Goal: Task Accomplishment & Management: Complete application form

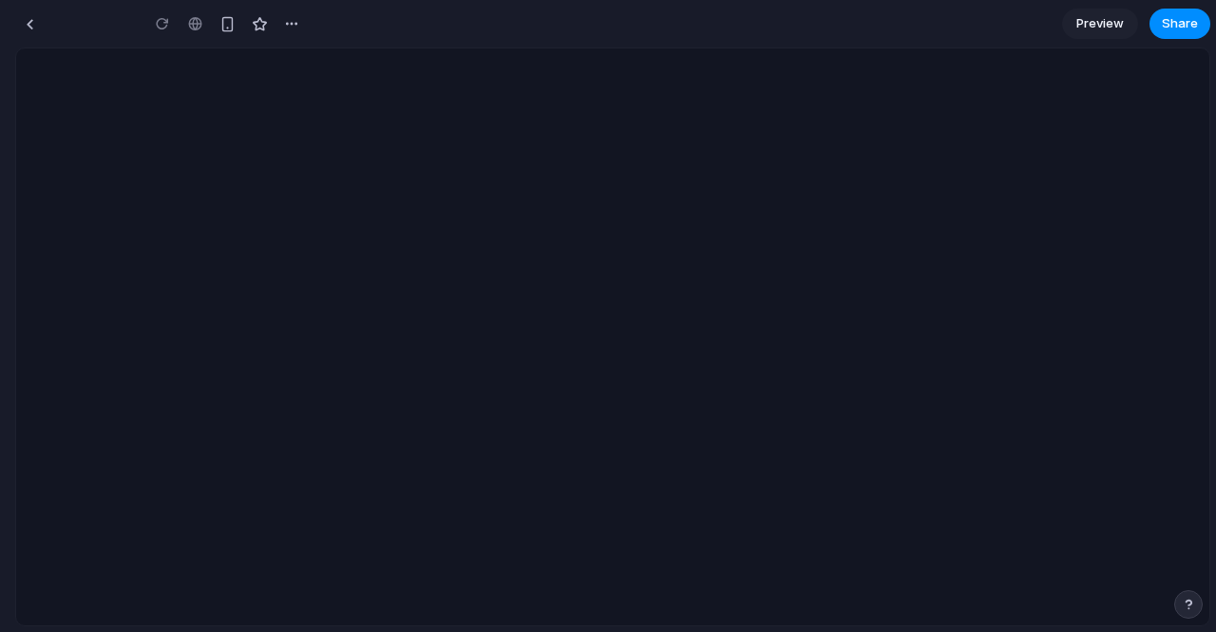
type input "**********"
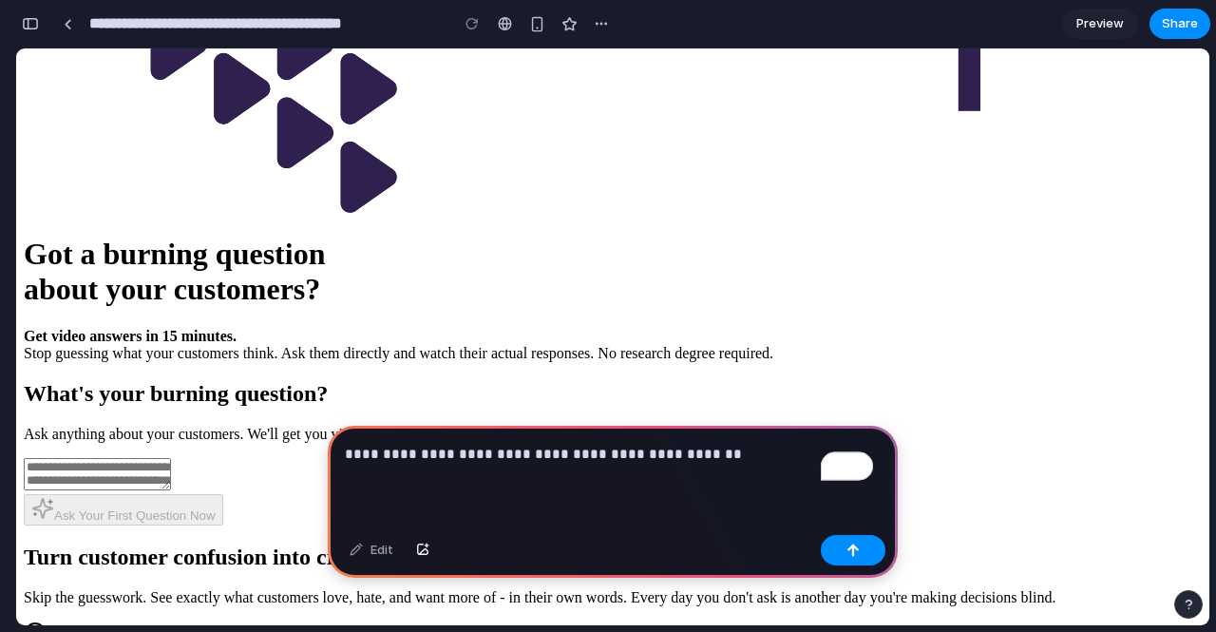
scroll to position [364, 0]
click at [708, 443] on p "**********" at bounding box center [609, 454] width 528 height 23
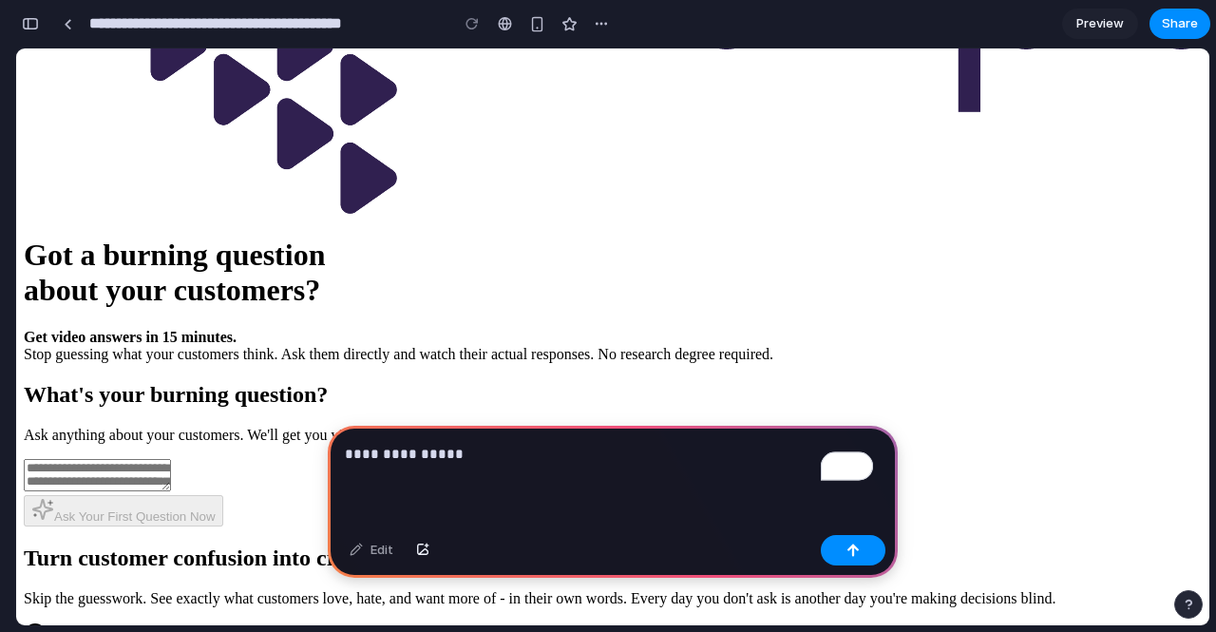
click at [678, 443] on p "**********" at bounding box center [609, 454] width 528 height 23
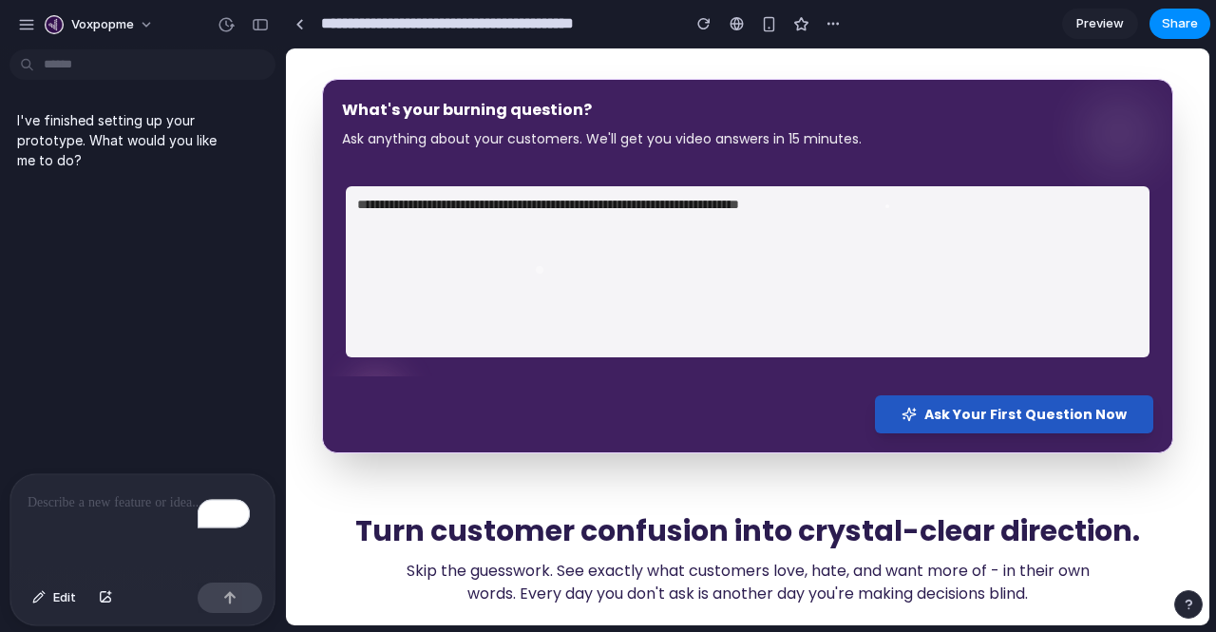
scroll to position [336, 0]
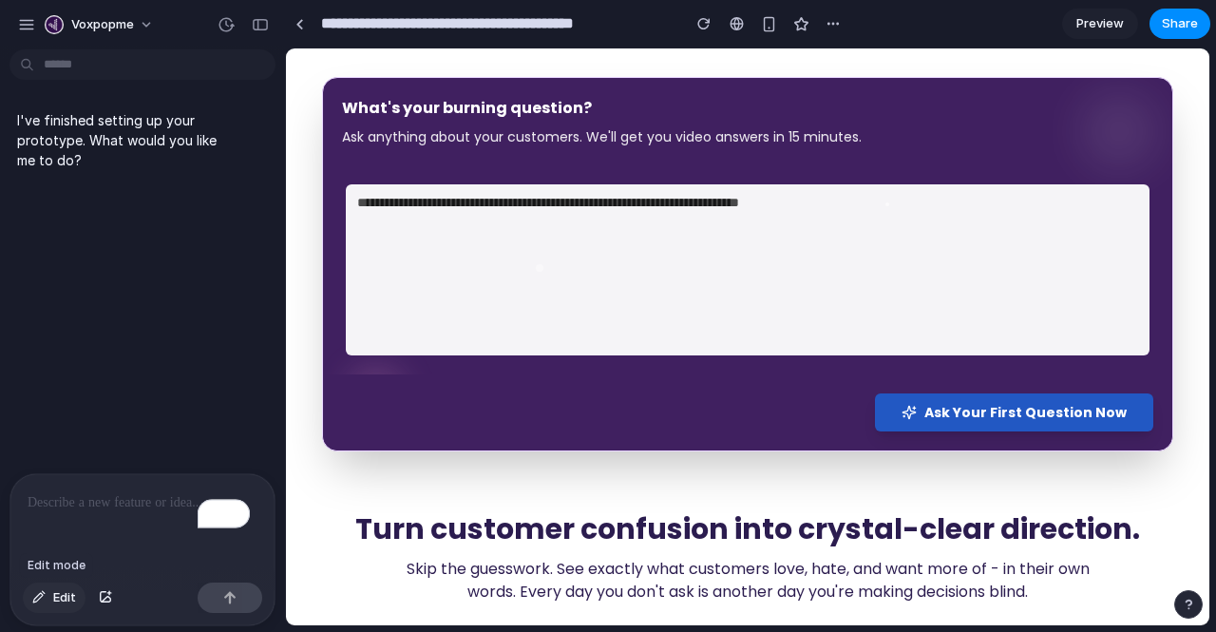
click at [57, 599] on span "Edit" at bounding box center [64, 597] width 23 height 19
click at [60, 597] on span "Edit" at bounding box center [64, 597] width 23 height 19
click at [70, 595] on span "Edit" at bounding box center [64, 597] width 23 height 19
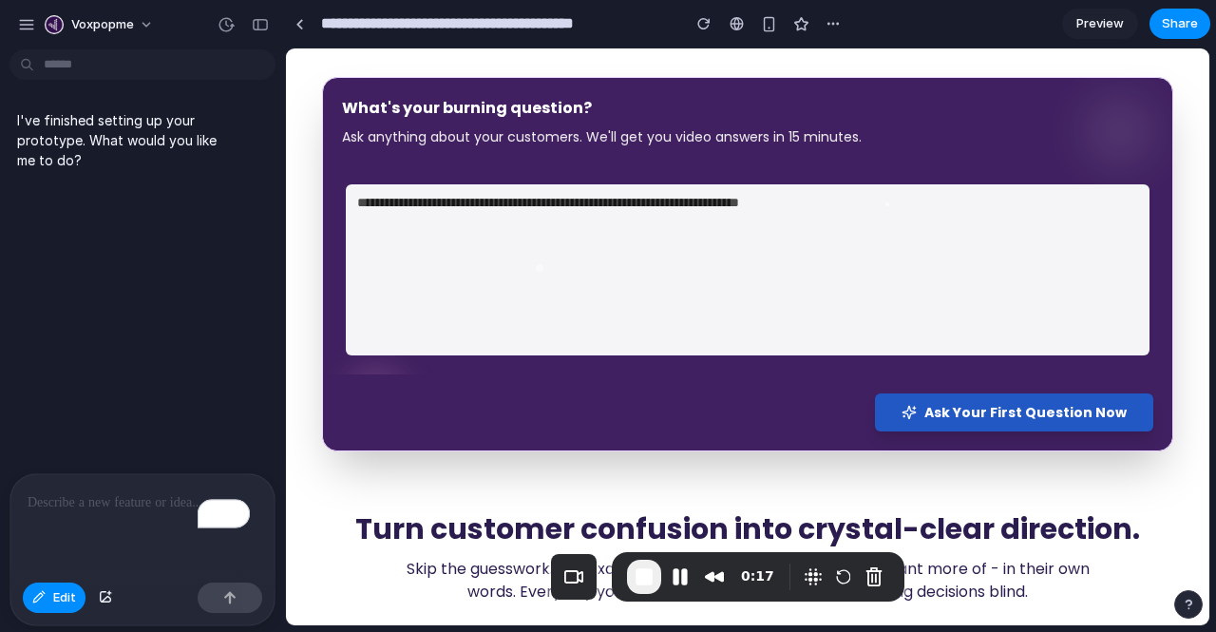
drag, startPoint x: 255, startPoint y: 570, endPoint x: 863, endPoint y: 545, distance: 608.6
click at [863, 552] on div "0:17" at bounding box center [758, 576] width 293 height 49
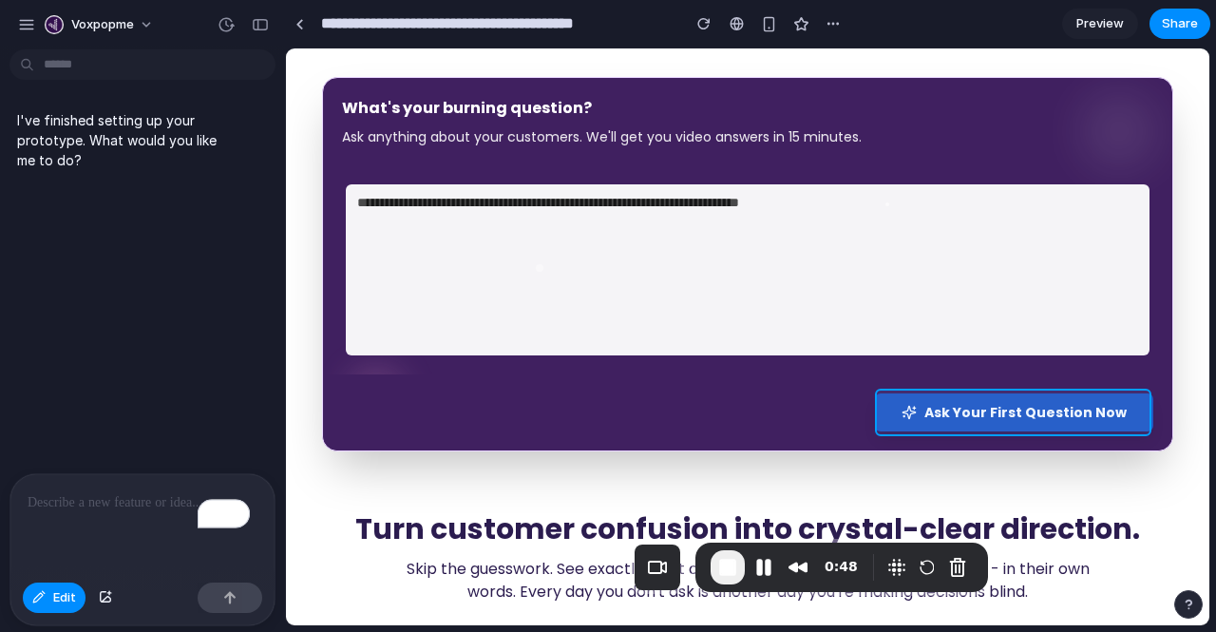
click at [890, 405] on div at bounding box center [747, 336] width 923 height 577
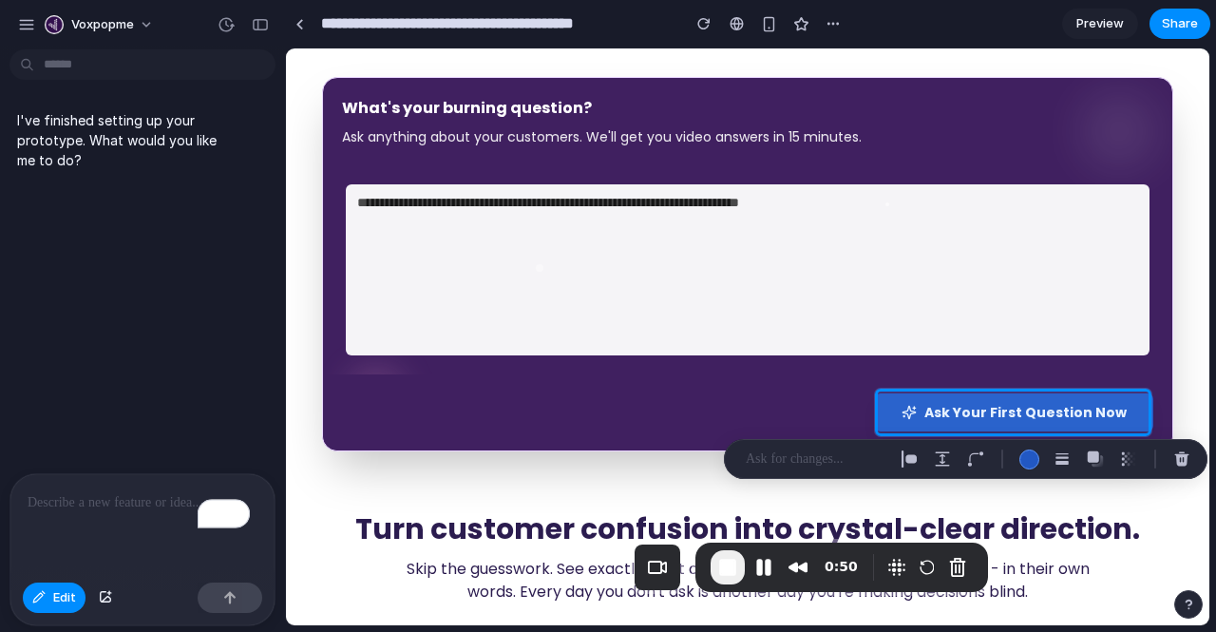
click at [82, 491] on p "To enrich screen reader interactions, please activate Accessibility in Grammarl…" at bounding box center [143, 502] width 230 height 23
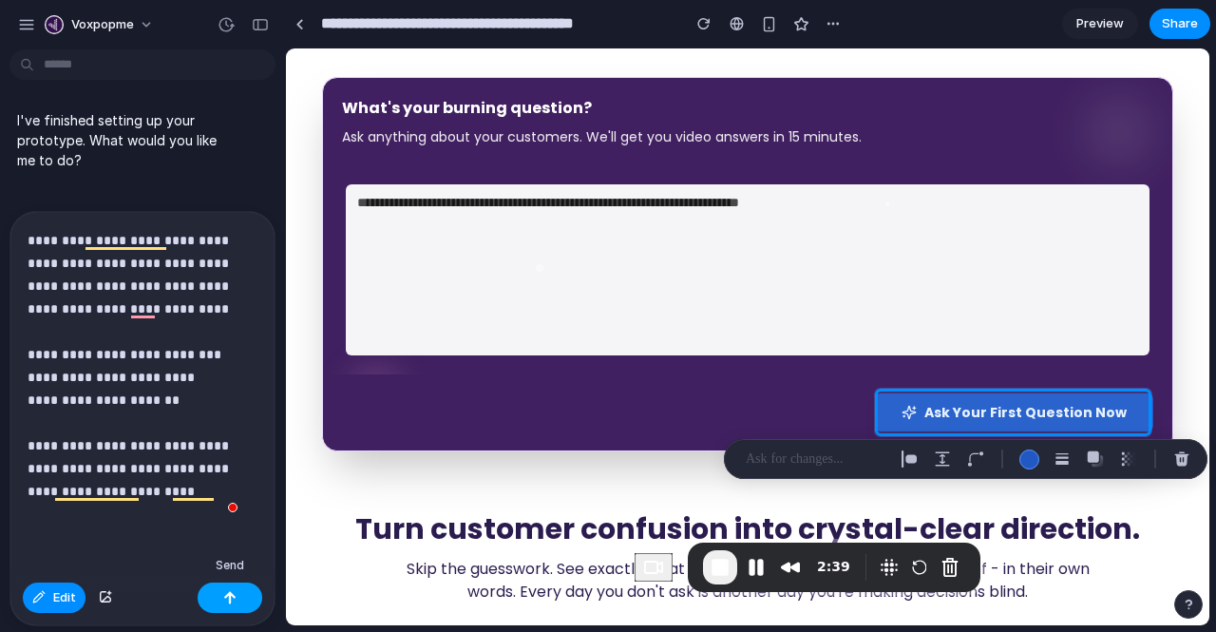
click at [233, 597] on div "button" at bounding box center [229, 597] width 13 height 13
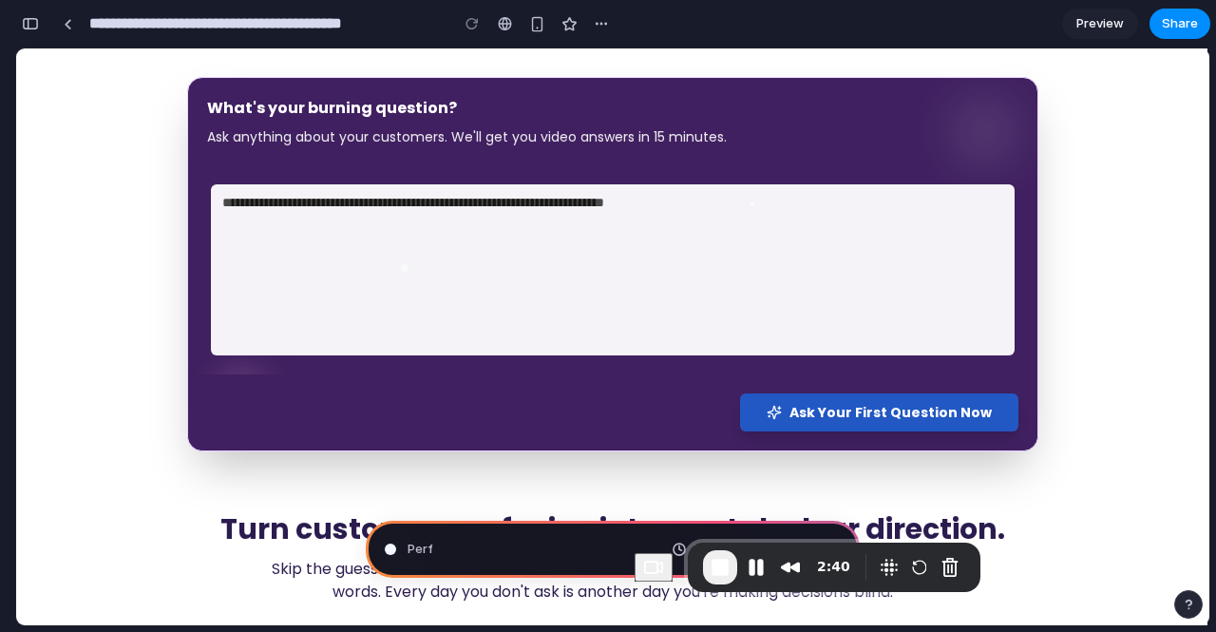
scroll to position [219, 0]
type input "**********"
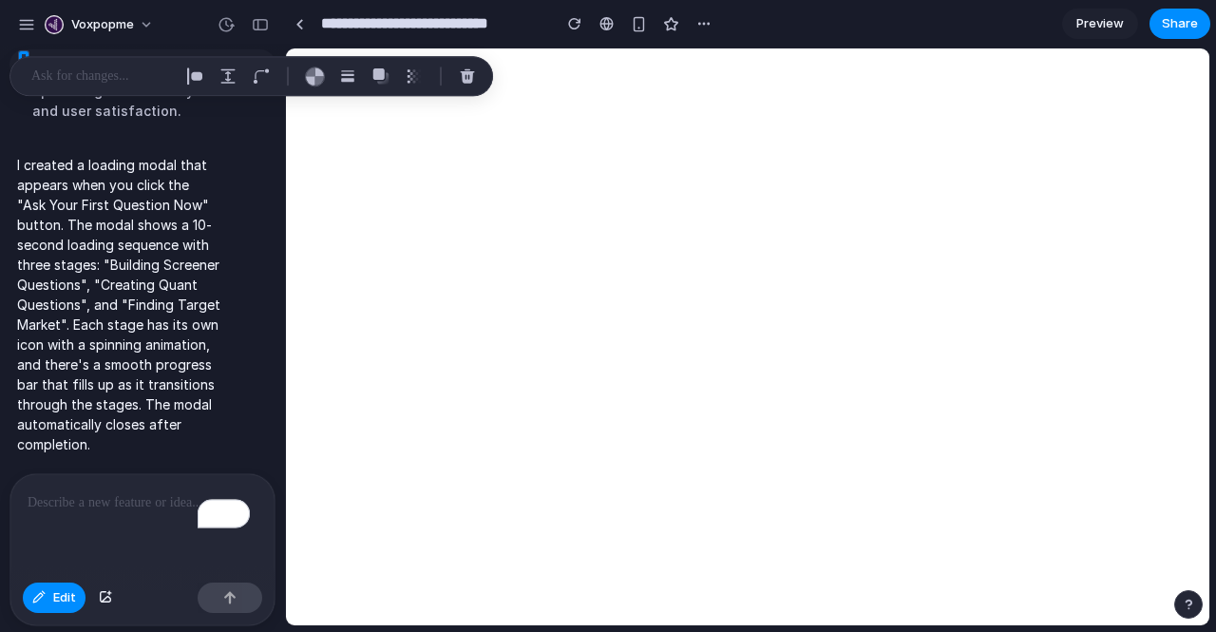
scroll to position [0, 0]
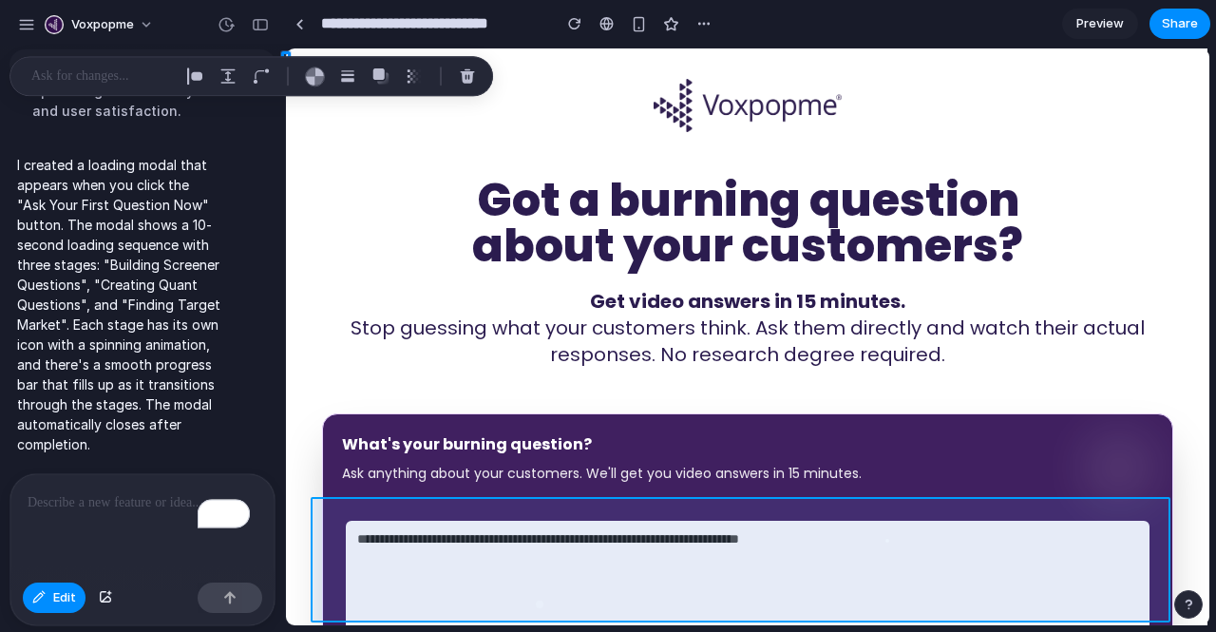
click at [66, 598] on div at bounding box center [608, 336] width 1185 height 577
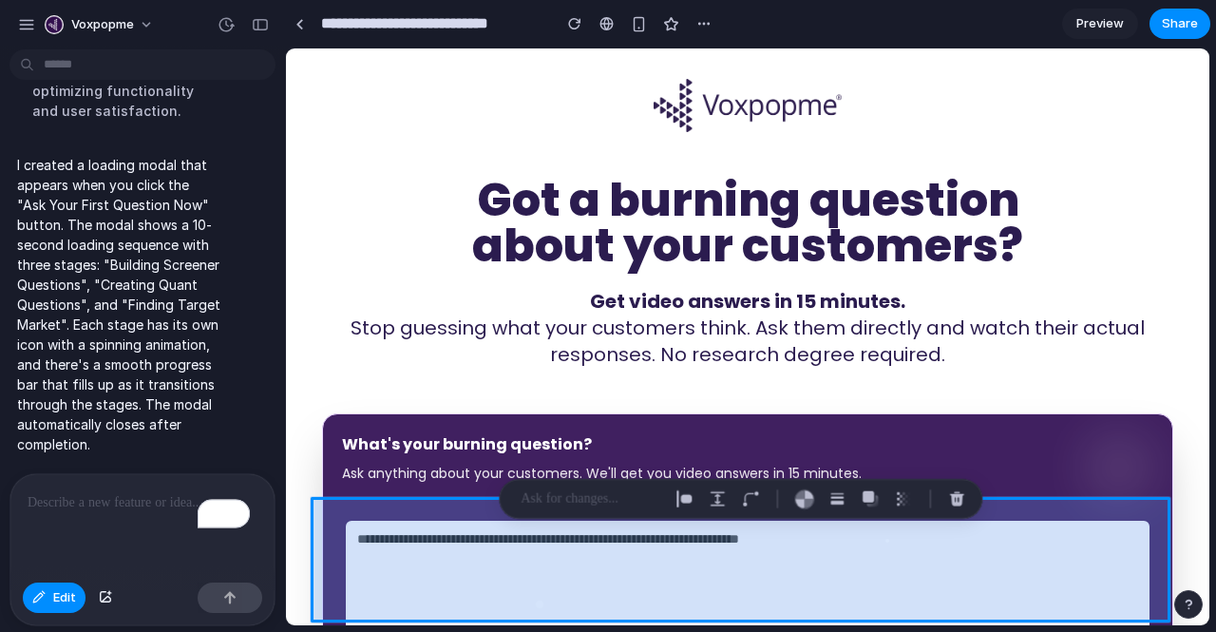
click at [56, 599] on div at bounding box center [608, 336] width 1185 height 577
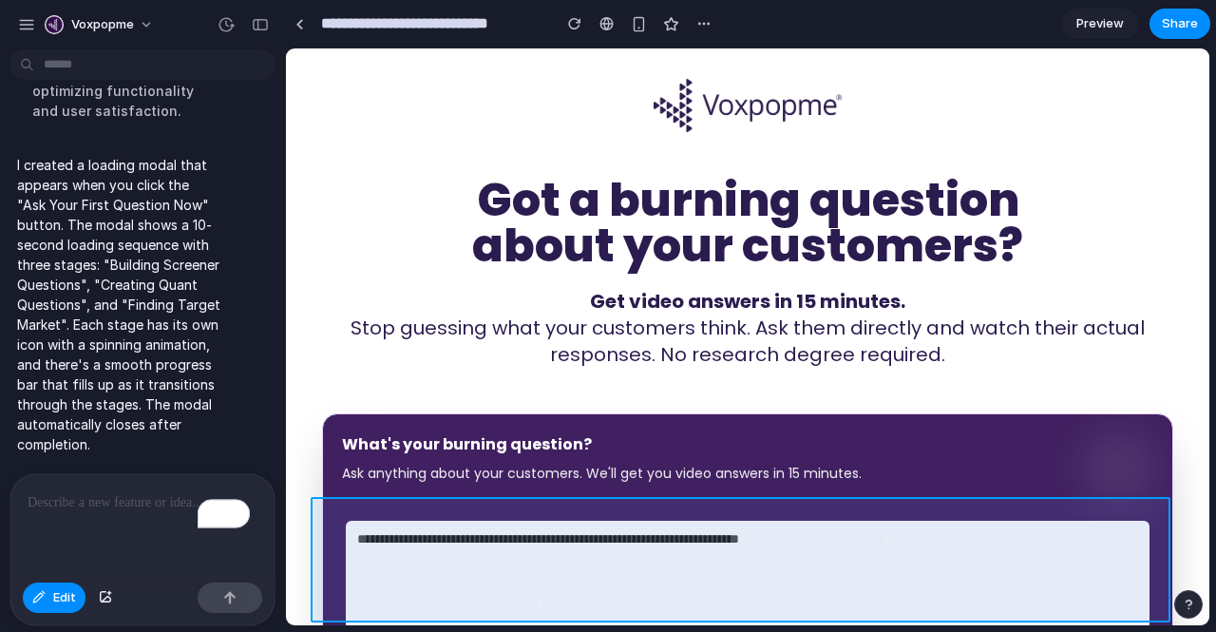
click at [105, 510] on div at bounding box center [608, 336] width 1185 height 577
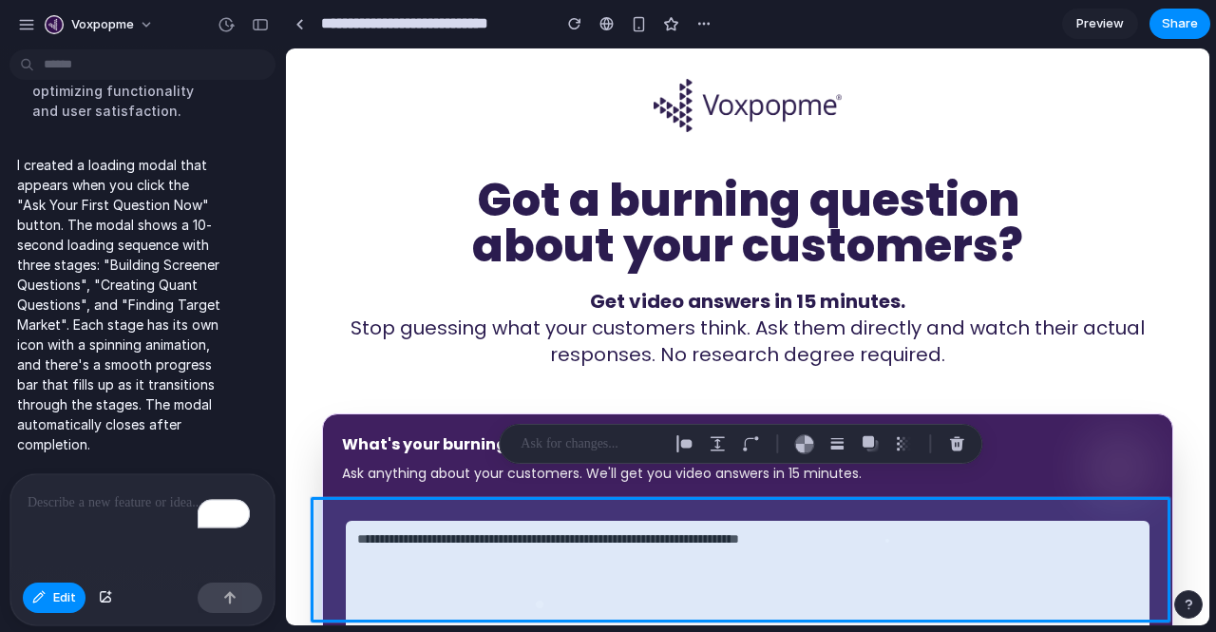
click at [1098, 20] on span "Preview" at bounding box center [1101, 23] width 48 height 19
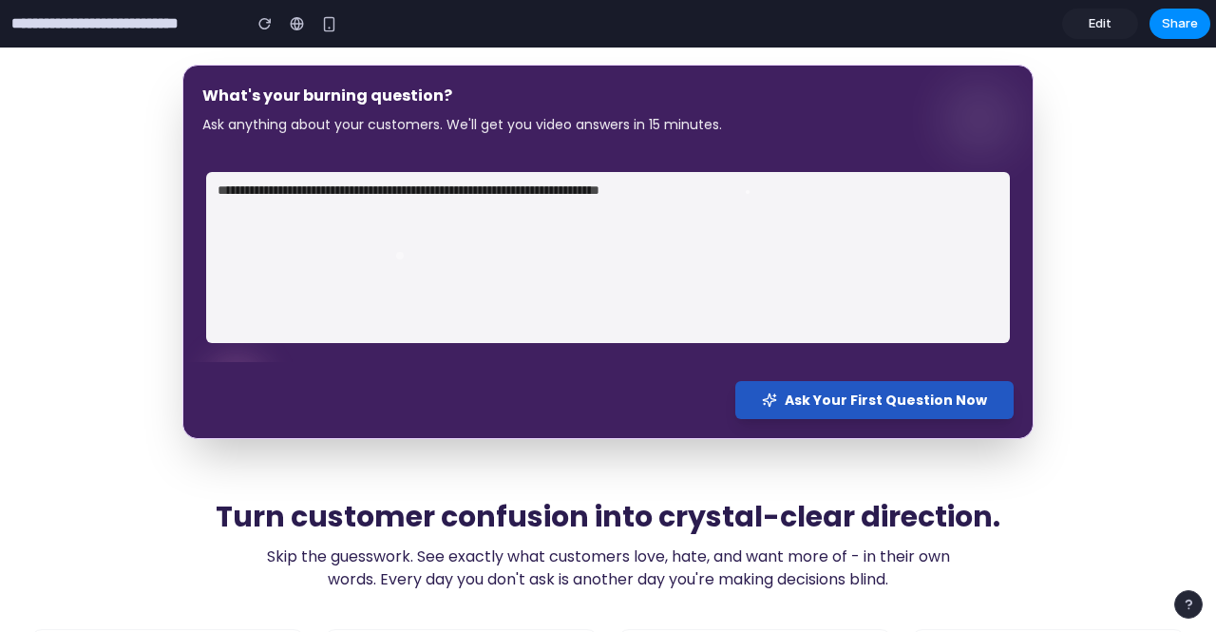
scroll to position [349, 0]
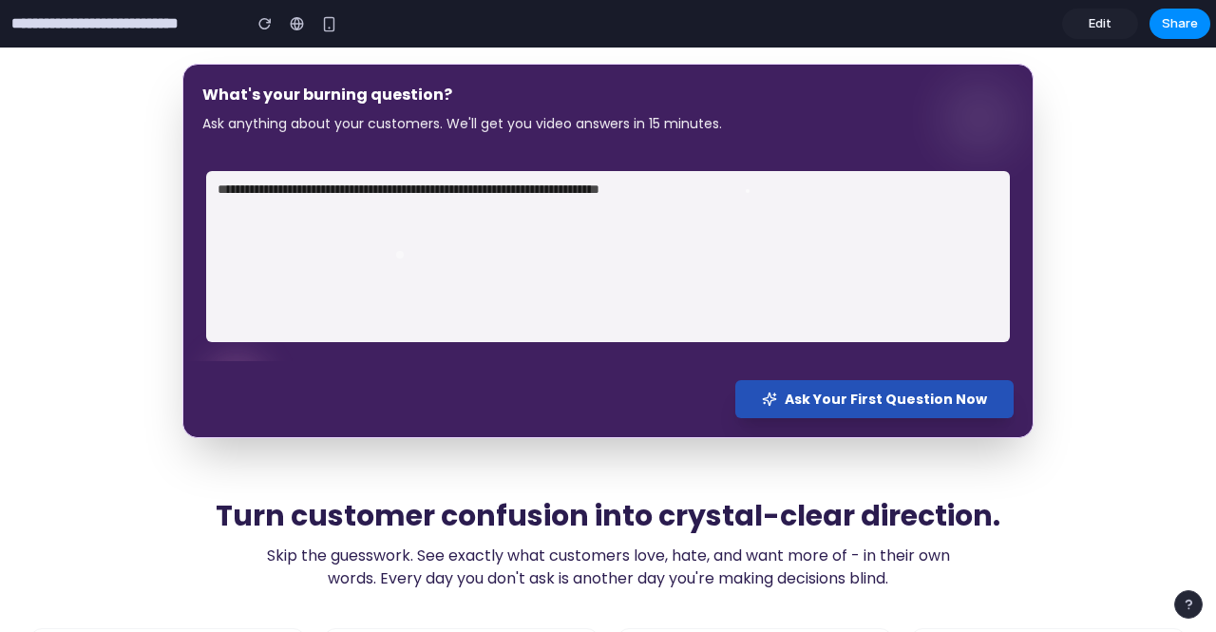
click at [806, 400] on span "Ask Your First Question Now" at bounding box center [886, 399] width 202 height 19
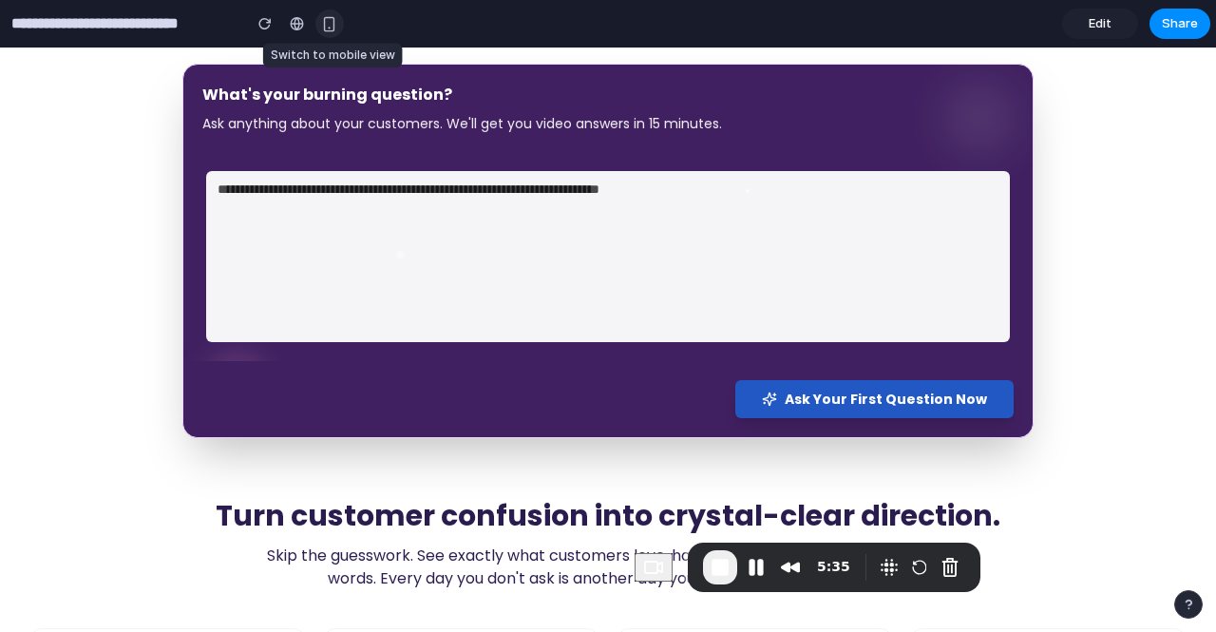
click at [324, 23] on div "button" at bounding box center [329, 24] width 16 height 16
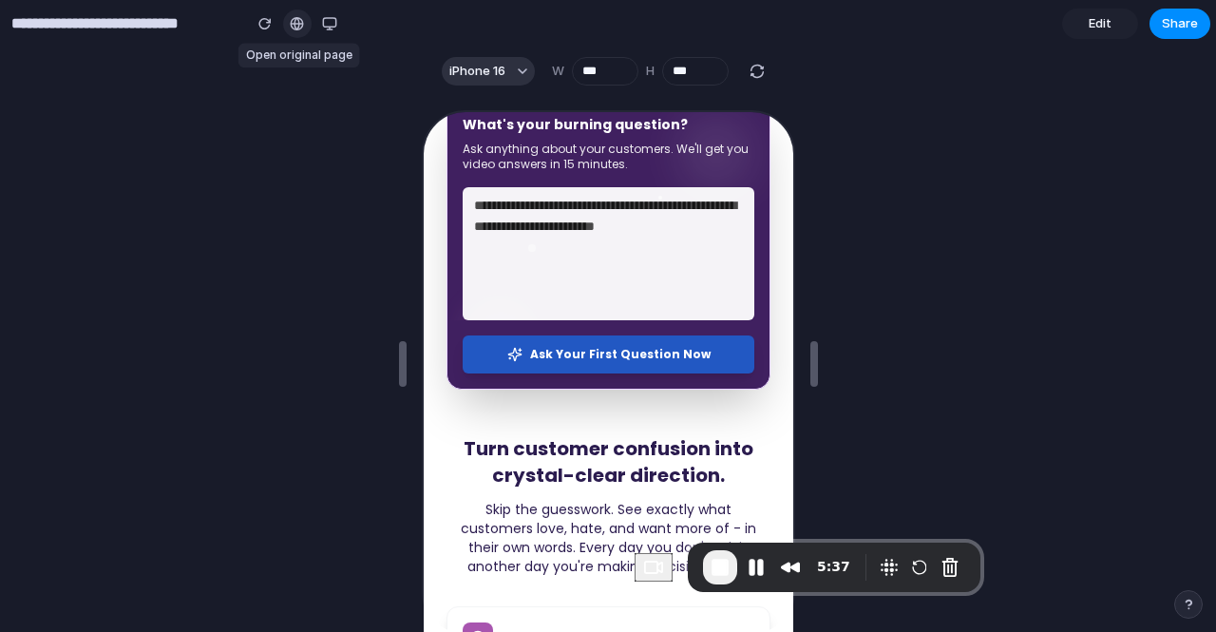
click at [303, 22] on div at bounding box center [297, 23] width 14 height 15
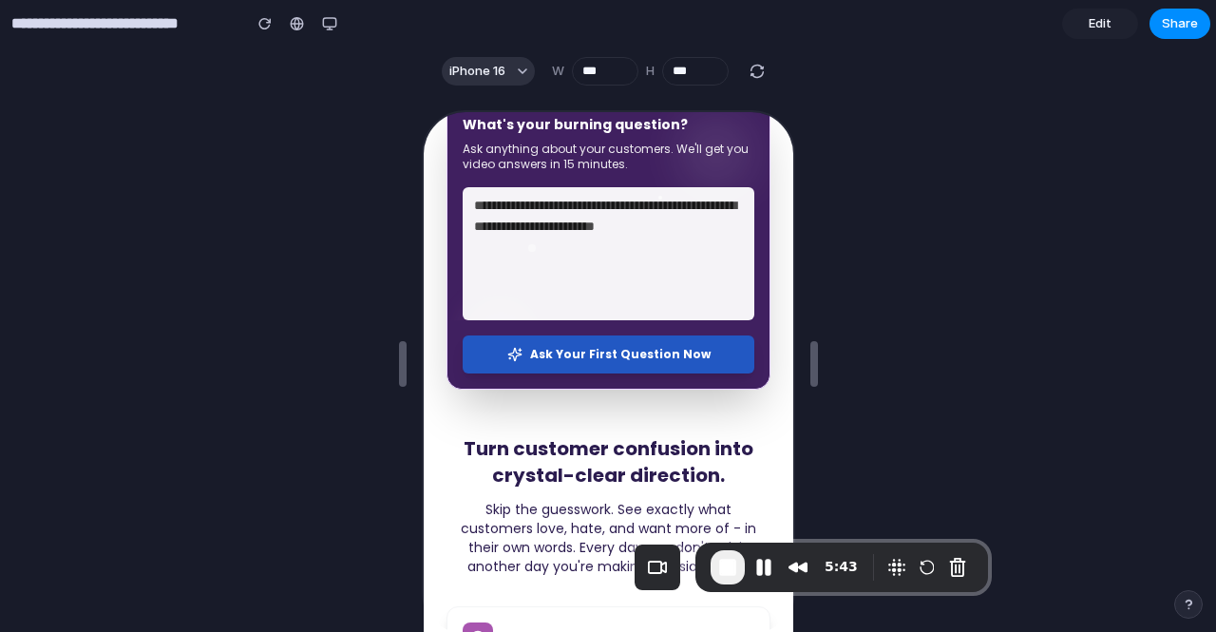
click at [1100, 27] on span "Edit" at bounding box center [1100, 23] width 23 height 19
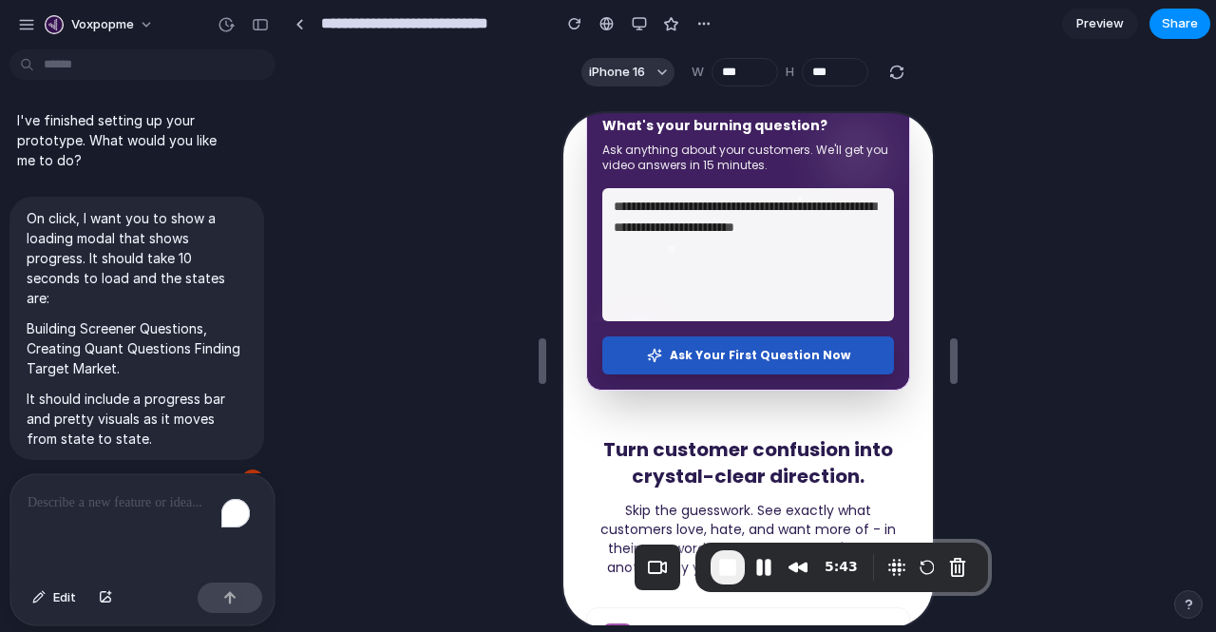
scroll to position [417, 0]
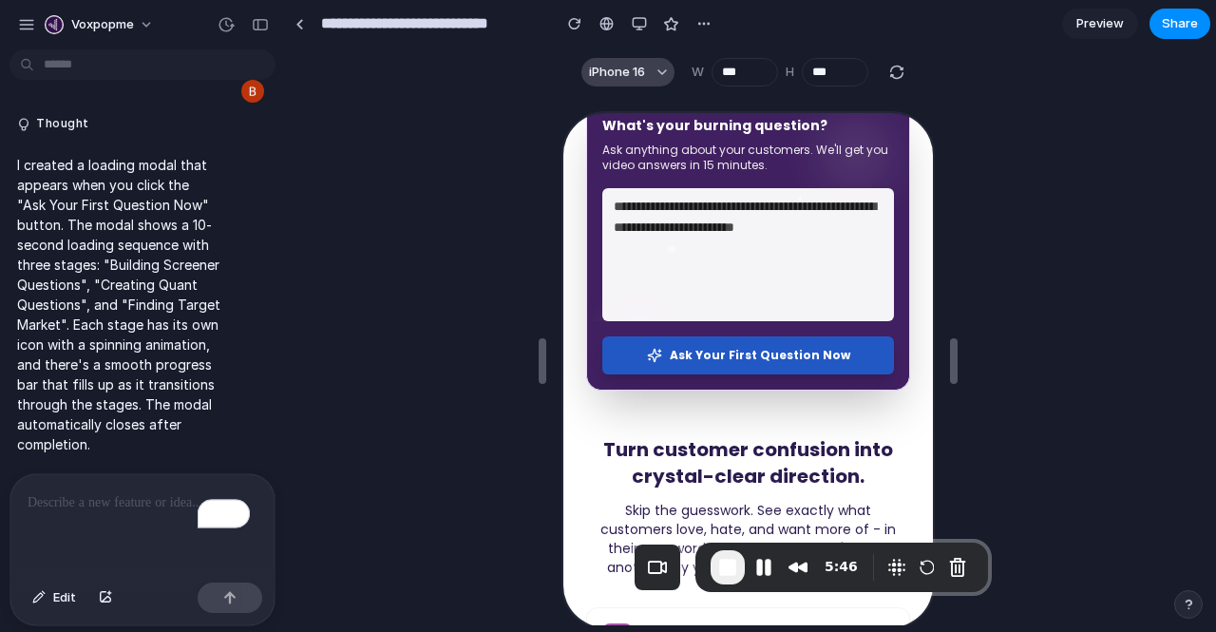
click at [644, 75] on button "iPhone 16" at bounding box center [627, 72] width 93 height 29
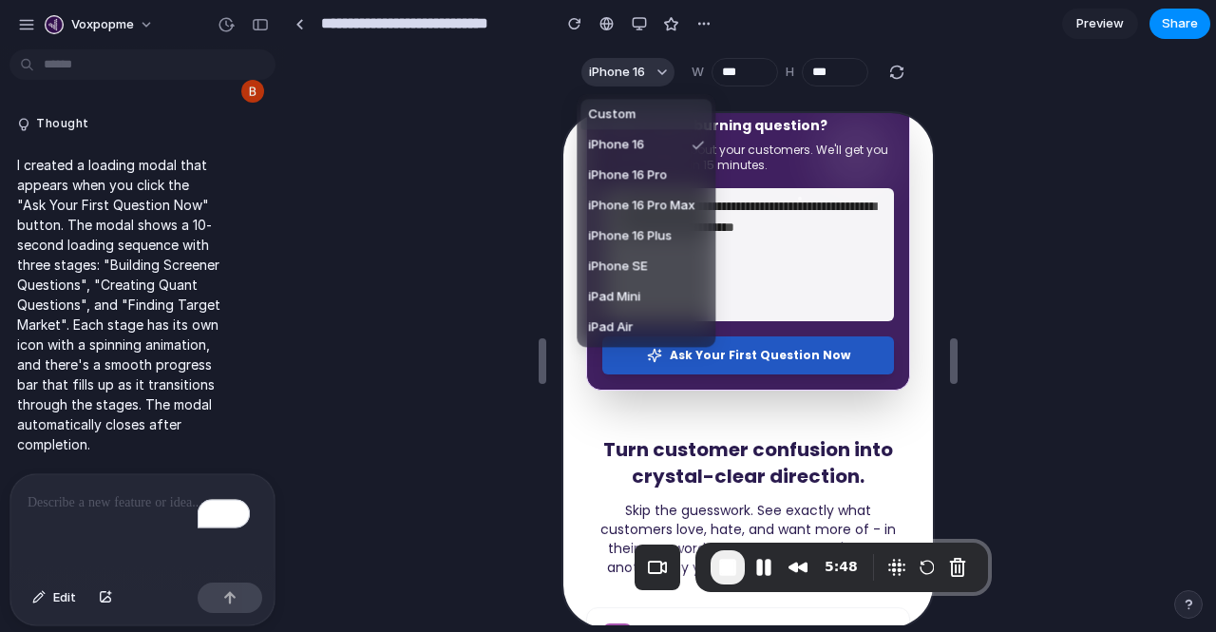
click at [626, 96] on ul "Custom iPhone 16 iPhone 16 Pro iPhone 16 Pro Max iPhone 16 Plus iPhone SE iPad …" at bounding box center [646, 220] width 139 height 253
click at [629, 326] on span "Android Medium" at bounding box center [636, 327] width 96 height 19
type input "***"
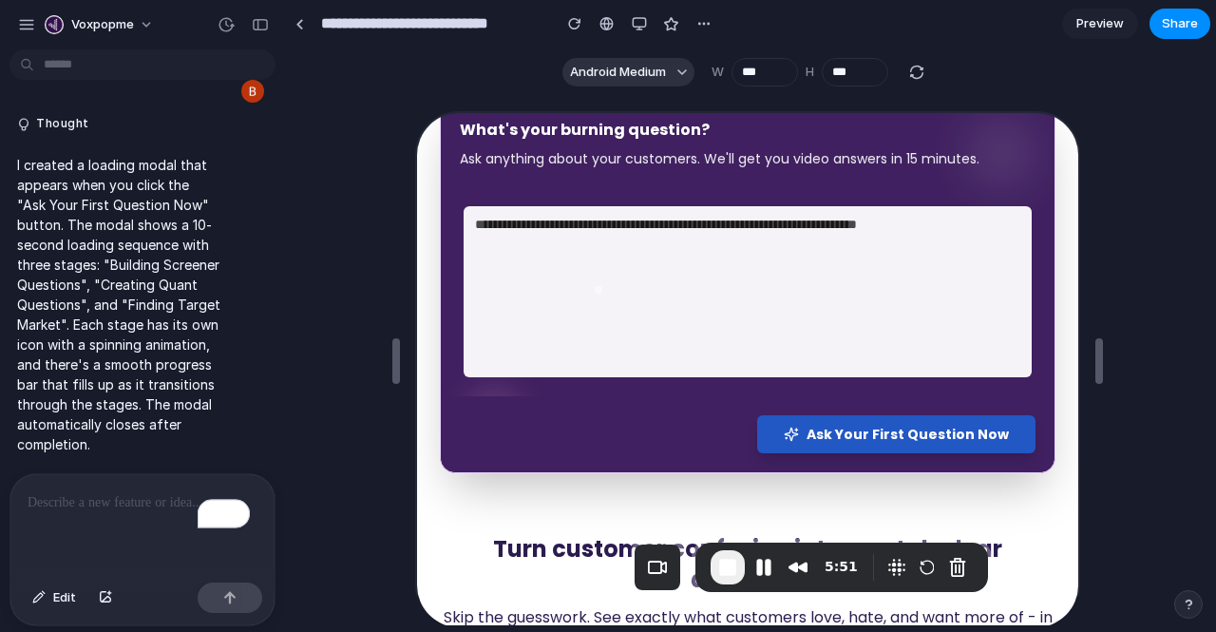
scroll to position [264, 0]
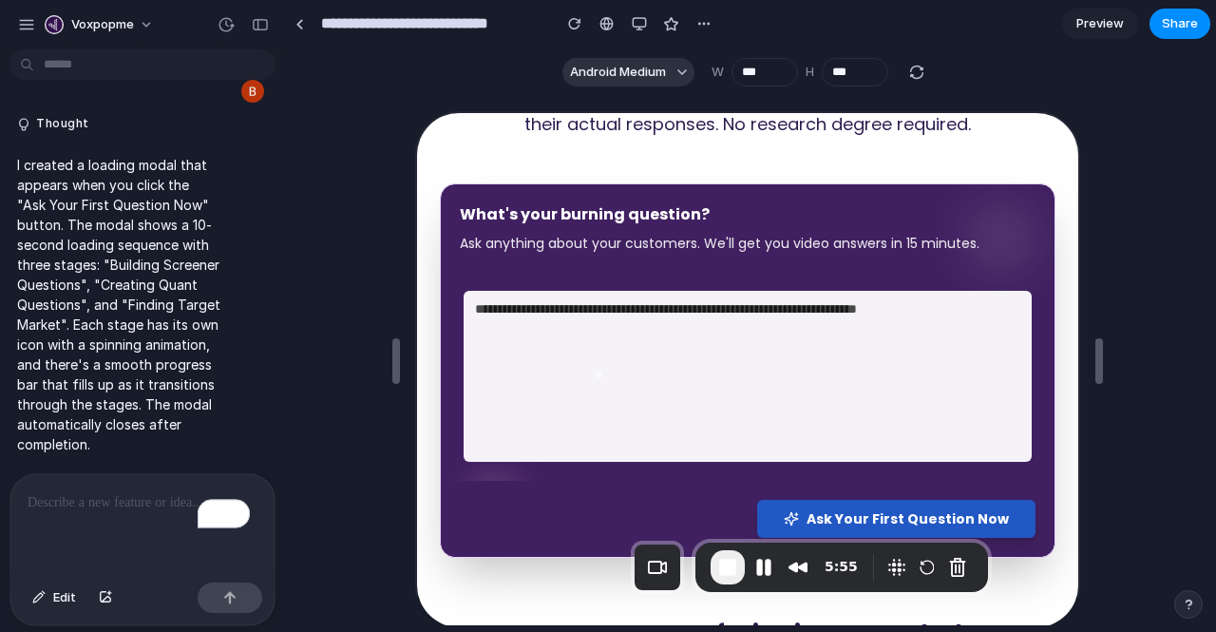
click at [92, 497] on p "To enrich screen reader interactions, please activate Accessibility in Grammarl…" at bounding box center [143, 502] width 230 height 23
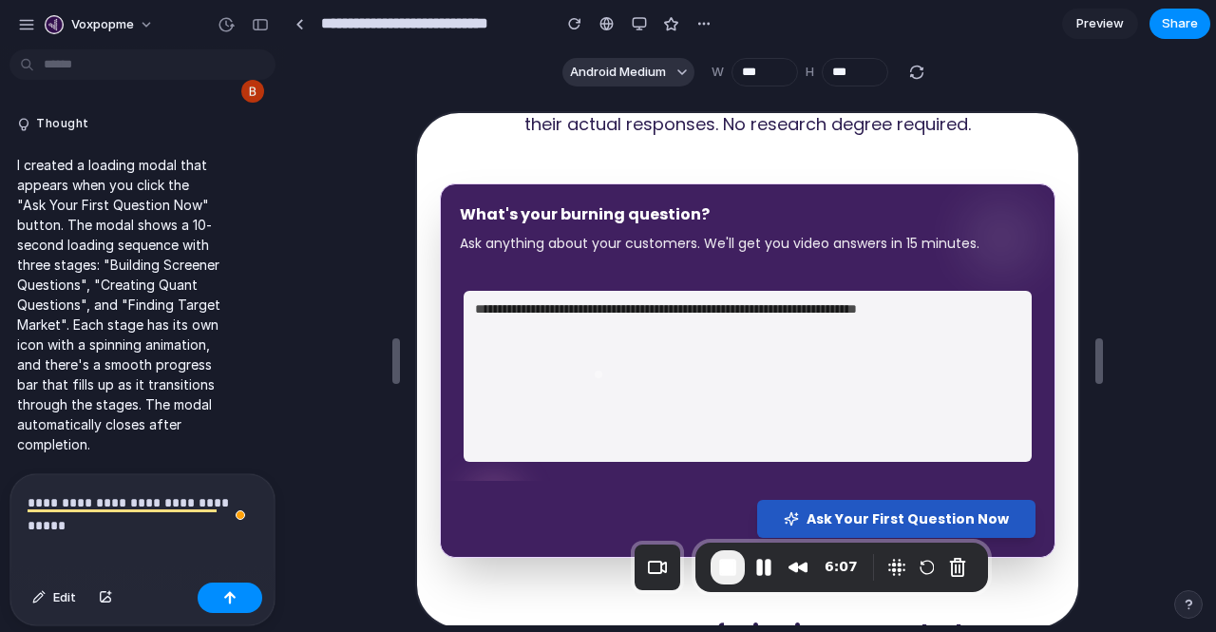
scroll to position [440, 0]
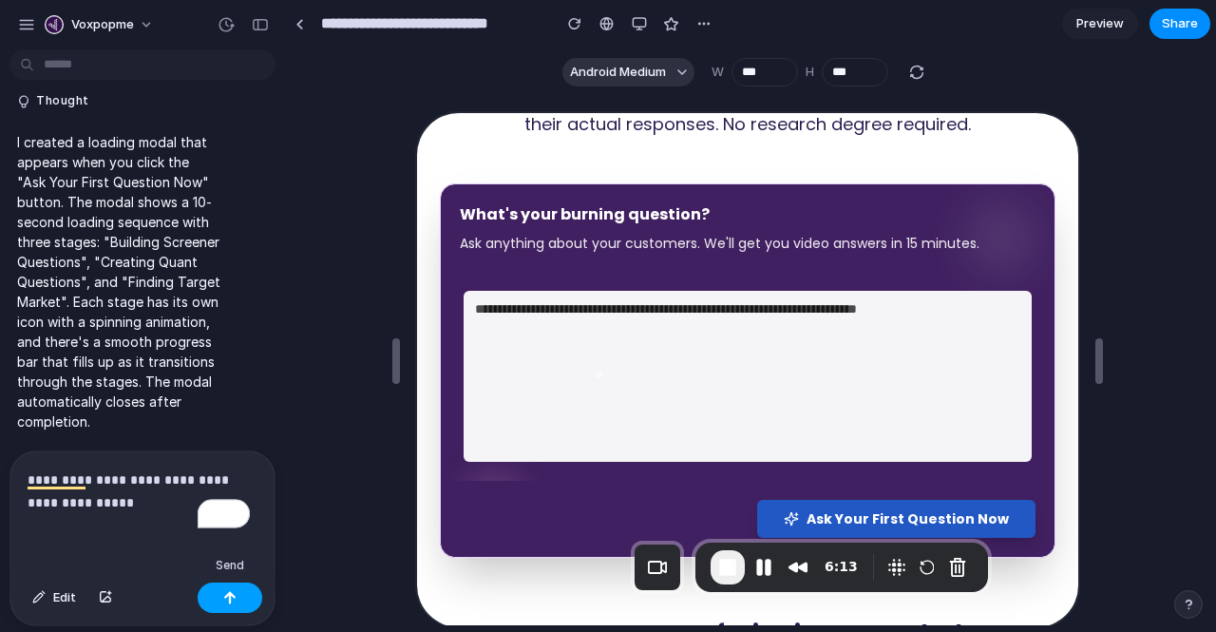
click at [220, 600] on button "button" at bounding box center [230, 597] width 65 height 30
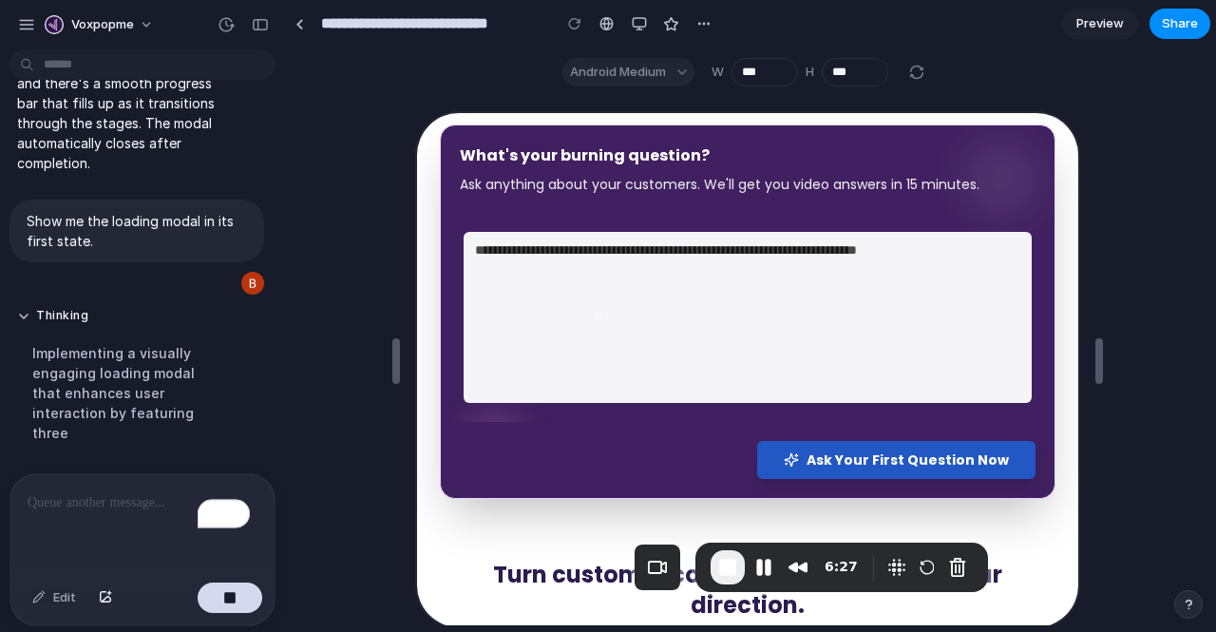
scroll to position [325, 0]
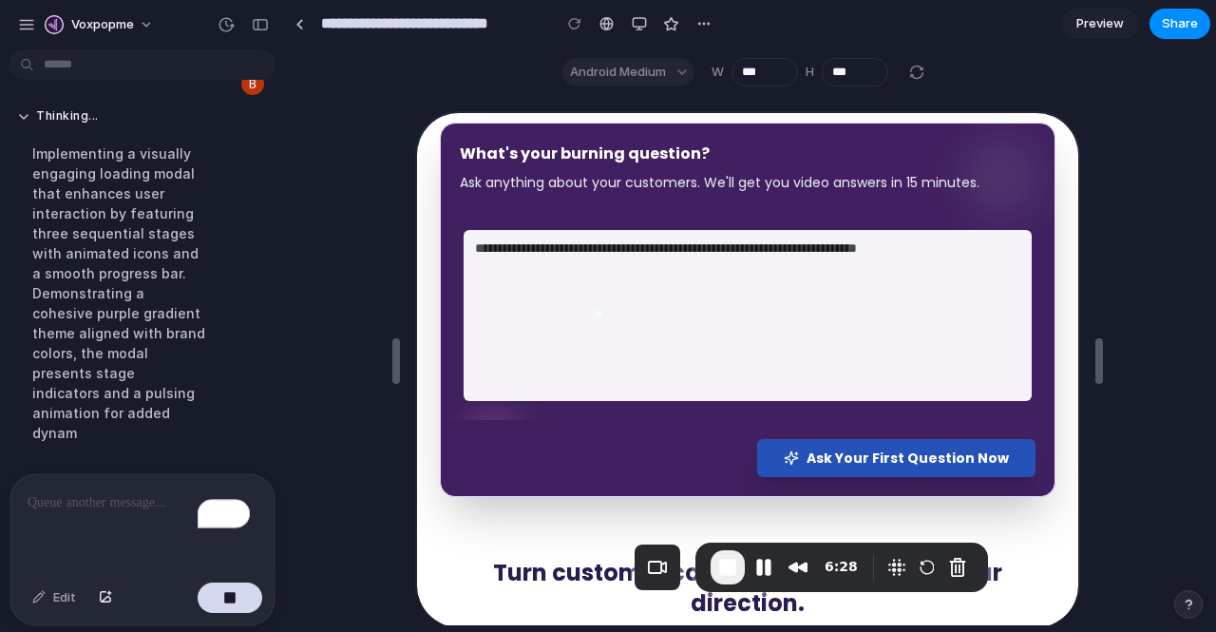
click at [825, 458] on span "Ask Your First Question Now" at bounding box center [906, 456] width 202 height 19
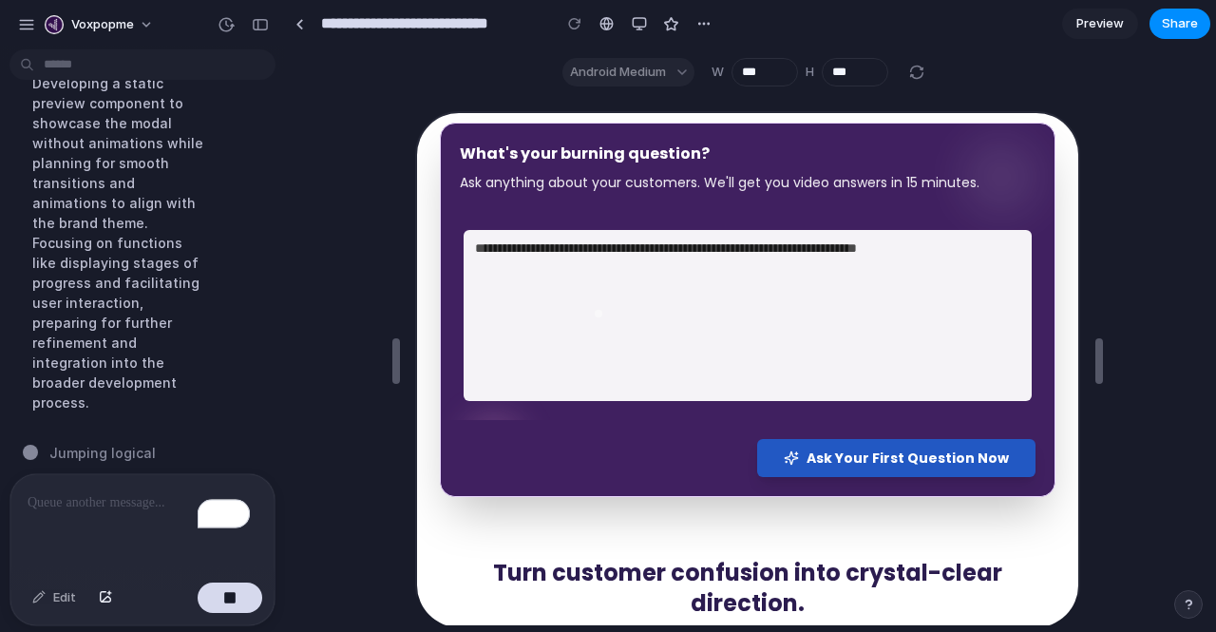
scroll to position [1159, 0]
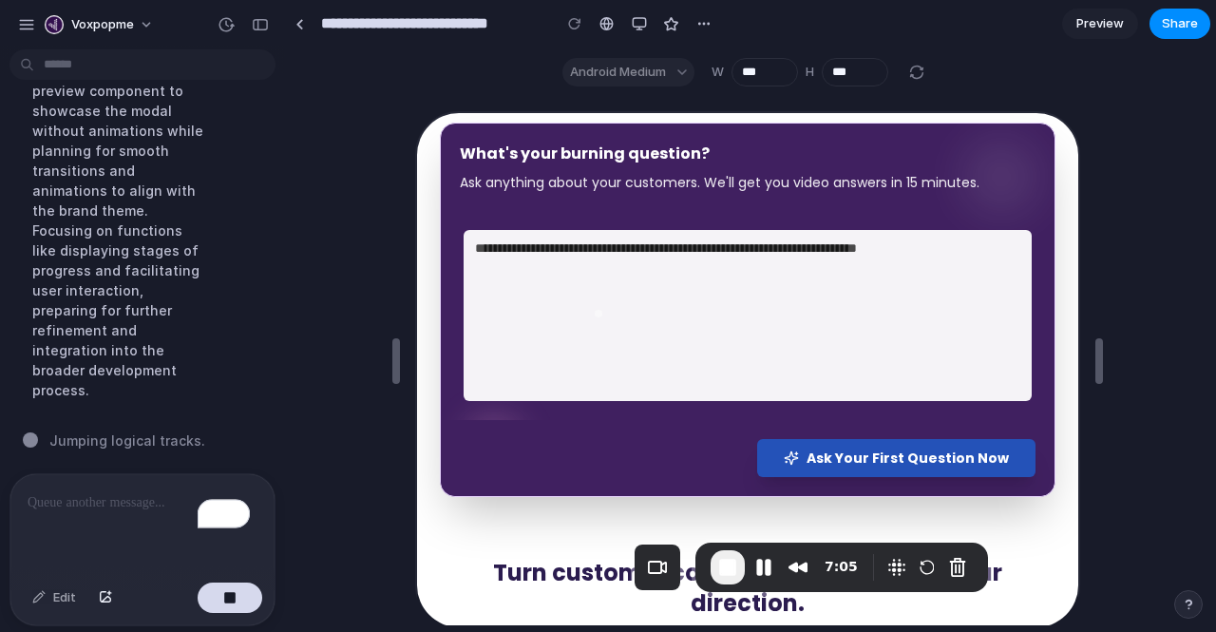
click at [865, 460] on span "Ask Your First Question Now" at bounding box center [906, 456] width 202 height 19
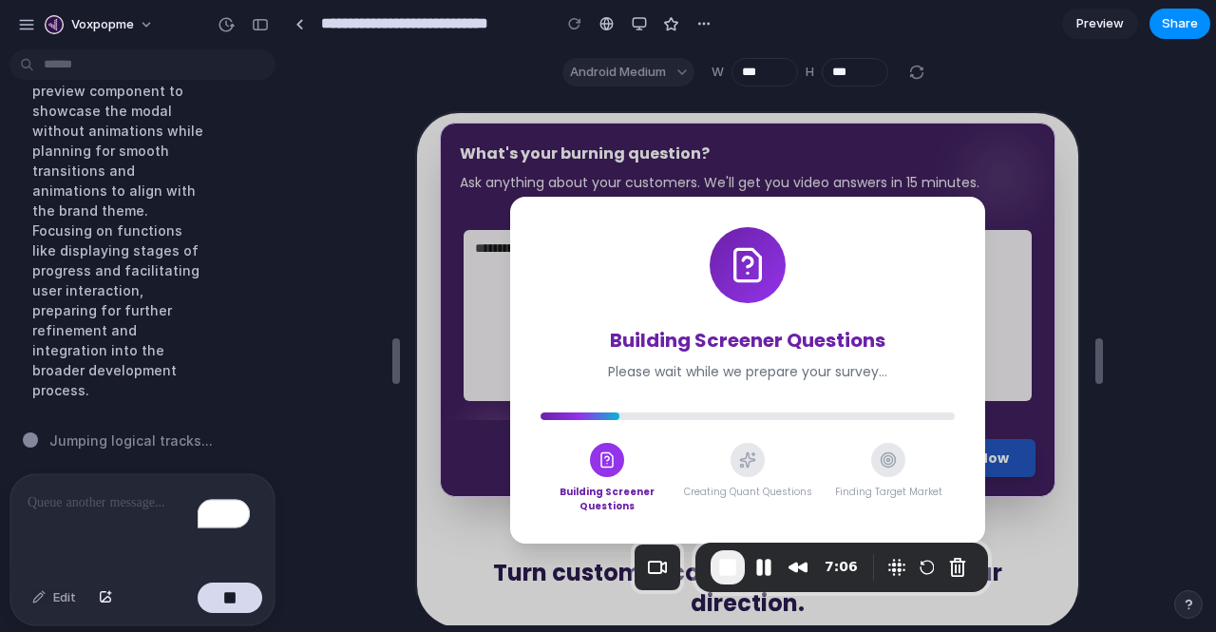
click at [86, 497] on p "To enrich screen reader interactions, please activate Accessibility in Grammarl…" at bounding box center [139, 502] width 222 height 23
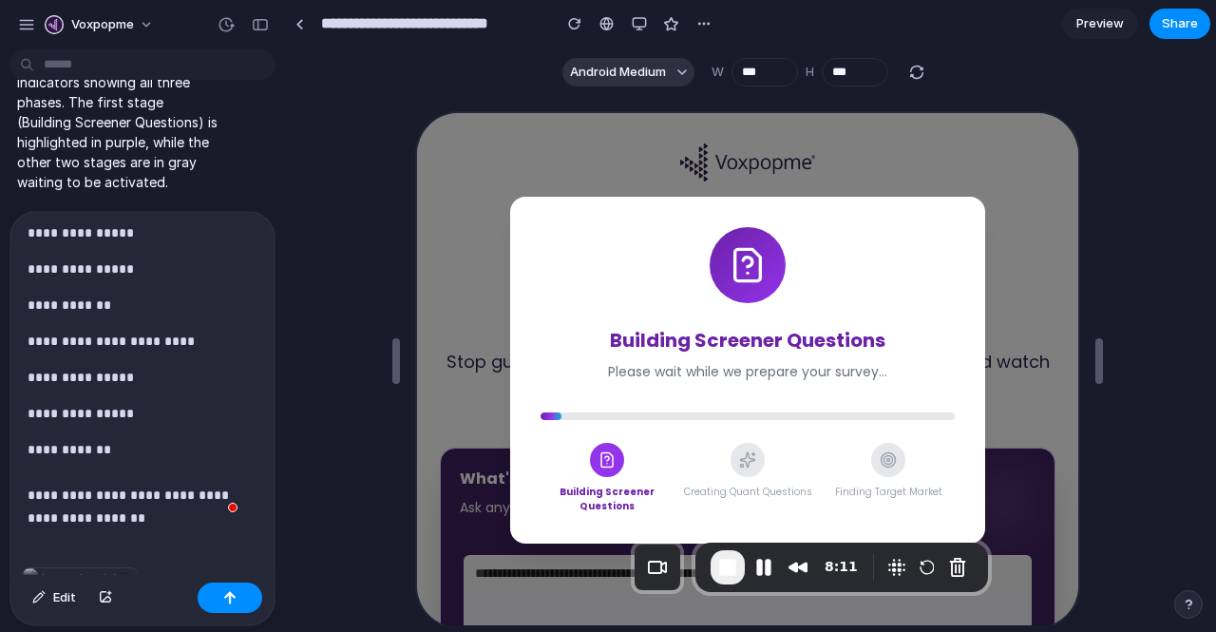
scroll to position [302, 0]
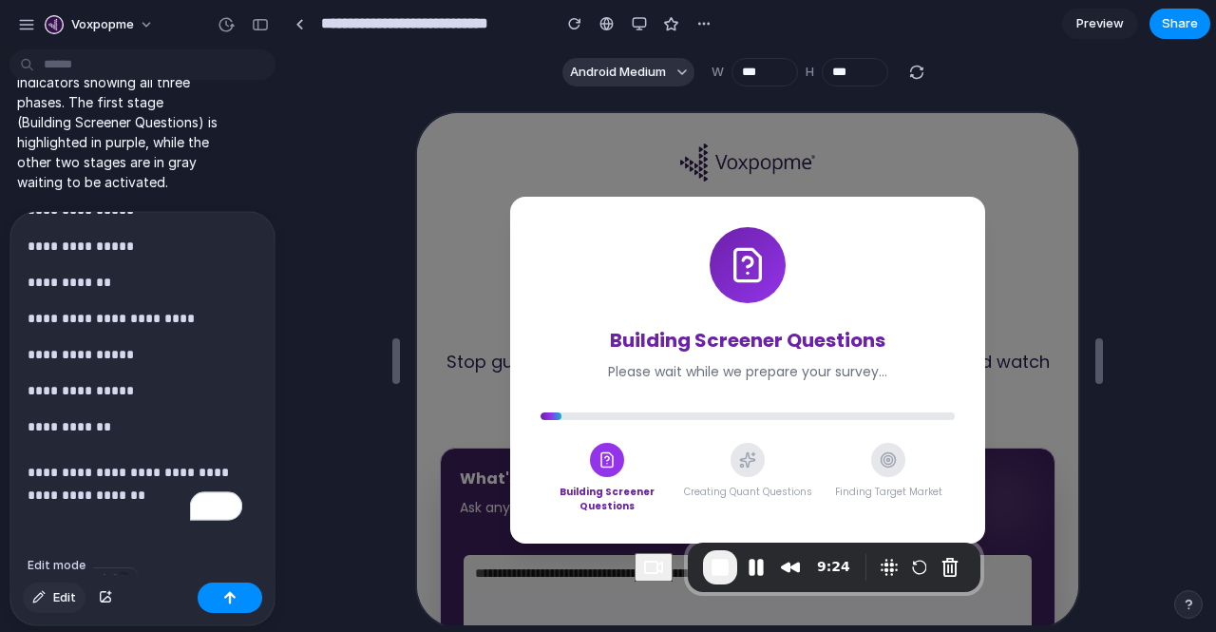
click at [58, 596] on span "Edit" at bounding box center [64, 597] width 23 height 19
click at [750, 280] on div at bounding box center [743, 370] width 665 height 518
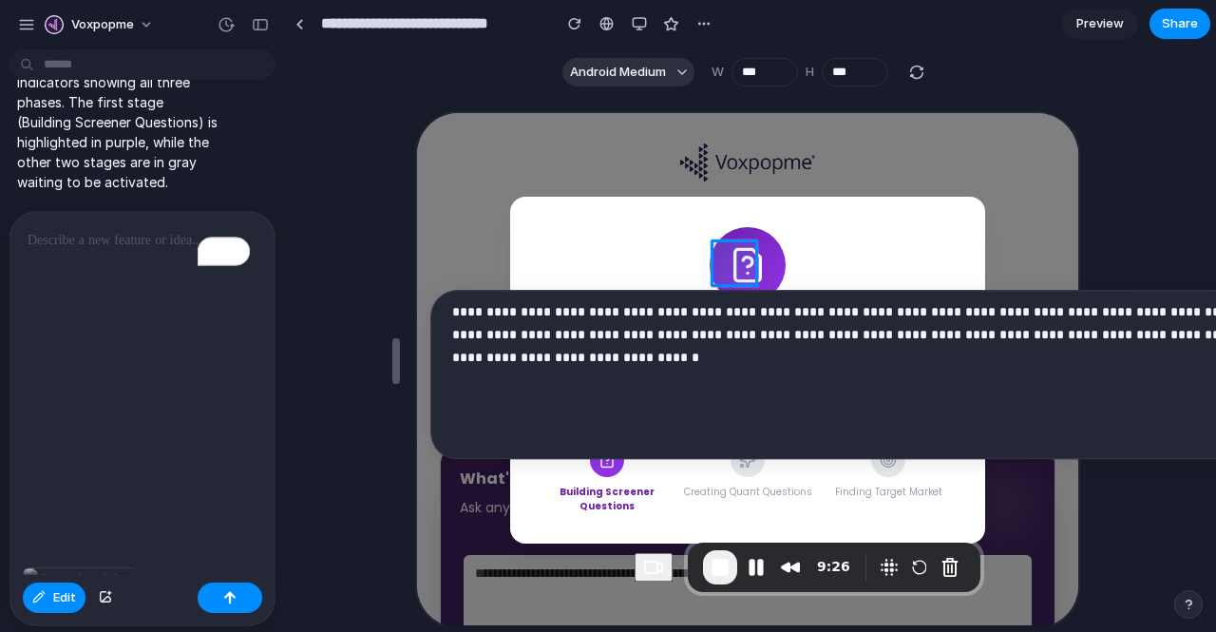
scroll to position [1622, 0]
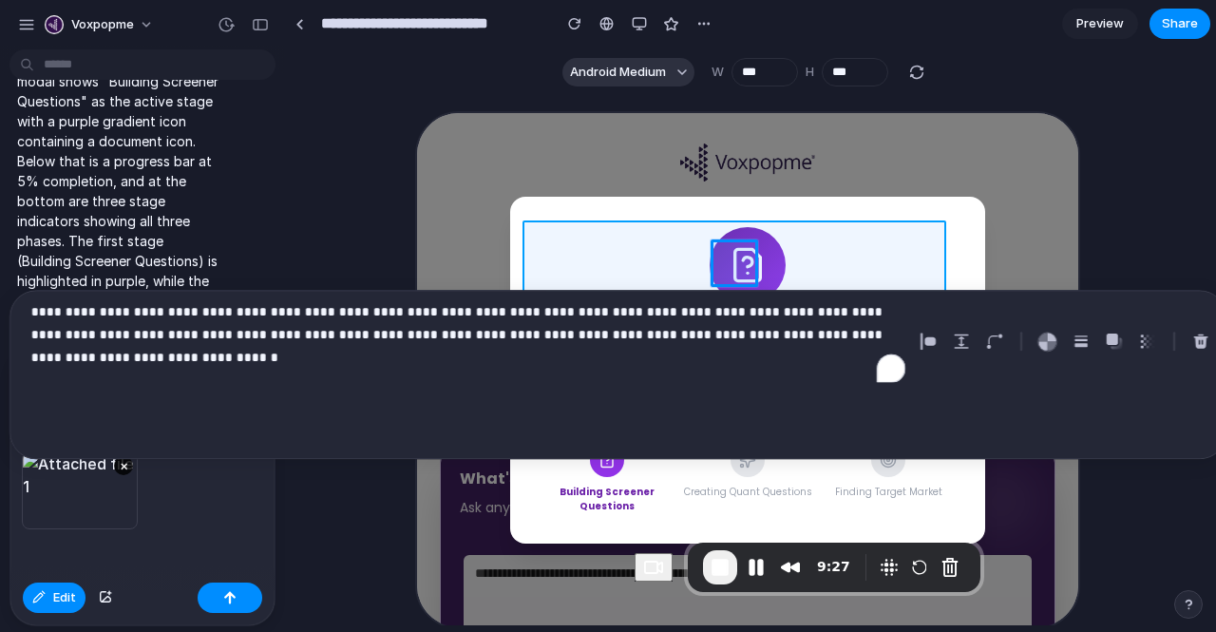
click at [772, 280] on div at bounding box center [743, 370] width 665 height 518
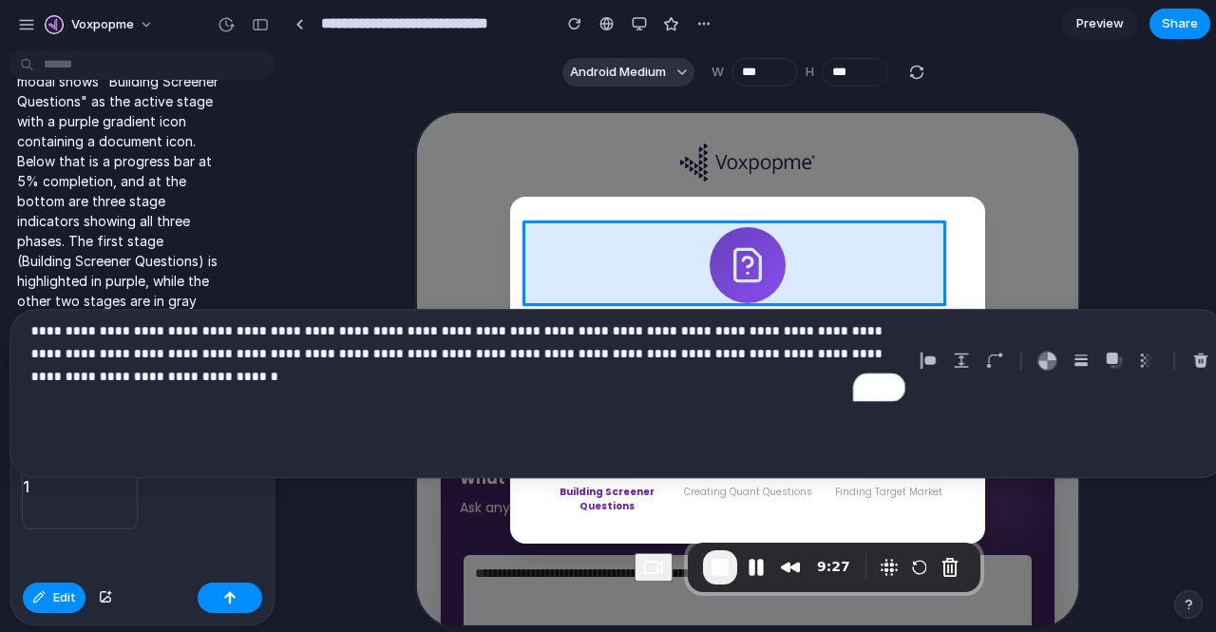
click at [772, 280] on div at bounding box center [743, 370] width 665 height 518
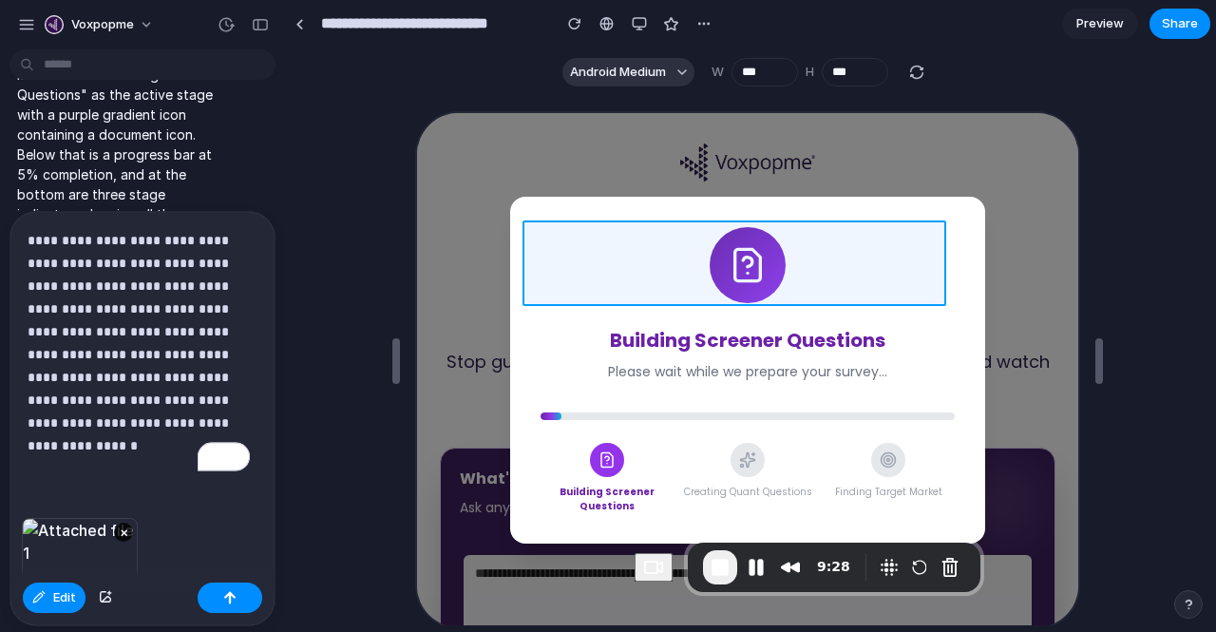
scroll to position [1754, 0]
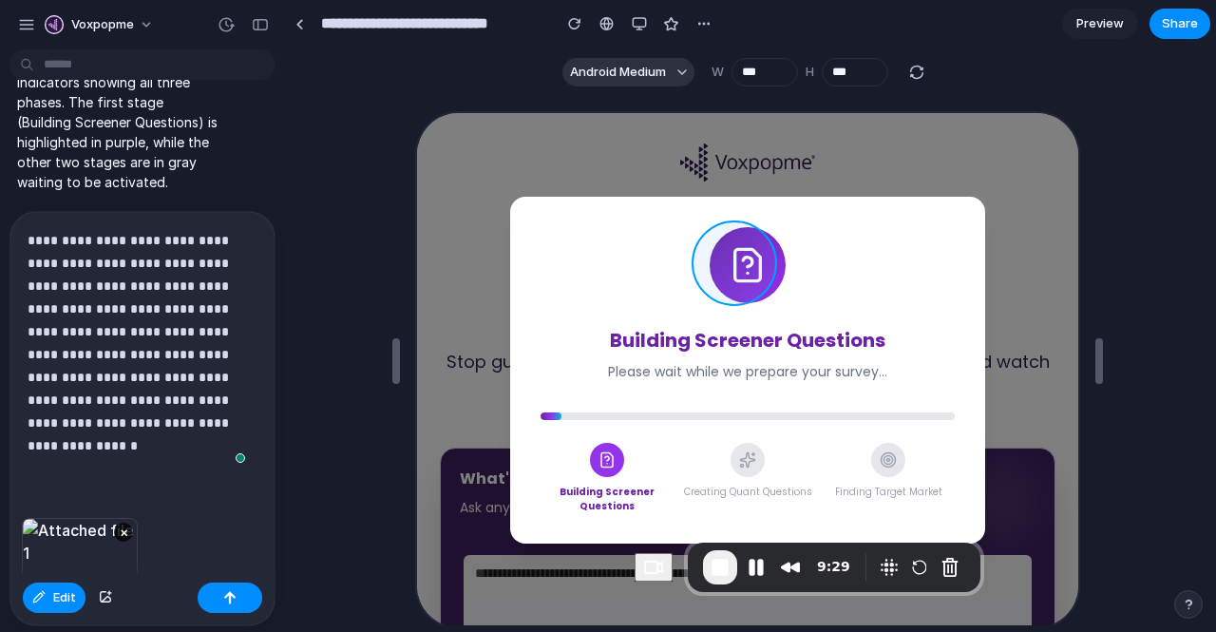
click at [760, 280] on div at bounding box center [743, 370] width 665 height 518
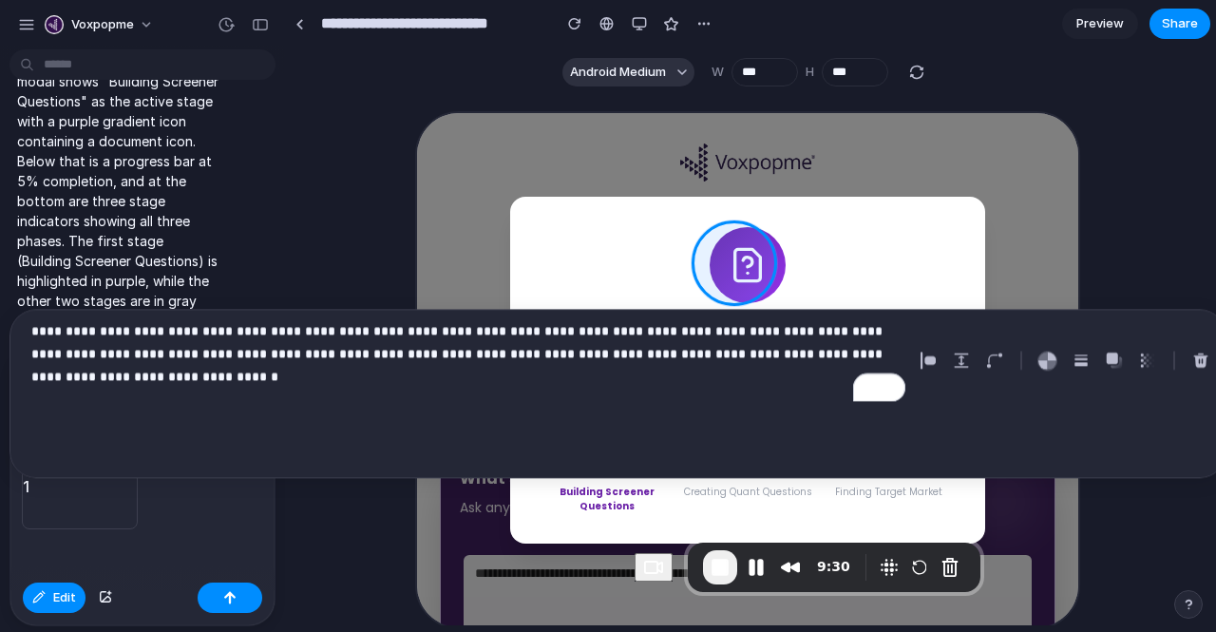
click at [171, 518] on div "×" at bounding box center [142, 513] width 264 height 124
click at [336, 378] on p "**********" at bounding box center [468, 353] width 874 height 68
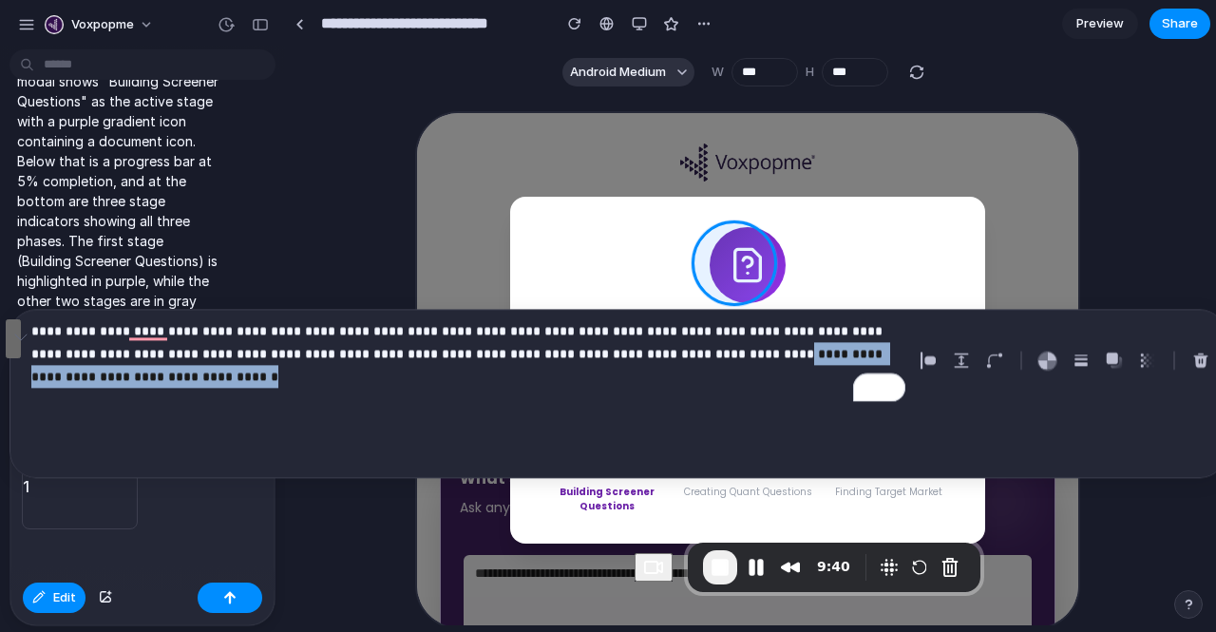
drag, startPoint x: 505, startPoint y: 373, endPoint x: 838, endPoint y: 359, distance: 332.9
click at [838, 359] on p "**********" at bounding box center [468, 353] width 874 height 68
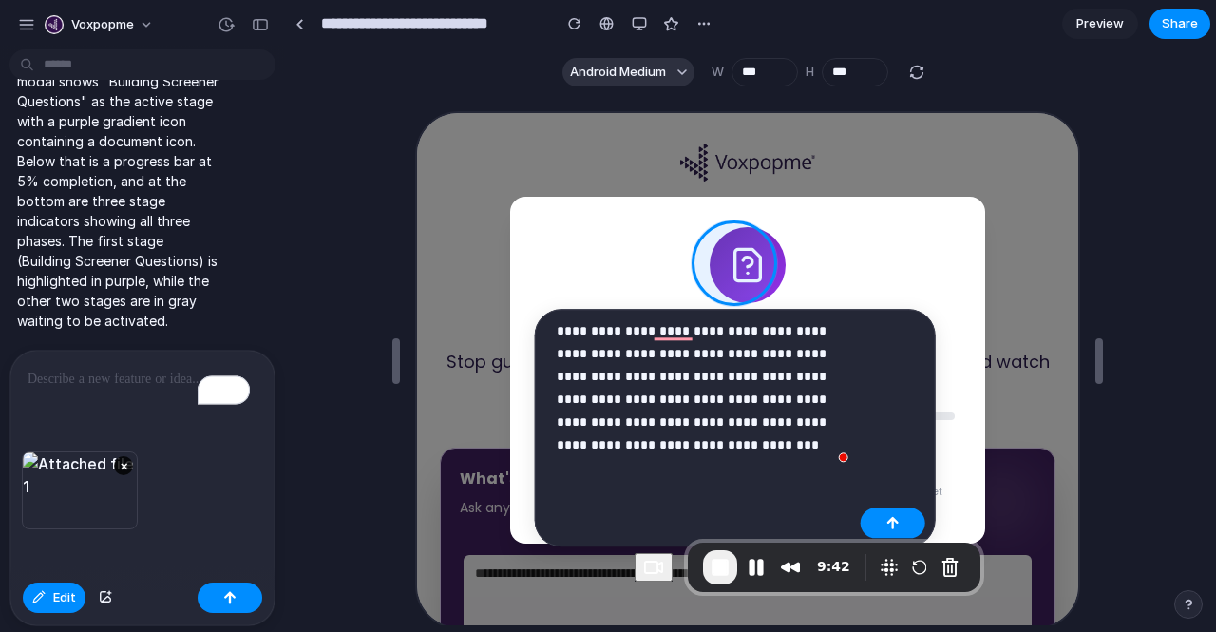
click at [680, 383] on p "**********" at bounding box center [705, 387] width 296 height 137
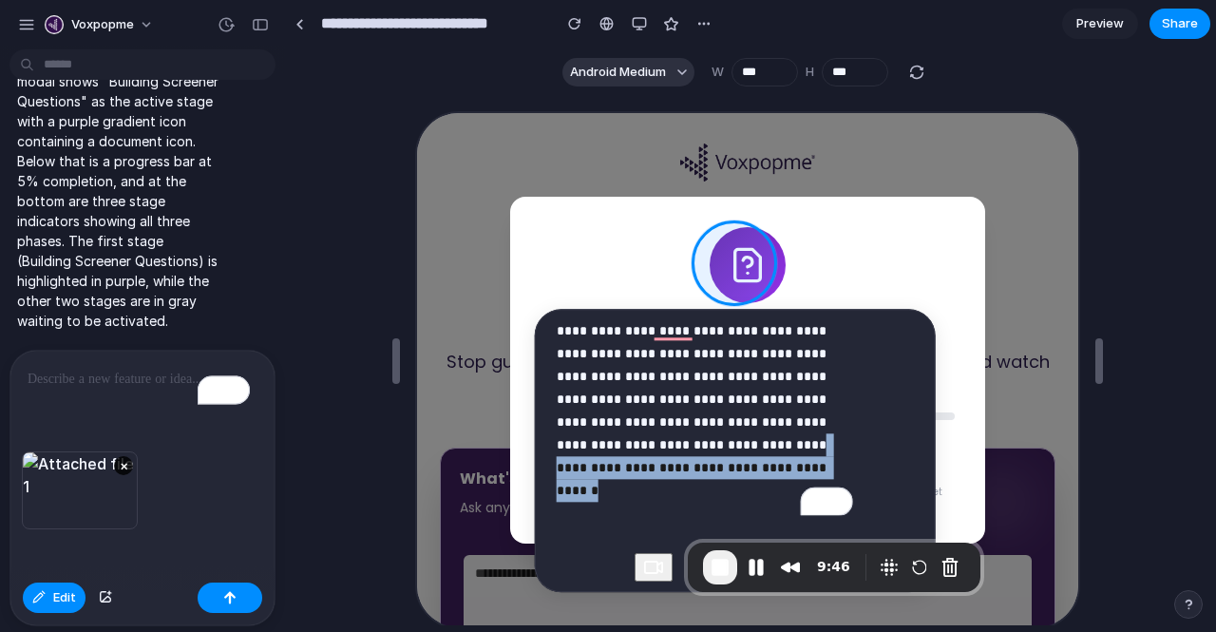
click at [543, 471] on div "**********" at bounding box center [608, 316] width 1216 height 632
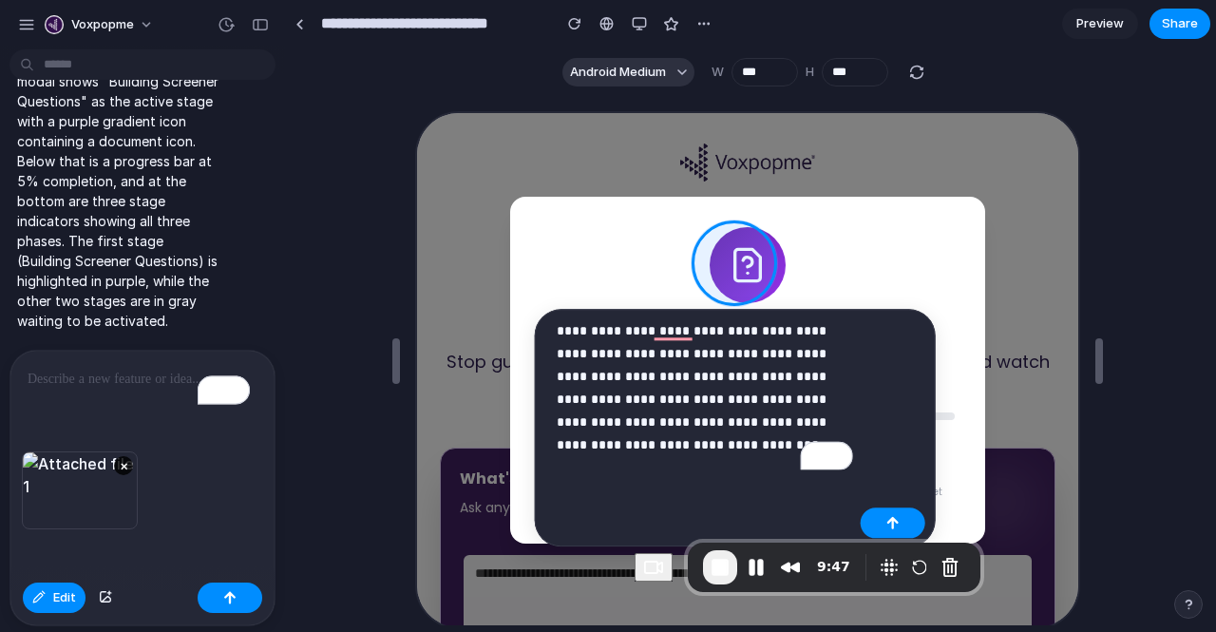
click at [699, 398] on p "**********" at bounding box center [705, 387] width 296 height 137
click at [111, 401] on div "To enrich screen reader interactions, please activate Accessibility in Grammarl…" at bounding box center [138, 401] width 257 height 101
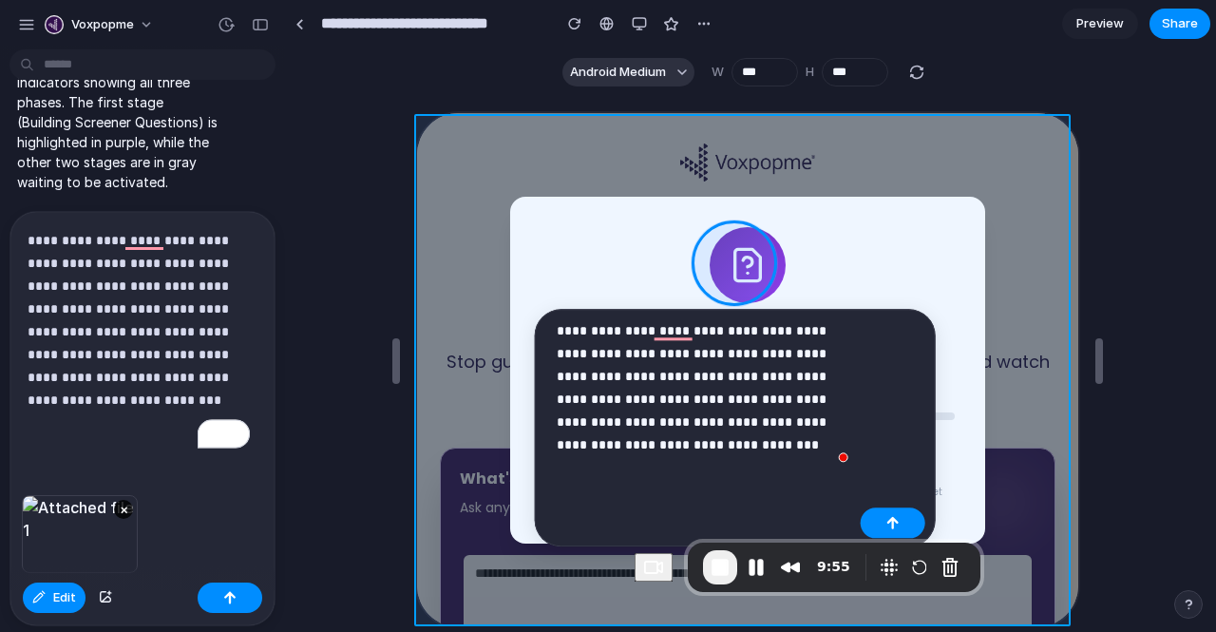
click at [1000, 270] on div at bounding box center [743, 370] width 665 height 518
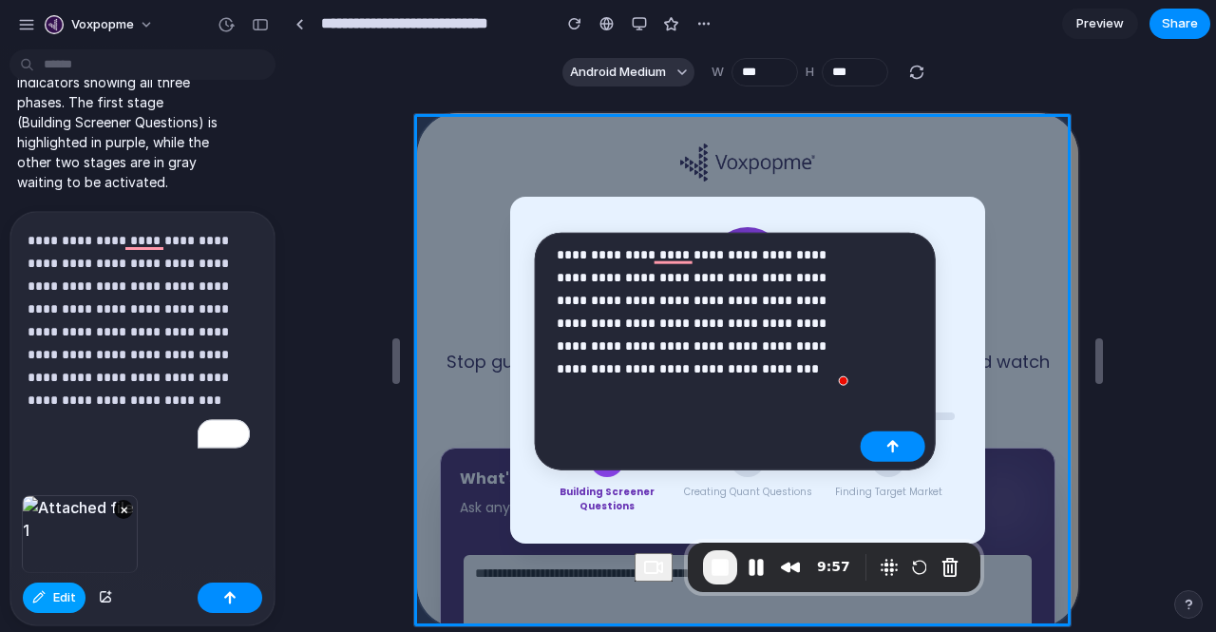
click at [61, 598] on span "Edit" at bounding box center [64, 597] width 23 height 19
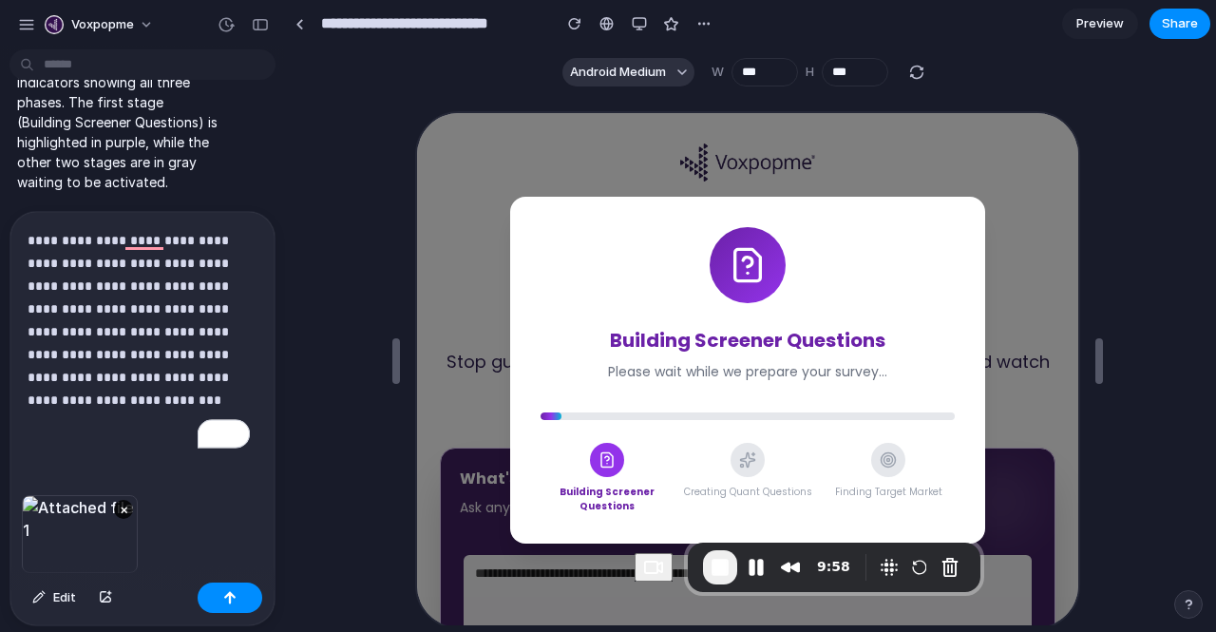
click at [125, 416] on p "**********" at bounding box center [139, 331] width 222 height 205
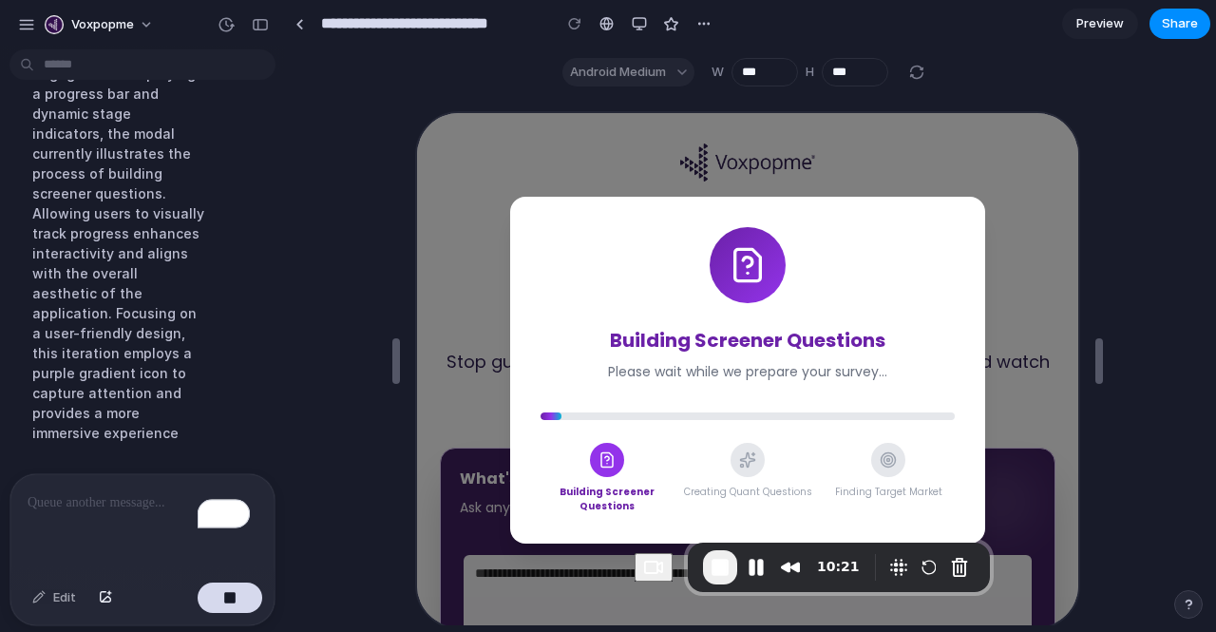
scroll to position [1990, 0]
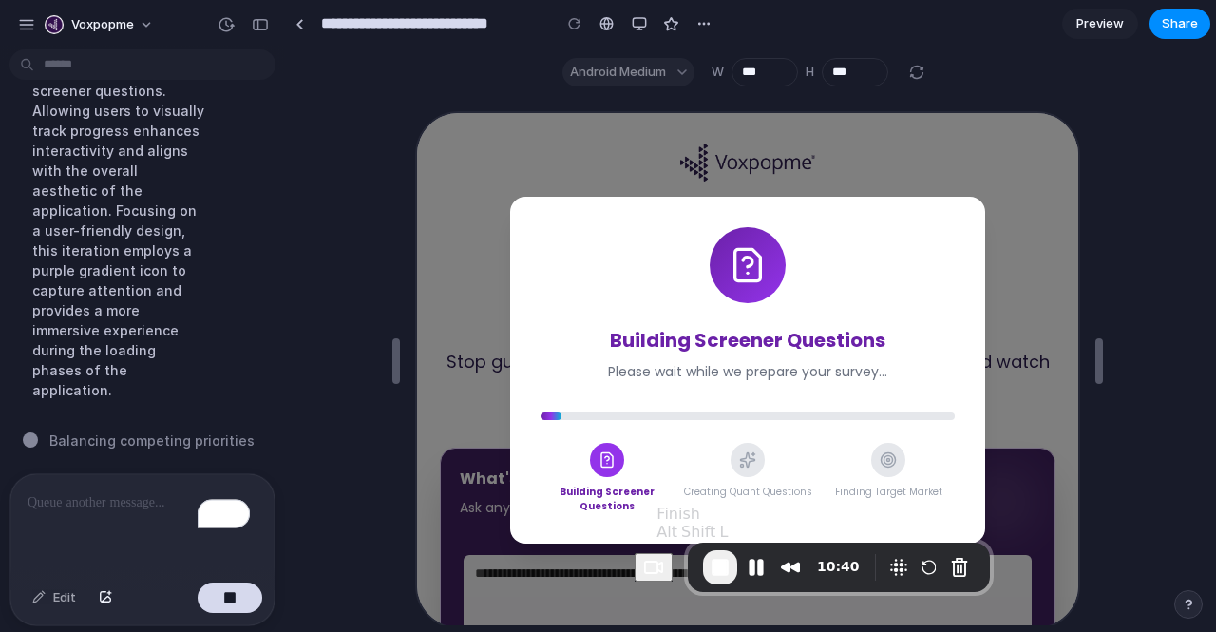
click at [729, 569] on span "End Recording" at bounding box center [720, 567] width 23 height 23
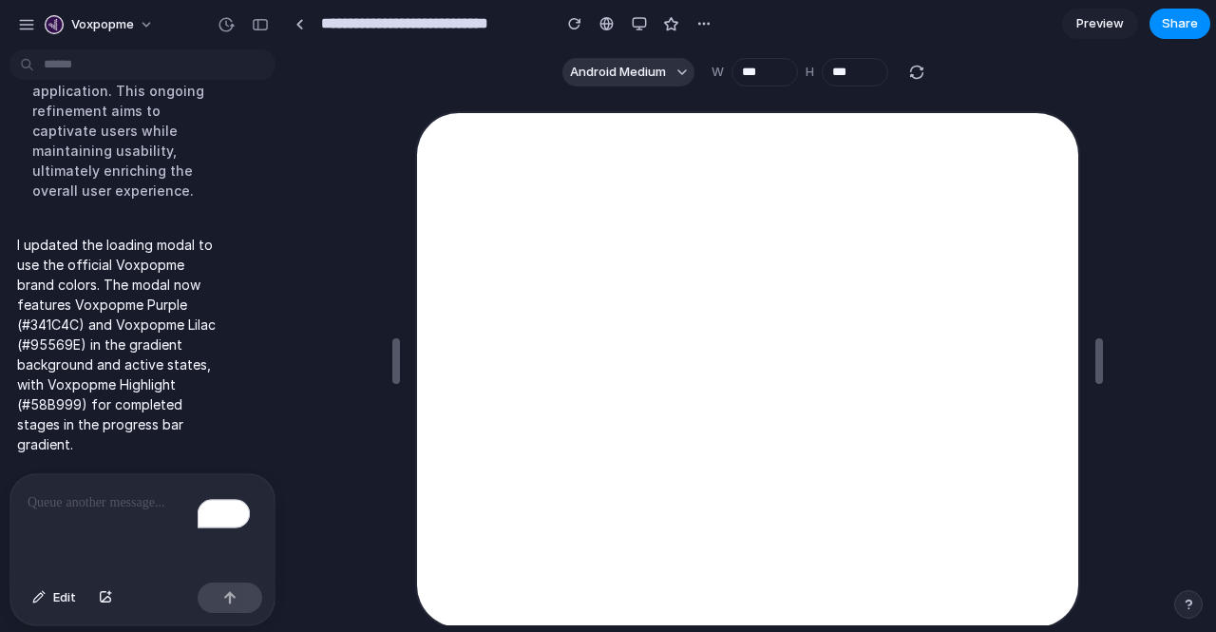
scroll to position [0, 0]
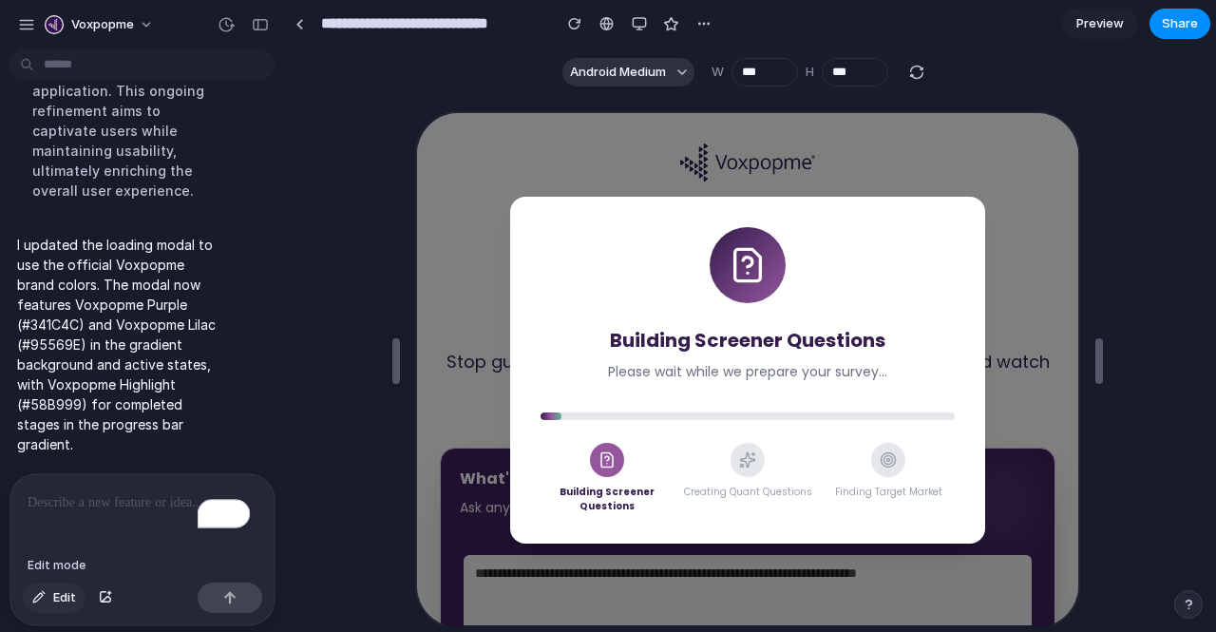
click at [74, 592] on span "Edit" at bounding box center [64, 597] width 23 height 19
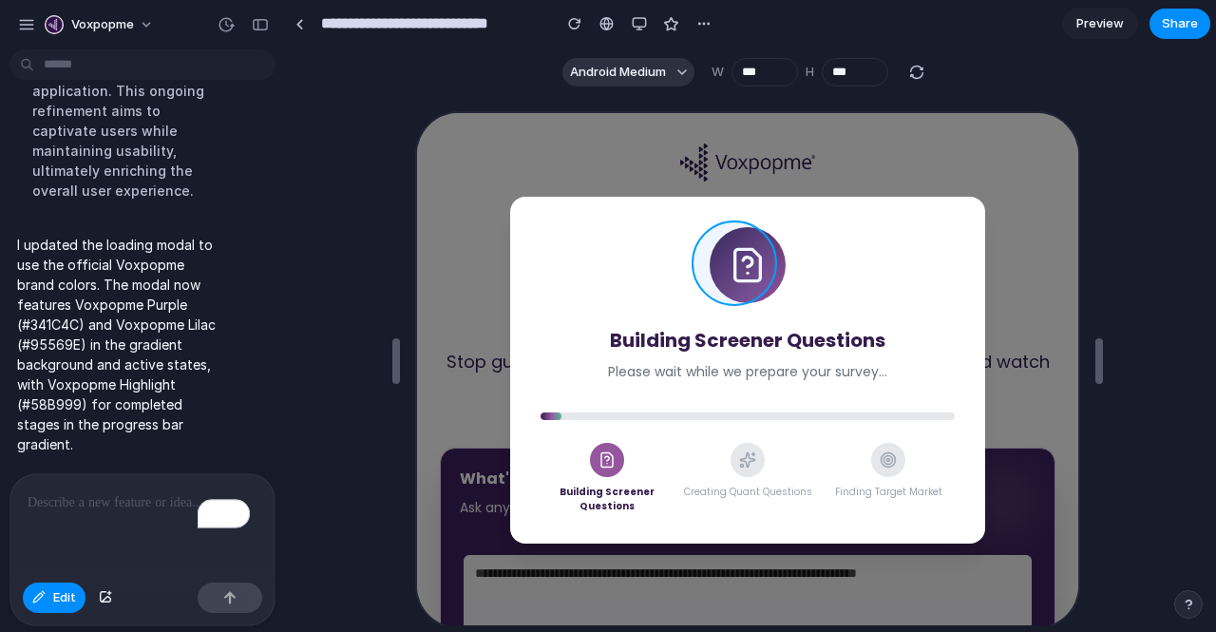
click at [722, 288] on div at bounding box center [743, 370] width 665 height 518
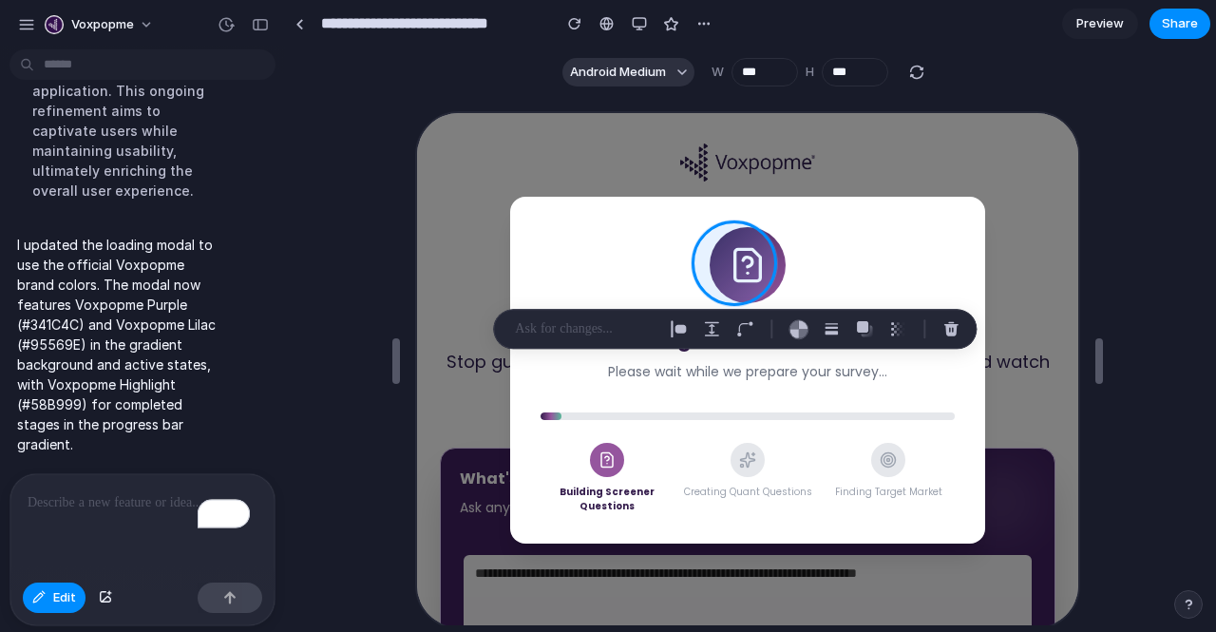
click at [583, 322] on p at bounding box center [585, 328] width 141 height 23
click at [146, 491] on p "To enrich screen reader interactions, please activate Accessibility in Grammarl…" at bounding box center [139, 502] width 222 height 23
click at [109, 599] on div "button" at bounding box center [105, 597] width 13 height 11
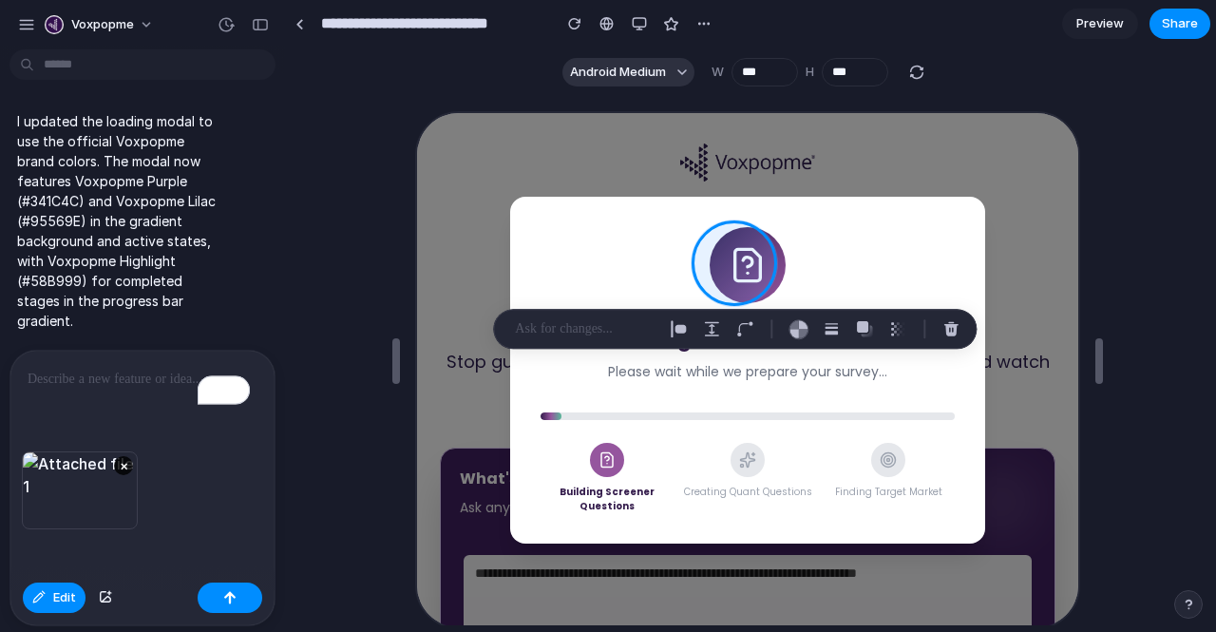
click at [84, 368] on p "To enrich screen reader interactions, please activate Accessibility in Grammarl…" at bounding box center [139, 379] width 222 height 23
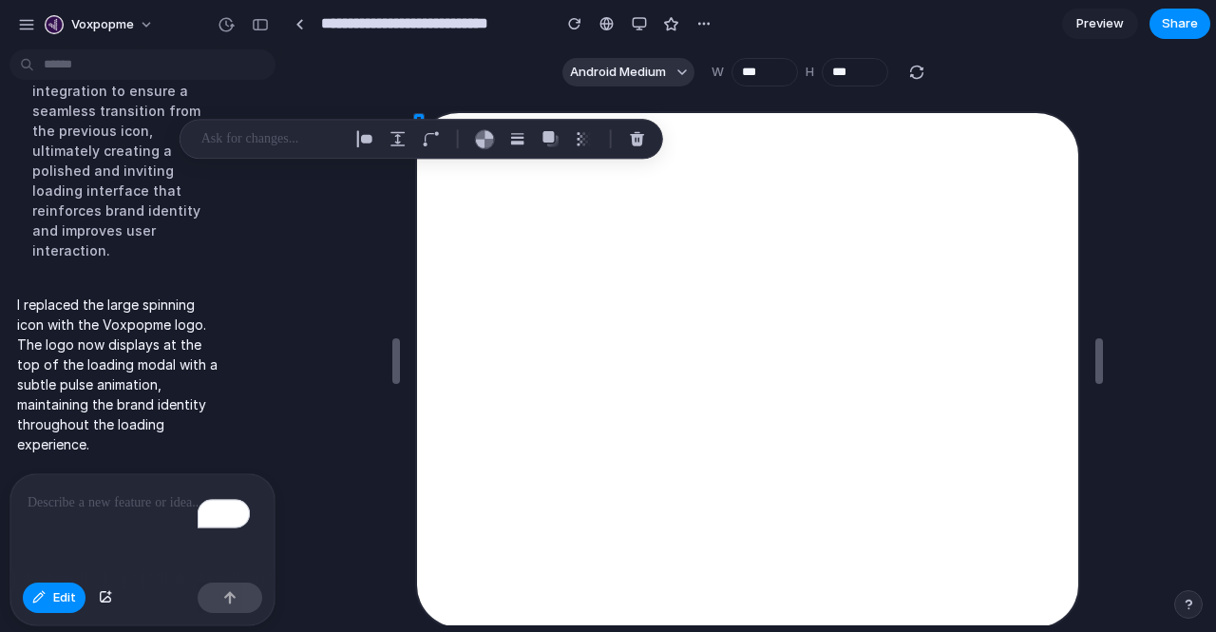
scroll to position [0, 0]
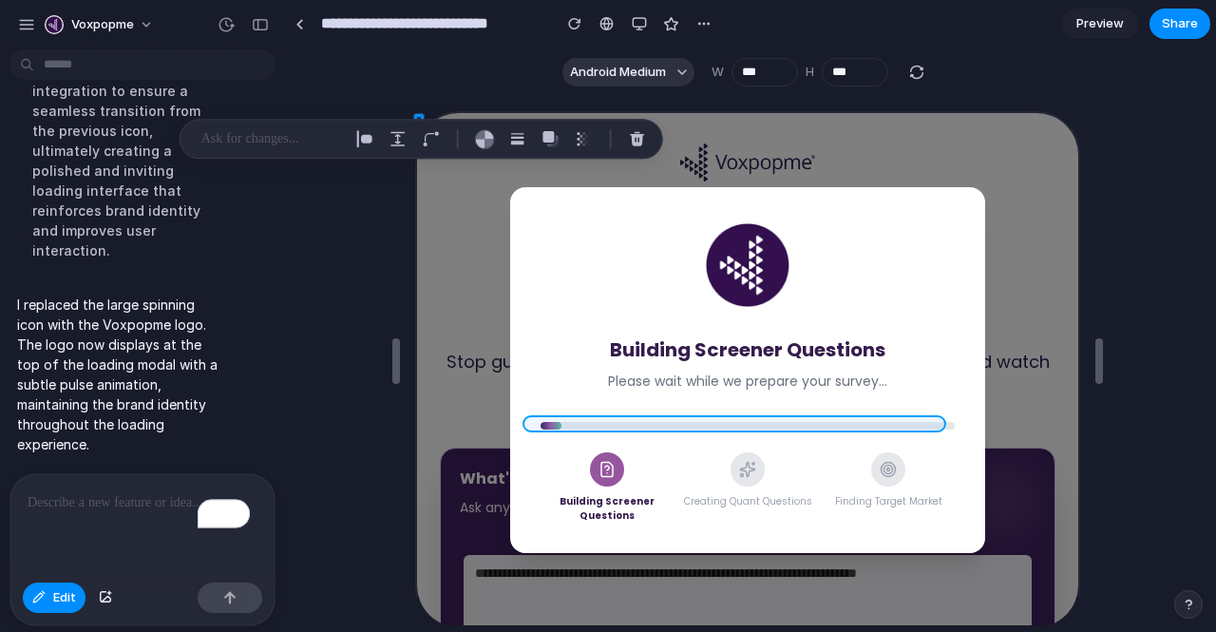
click at [599, 424] on div at bounding box center [743, 370] width 665 height 518
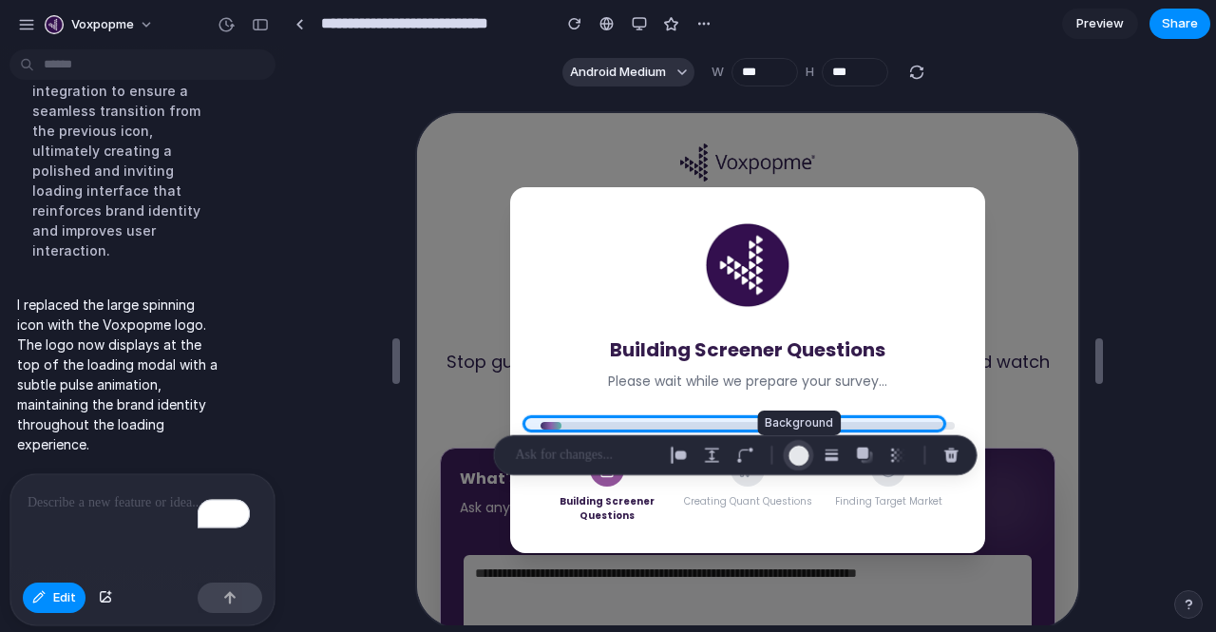
click at [797, 456] on div "button" at bounding box center [799, 456] width 20 height 20
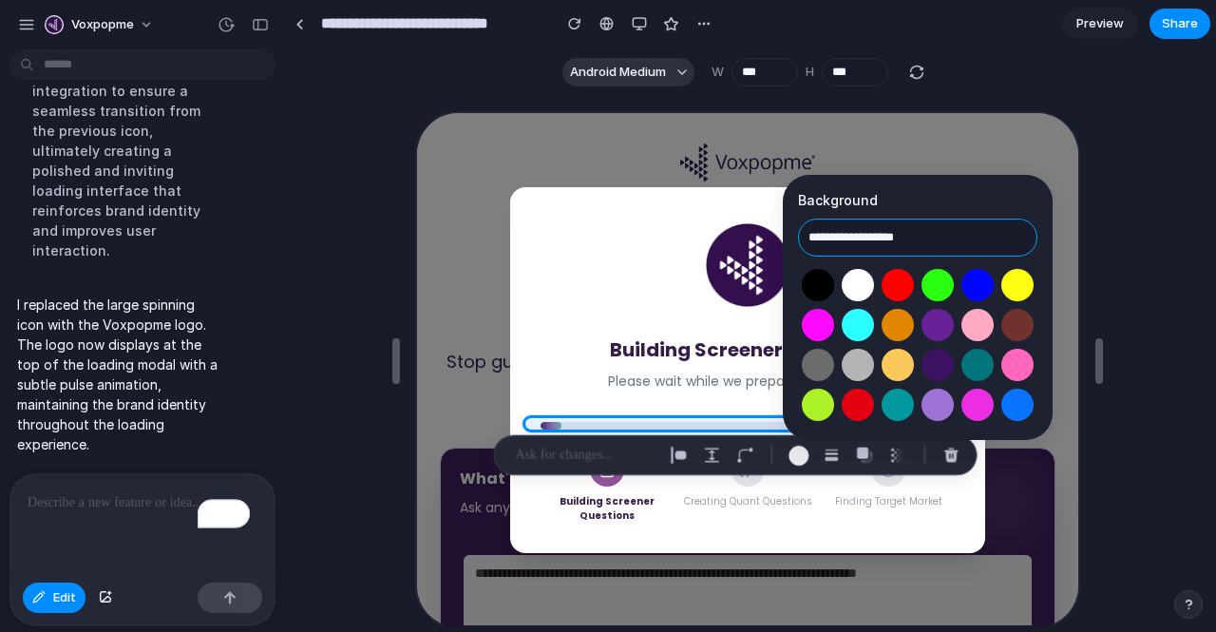
click at [857, 233] on input "**********" at bounding box center [917, 238] width 239 height 38
paste input "text"
type input "**********"
click at [542, 423] on div at bounding box center [743, 370] width 665 height 518
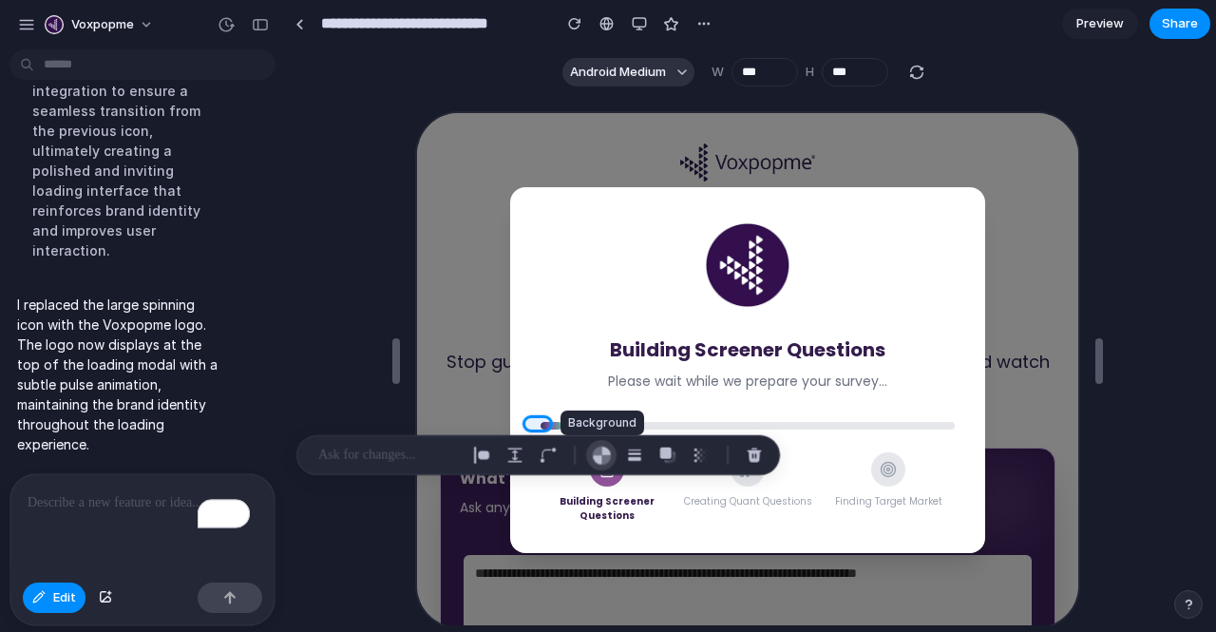
click at [595, 457] on div "button" at bounding box center [602, 456] width 20 height 20
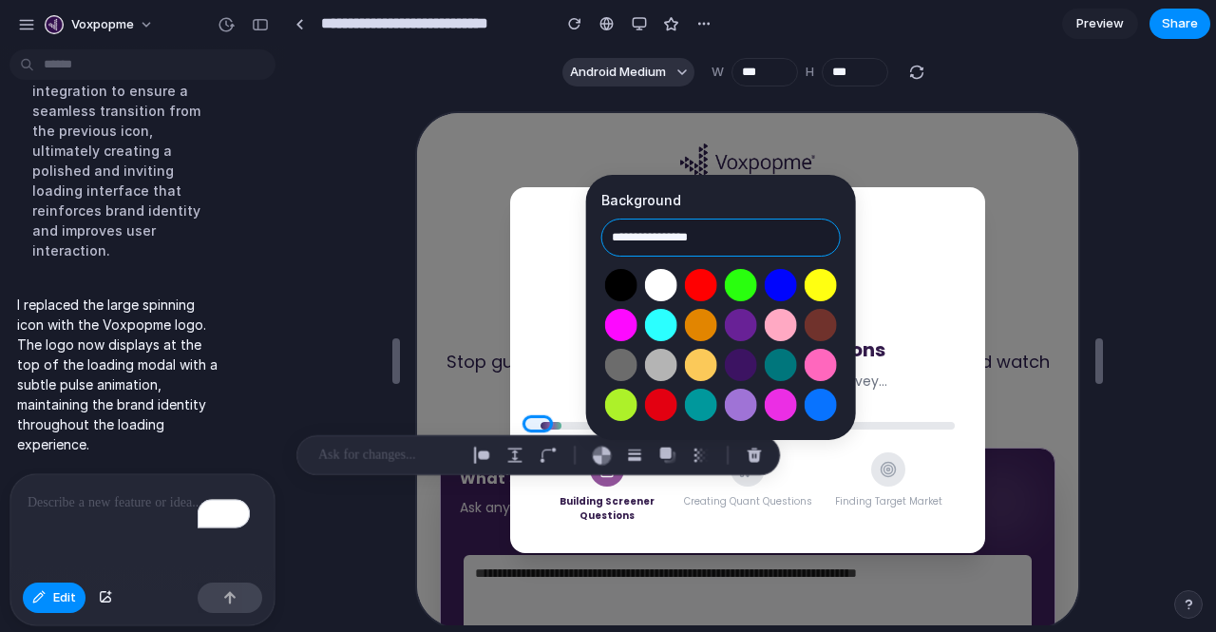
click at [723, 248] on input "**********" at bounding box center [720, 238] width 239 height 38
paste input "text"
type input "*******"
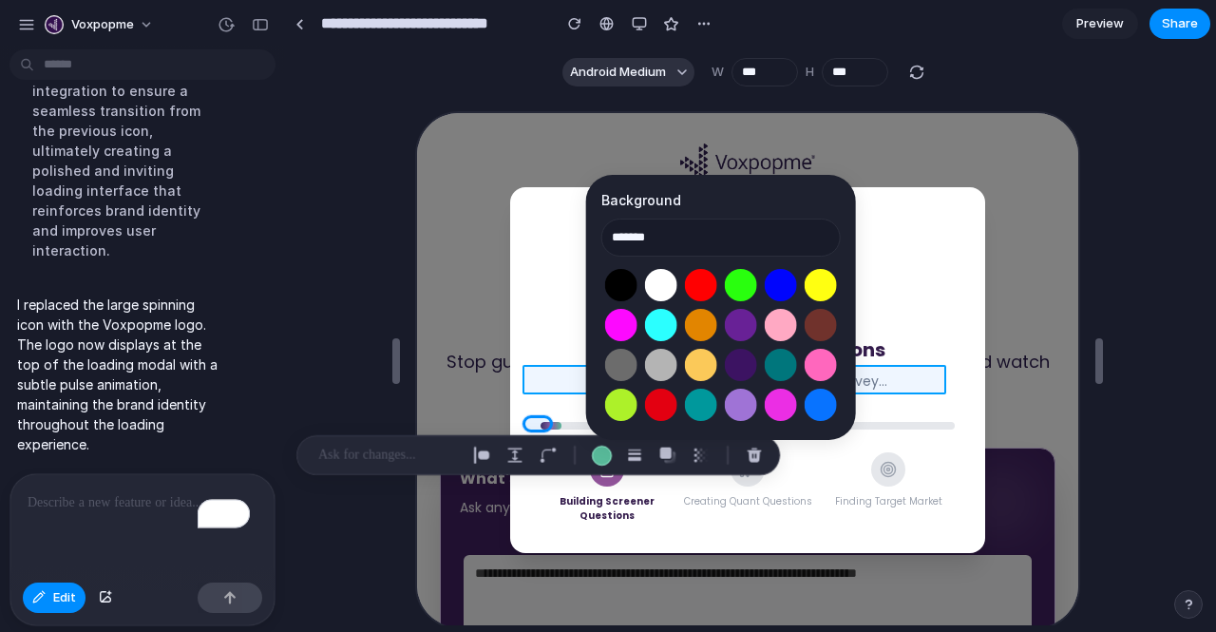
click at [564, 373] on div at bounding box center [743, 370] width 665 height 518
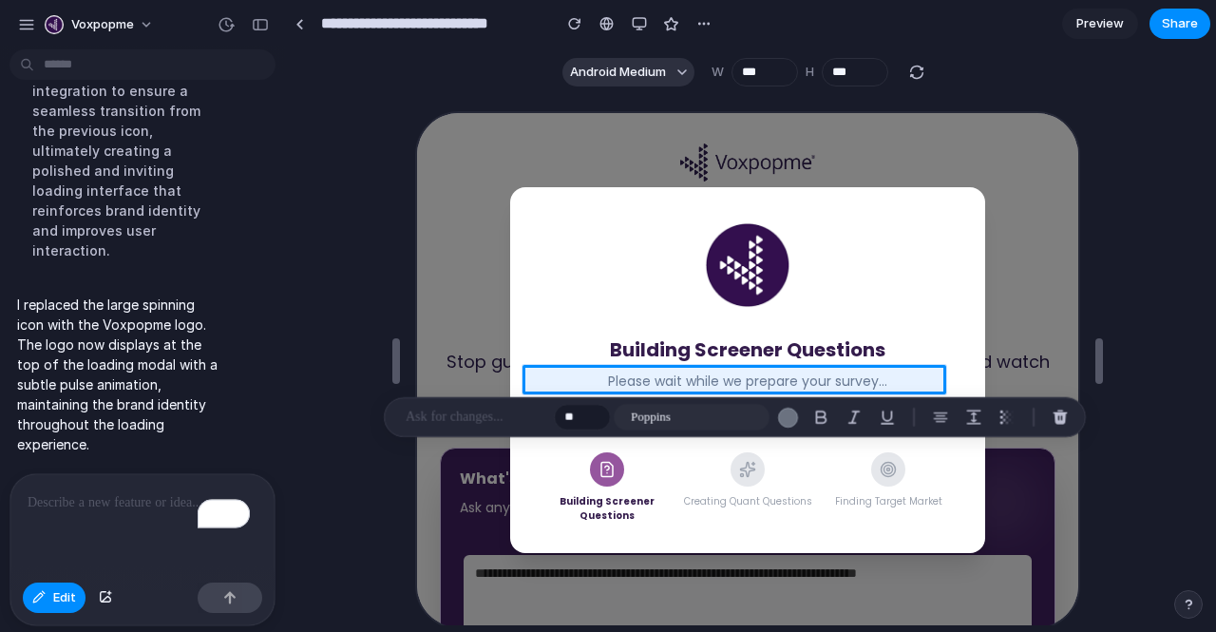
click at [158, 495] on p "To enrich screen reader interactions, please activate Accessibility in Grammarl…" at bounding box center [139, 502] width 222 height 23
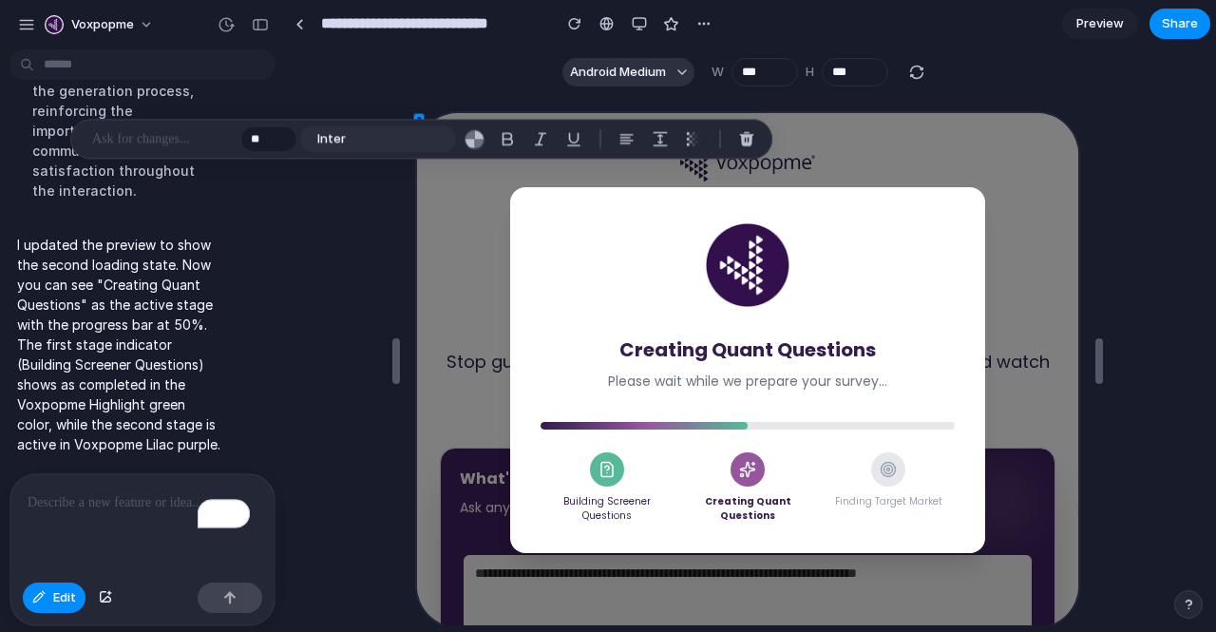
scroll to position [3094, 0]
click at [604, 434] on div at bounding box center [743, 370] width 665 height 518
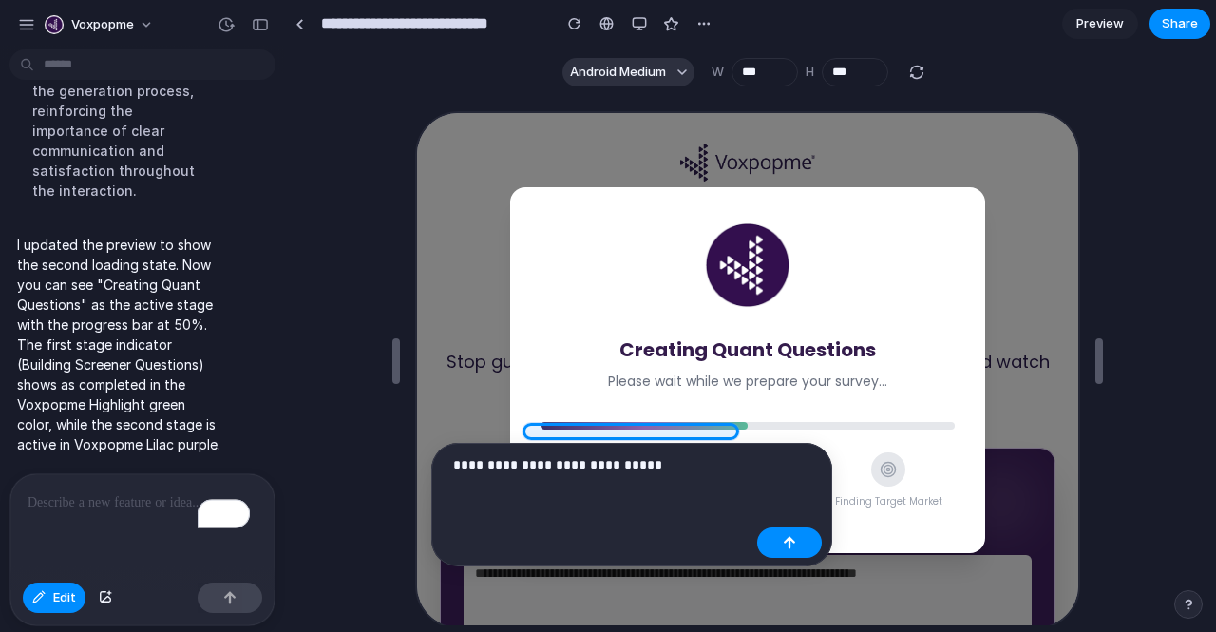
click at [677, 468] on p "**********" at bounding box center [601, 464] width 296 height 23
click at [781, 543] on button "button" at bounding box center [789, 542] width 65 height 30
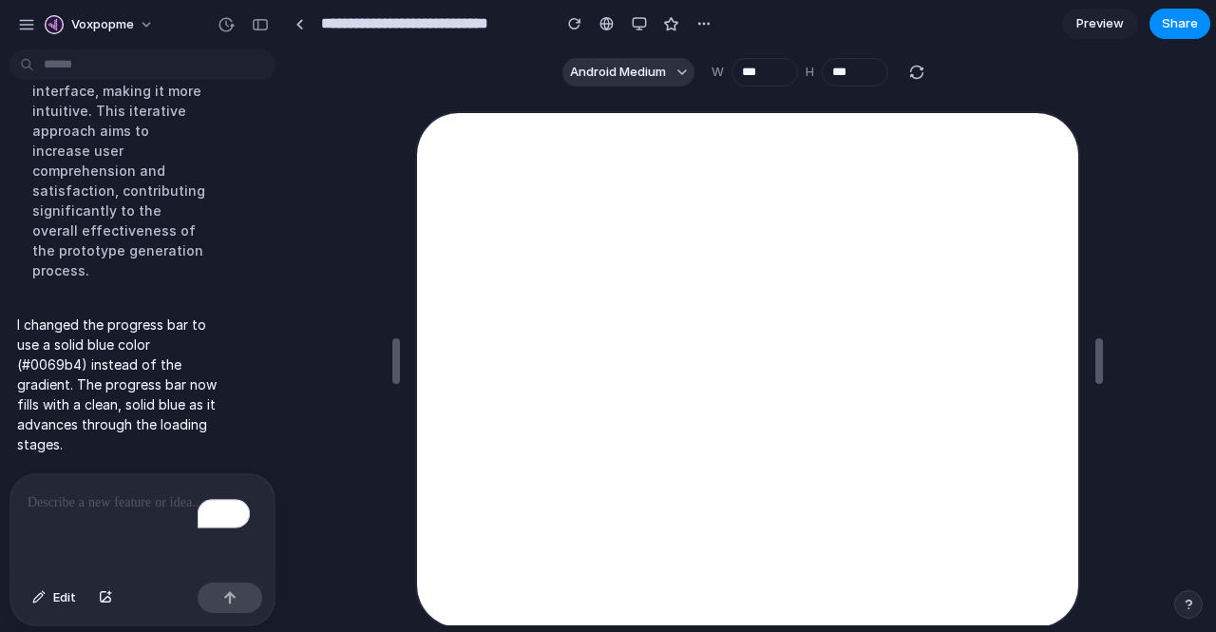
scroll to position [0, 0]
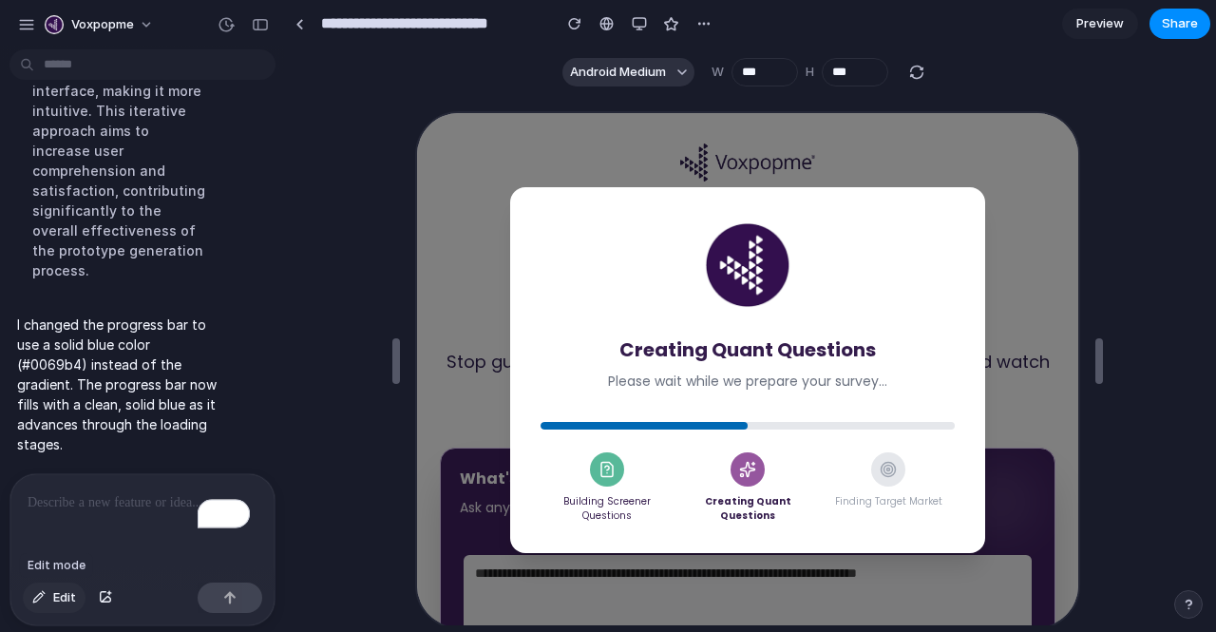
click at [59, 600] on span "Edit" at bounding box center [64, 597] width 23 height 19
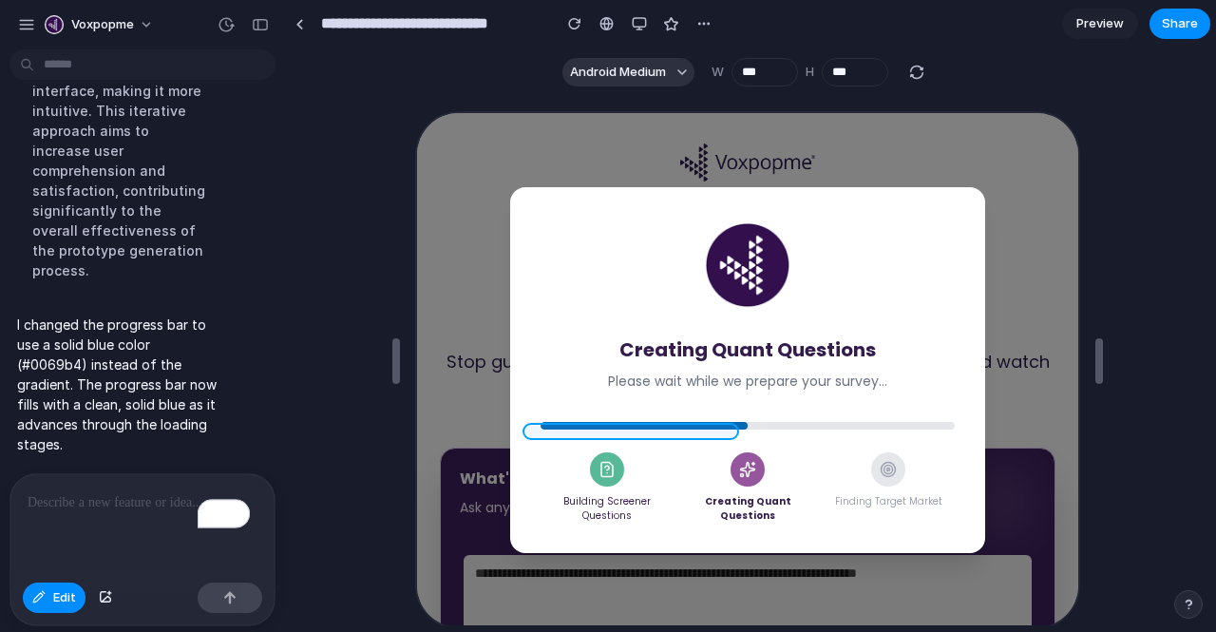
click at [574, 433] on div at bounding box center [743, 370] width 665 height 518
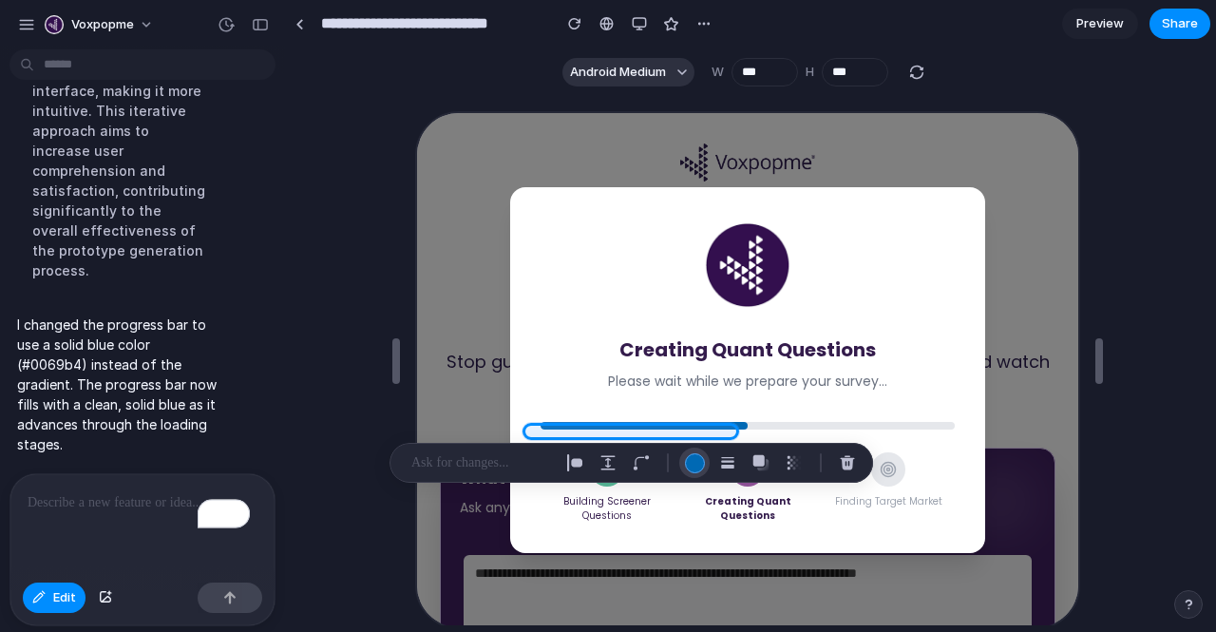
click at [706, 456] on button "button" at bounding box center [694, 463] width 30 height 30
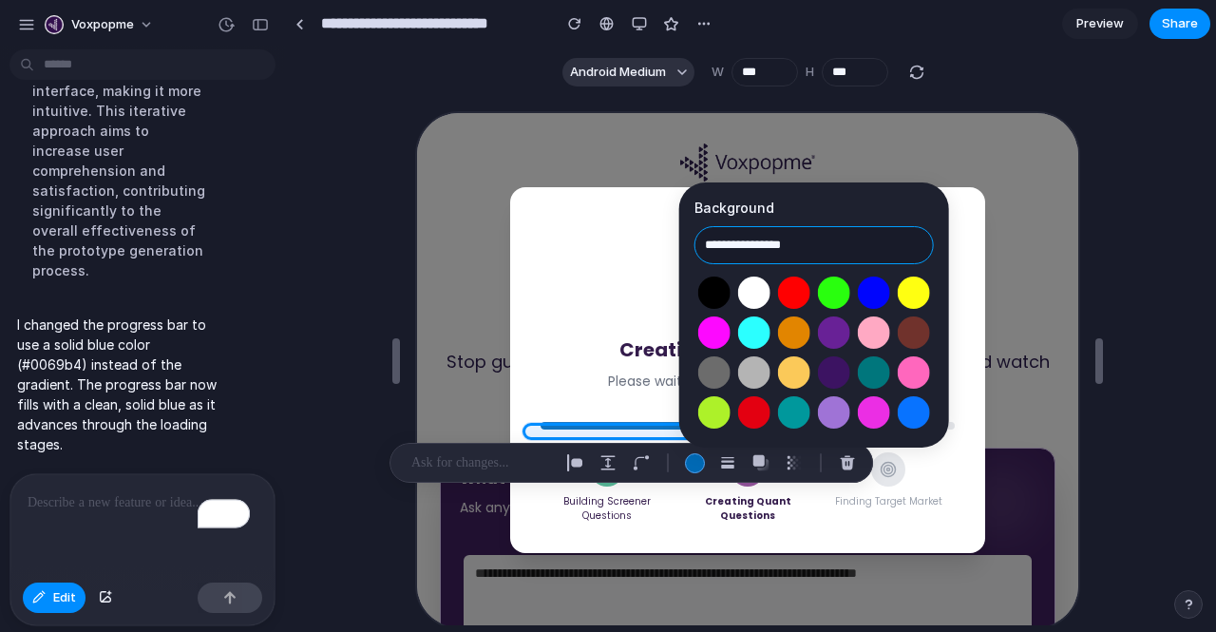
click at [759, 244] on input "**********" at bounding box center [814, 245] width 239 height 38
paste input "text"
type input "*******"
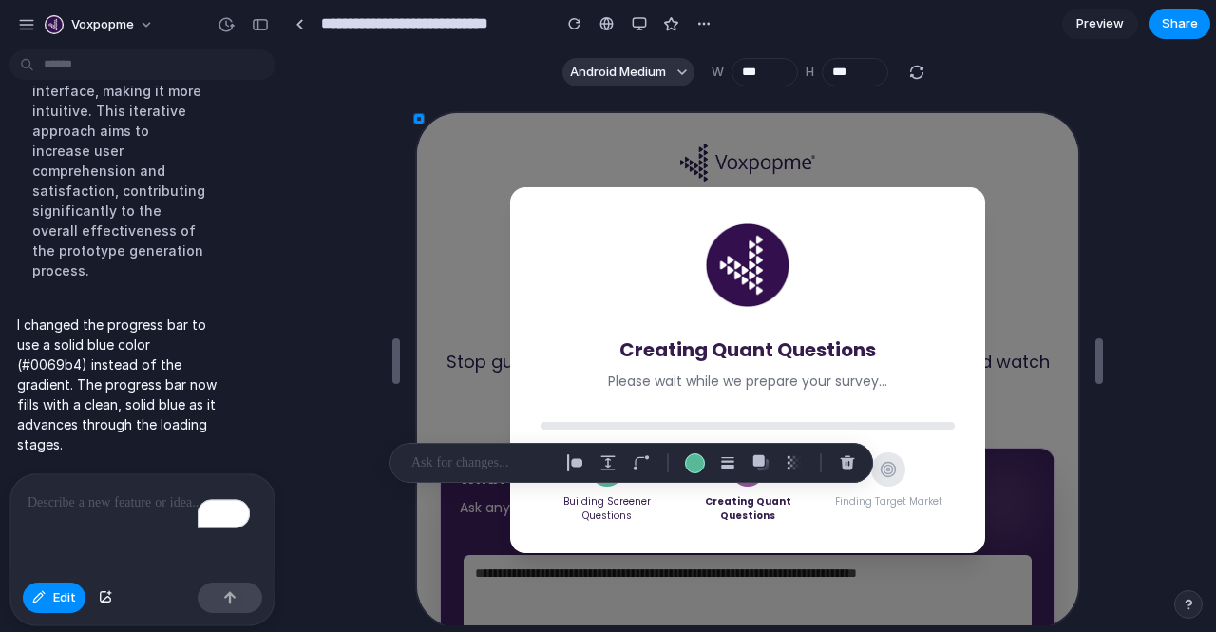
click at [481, 474] on div at bounding box center [632, 463] width 484 height 40
click at [112, 493] on p "To enrich screen reader interactions, please activate Accessibility in Grammarl…" at bounding box center [139, 502] width 222 height 23
click at [67, 605] on span "Edit" at bounding box center [64, 597] width 23 height 19
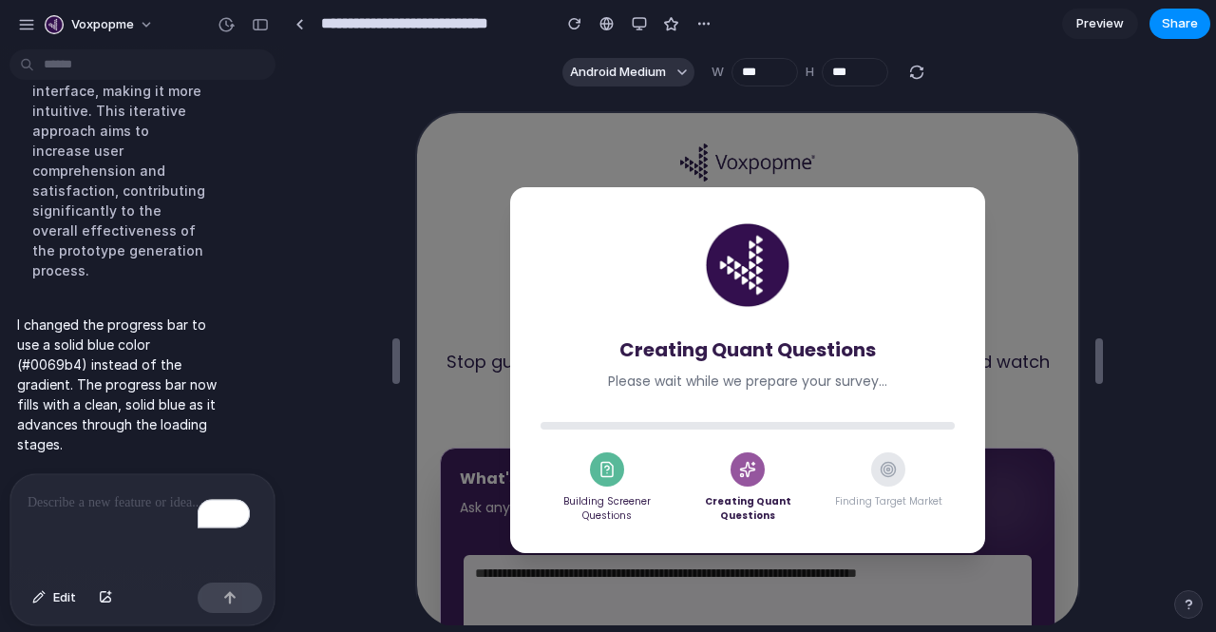
click at [592, 428] on div at bounding box center [746, 424] width 414 height 8
click at [617, 437] on div "Creating Quant Questions Please wait while we prepare your survey... Building S…" at bounding box center [745, 368] width 475 height 366
click at [95, 500] on p "To enrich screen reader interactions, please activate Accessibility in Grammarl…" at bounding box center [139, 502] width 222 height 23
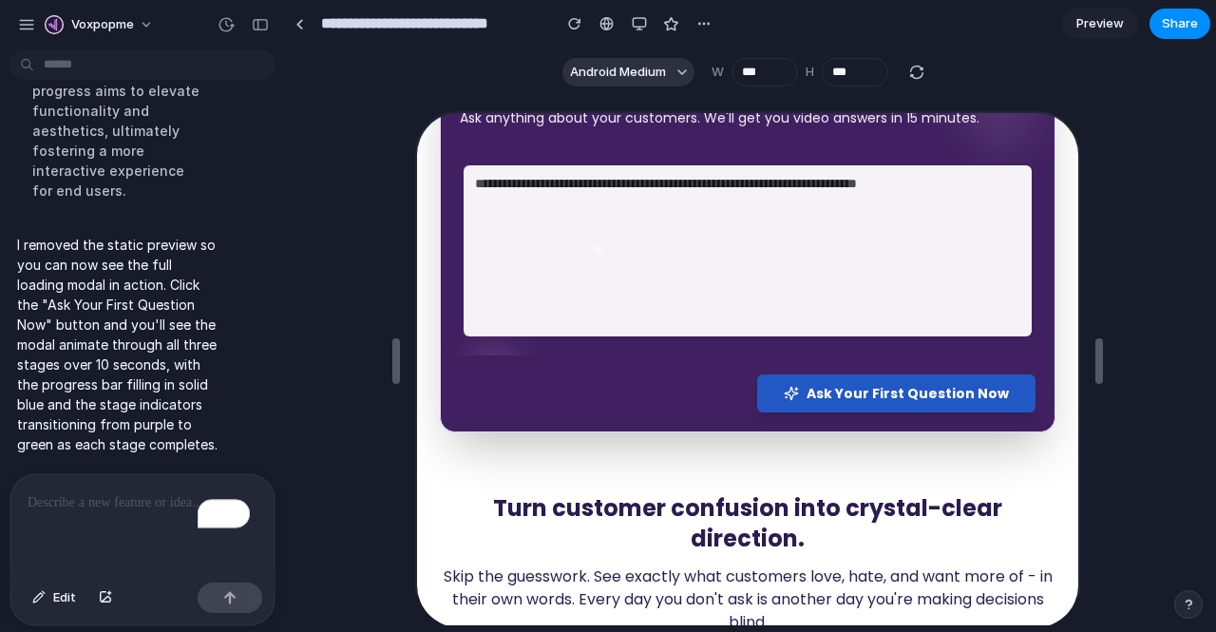
scroll to position [411, 0]
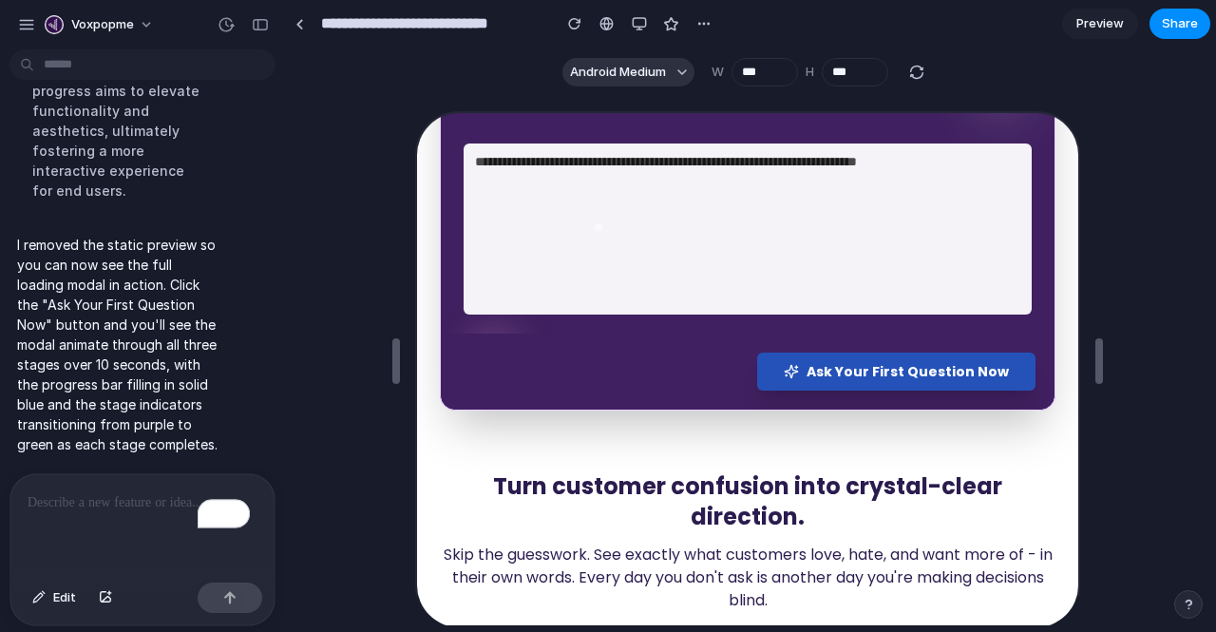
click at [848, 374] on span "Ask Your First Question Now" at bounding box center [906, 369] width 202 height 19
click at [101, 491] on p "To enrich screen reader interactions, please activate Accessibility in Grammarl…" at bounding box center [139, 502] width 222 height 23
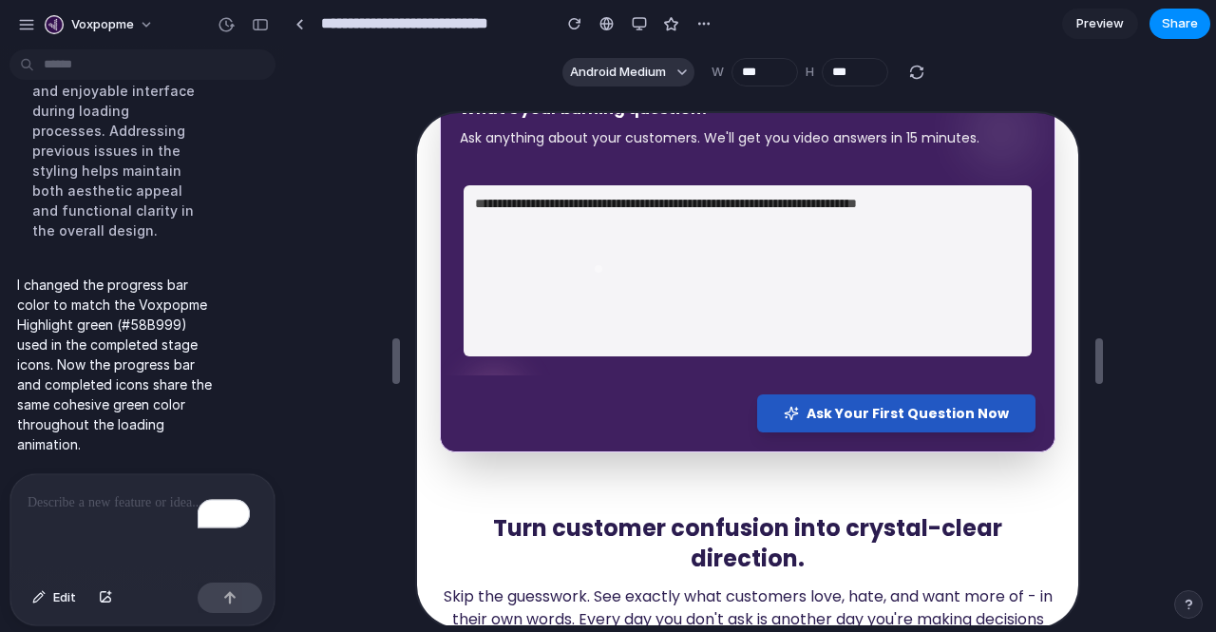
scroll to position [419, 0]
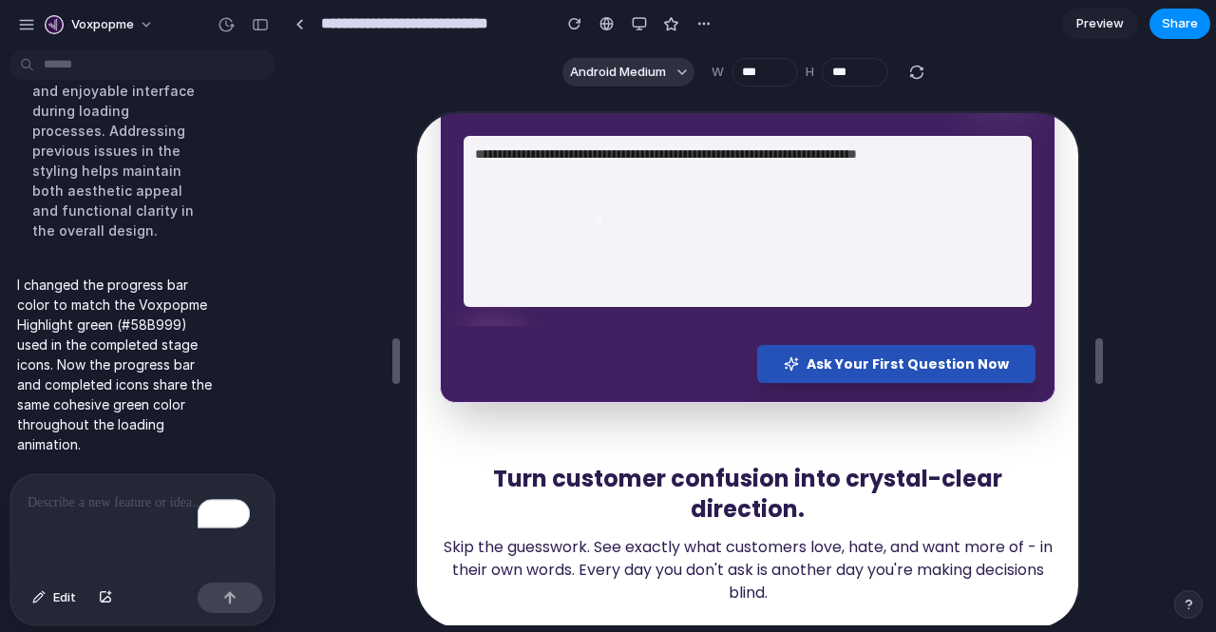
click at [842, 364] on span "Ask Your First Question Now" at bounding box center [906, 362] width 202 height 19
click at [99, 495] on p "To enrich screen reader interactions, please activate Accessibility in Grammarl…" at bounding box center [139, 502] width 222 height 23
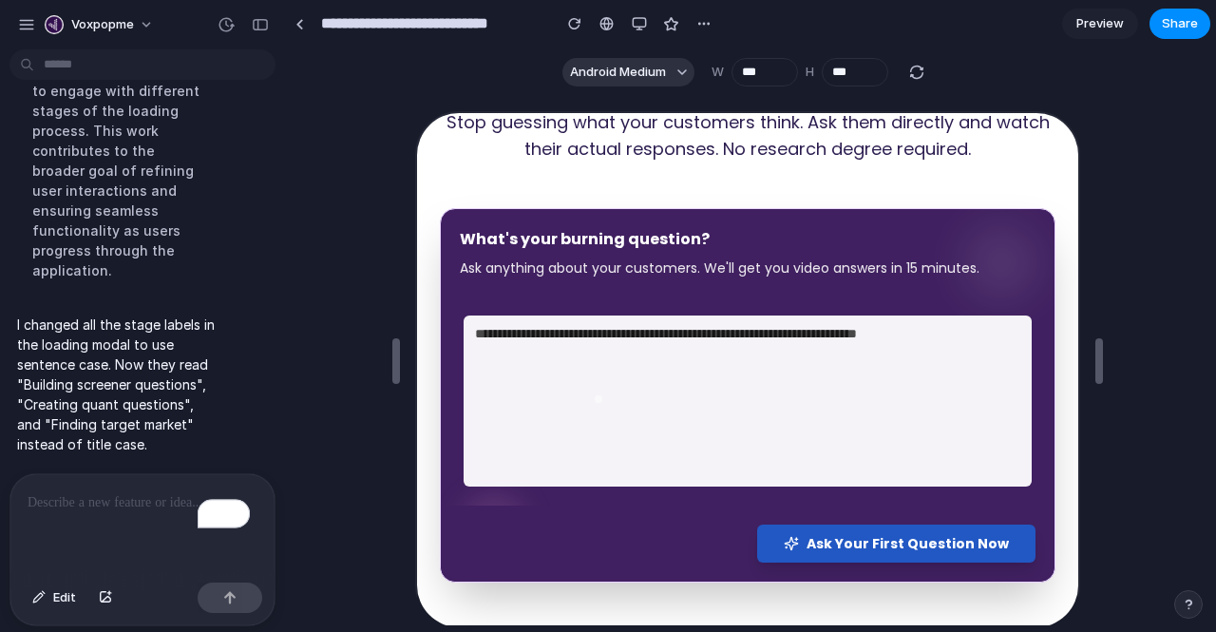
scroll to position [243, 0]
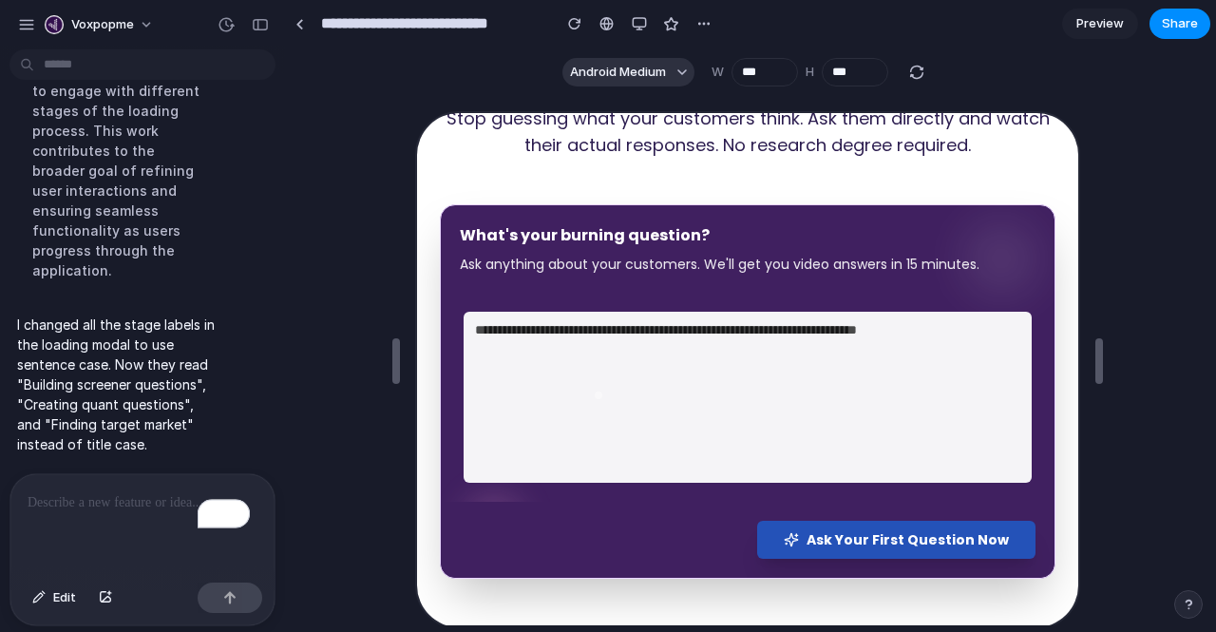
click at [810, 528] on span "Ask Your First Question Now" at bounding box center [906, 537] width 202 height 19
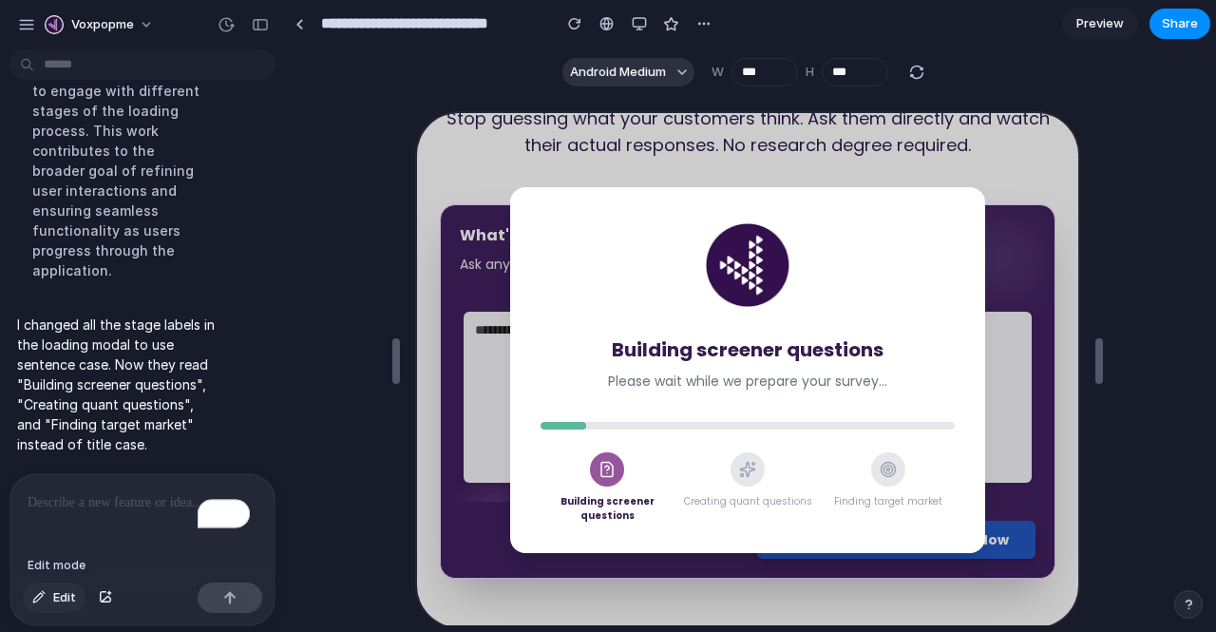
click at [61, 597] on span "Edit" at bounding box center [64, 597] width 23 height 19
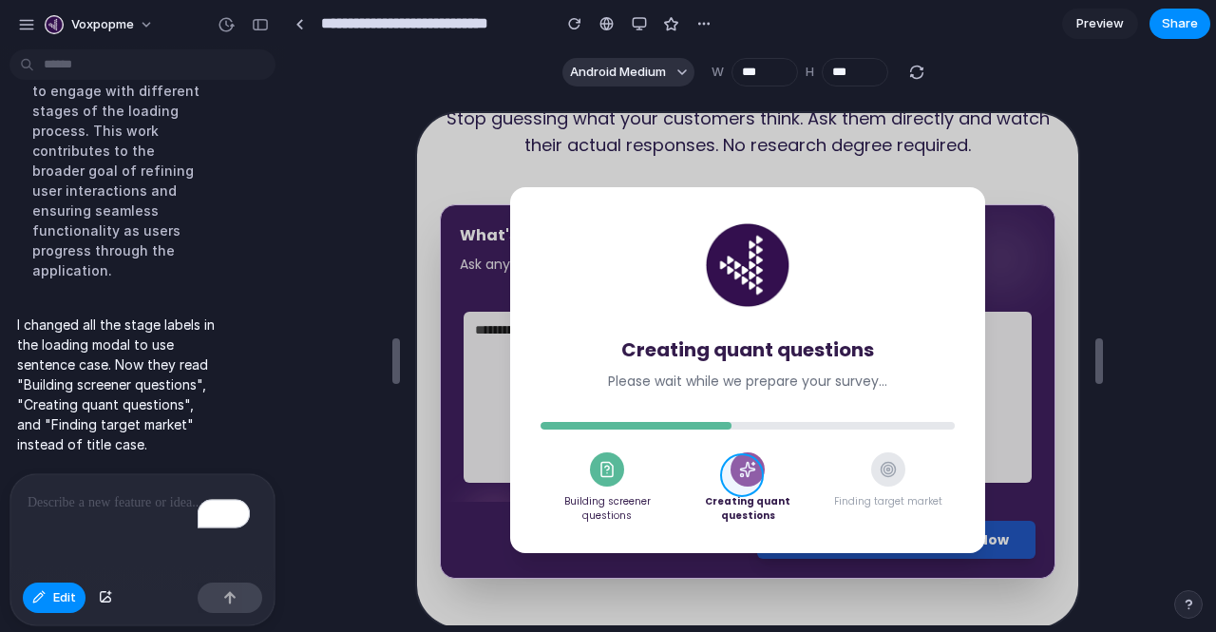
click at [743, 486] on div at bounding box center [743, 370] width 665 height 518
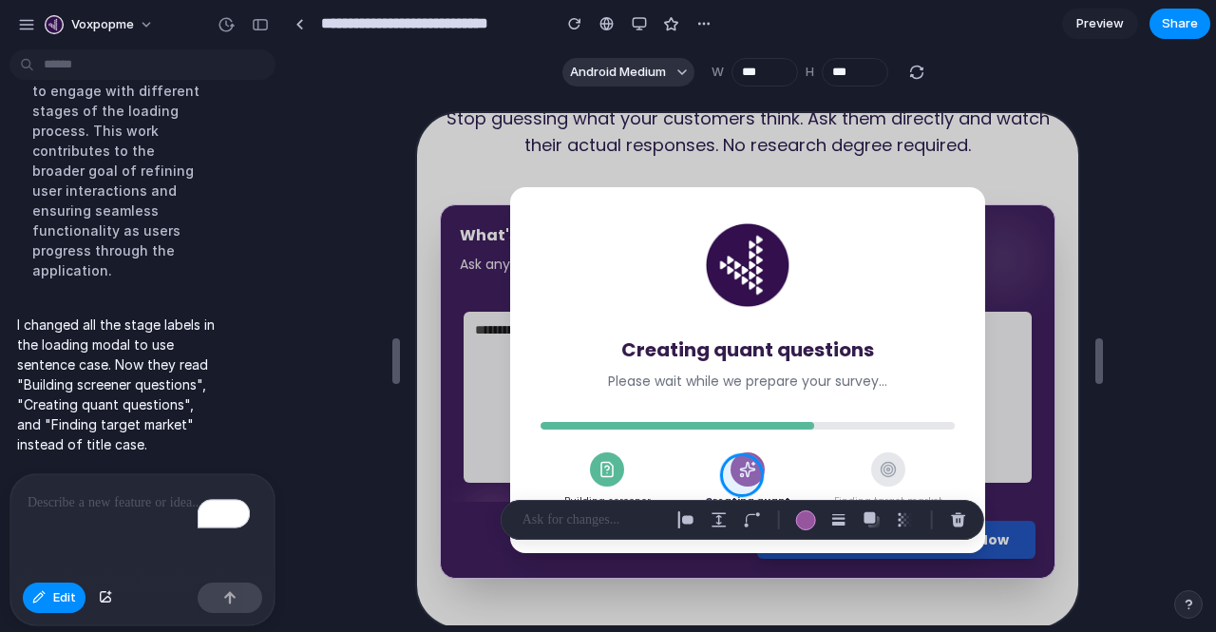
click at [140, 500] on p "To enrich screen reader interactions, please activate Accessibility in Grammarl…" at bounding box center [139, 502] width 222 height 23
click at [579, 516] on p at bounding box center [593, 519] width 141 height 23
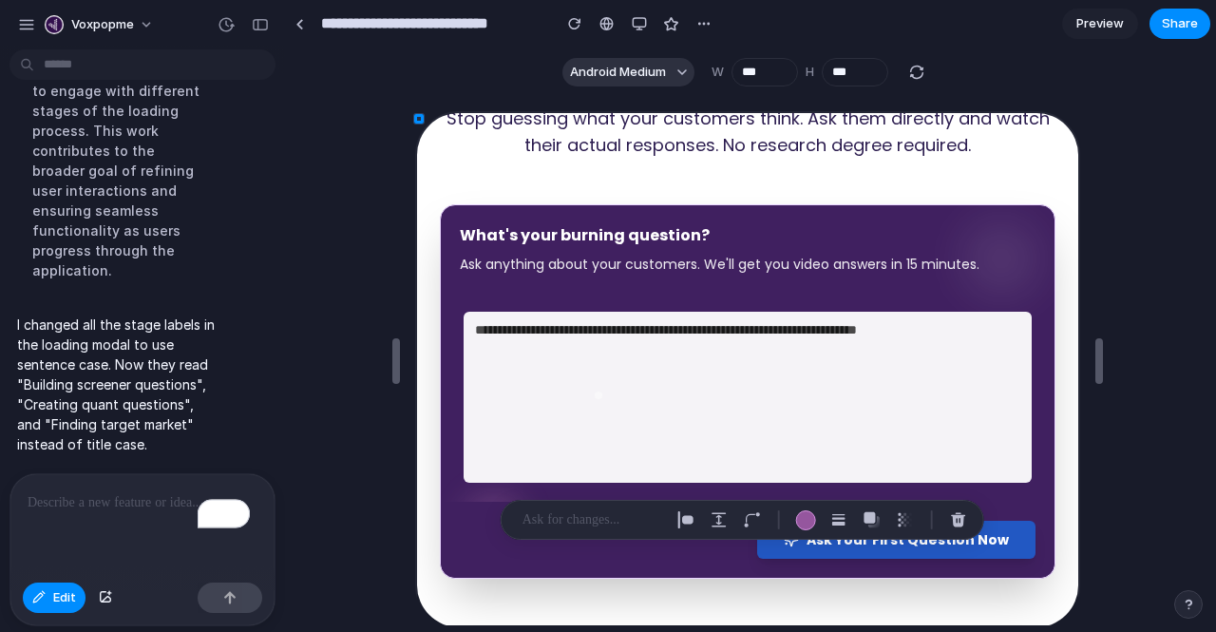
click at [143, 507] on div "To enrich screen reader interactions, please activate Accessibility in Grammarl…" at bounding box center [138, 524] width 257 height 101
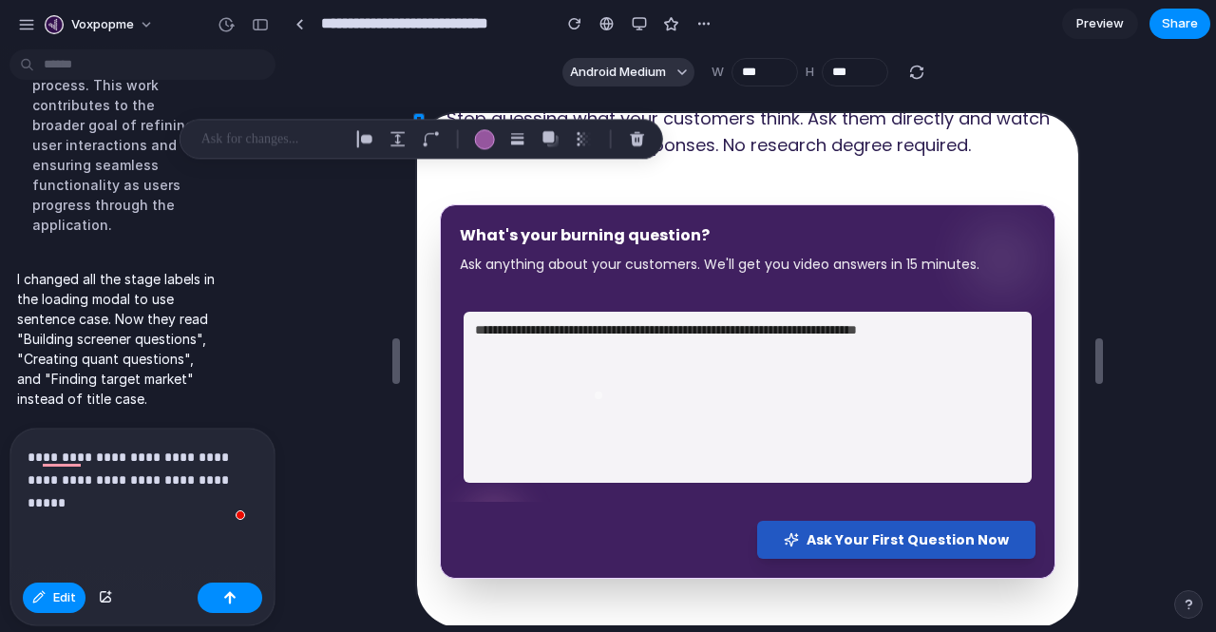
scroll to position [4529, 0]
click at [229, 594] on div "button" at bounding box center [229, 597] width 13 height 13
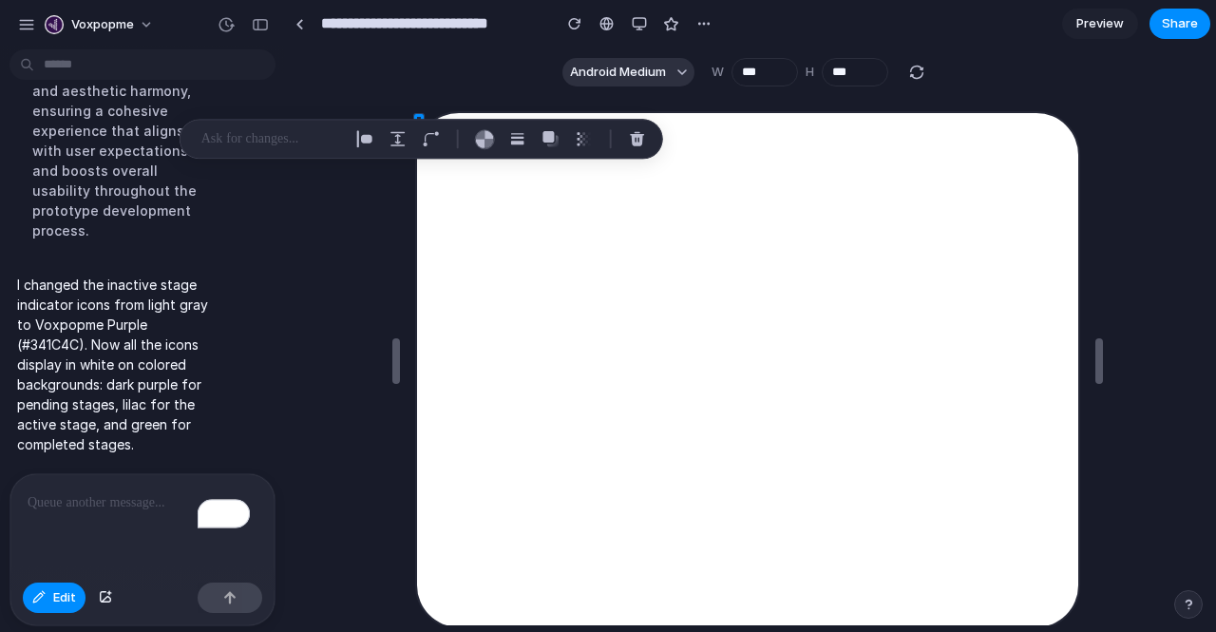
scroll to position [0, 0]
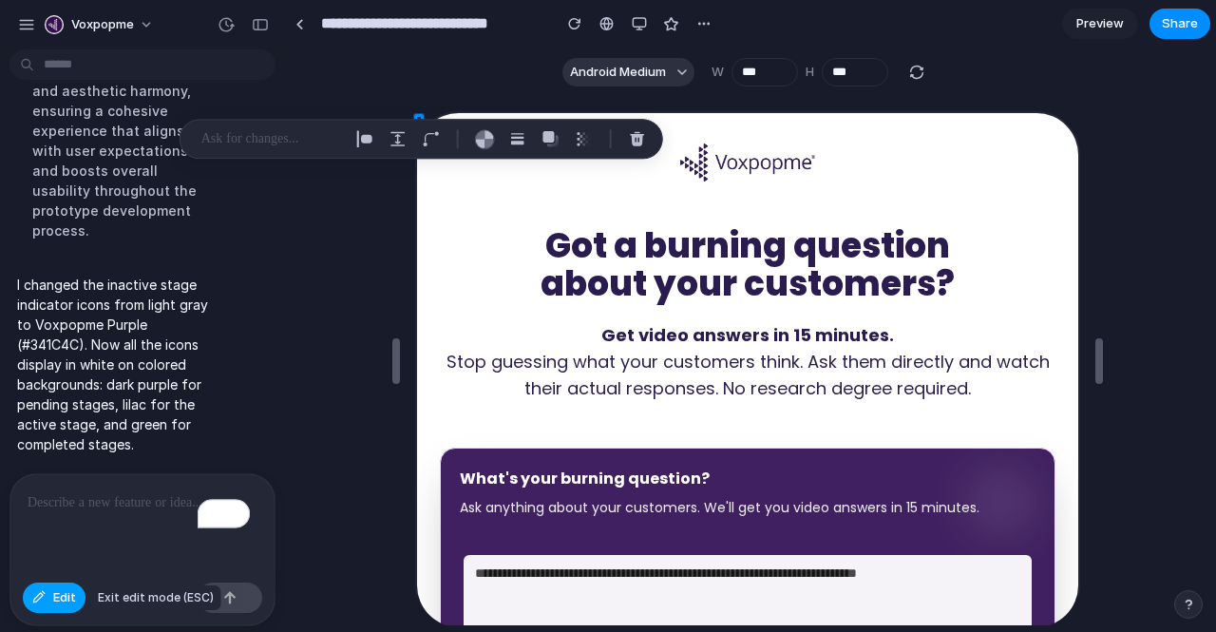
click at [53, 598] on button "Edit" at bounding box center [54, 597] width 63 height 30
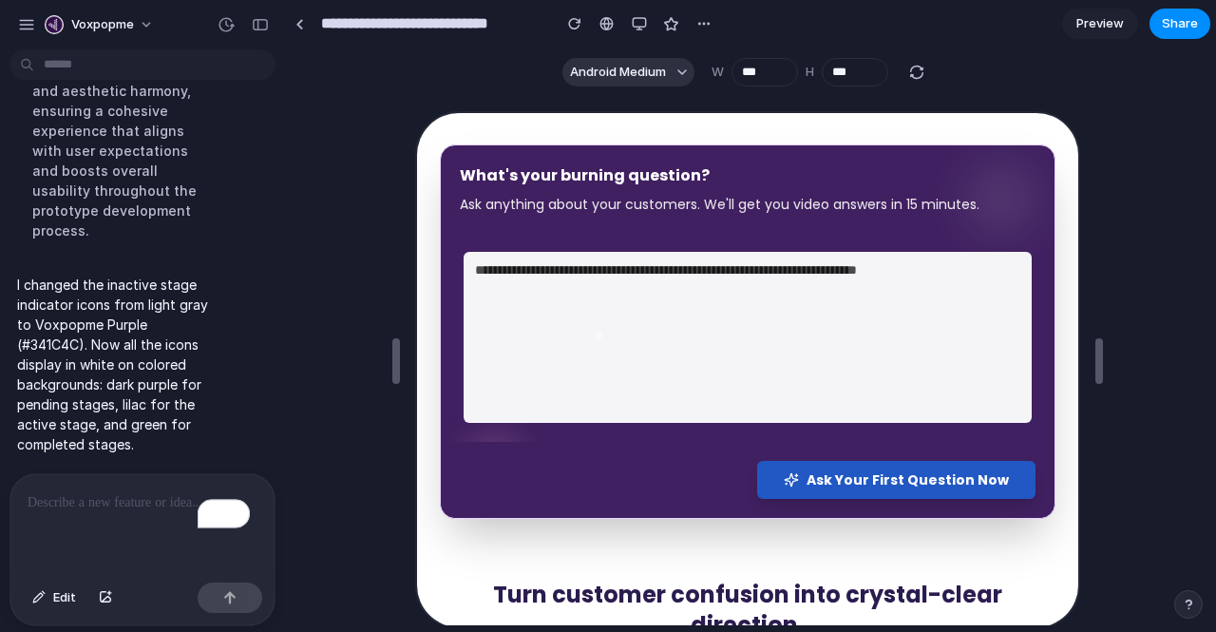
scroll to position [304, 0]
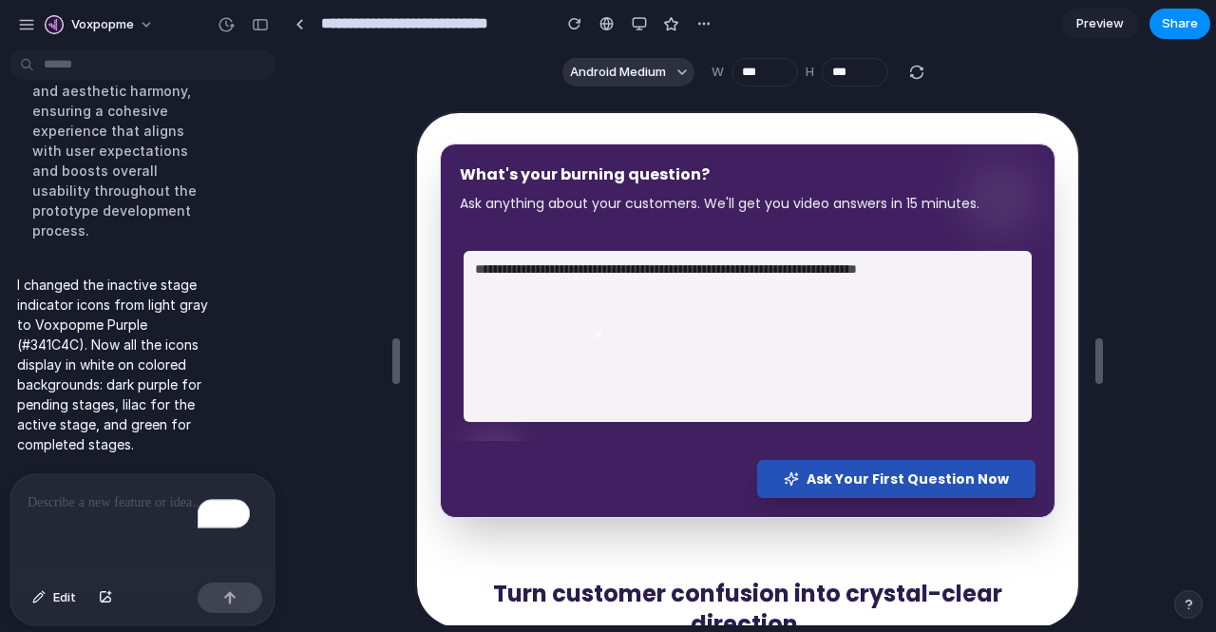
click at [811, 467] on span "Ask Your First Question Now" at bounding box center [906, 476] width 202 height 19
click at [818, 482] on span "Ask Your First Question Now" at bounding box center [906, 476] width 202 height 19
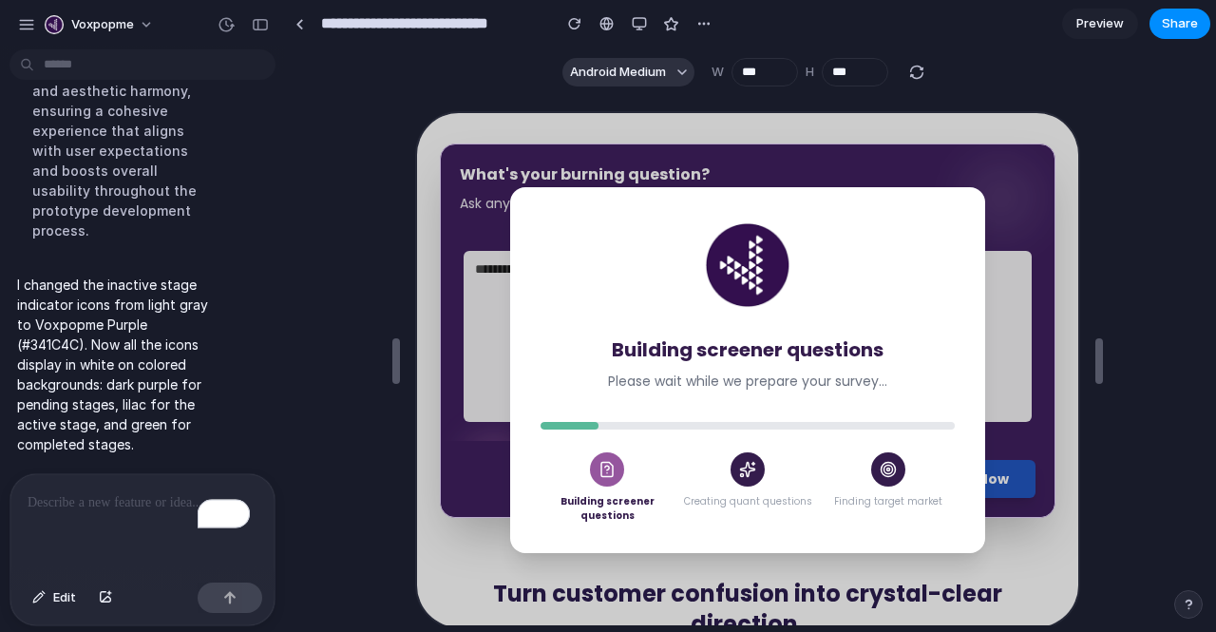
click at [792, 478] on div "Creating quant questions" at bounding box center [745, 485] width 133 height 70
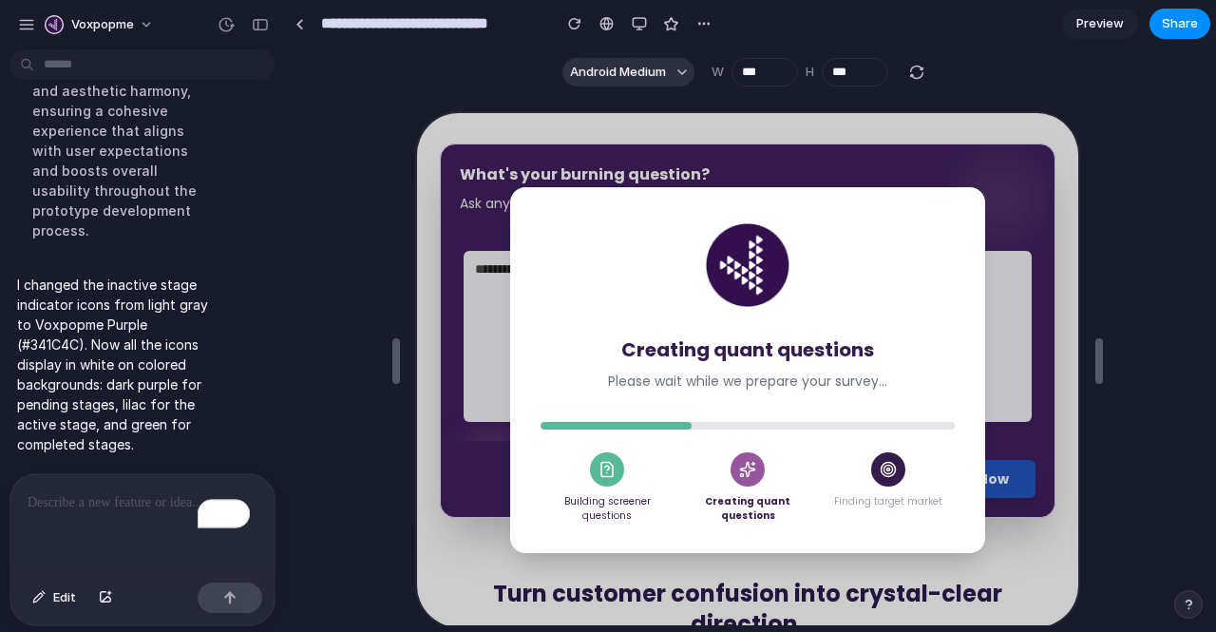
click at [151, 496] on p "To enrich screen reader interactions, please activate Accessibility in Grammarl…" at bounding box center [139, 502] width 222 height 23
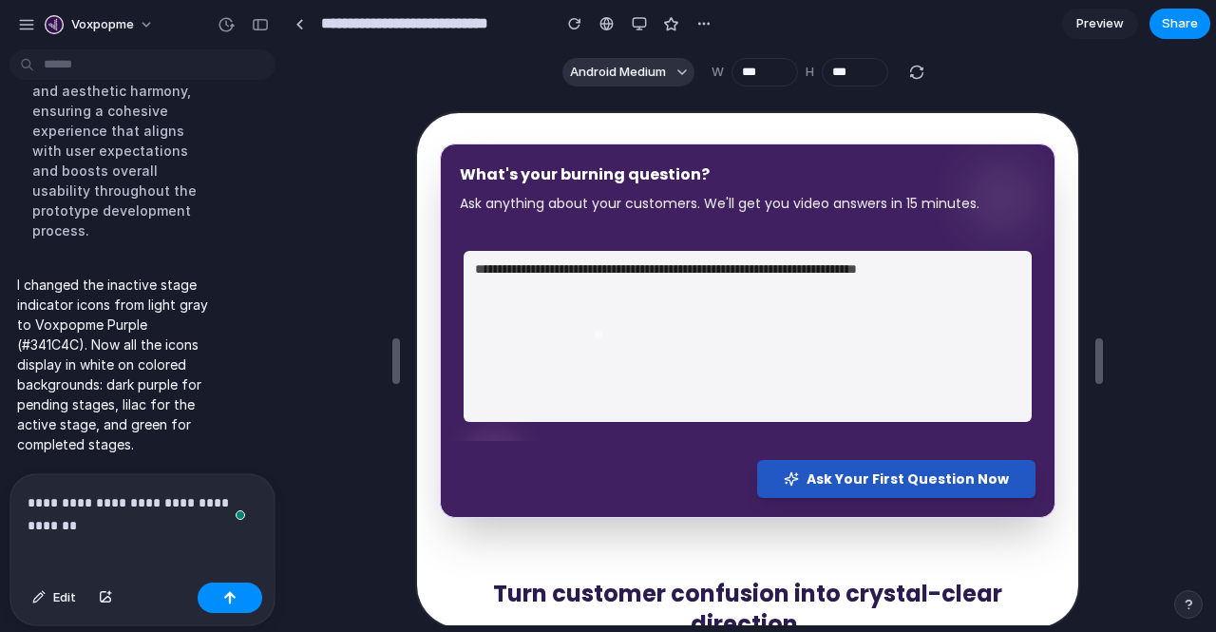
scroll to position [4922, 0]
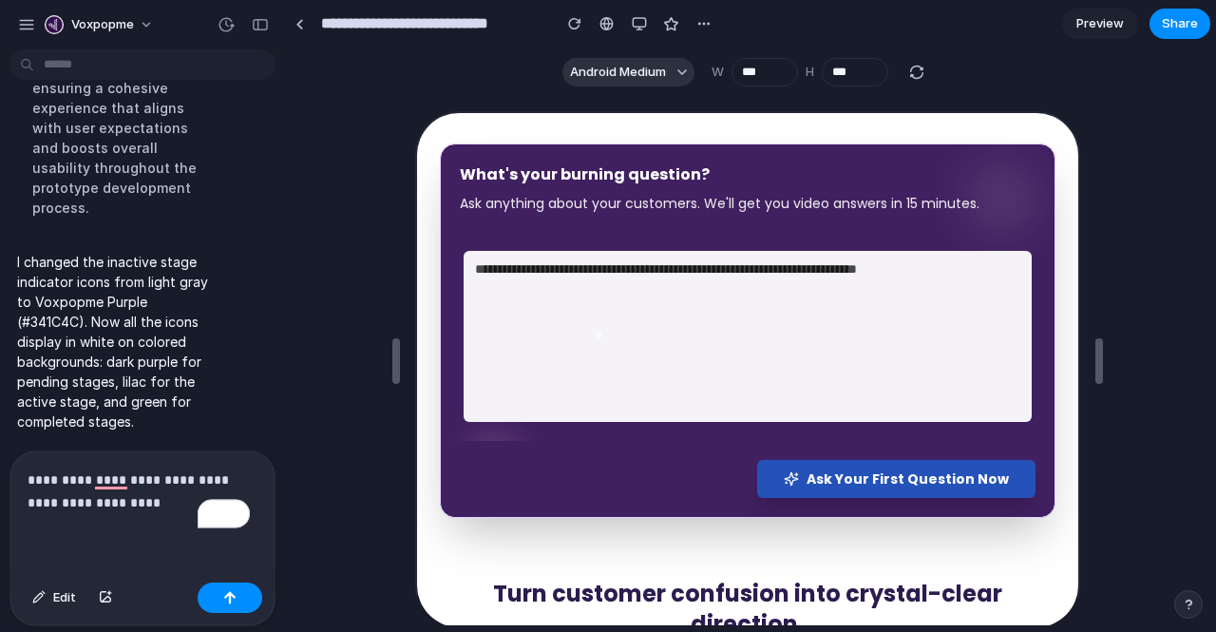
click at [782, 475] on div "Ask Your First Question Now" at bounding box center [894, 476] width 225 height 19
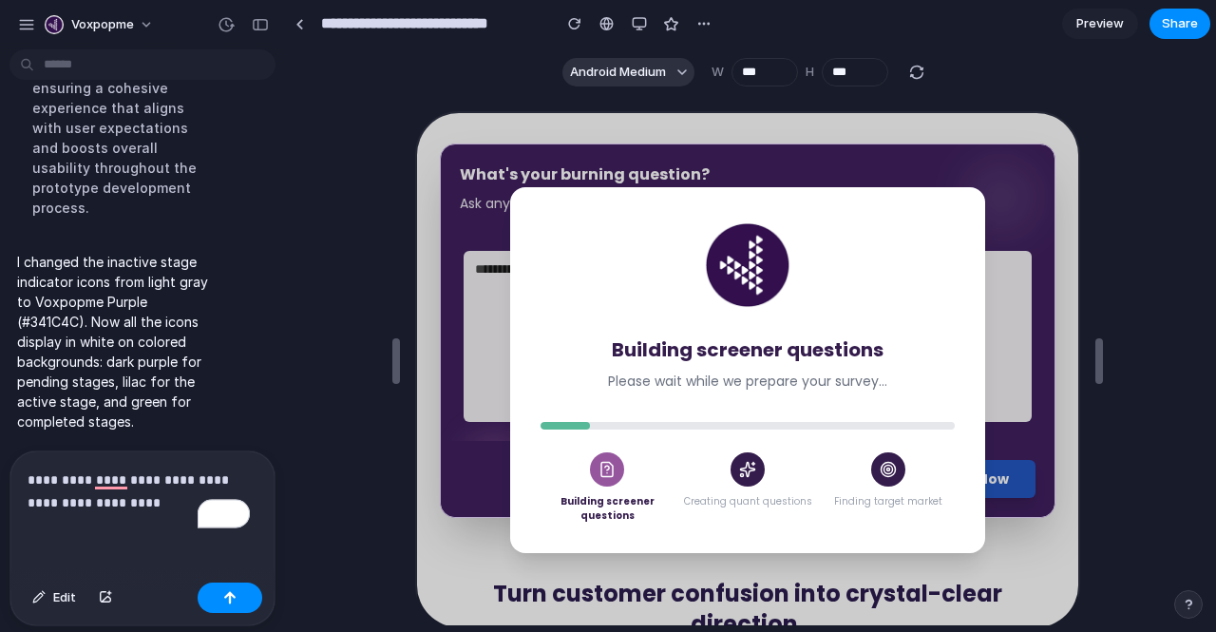
click at [647, 467] on div "Building screener questions" at bounding box center [605, 485] width 133 height 70
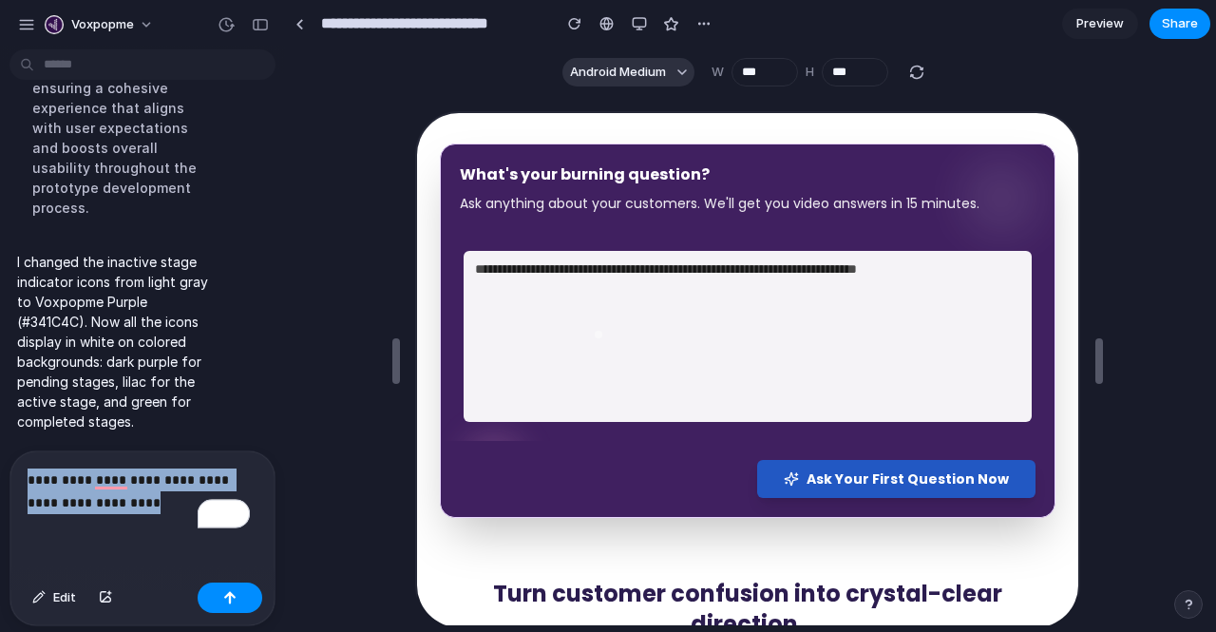
drag, startPoint x: 122, startPoint y: 494, endPoint x: 1, endPoint y: 448, distance: 129.3
click at [1, 450] on div "**********" at bounding box center [137, 538] width 274 height 176
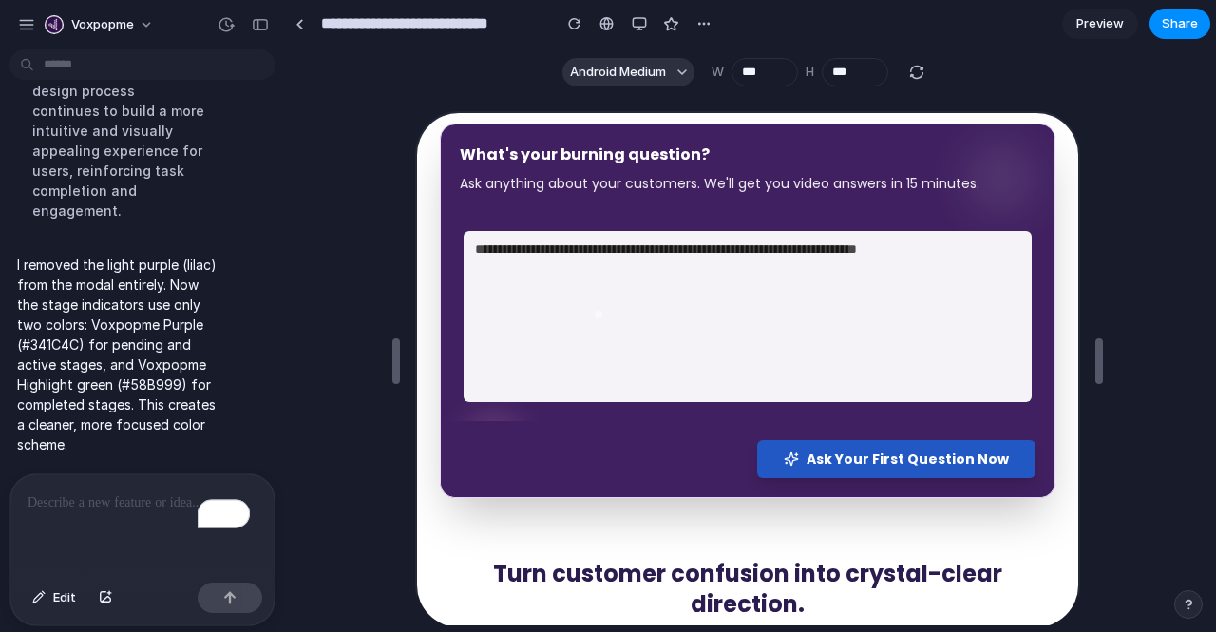
scroll to position [340, 0]
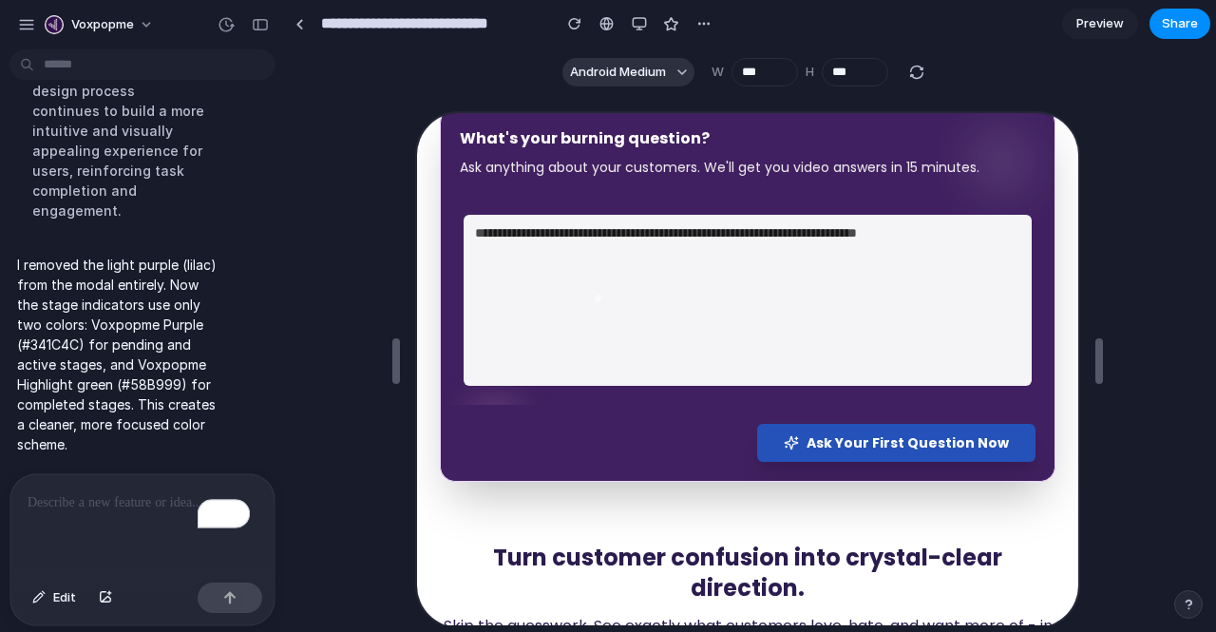
click at [810, 443] on span "Ask Your First Question Now" at bounding box center [906, 440] width 202 height 19
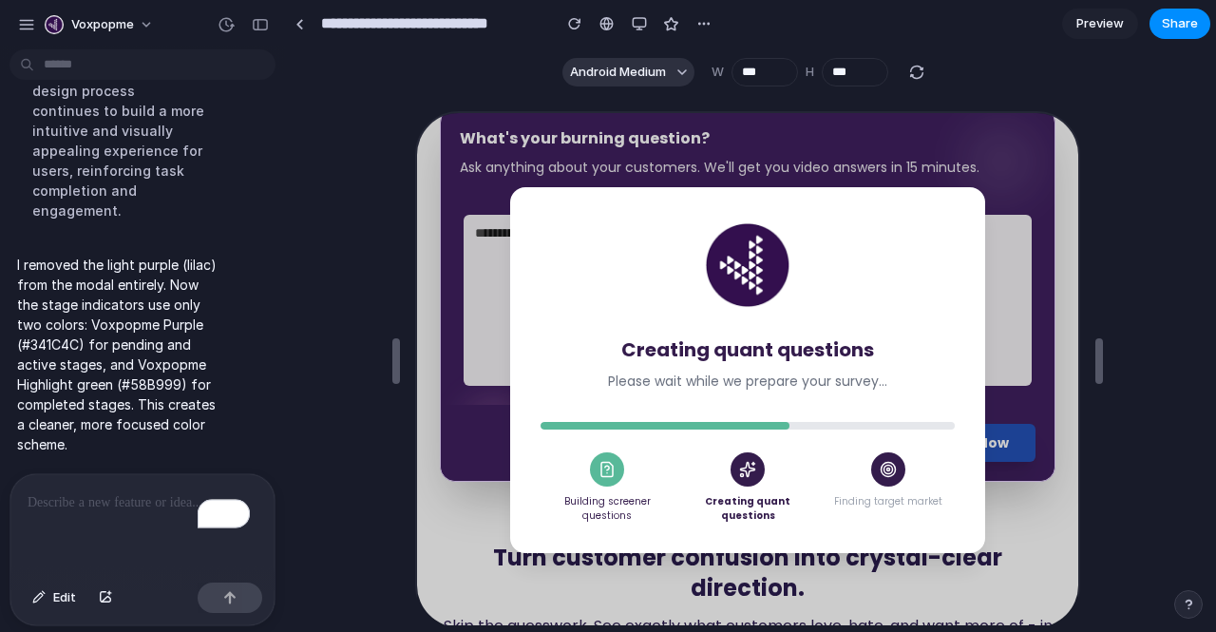
click at [810, 443] on div "Creating quant questions Please wait while we prepare your survey... Building s…" at bounding box center [745, 368] width 475 height 366
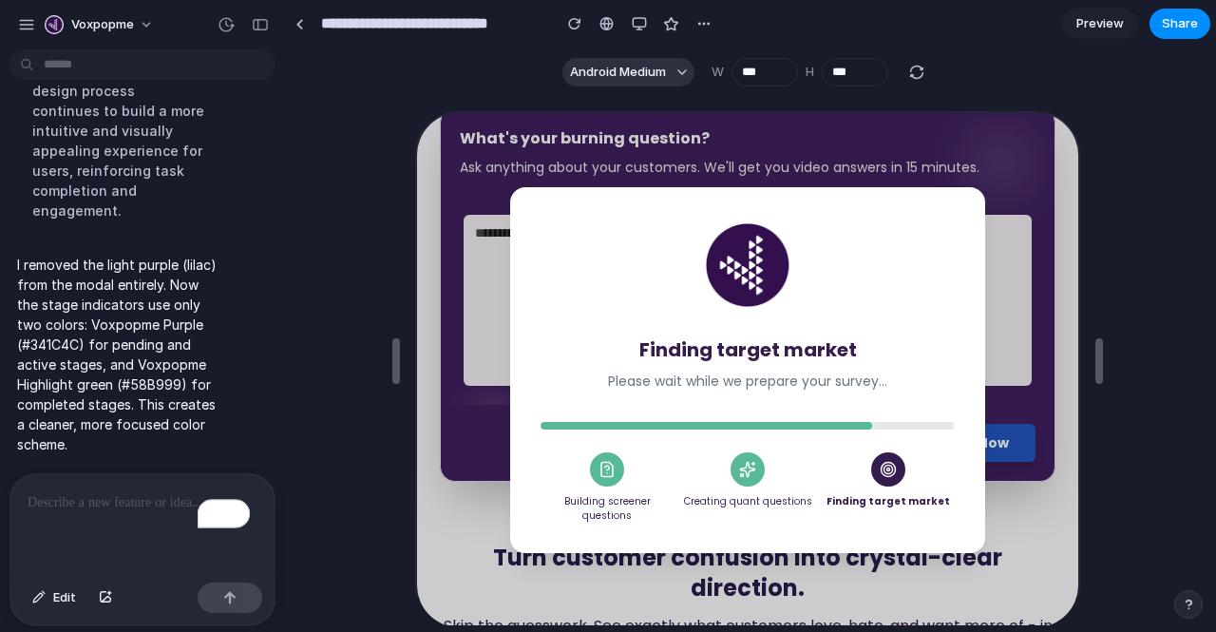
click at [128, 491] on p "To enrich screen reader interactions, please activate Accessibility in Grammarl…" at bounding box center [139, 502] width 222 height 23
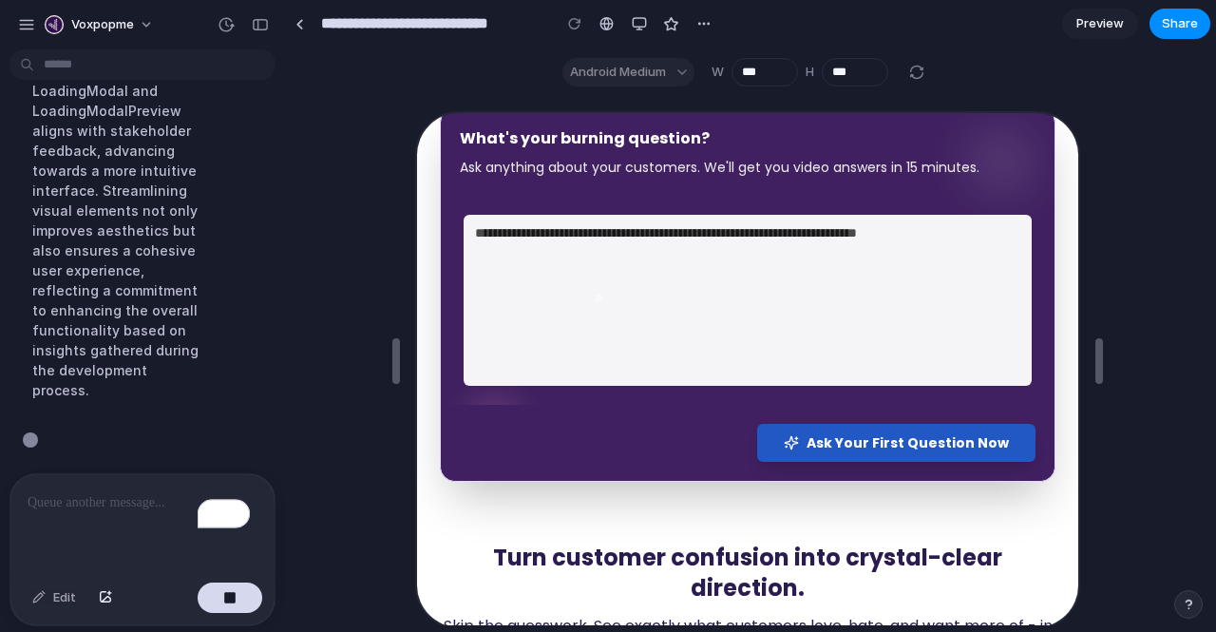
scroll to position [5466, 0]
click at [815, 435] on span "Ask Your First Question Now" at bounding box center [906, 440] width 202 height 19
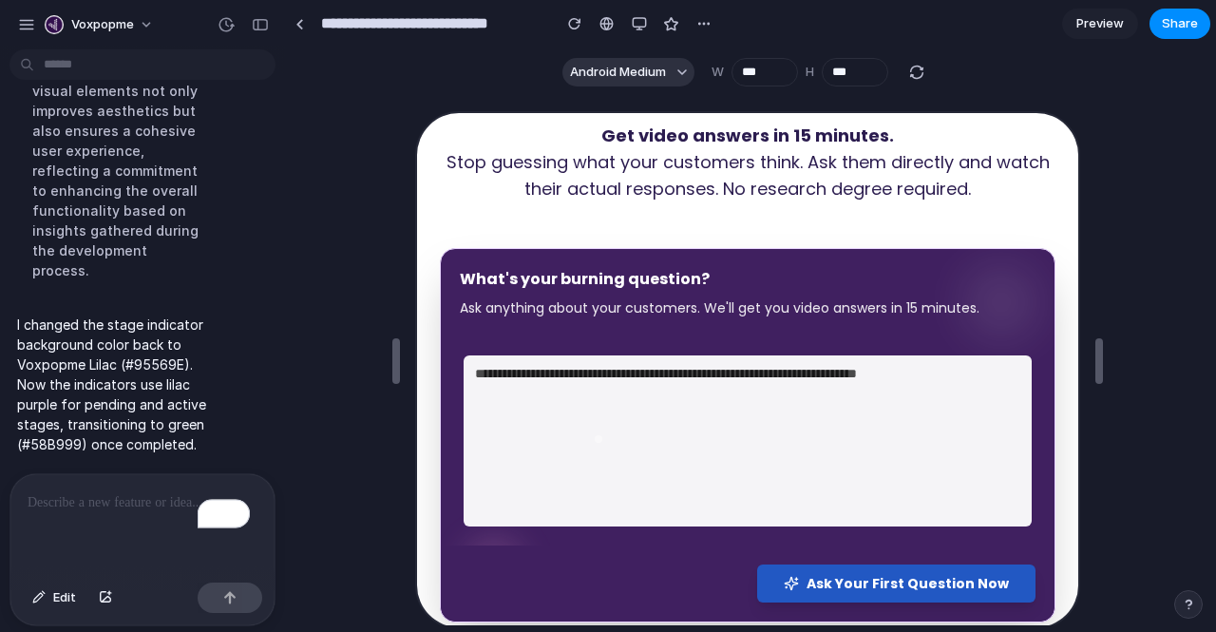
scroll to position [380, 0]
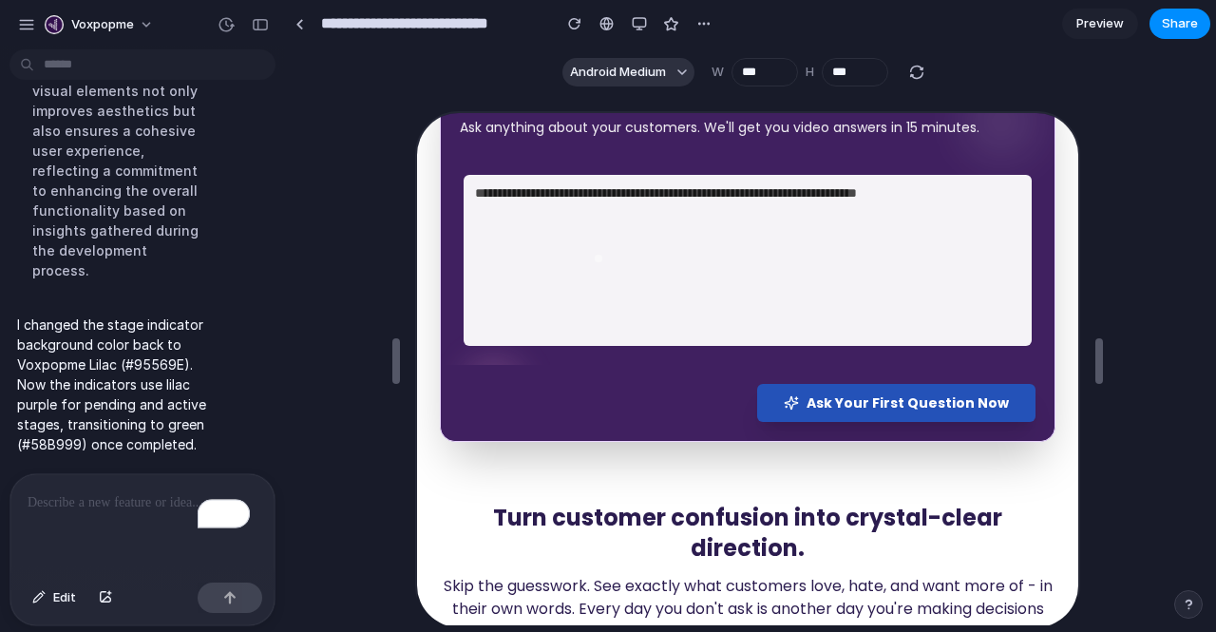
click at [820, 402] on span "Ask Your First Question Now" at bounding box center [906, 400] width 202 height 19
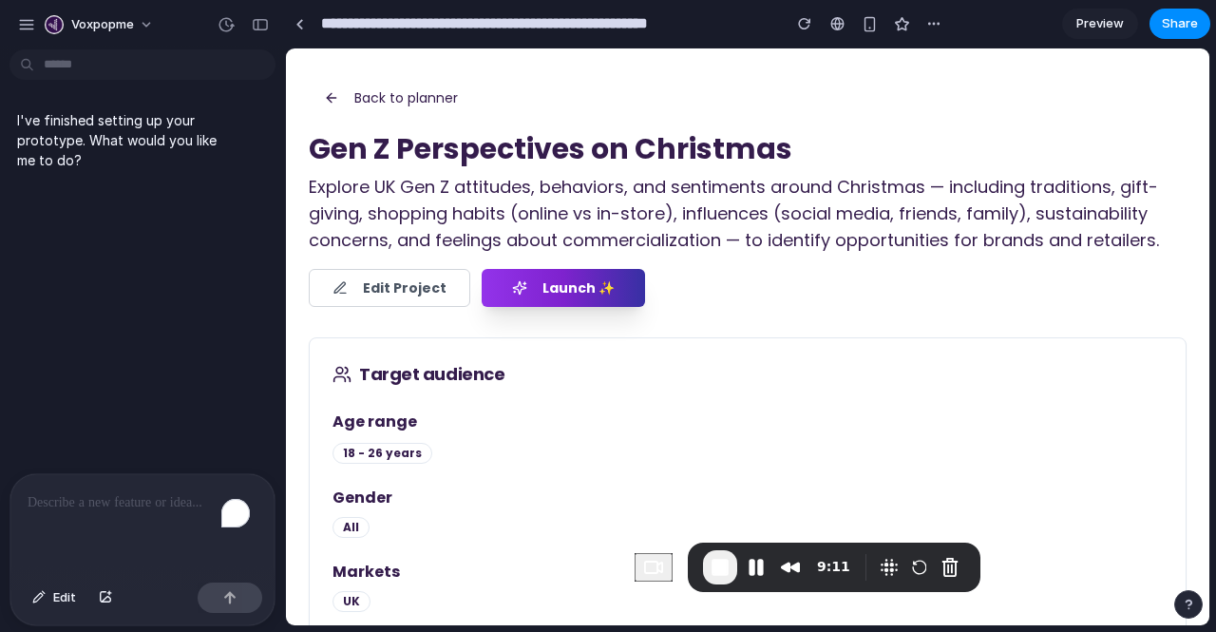
click at [103, 493] on p "To enrich screen reader interactions, please activate Accessibility in Grammarl…" at bounding box center [143, 502] width 230 height 23
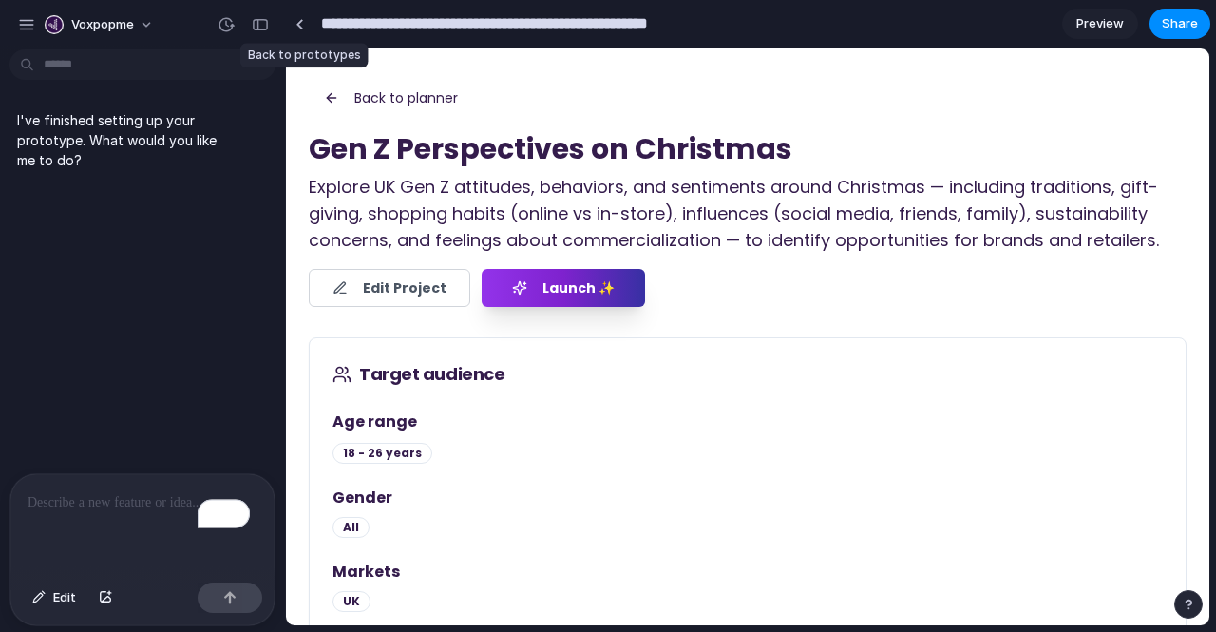
drag, startPoint x: 745, startPoint y: 20, endPoint x: 308, endPoint y: 35, distance: 437.3
click at [308, 35] on div "**********" at bounding box center [616, 24] width 663 height 34
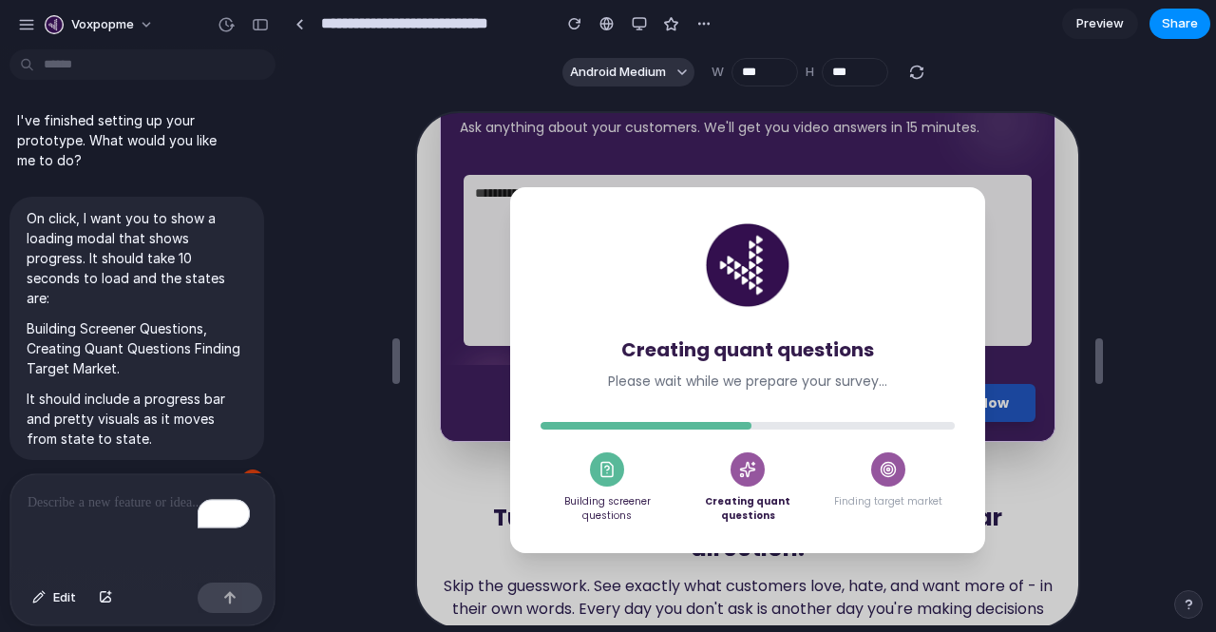
scroll to position [5586, 0]
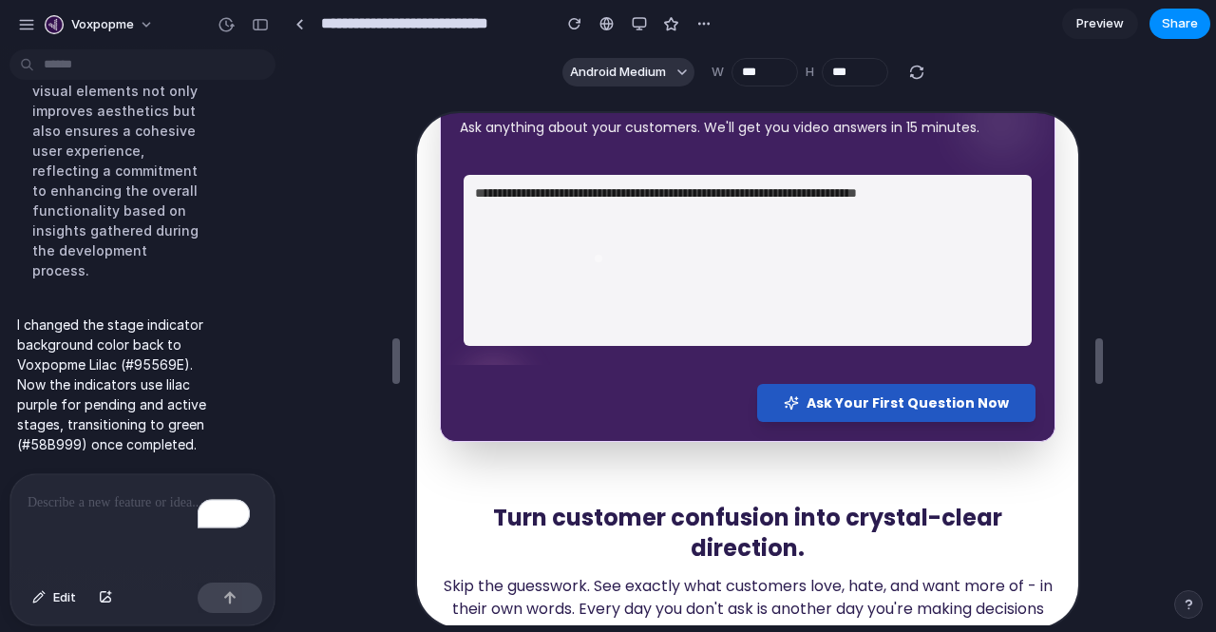
click at [820, 402] on span "Ask Your First Question Now" at bounding box center [906, 400] width 202 height 19
click at [111, 505] on p "To enrich screen reader interactions, please activate Accessibility in Grammarl…" at bounding box center [143, 502] width 230 height 23
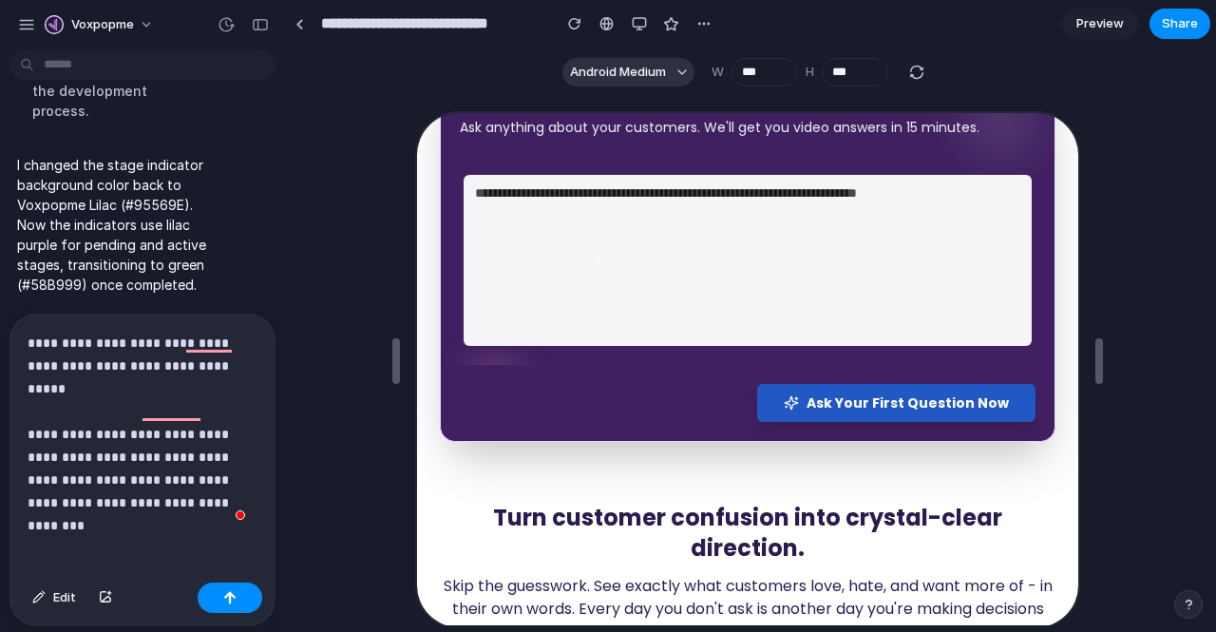
scroll to position [5871, 0]
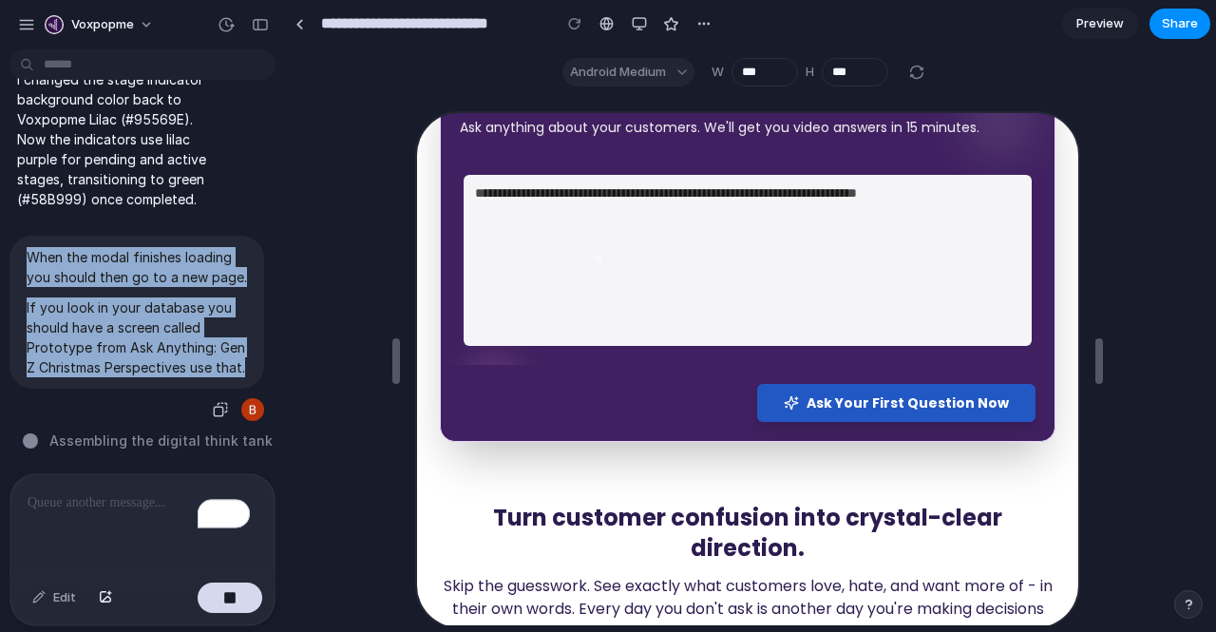
drag, startPoint x: 80, startPoint y: 360, endPoint x: 28, endPoint y: 197, distance: 171.6
click at [28, 236] on div "When the modal finishes loading you should then go to a new page. If you look i…" at bounding box center [137, 312] width 255 height 153
copy span "When the modal finishes loading you should then go to a new page. If you look i…"
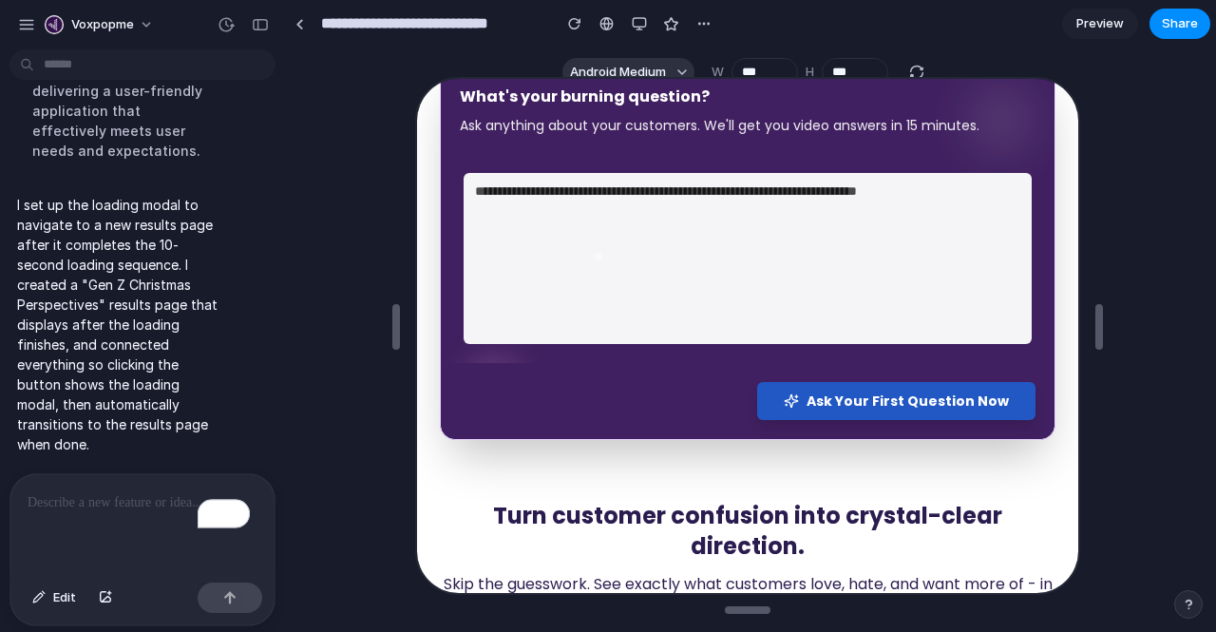
scroll to position [347, 0]
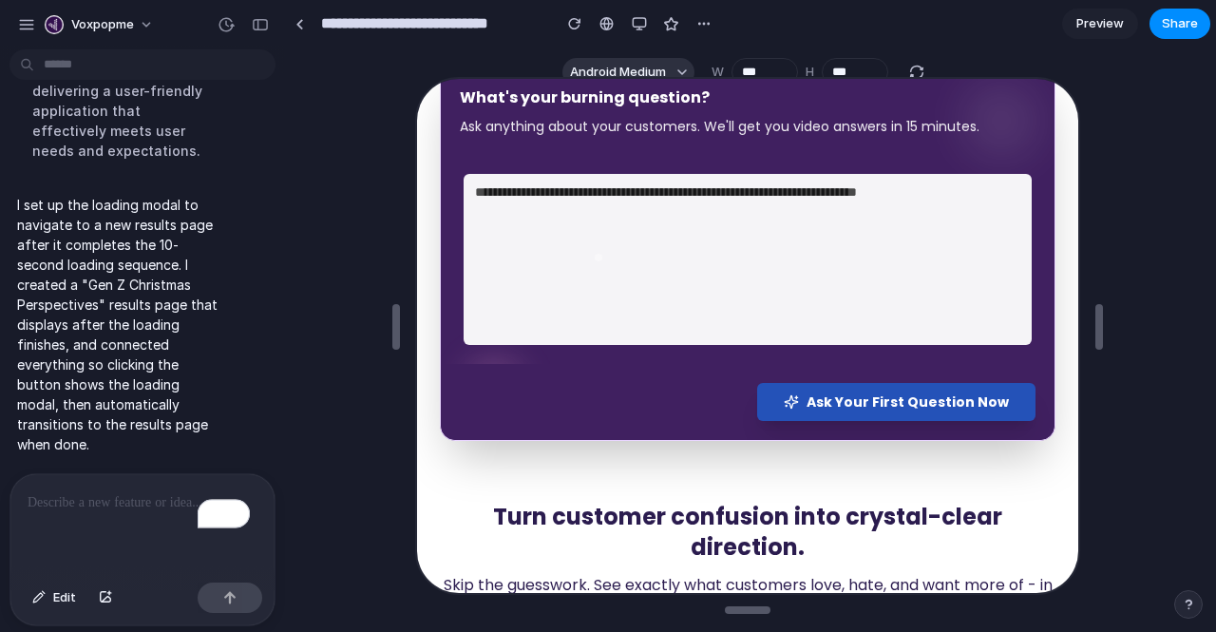
click at [810, 397] on span "Ask Your First Question Now" at bounding box center [906, 400] width 202 height 19
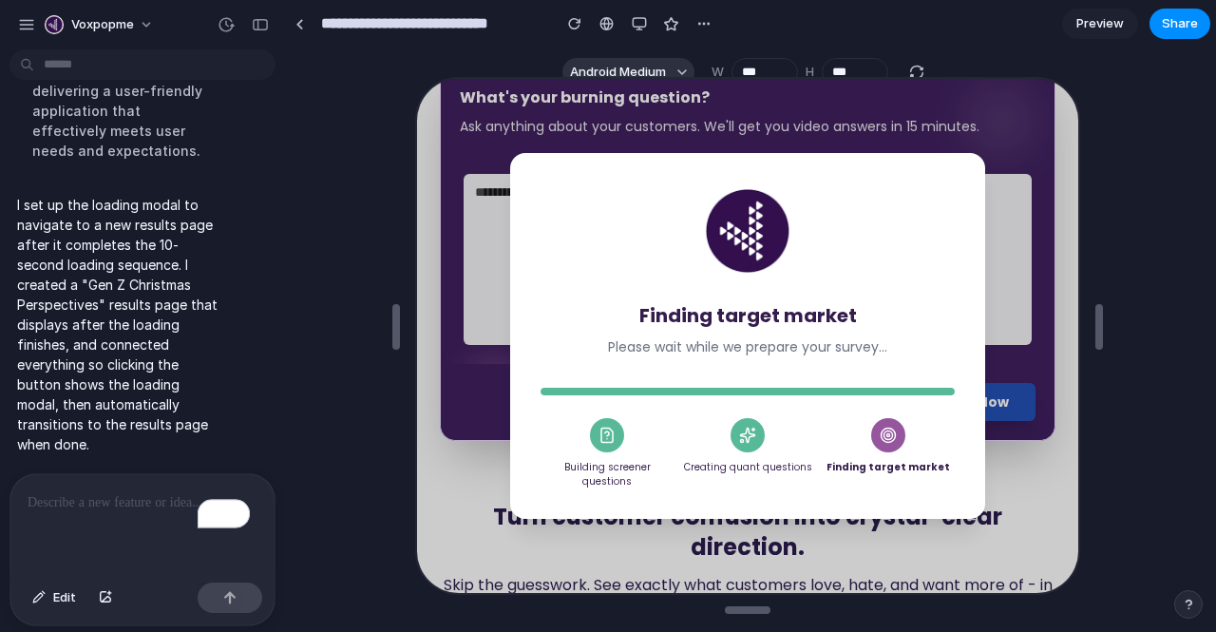
scroll to position [0, 0]
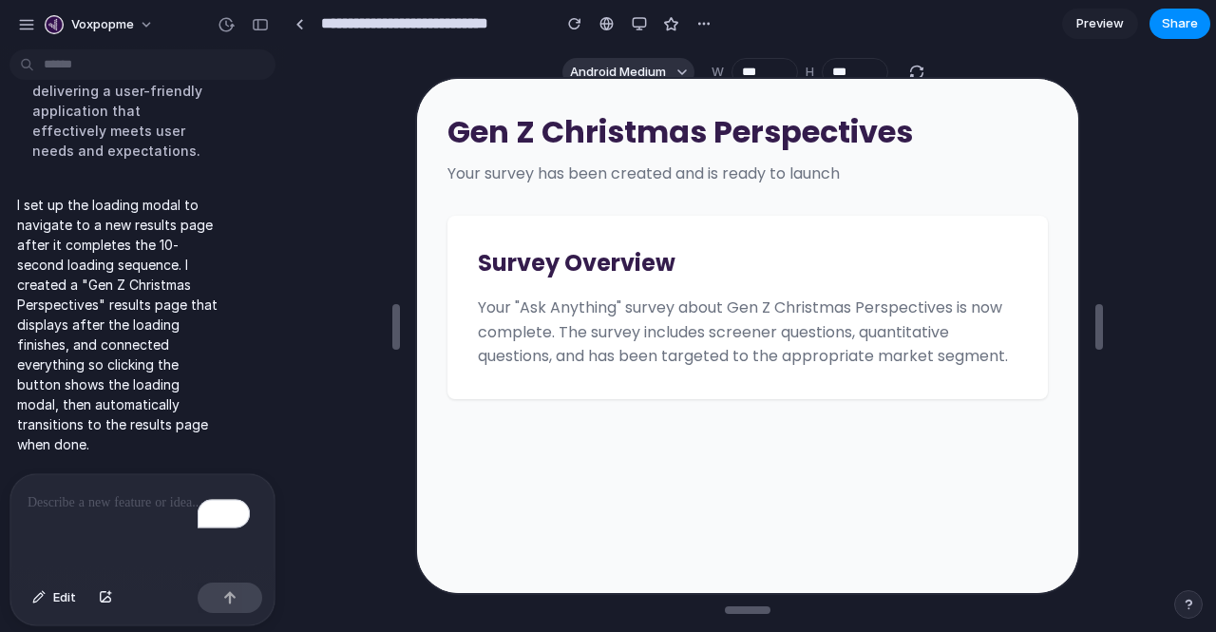
click at [76, 499] on p "To enrich screen reader interactions, please activate Accessibility in Grammarl…" at bounding box center [139, 502] width 222 height 23
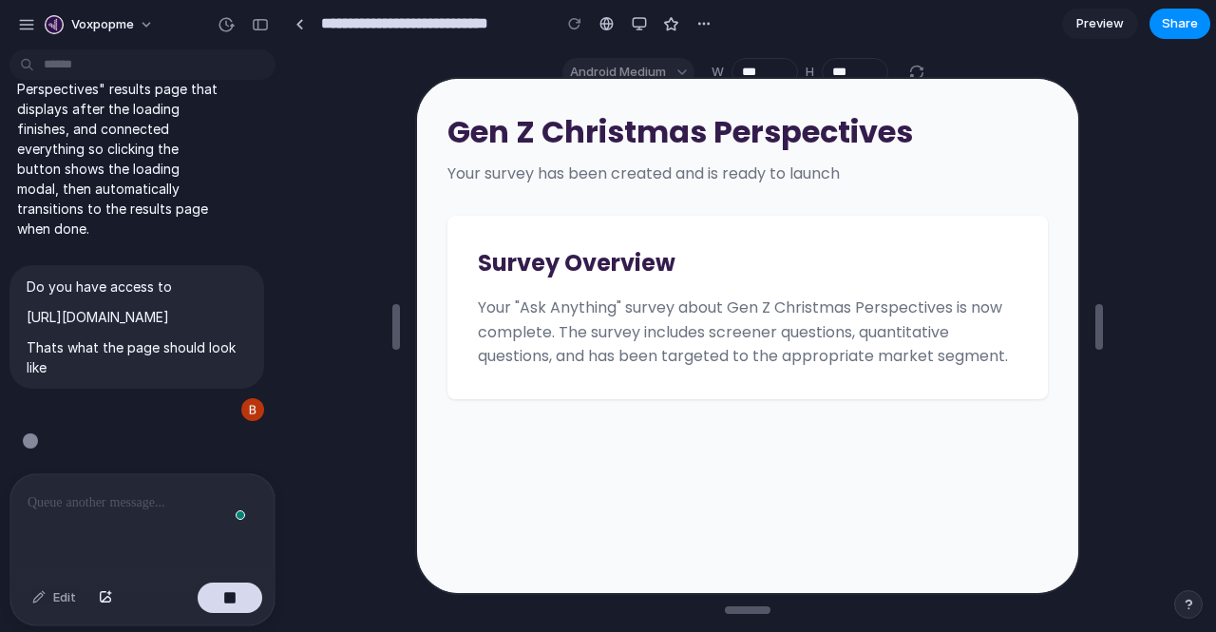
scroll to position [6406, 0]
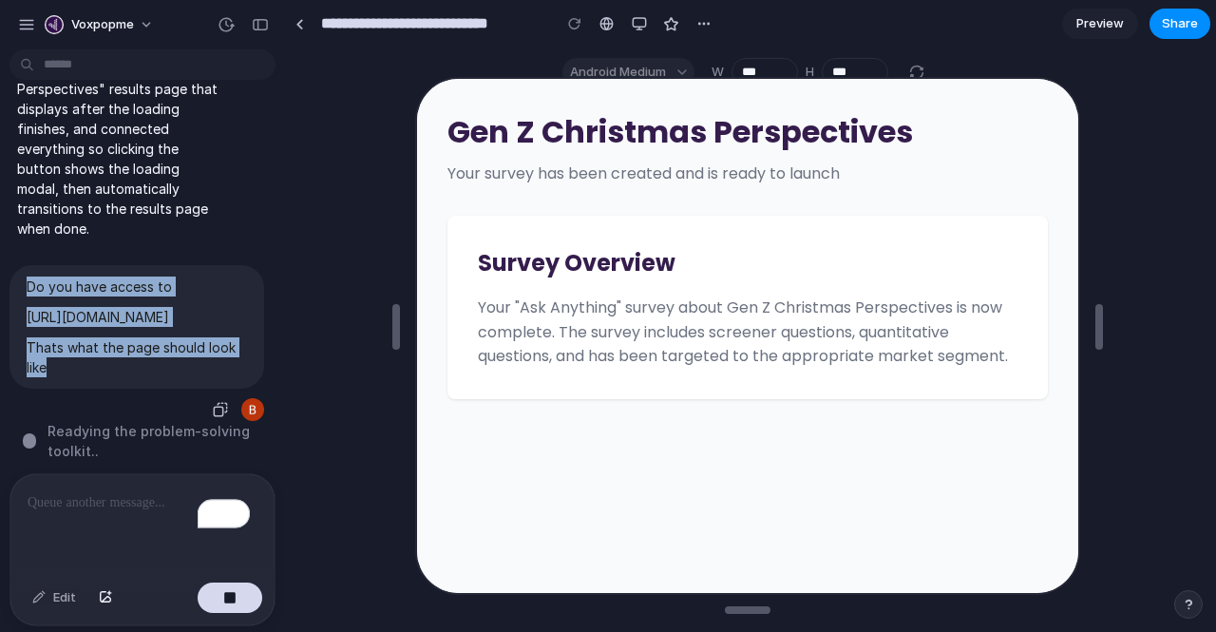
drag, startPoint x: 65, startPoint y: 359, endPoint x: 27, endPoint y: 235, distance: 130.1
click at [27, 276] on span "Do you have access to https://alloy.app/voxpopme/p/8788378b-662e-495e-86fb-fc6f…" at bounding box center [137, 326] width 220 height 101
copy span "Do you have access to https://alloy.app/voxpopme/p/8788378b-662e-495e-86fb-fc6f…"
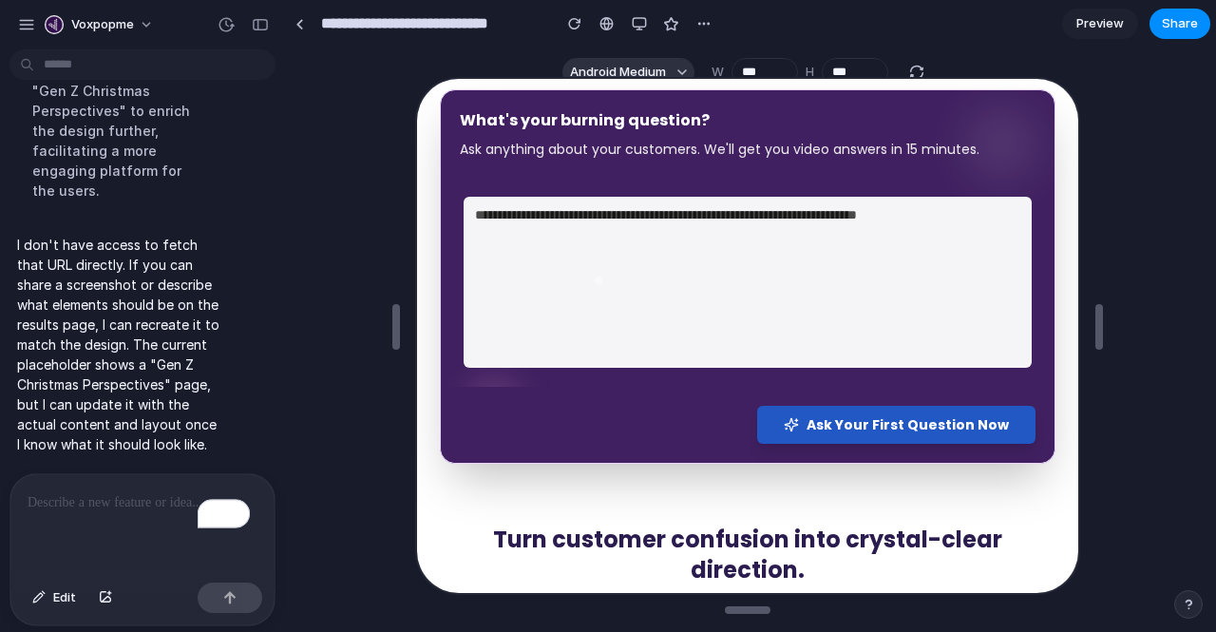
scroll to position [323, 0]
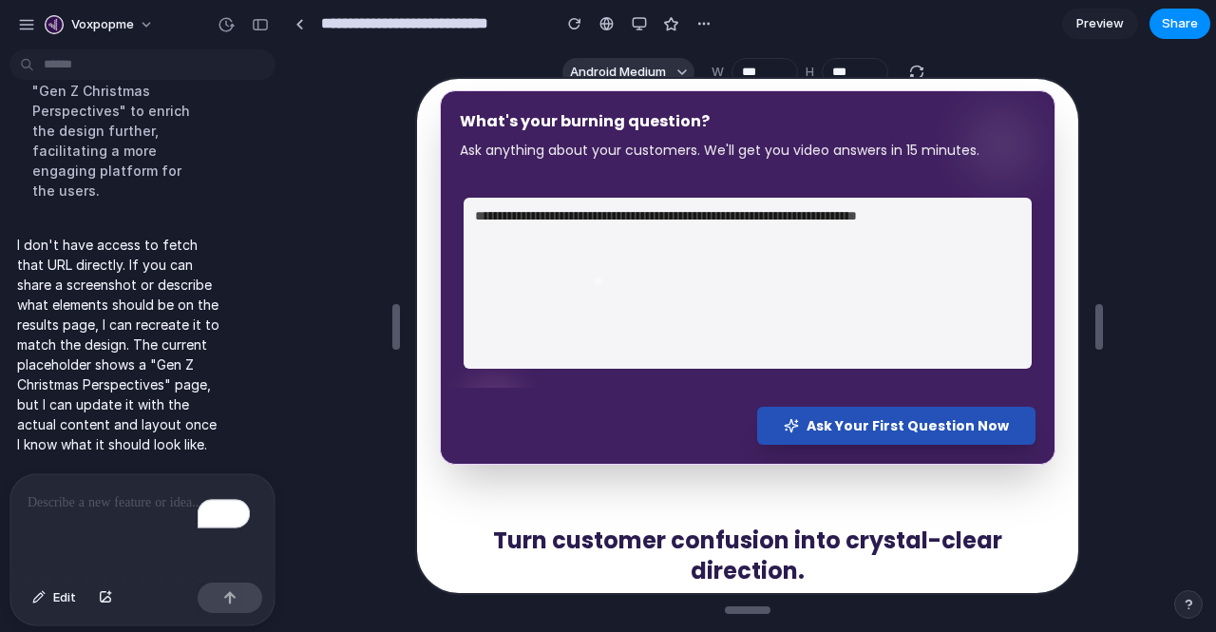
click at [844, 418] on span "Ask Your First Question Now" at bounding box center [906, 423] width 202 height 19
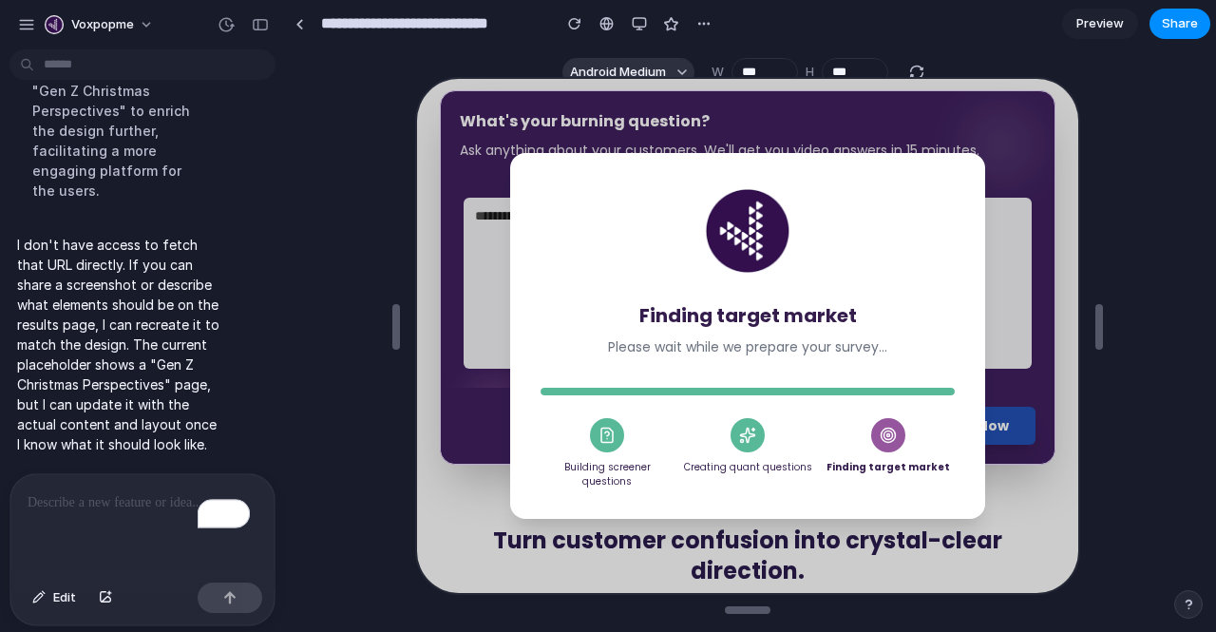
scroll to position [0, 0]
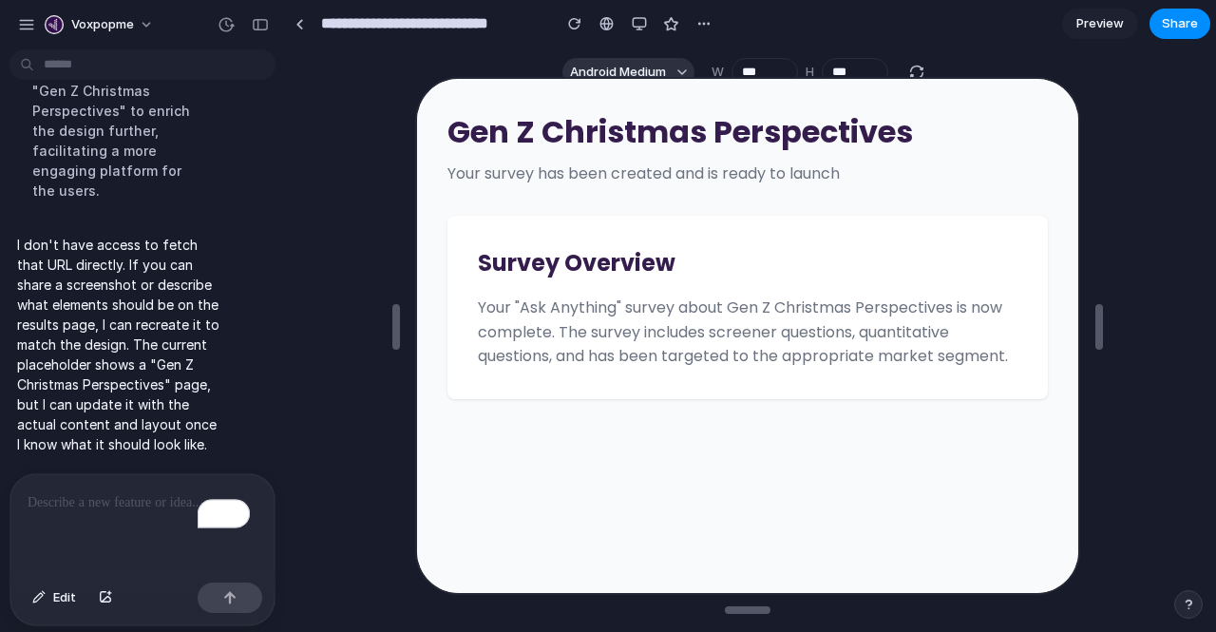
click at [70, 491] on p "To enrich screen reader interactions, please activate Accessibility in Grammarl…" at bounding box center [139, 502] width 222 height 23
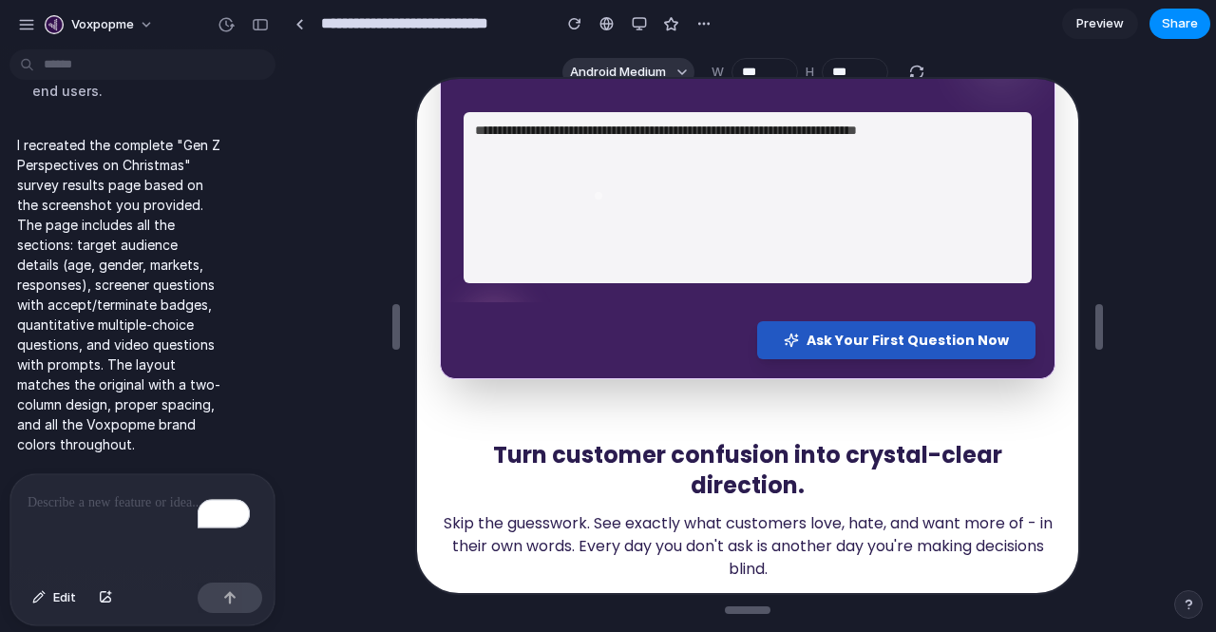
scroll to position [410, 0]
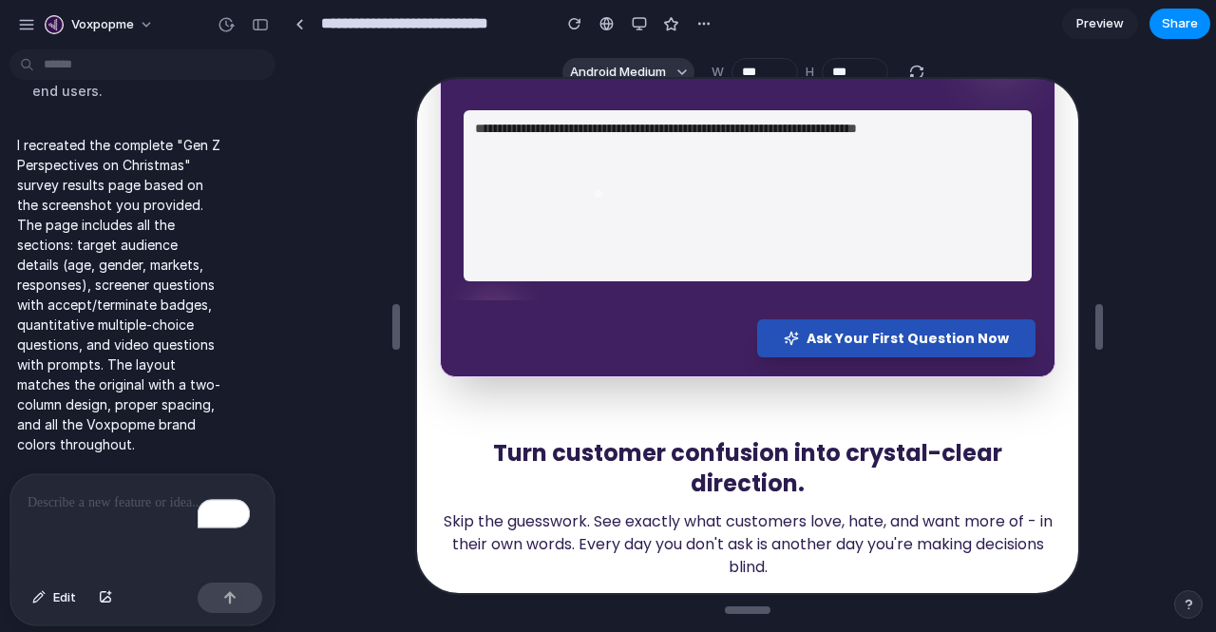
click at [825, 338] on span "Ask Your First Question Now" at bounding box center [906, 336] width 202 height 19
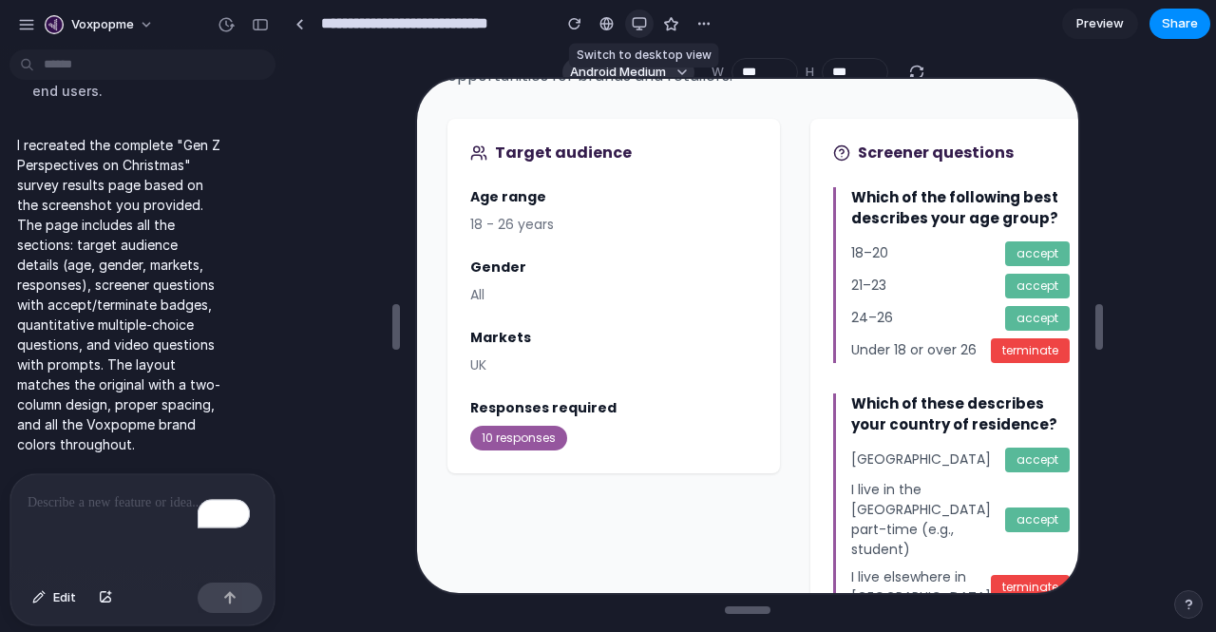
click at [637, 22] on div "button" at bounding box center [639, 23] width 15 height 15
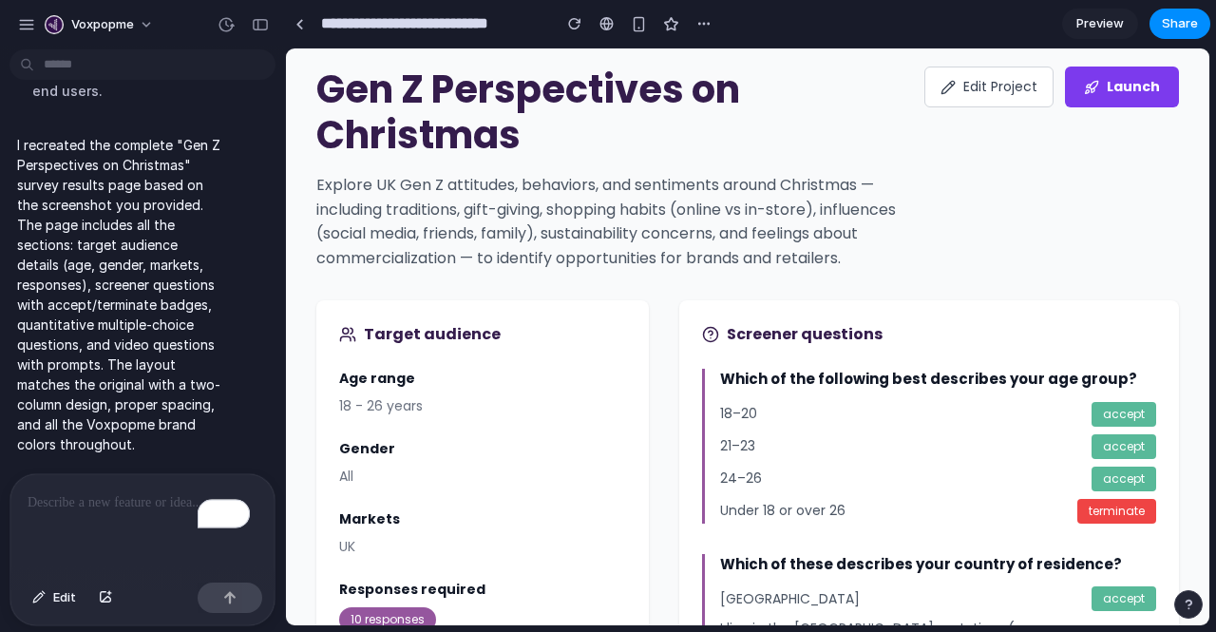
scroll to position [0, 0]
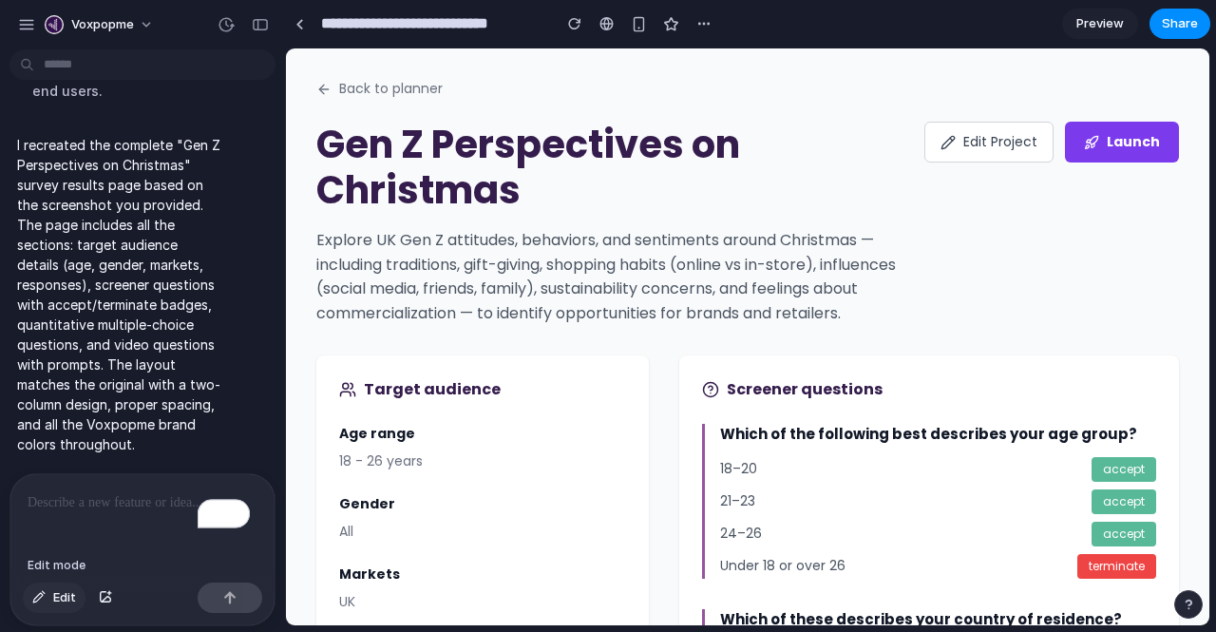
click at [63, 593] on span "Edit" at bounding box center [64, 597] width 23 height 19
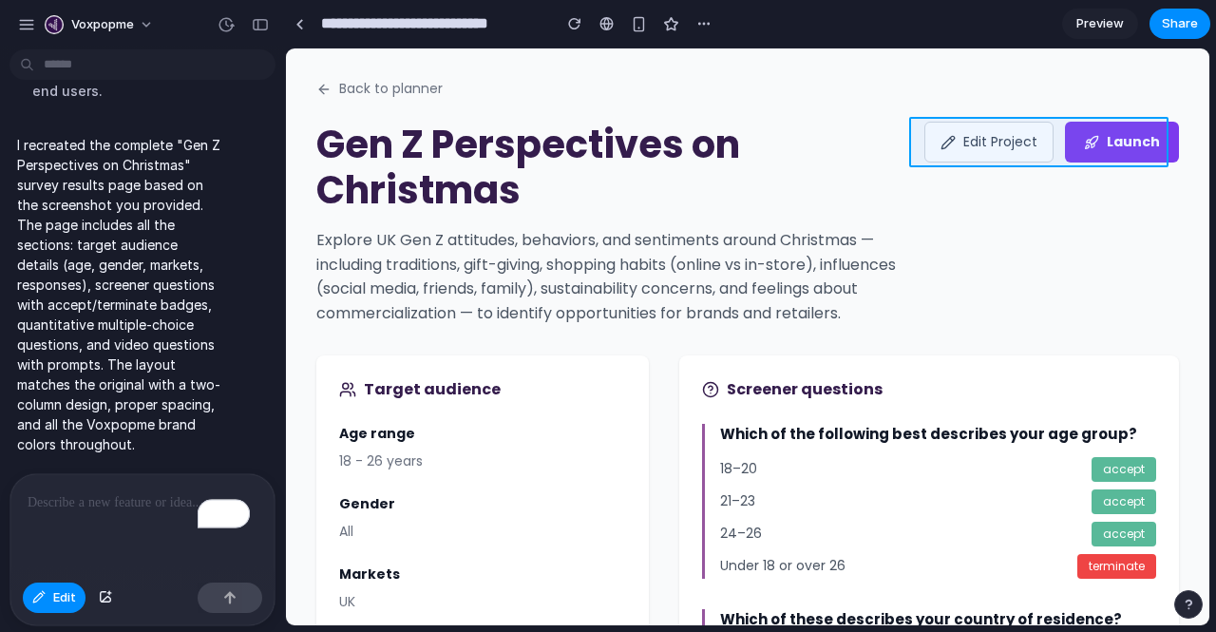
click at [1050, 148] on div at bounding box center [747, 336] width 923 height 577
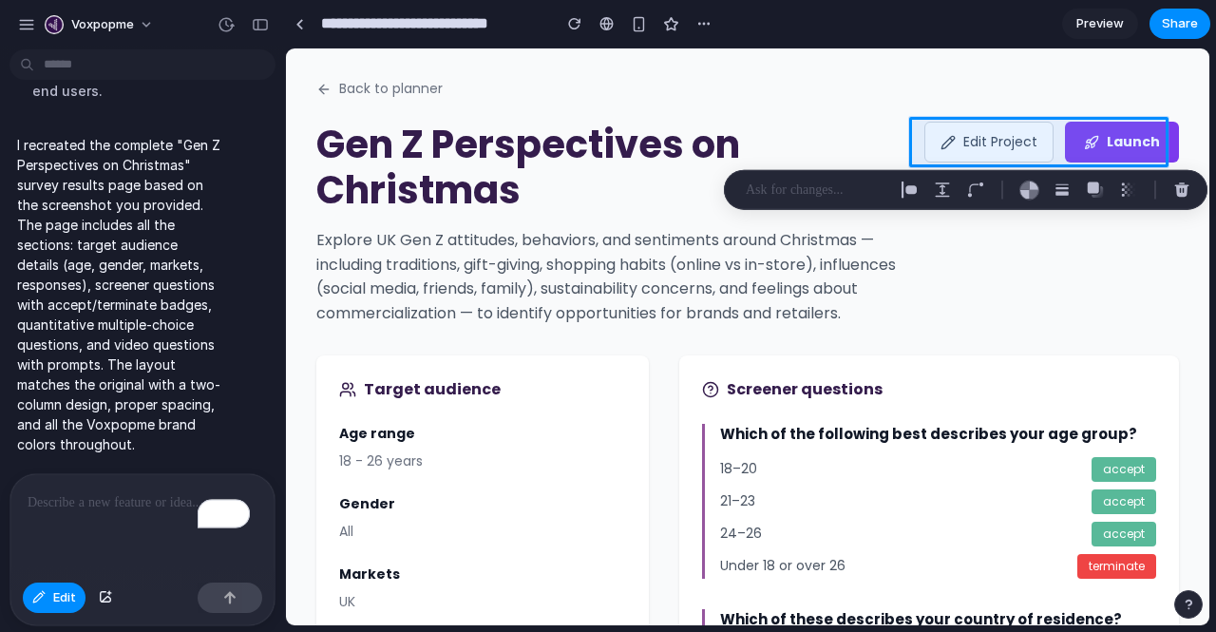
click at [82, 506] on div "To enrich screen reader interactions, please activate Accessibility in Grammarl…" at bounding box center [142, 524] width 264 height 101
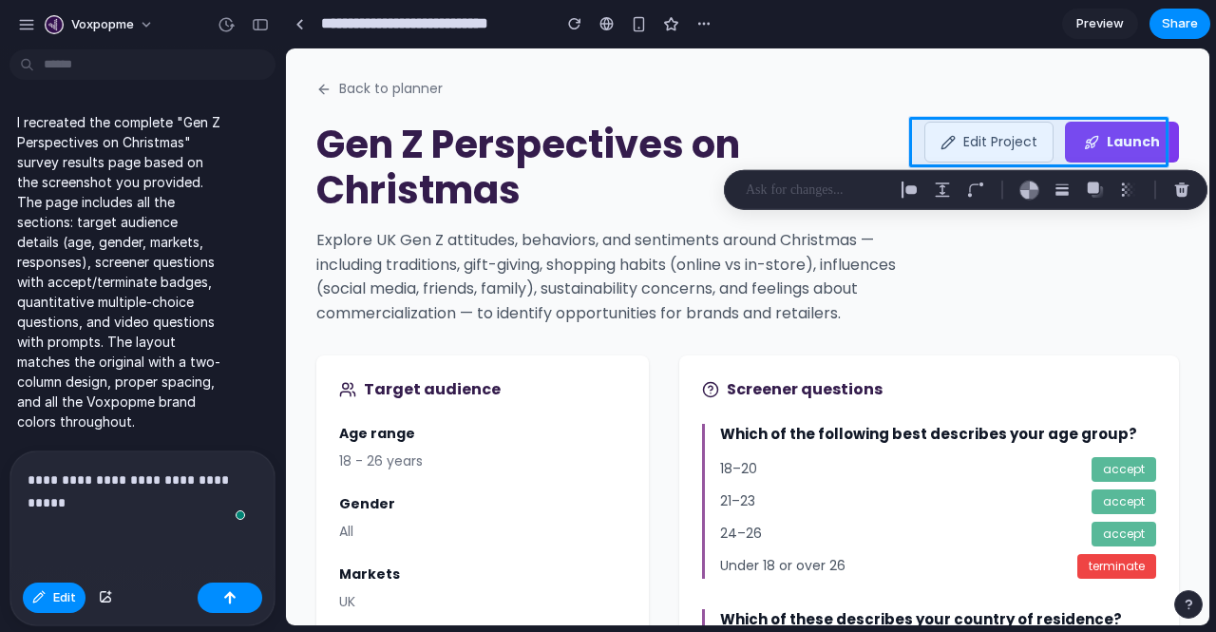
scroll to position [7438, 0]
click at [230, 593] on div "button" at bounding box center [229, 597] width 13 height 13
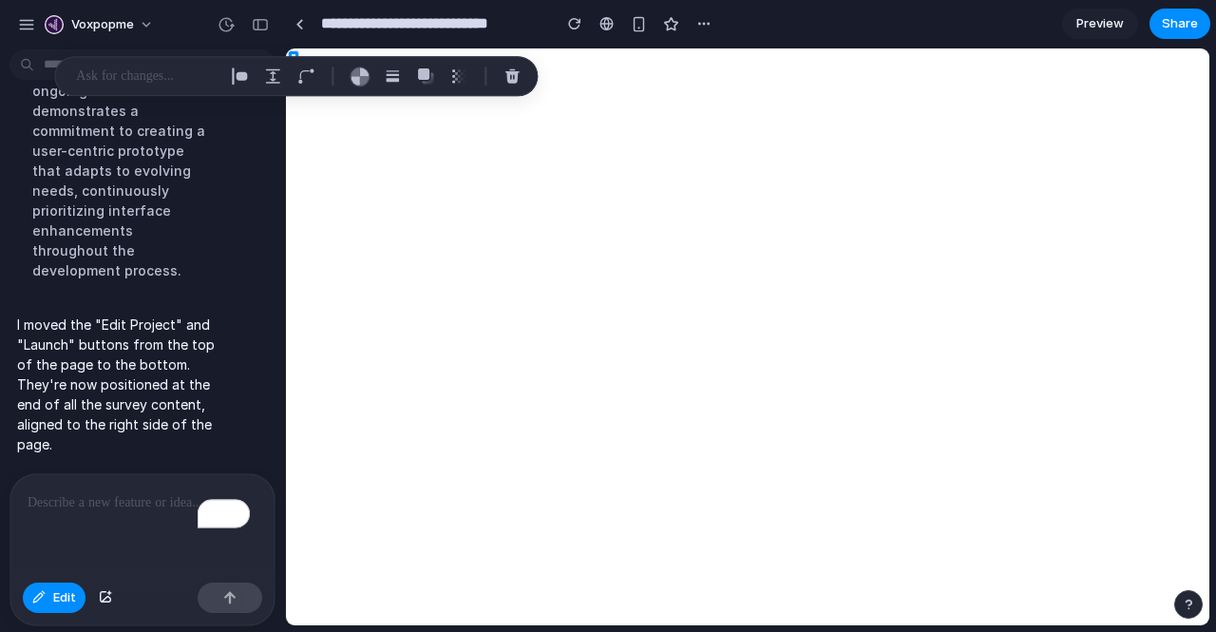
scroll to position [0, 0]
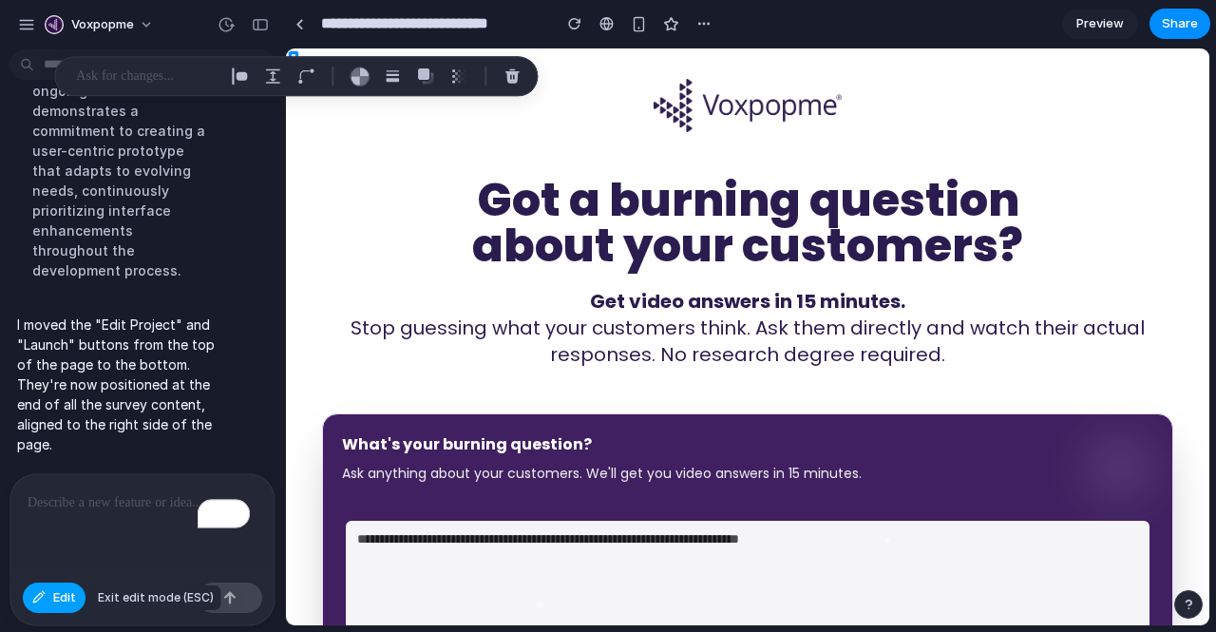
click at [48, 609] on button "Edit" at bounding box center [54, 597] width 63 height 30
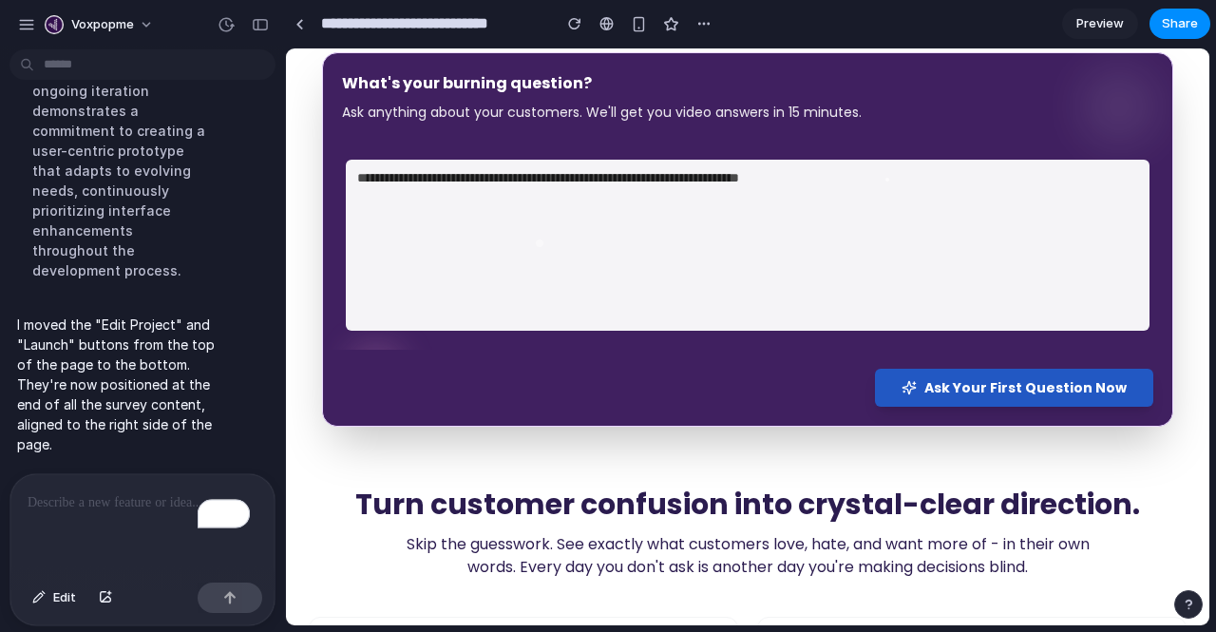
scroll to position [360, 0]
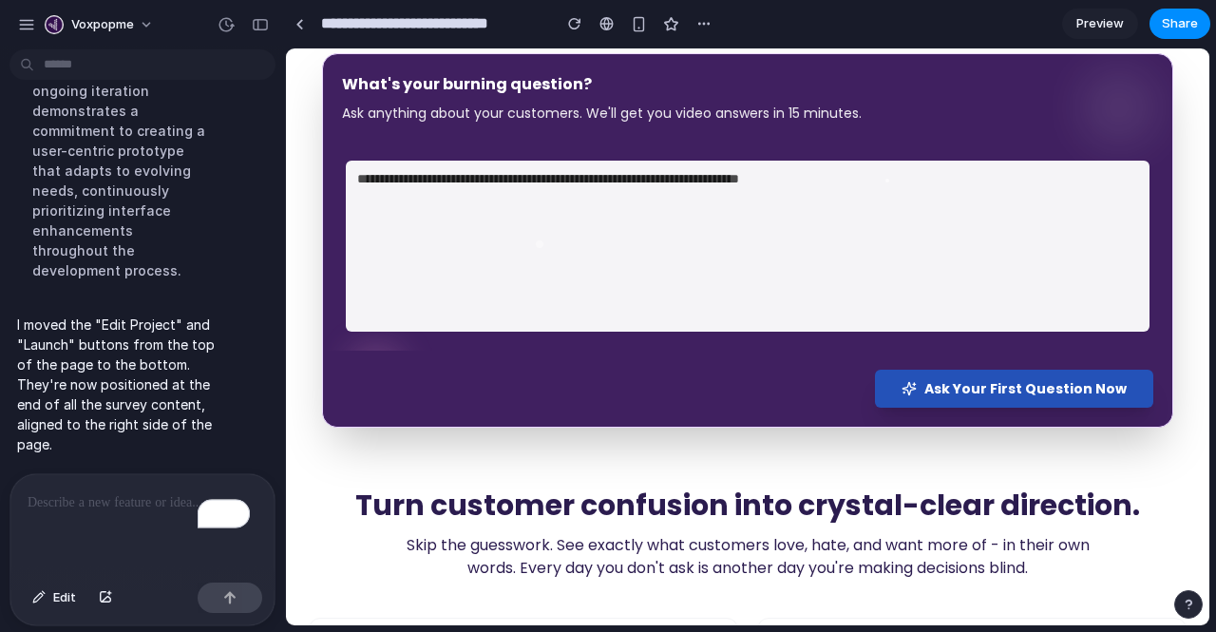
click at [969, 372] on button "Ask Your First Question Now" at bounding box center [1014, 389] width 278 height 38
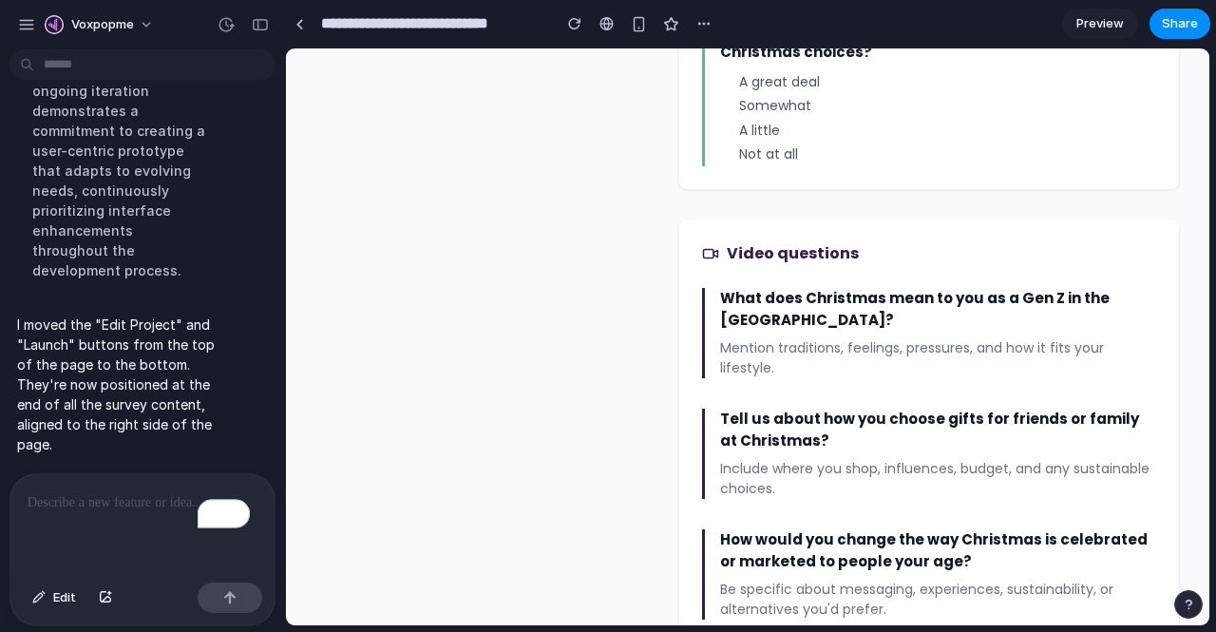
scroll to position [1486, 0]
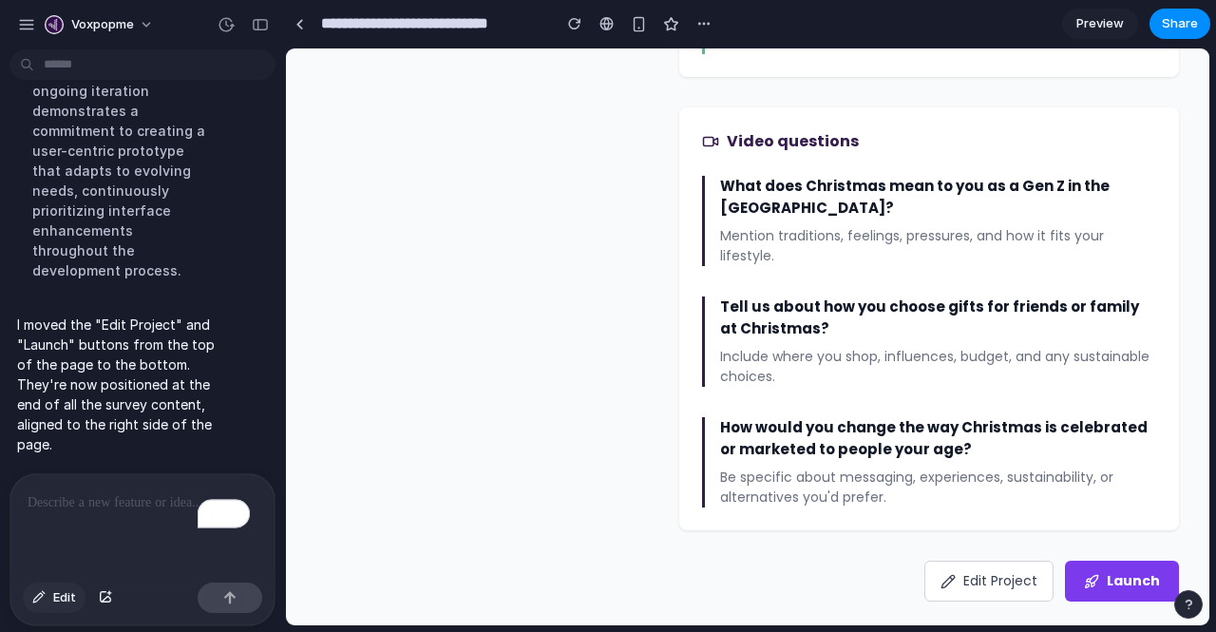
click at [44, 602] on div "button" at bounding box center [38, 597] width 13 height 11
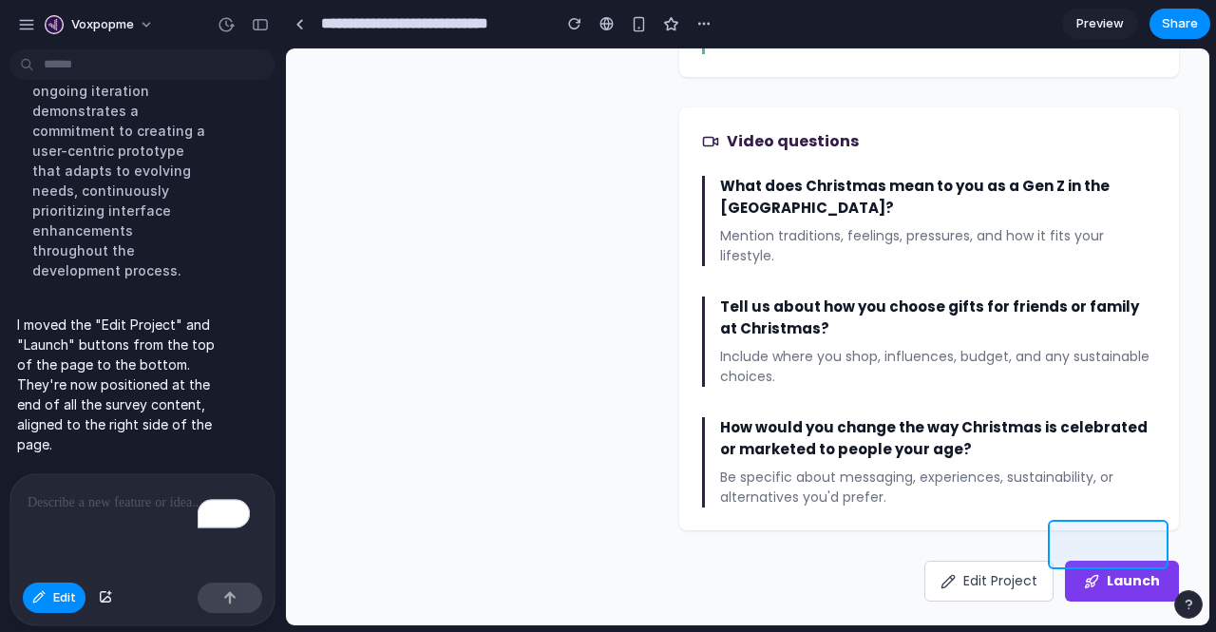
click at [1099, 531] on div at bounding box center [747, 336] width 923 height 577
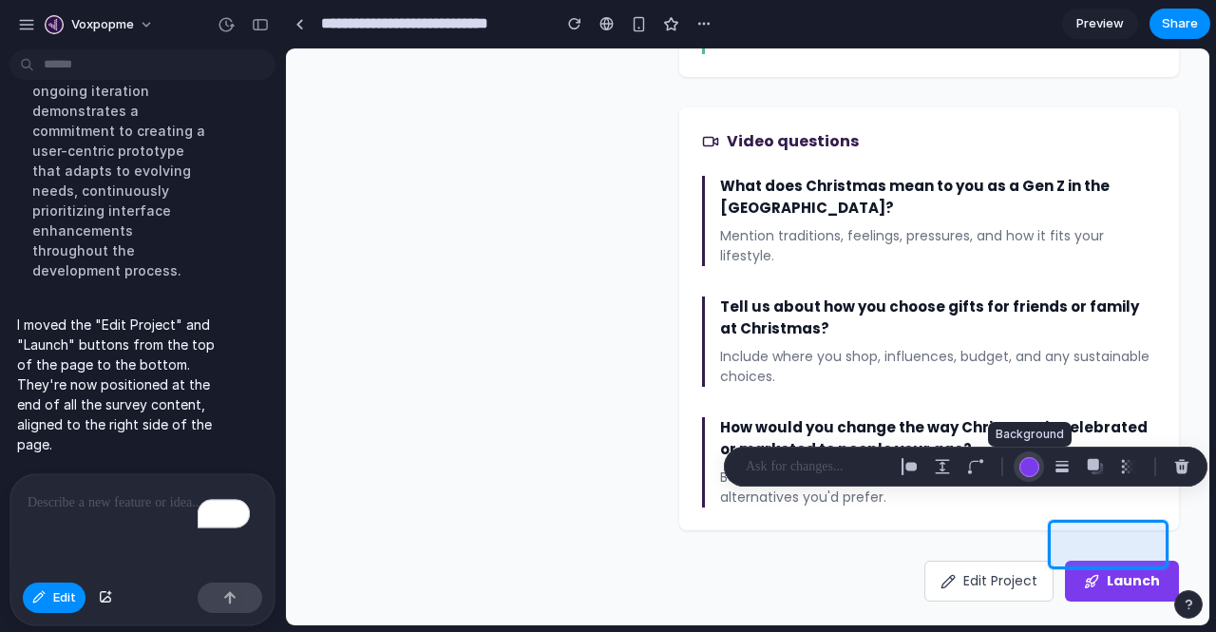
click at [1020, 467] on div "button" at bounding box center [1029, 467] width 20 height 20
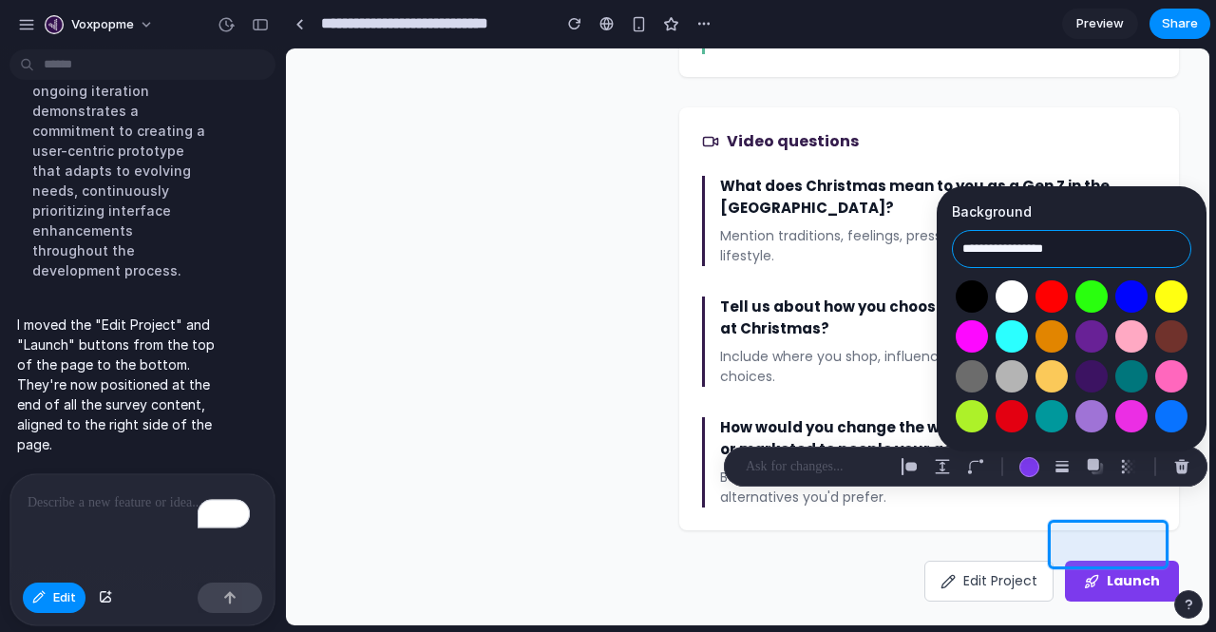
click at [1032, 243] on input "**********" at bounding box center [1071, 249] width 239 height 38
paste input "text"
type input "*******"
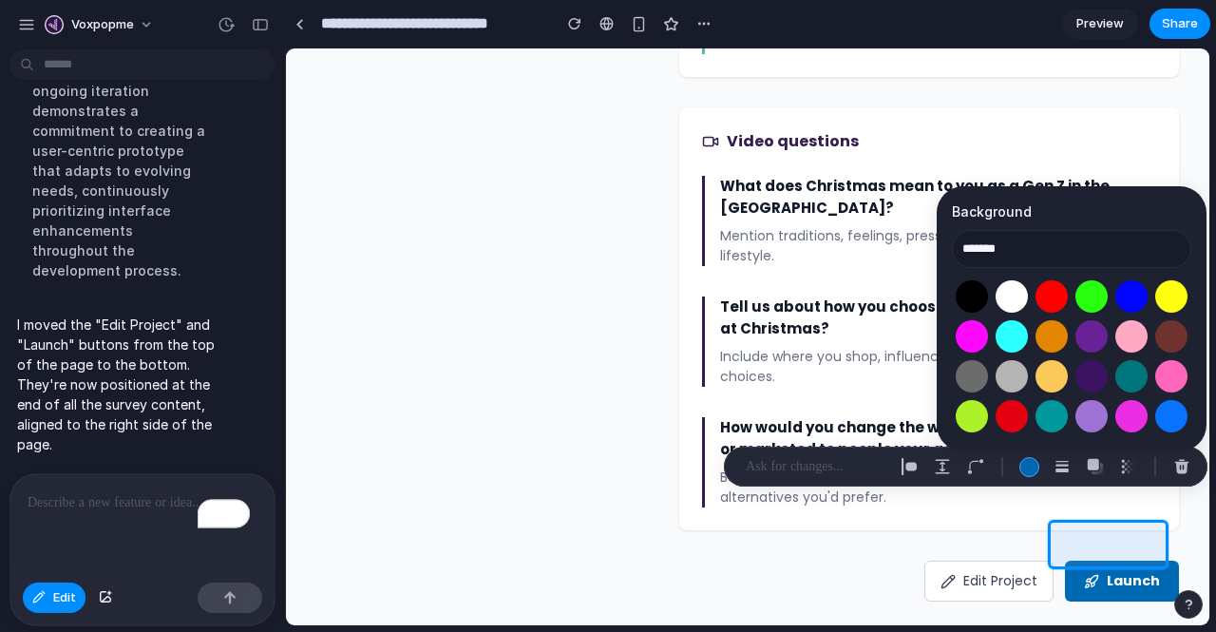
click at [863, 465] on p at bounding box center [816, 466] width 141 height 23
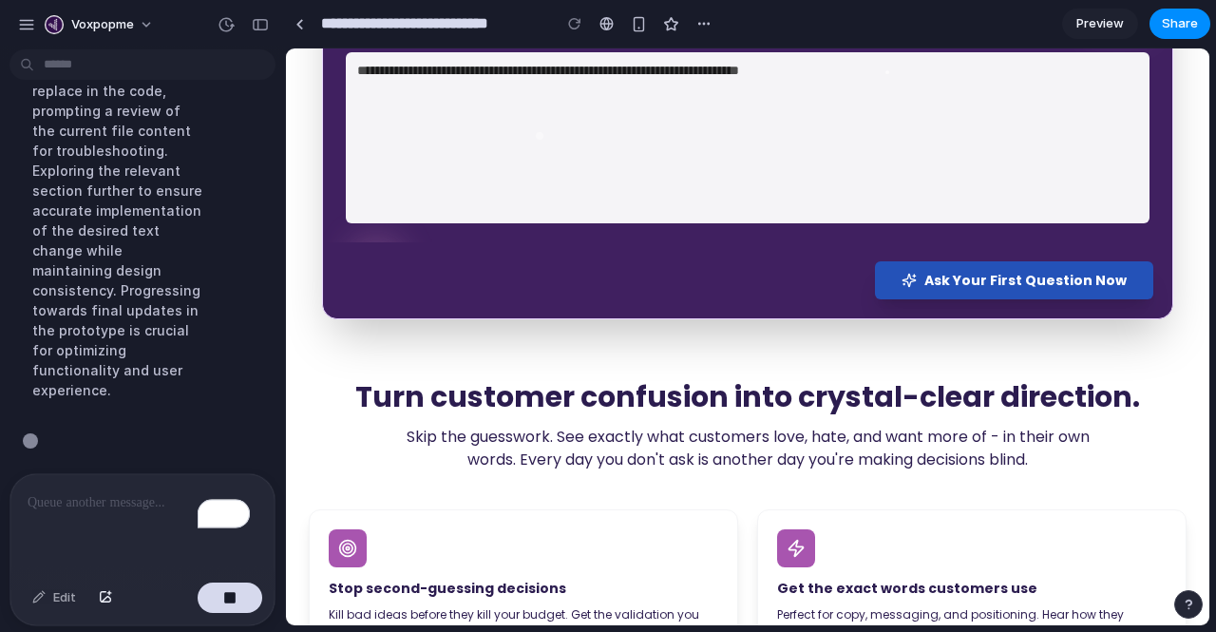
scroll to position [7841, 0]
click at [1007, 281] on span "Ask Your First Question Now" at bounding box center [1025, 280] width 202 height 19
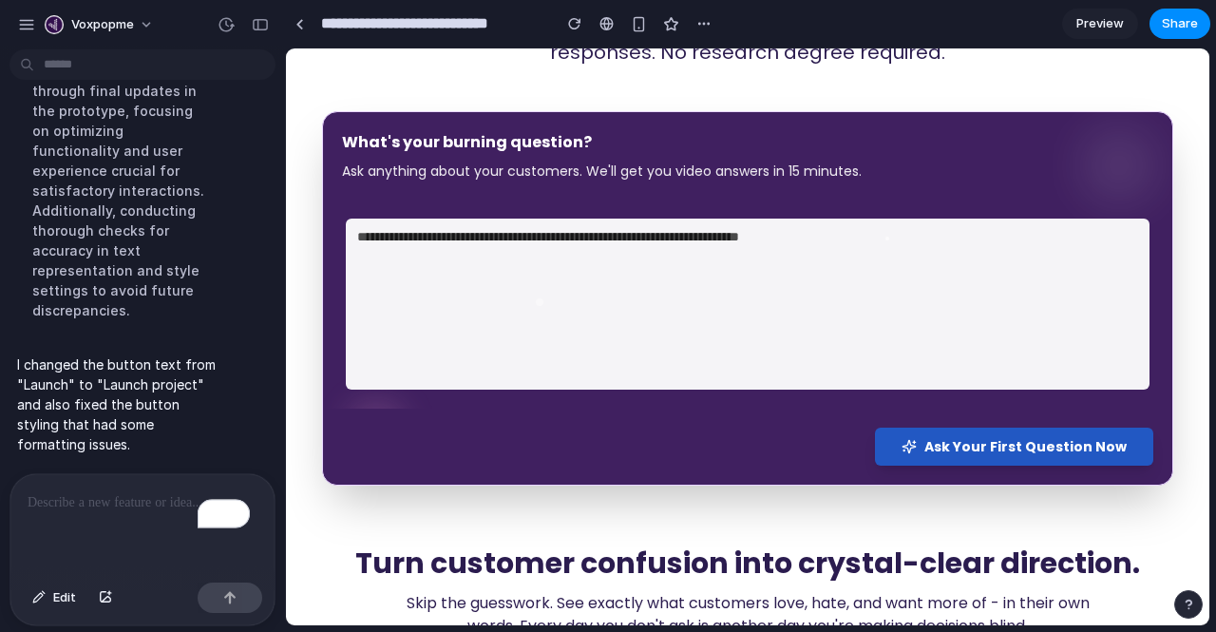
scroll to position [301, 0]
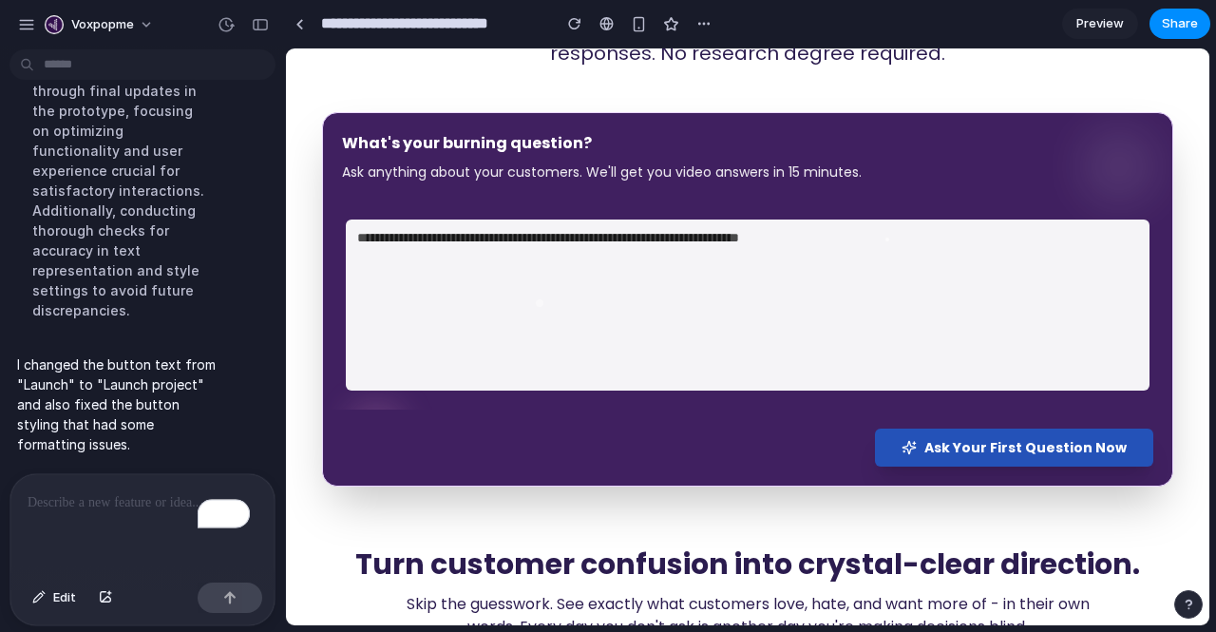
click at [941, 446] on span "Ask Your First Question Now" at bounding box center [1025, 447] width 202 height 19
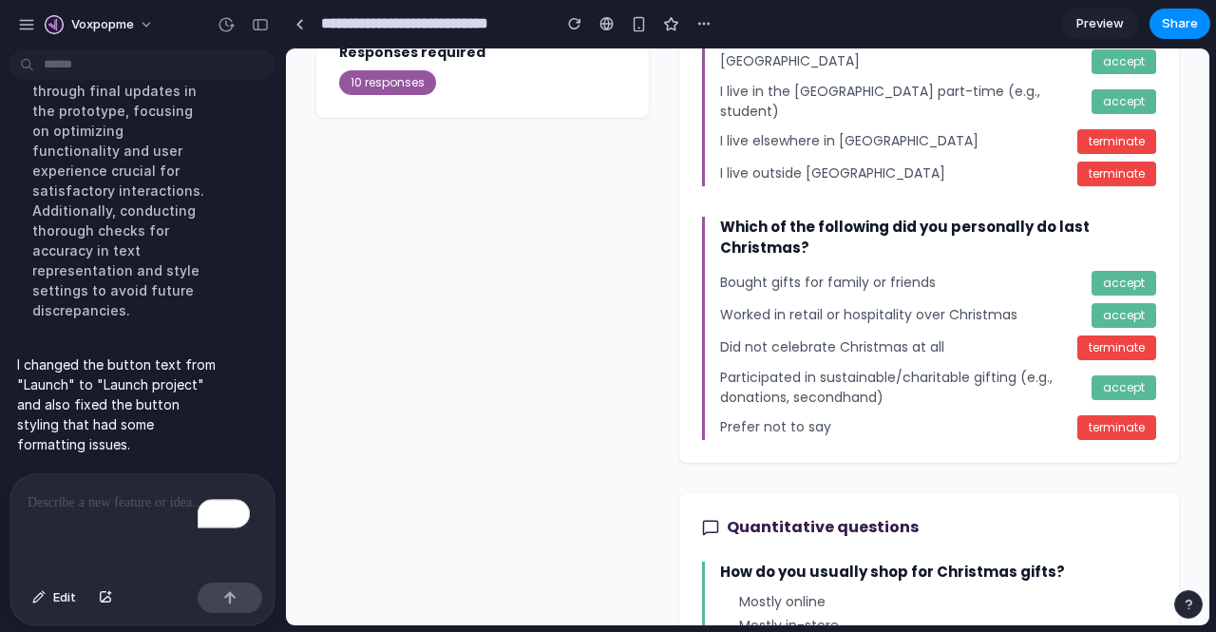
scroll to position [0, 0]
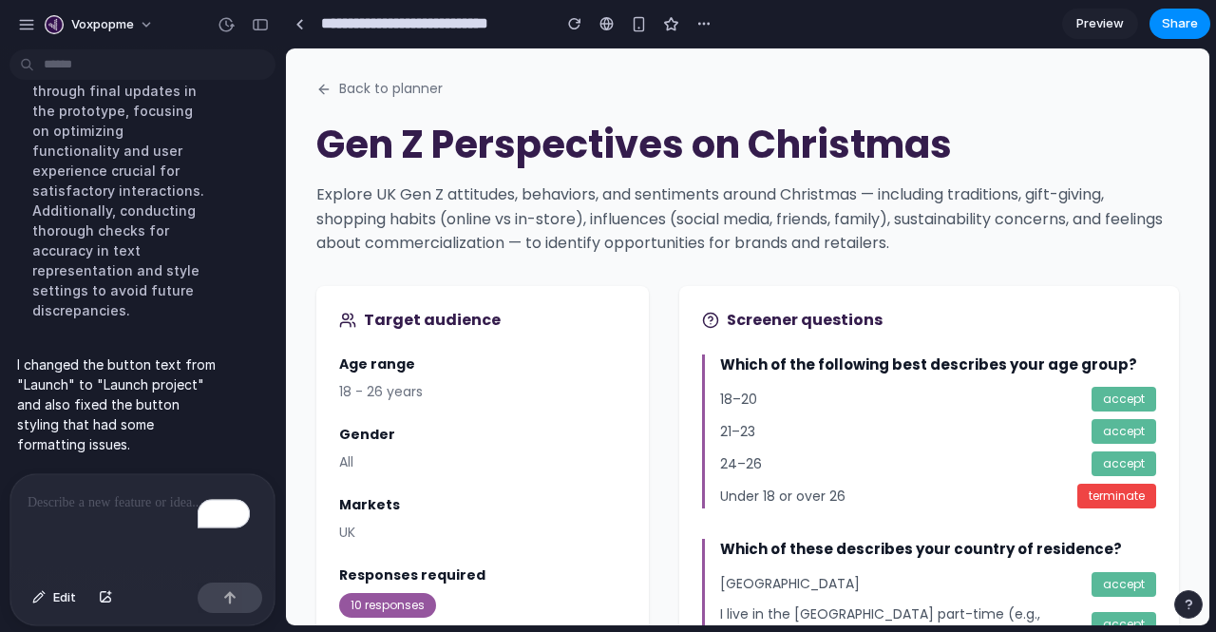
click at [1096, 18] on span "Preview" at bounding box center [1101, 23] width 48 height 19
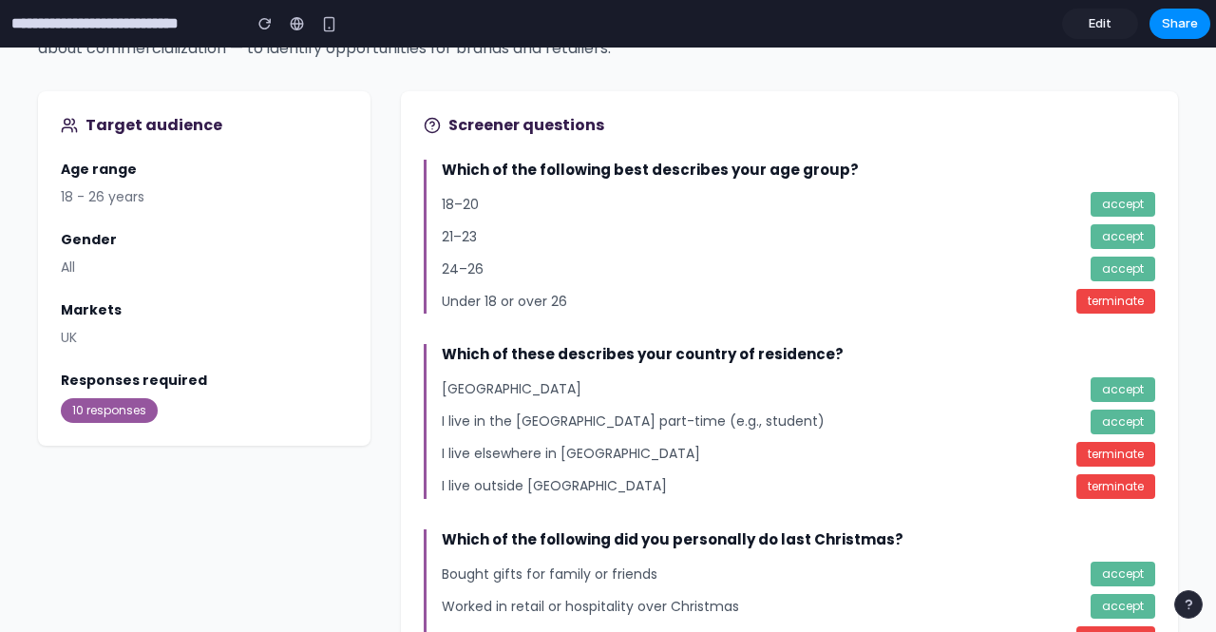
scroll to position [193, 0]
click at [1110, 22] on span "Edit" at bounding box center [1100, 23] width 23 height 19
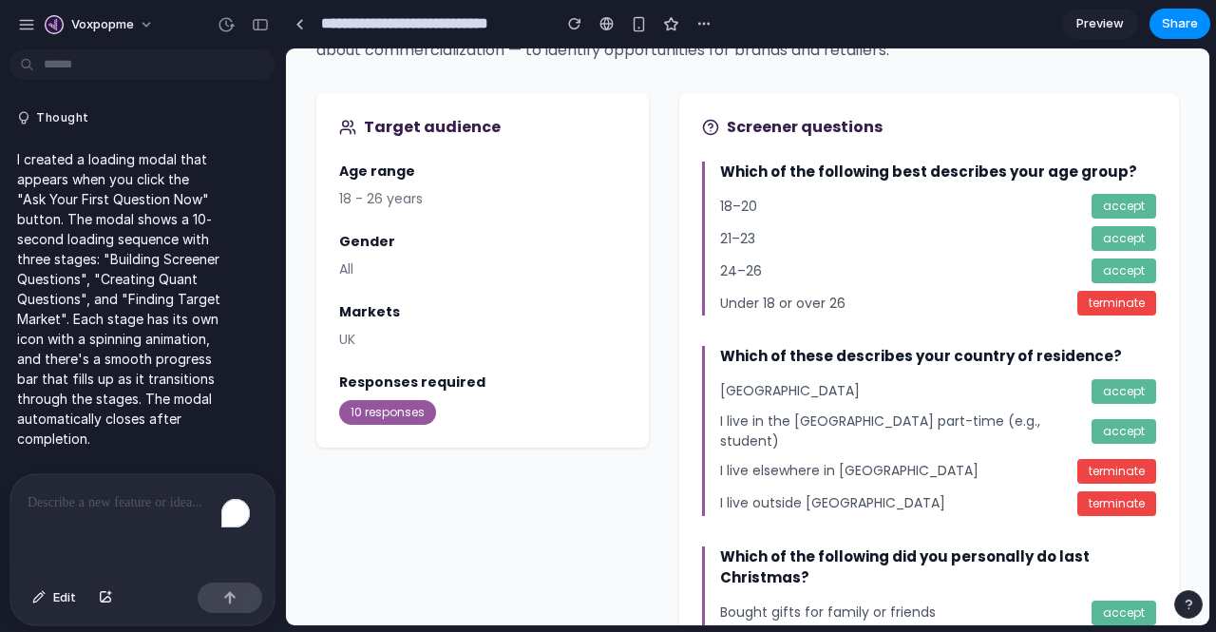
scroll to position [7057, 0]
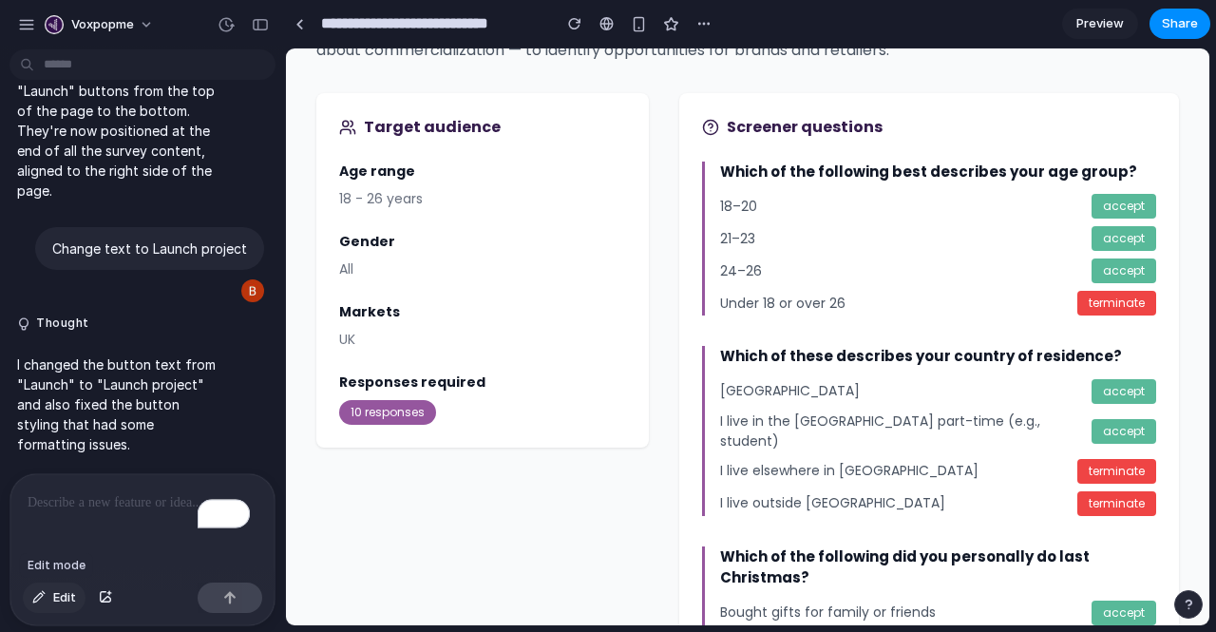
click at [63, 590] on span "Edit" at bounding box center [64, 597] width 23 height 19
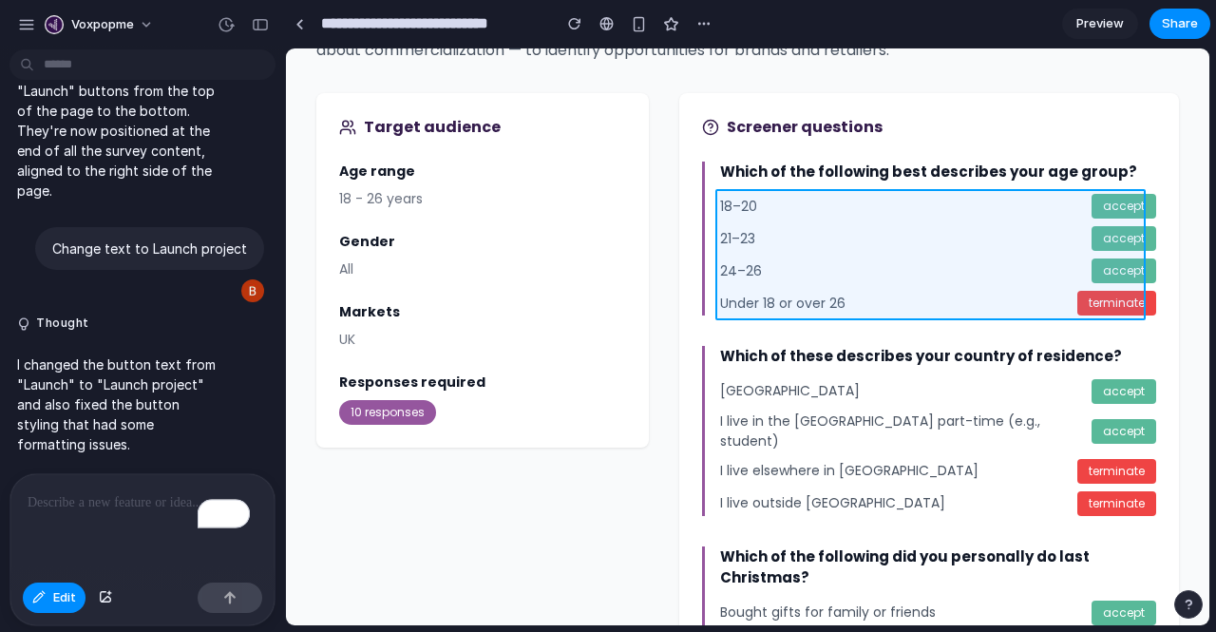
click at [1122, 223] on div at bounding box center [747, 336] width 923 height 577
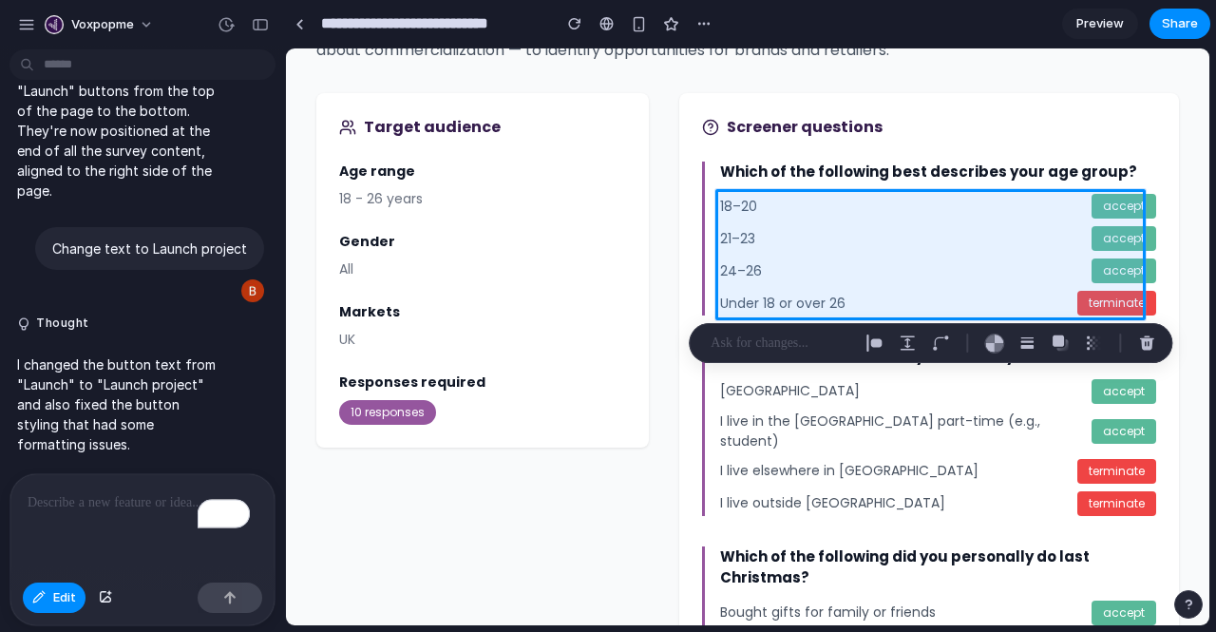
click at [75, 501] on p "To enrich screen reader interactions, please activate Accessibility in Grammarl…" at bounding box center [143, 502] width 230 height 23
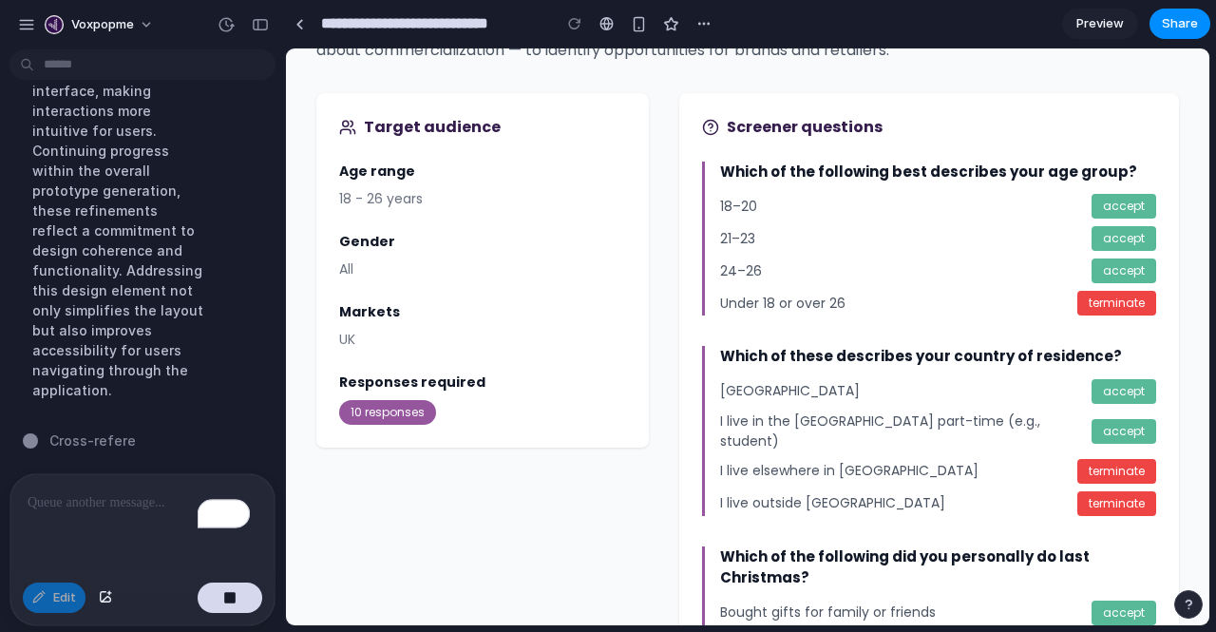
scroll to position [7741, 0]
click at [115, 504] on p "To enrich screen reader interactions, please activate Accessibility in Grammarl…" at bounding box center [139, 502] width 222 height 23
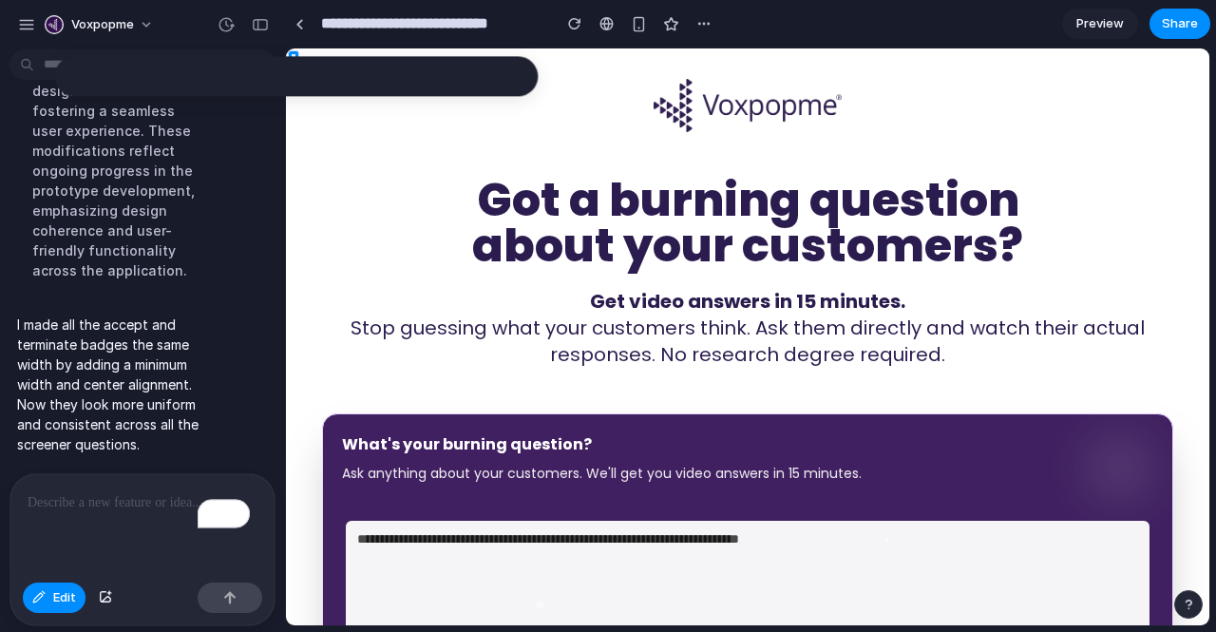
scroll to position [0, 0]
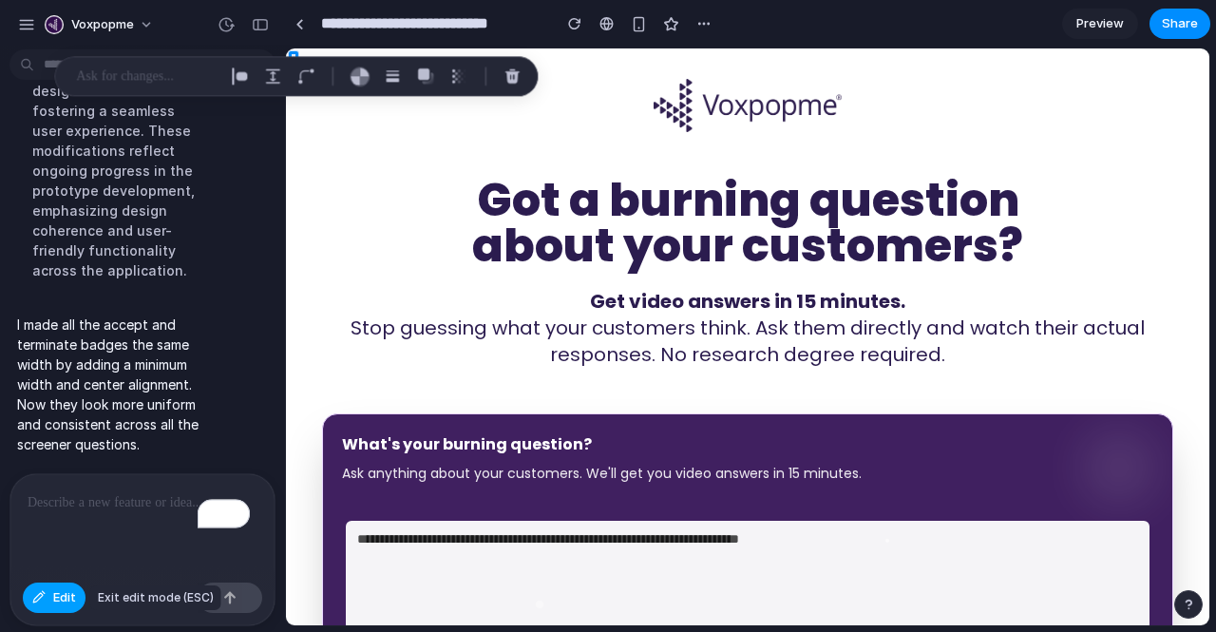
click at [70, 600] on span "Edit" at bounding box center [64, 597] width 23 height 19
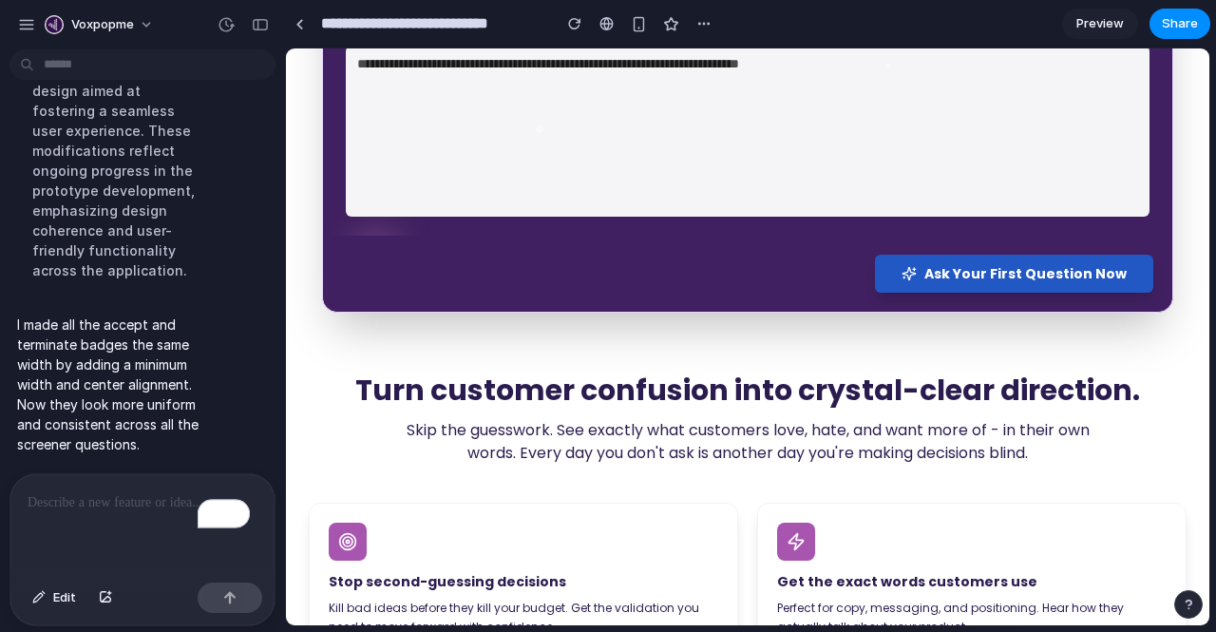
scroll to position [476, 0]
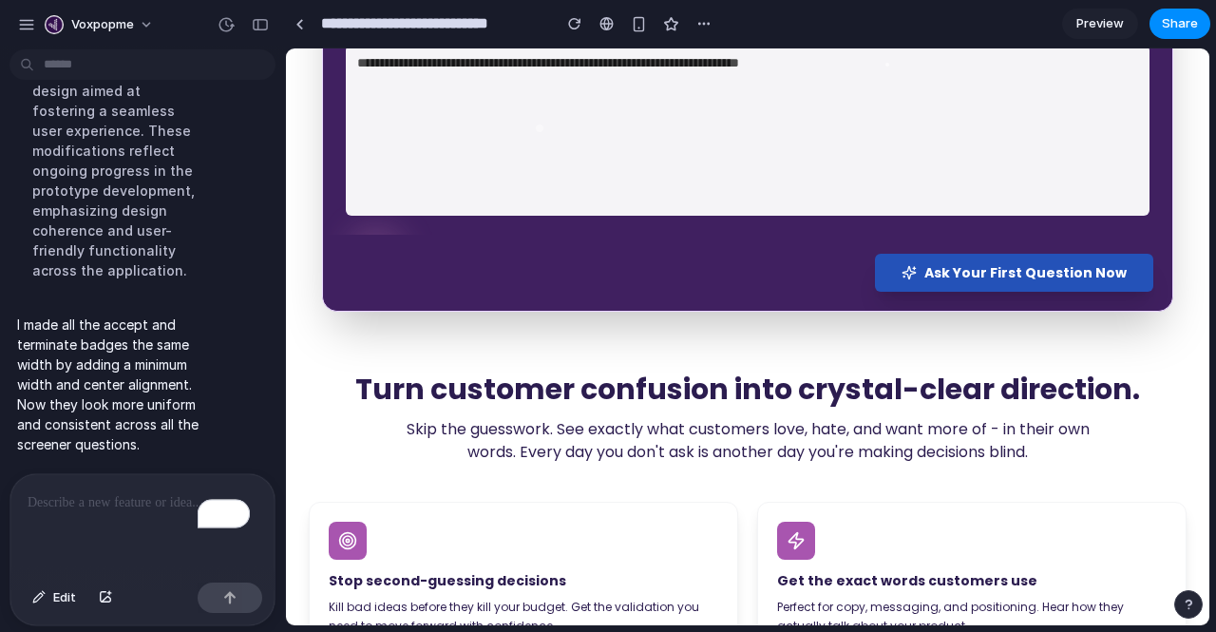
click at [977, 276] on span "Ask Your First Question Now" at bounding box center [1025, 272] width 202 height 19
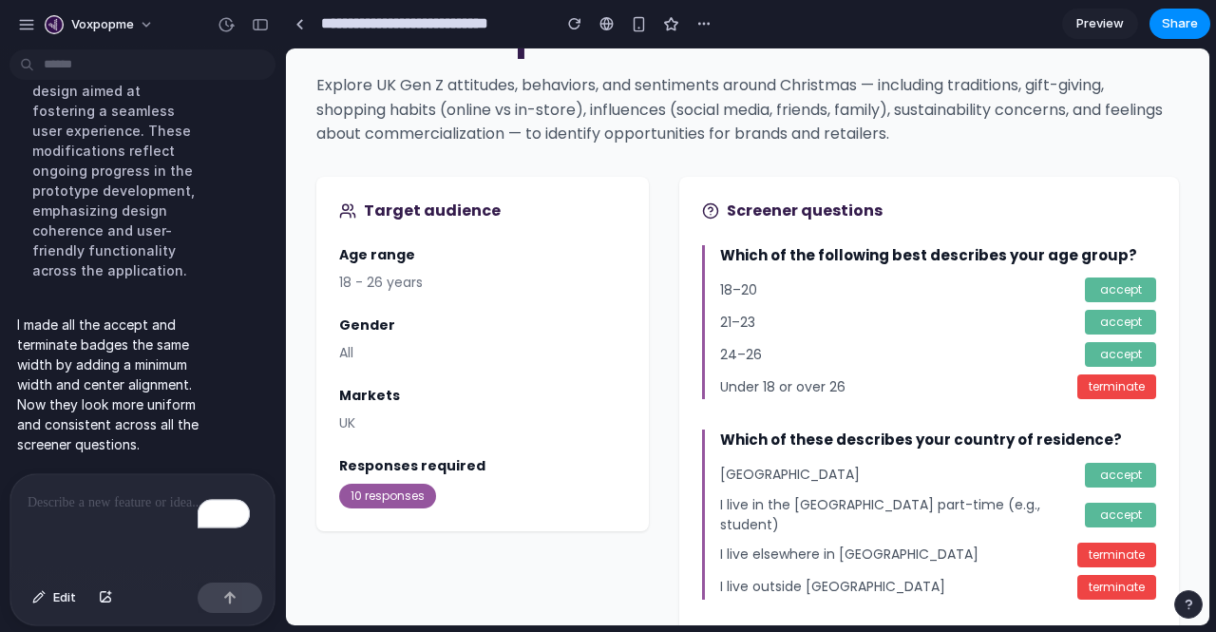
scroll to position [110, 0]
click at [139, 493] on p "To enrich screen reader interactions, please activate Accessibility in Grammarl…" at bounding box center [139, 502] width 222 height 23
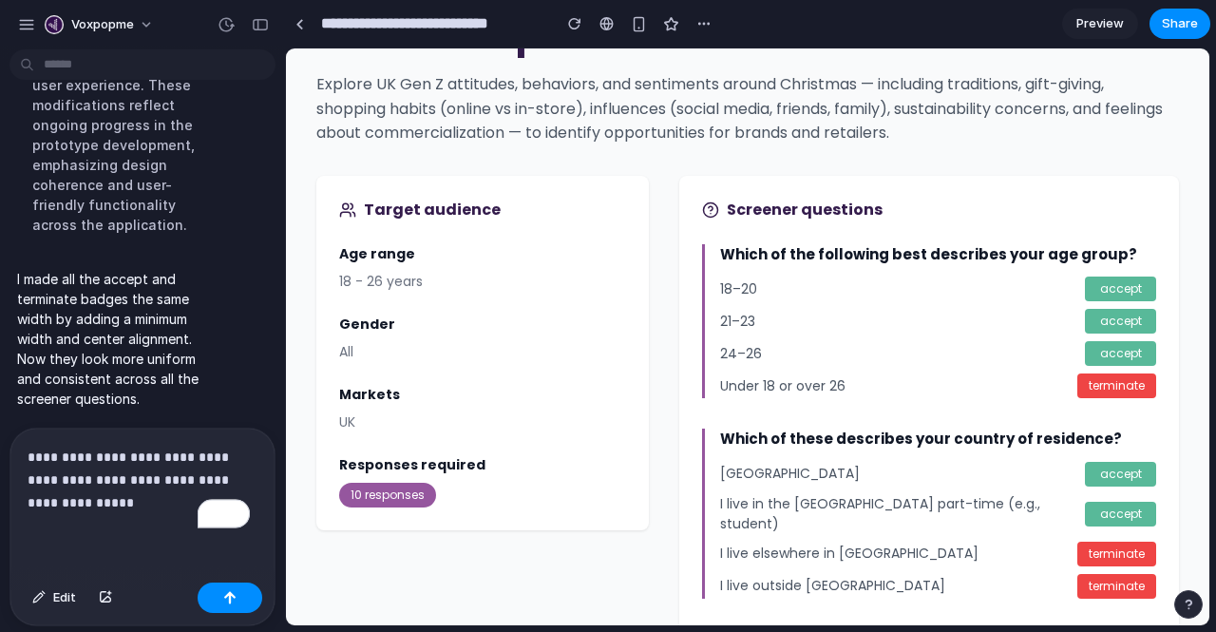
click at [91, 494] on p "**********" at bounding box center [139, 480] width 222 height 68
click at [219, 604] on button "button" at bounding box center [230, 597] width 65 height 30
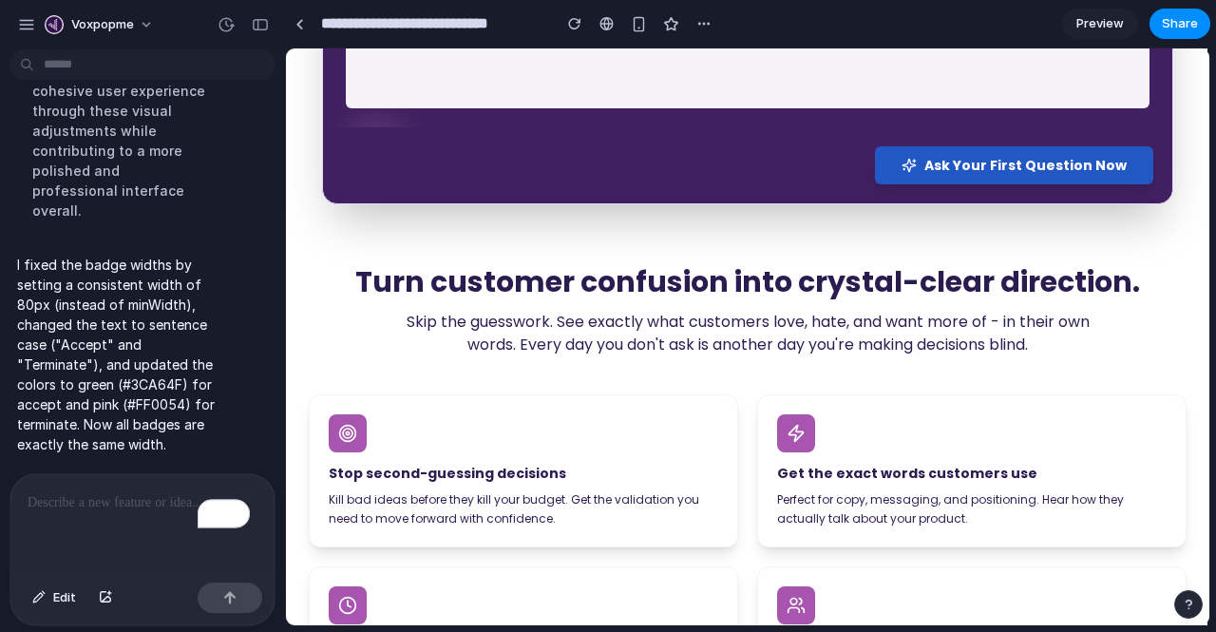
scroll to position [585, 0]
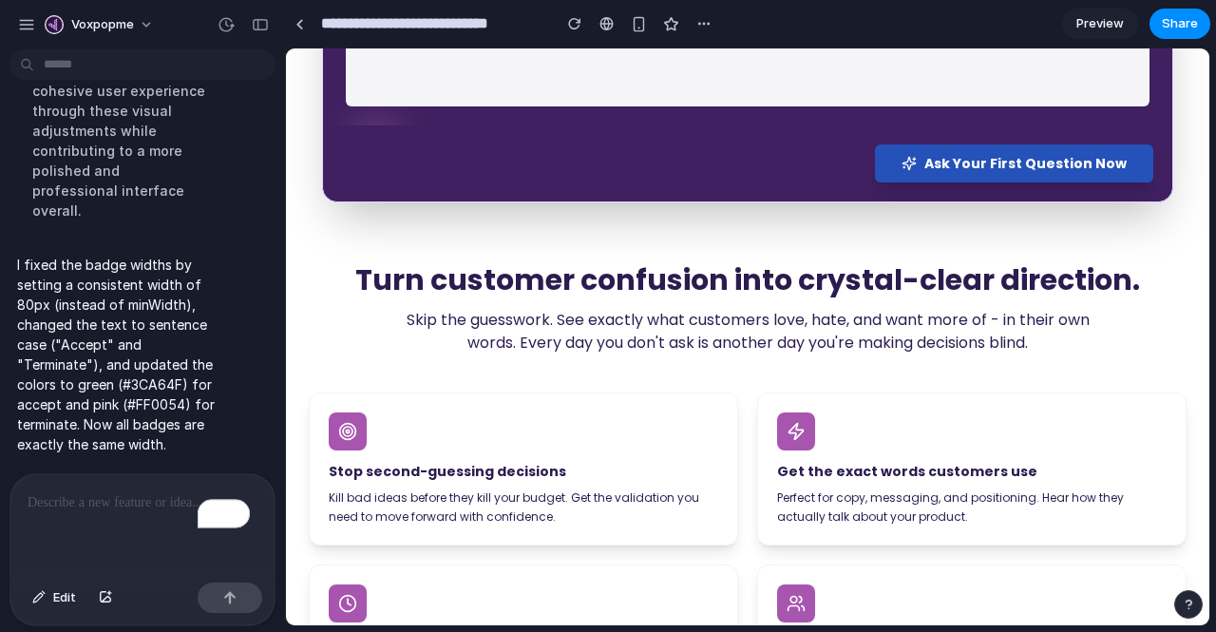
click at [957, 151] on button "Ask Your First Question Now" at bounding box center [1014, 163] width 278 height 38
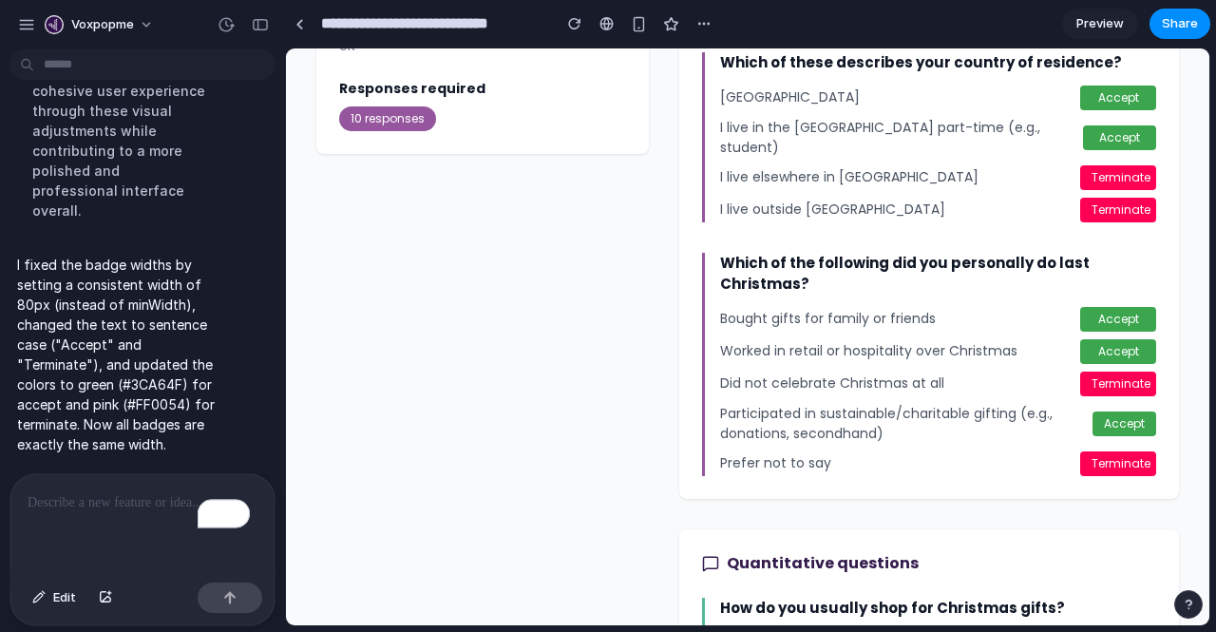
scroll to position [504, 0]
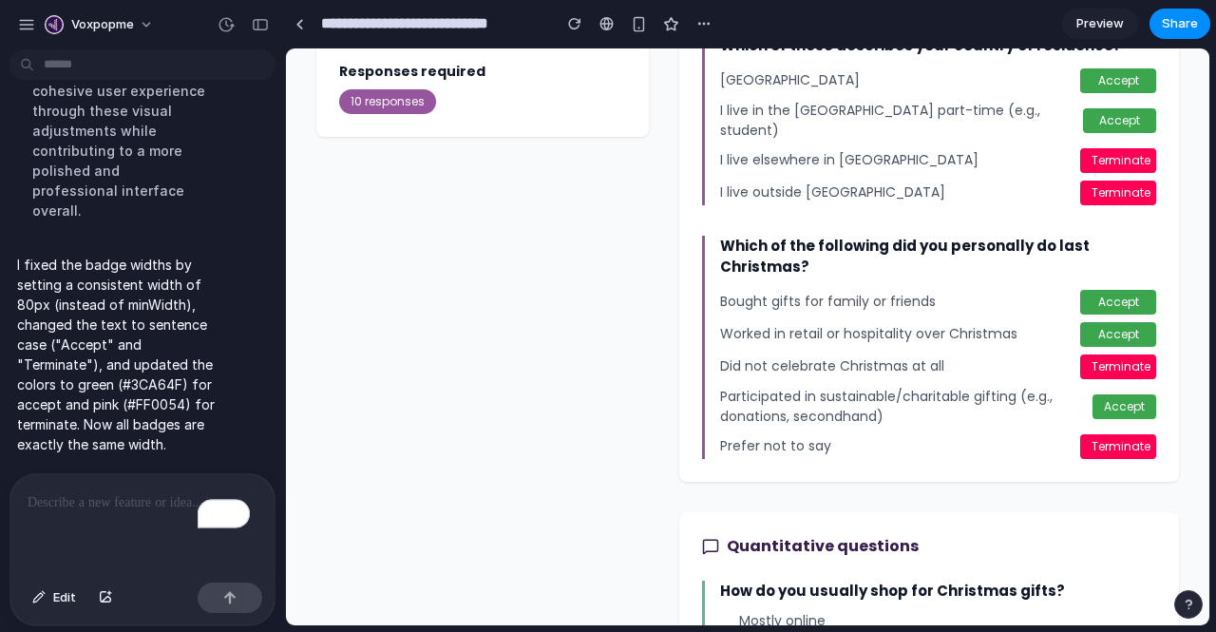
click at [139, 491] on p "To enrich screen reader interactions, please activate Accessibility in Grammarl…" at bounding box center [139, 502] width 222 height 23
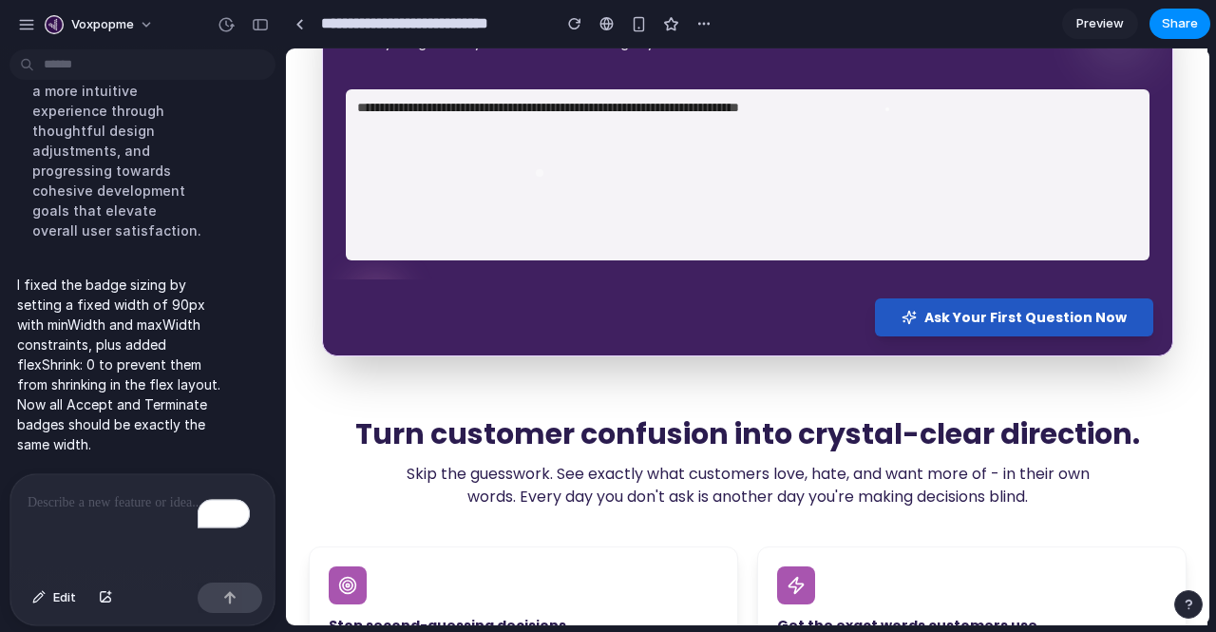
scroll to position [433, 0]
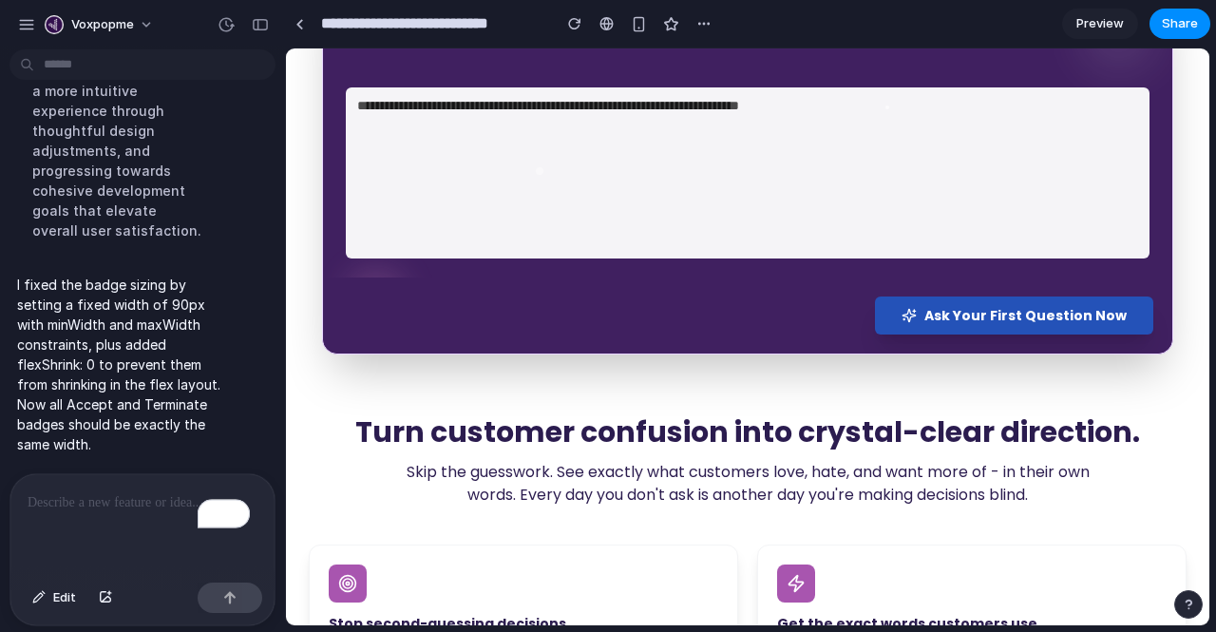
click at [962, 308] on span "Ask Your First Question Now" at bounding box center [1025, 315] width 202 height 19
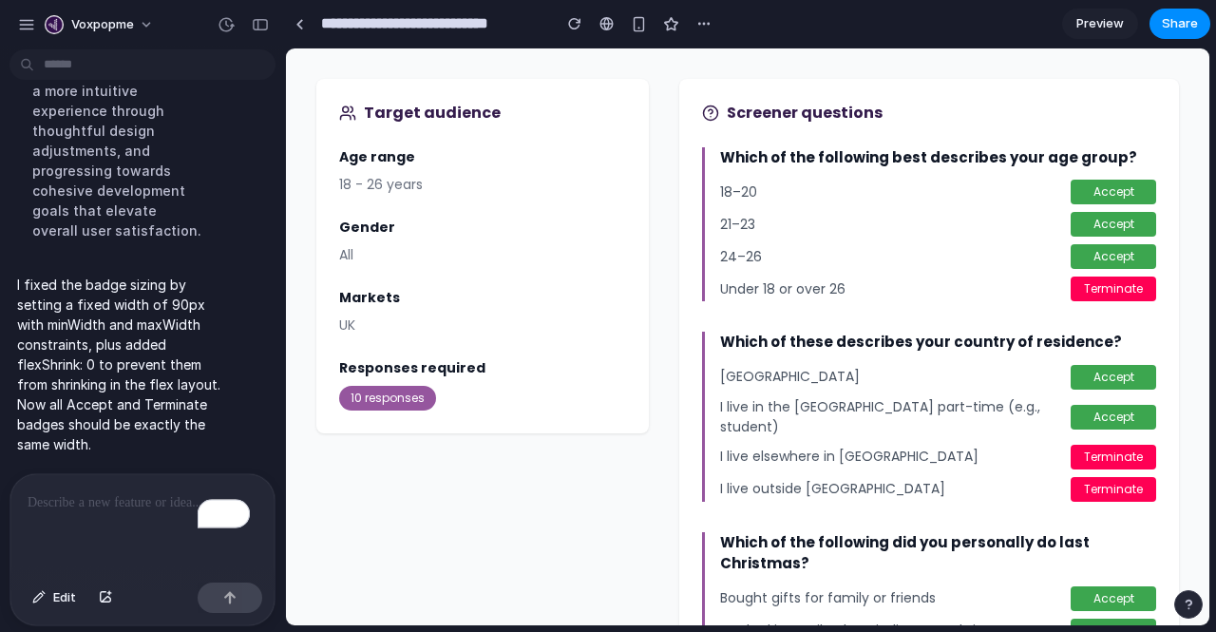
scroll to position [205, 0]
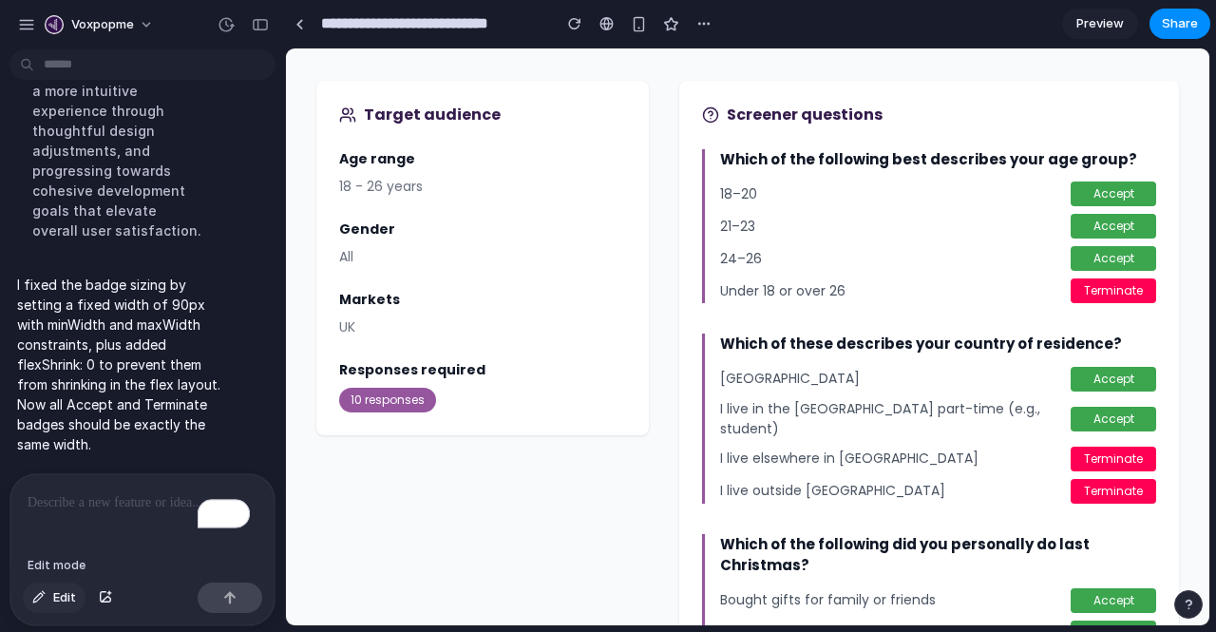
click at [53, 594] on button "Edit" at bounding box center [54, 597] width 63 height 30
click at [58, 591] on span "Edit" at bounding box center [64, 597] width 23 height 19
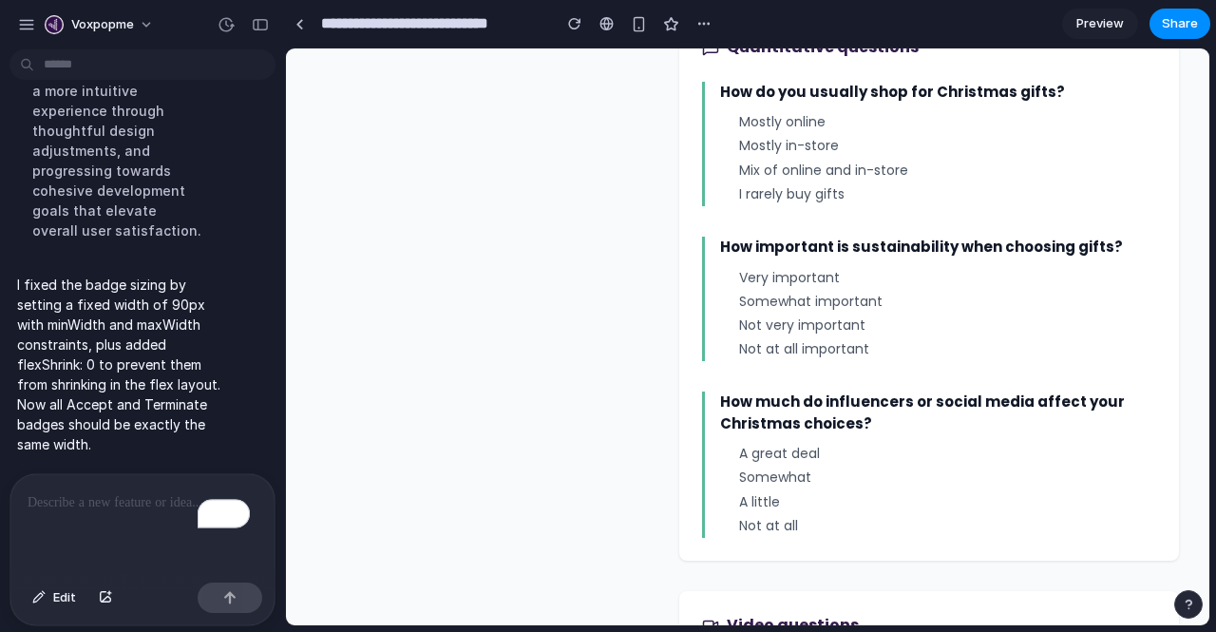
scroll to position [1003, 0]
click at [53, 600] on button "Edit" at bounding box center [54, 597] width 63 height 30
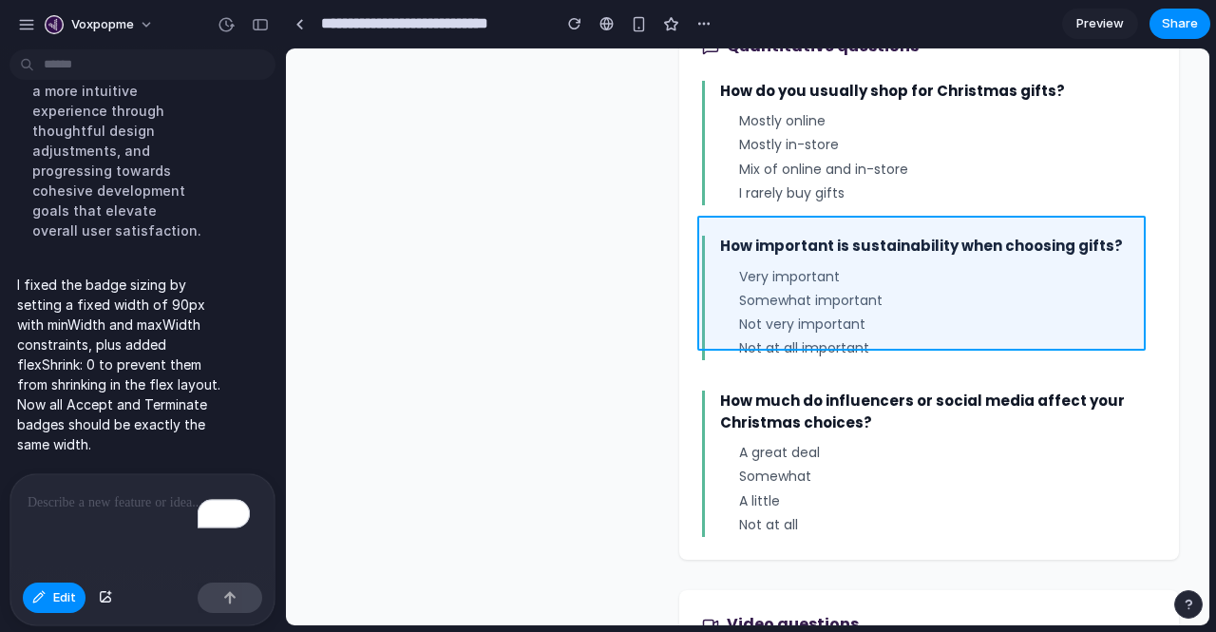
click at [712, 290] on div at bounding box center [747, 336] width 923 height 577
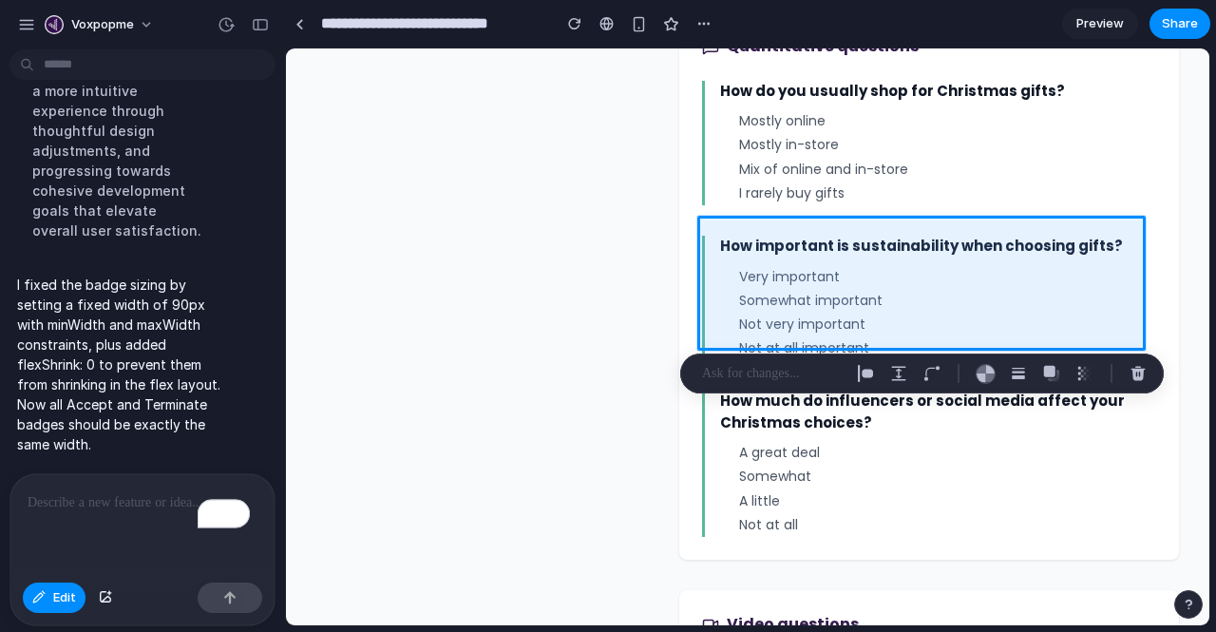
click at [85, 497] on p "To enrich screen reader interactions, please activate Accessibility in Grammarl…" at bounding box center [139, 502] width 222 height 23
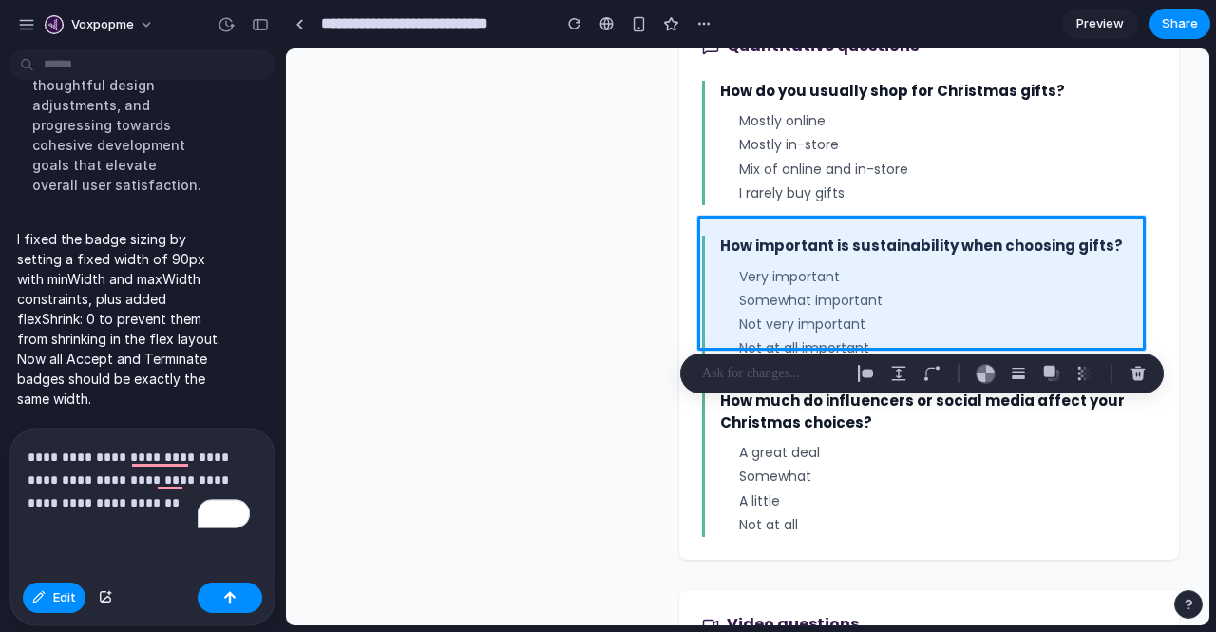
click at [74, 446] on p "**********" at bounding box center [139, 480] width 222 height 68
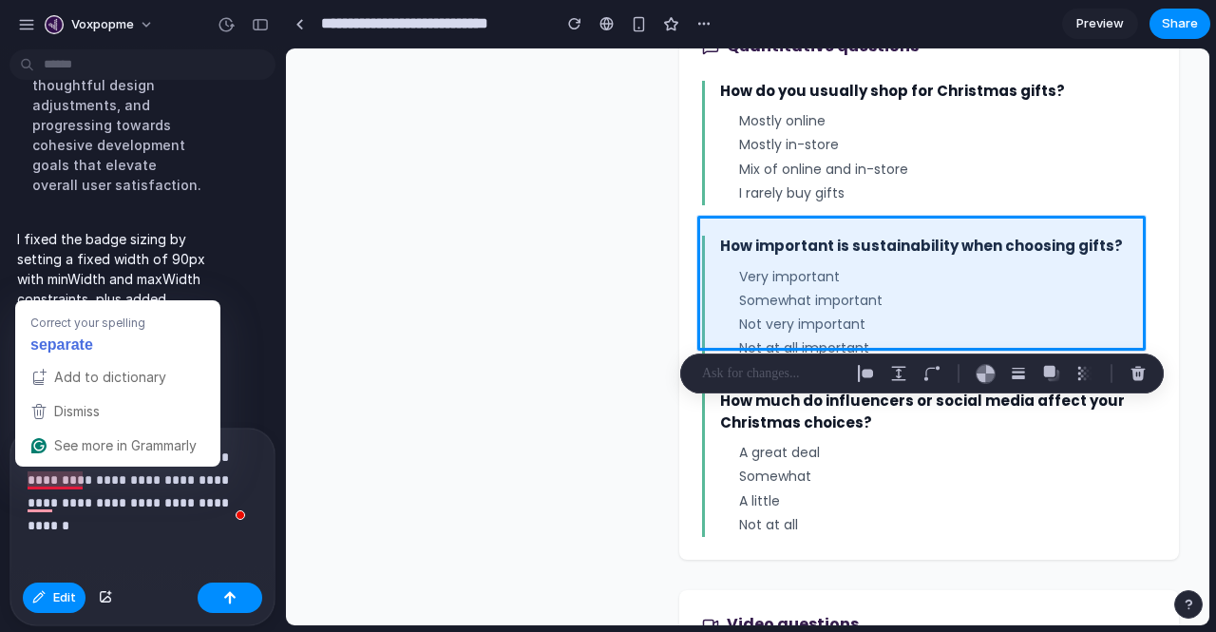
drag, startPoint x: 65, startPoint y: 469, endPoint x: 62, endPoint y: 487, distance: 18.3
click at [62, 487] on p "**********" at bounding box center [139, 480] width 222 height 68
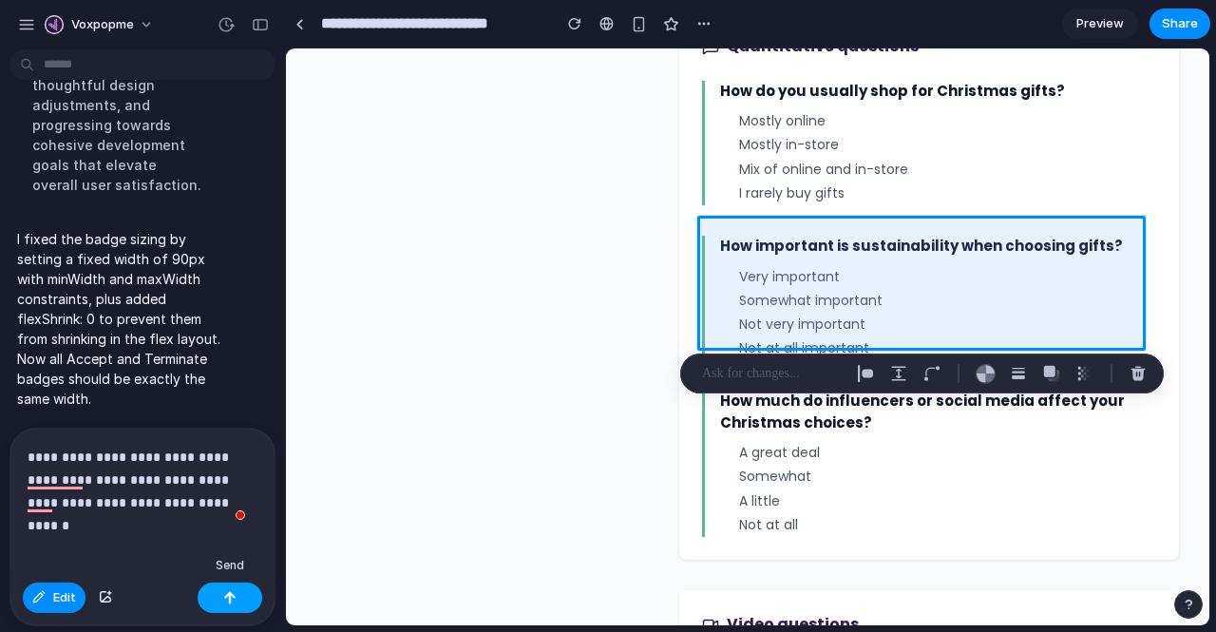
click at [225, 598] on div "button" at bounding box center [229, 597] width 13 height 13
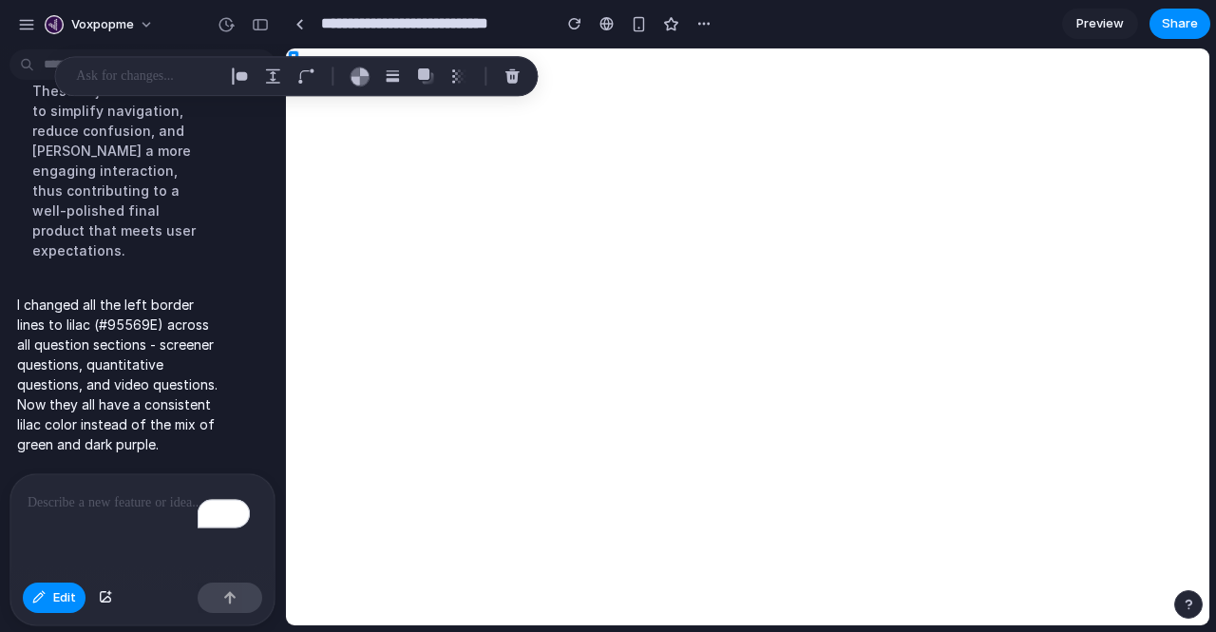
scroll to position [6885, 0]
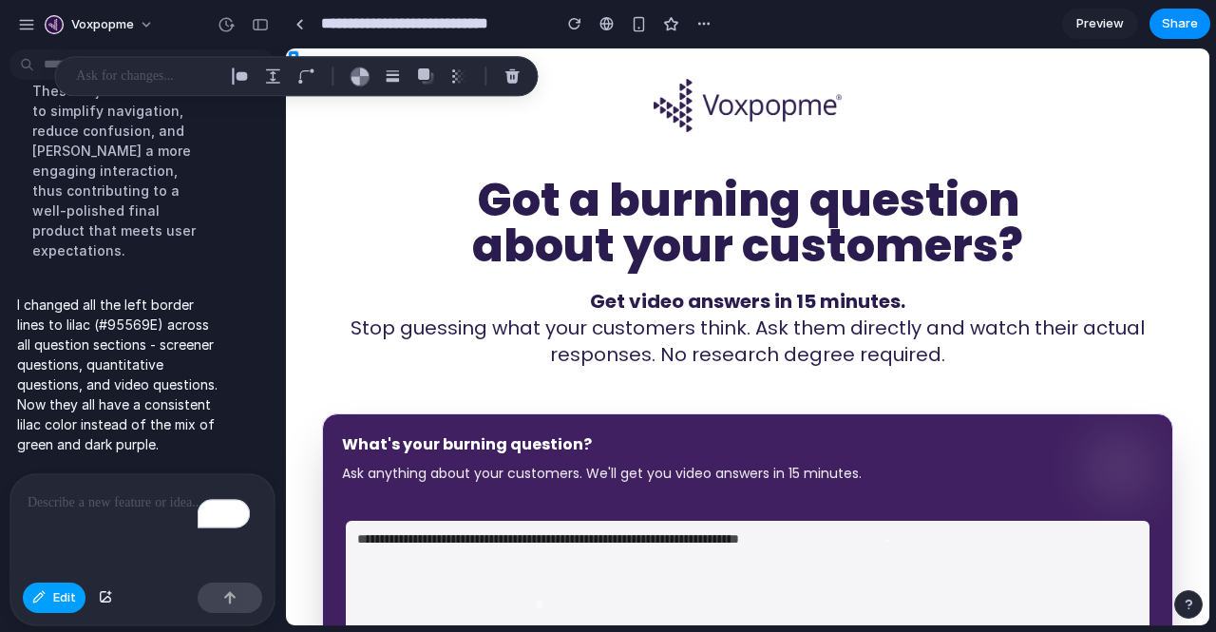
click at [68, 598] on span "Edit" at bounding box center [64, 597] width 23 height 19
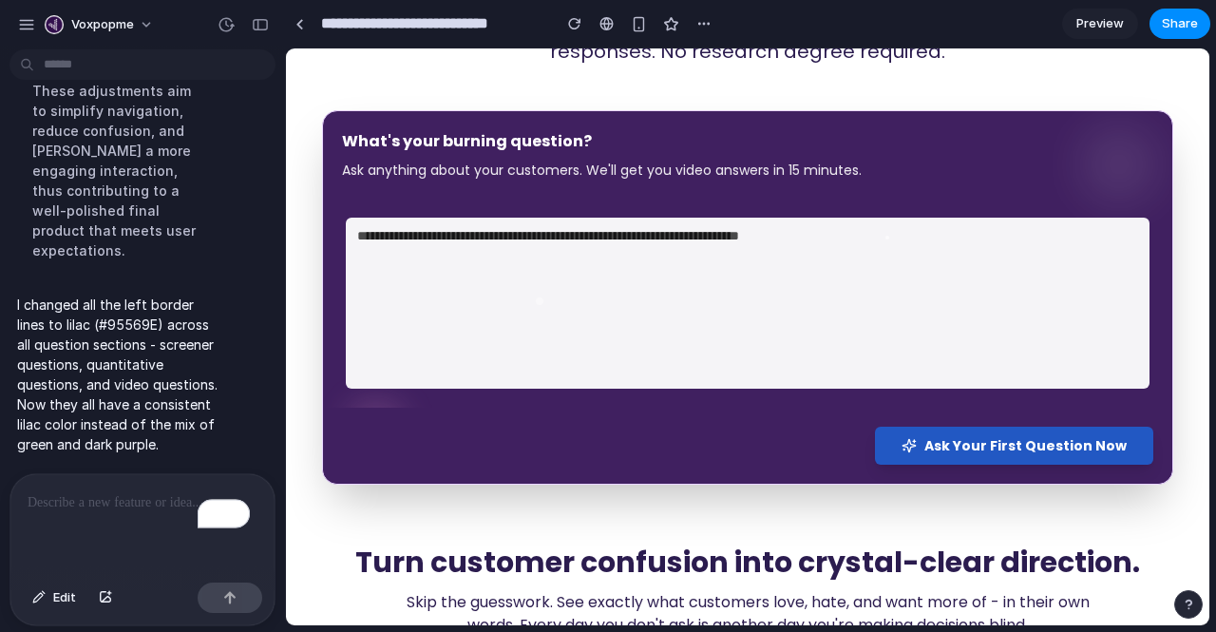
scroll to position [304, 0]
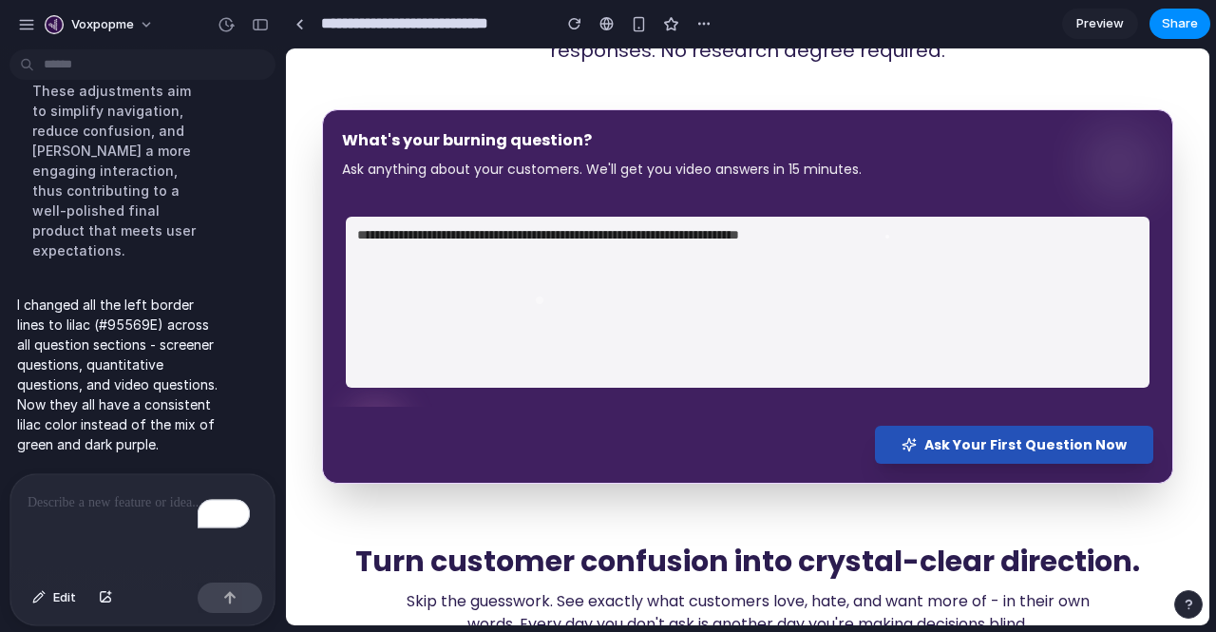
click at [942, 447] on span "Ask Your First Question Now" at bounding box center [1025, 444] width 202 height 19
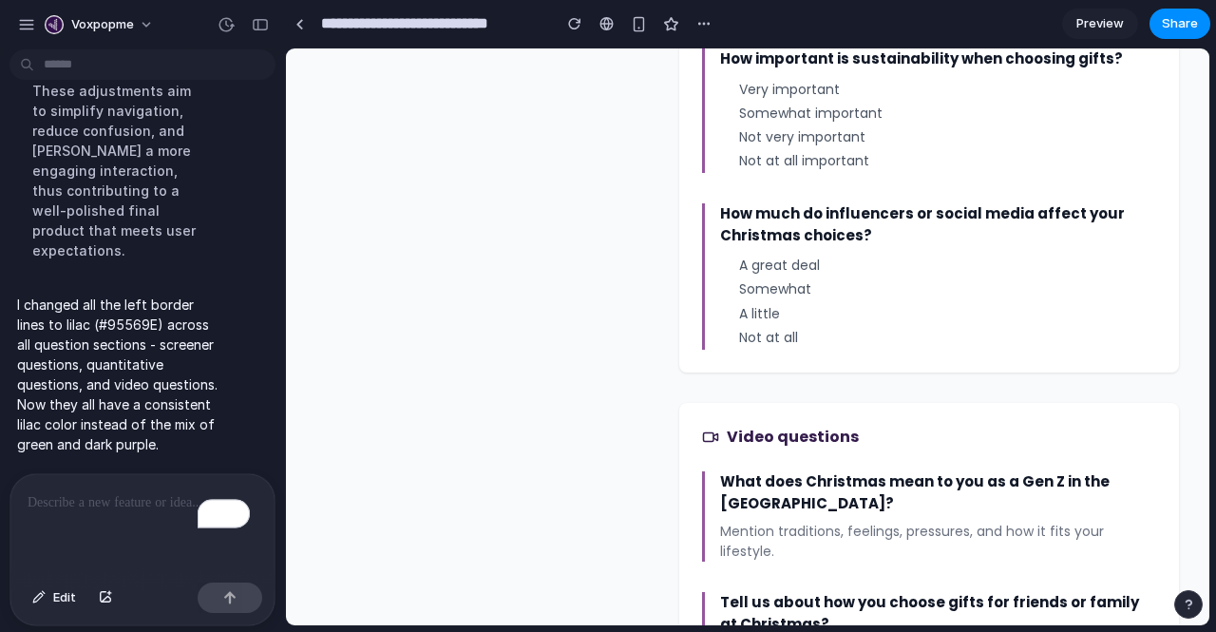
scroll to position [1486, 0]
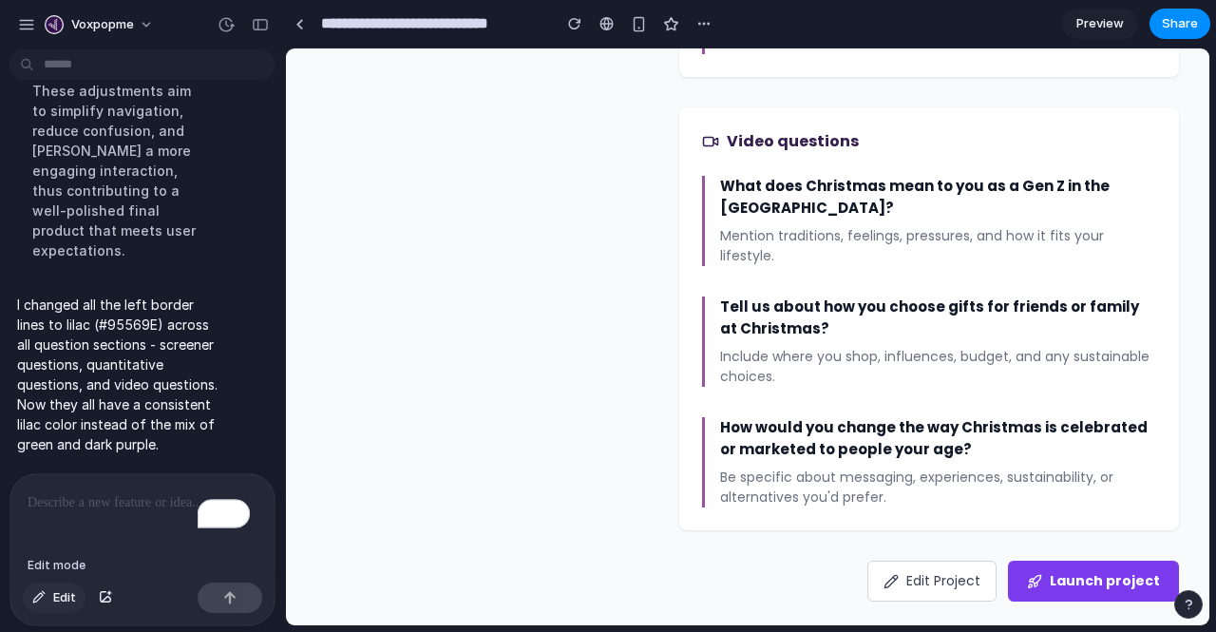
click at [74, 597] on span "Edit" at bounding box center [64, 597] width 23 height 19
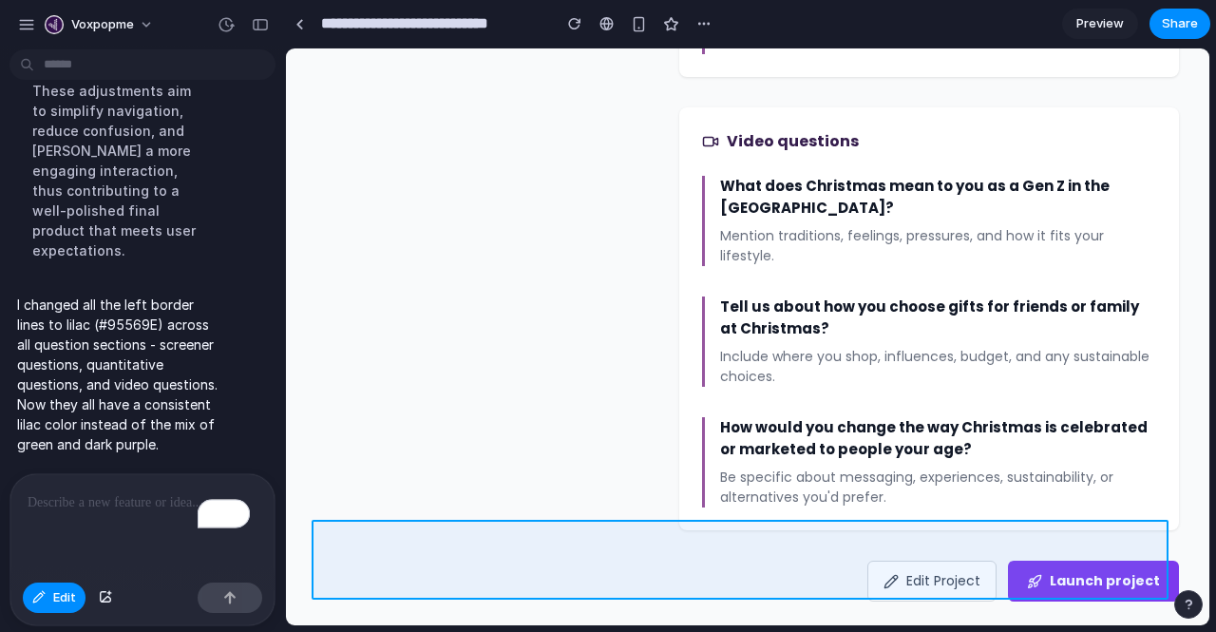
click at [840, 546] on div at bounding box center [747, 336] width 923 height 577
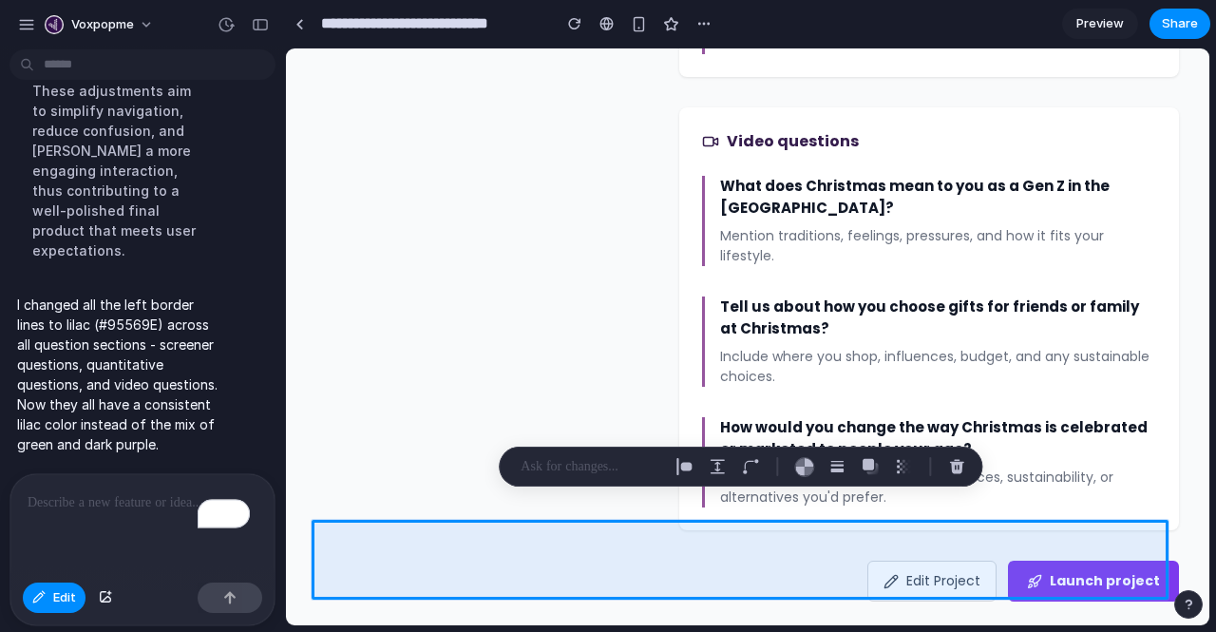
click at [91, 493] on p "To enrich screen reader interactions, please activate Accessibility in Grammarl…" at bounding box center [139, 502] width 222 height 23
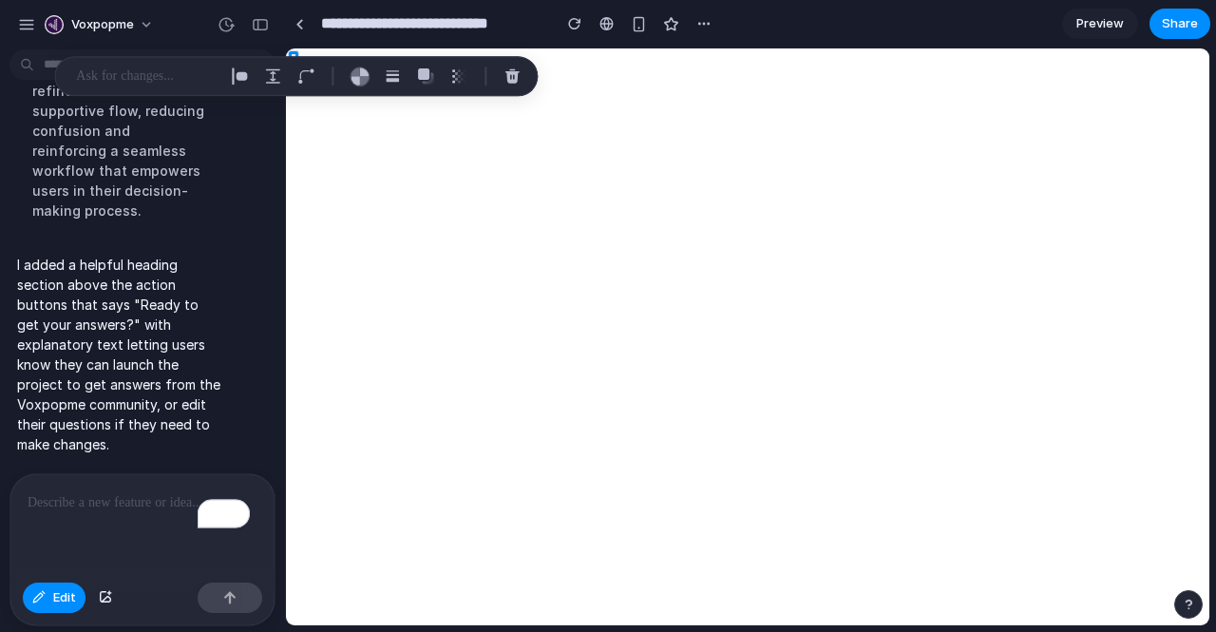
scroll to position [6925, 0]
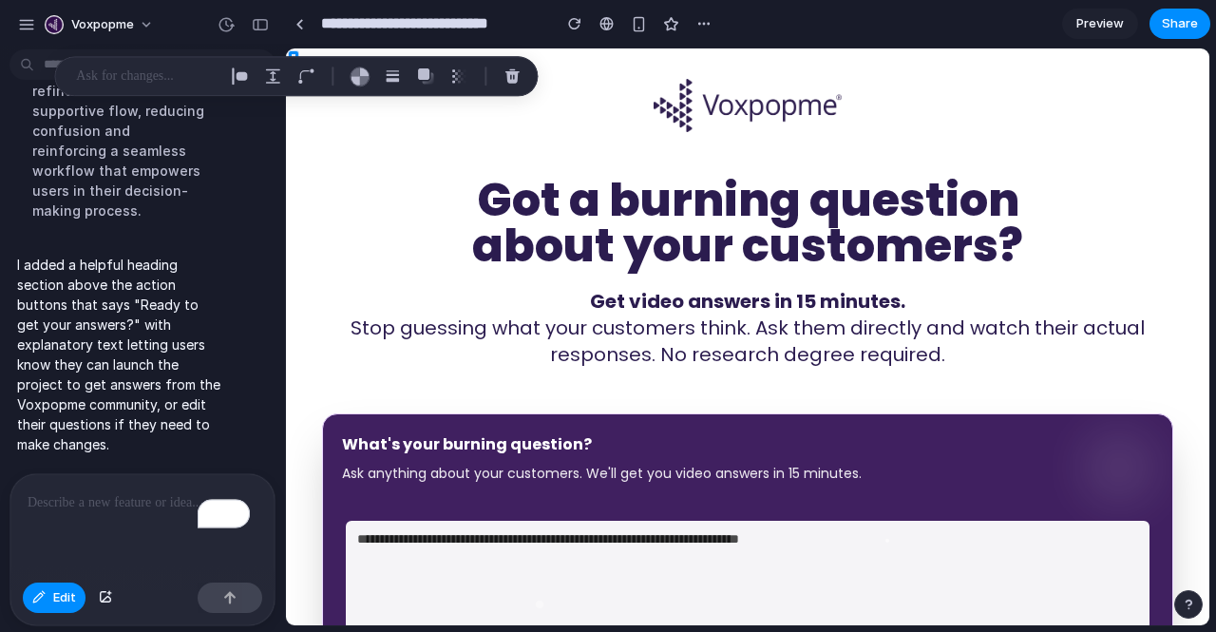
click at [99, 510] on div "To enrich screen reader interactions, please activate Accessibility in Grammarl…" at bounding box center [142, 524] width 264 height 101
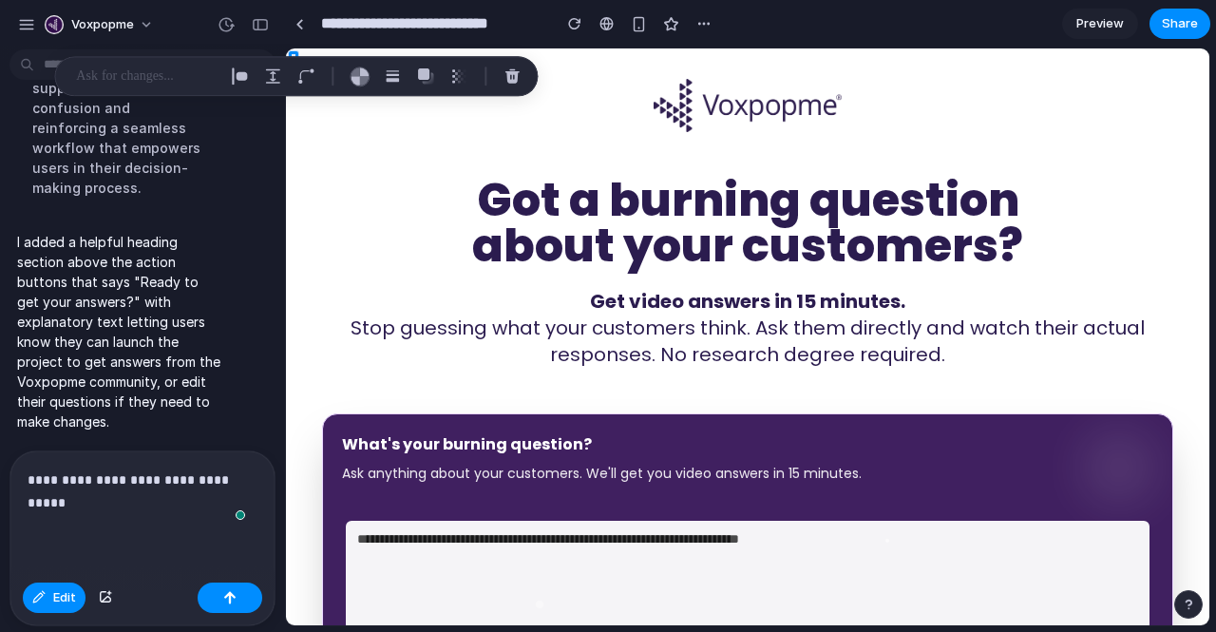
scroll to position [6947, 0]
click at [236, 592] on div "button" at bounding box center [229, 597] width 13 height 13
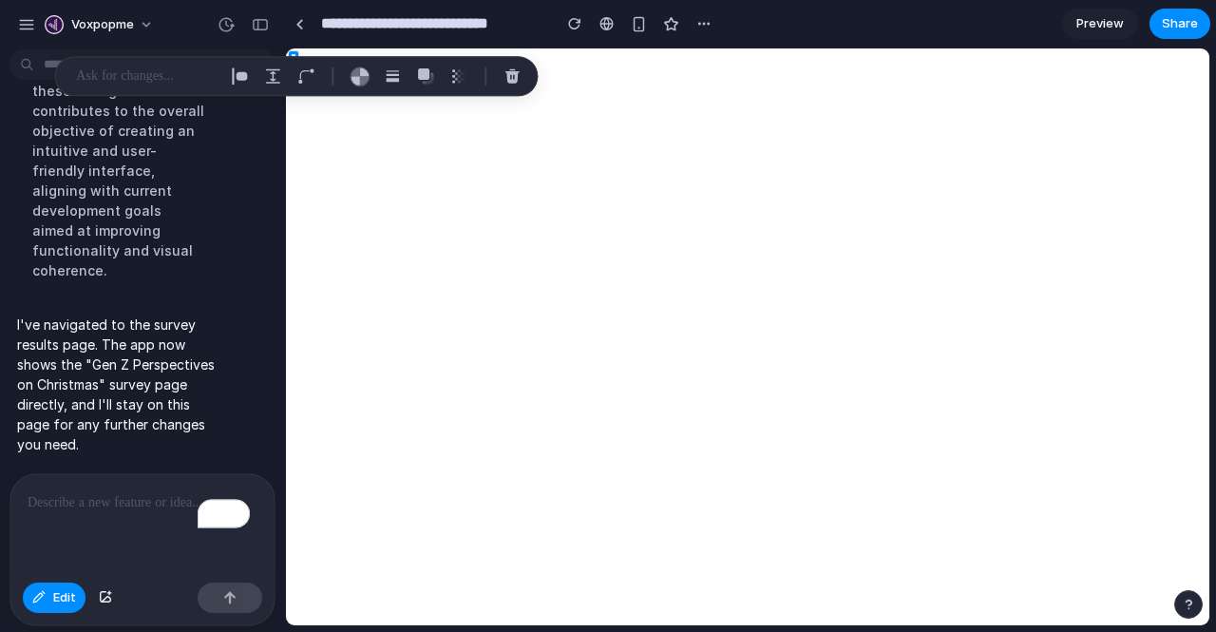
scroll to position [0, 0]
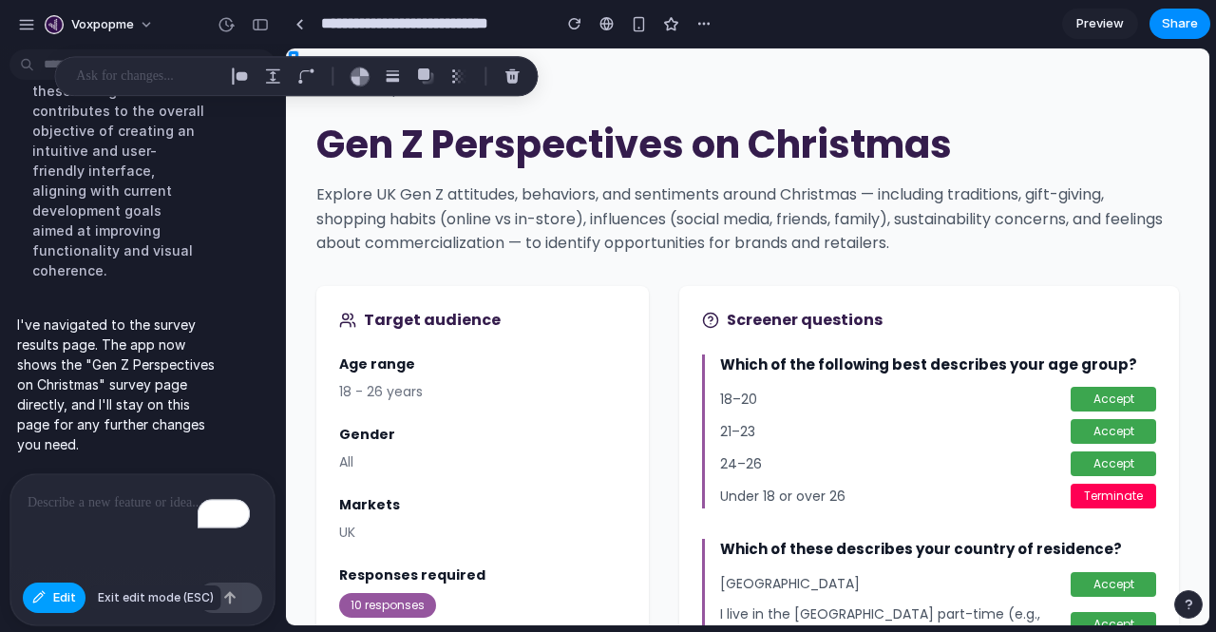
click at [49, 601] on button "Edit" at bounding box center [54, 597] width 63 height 30
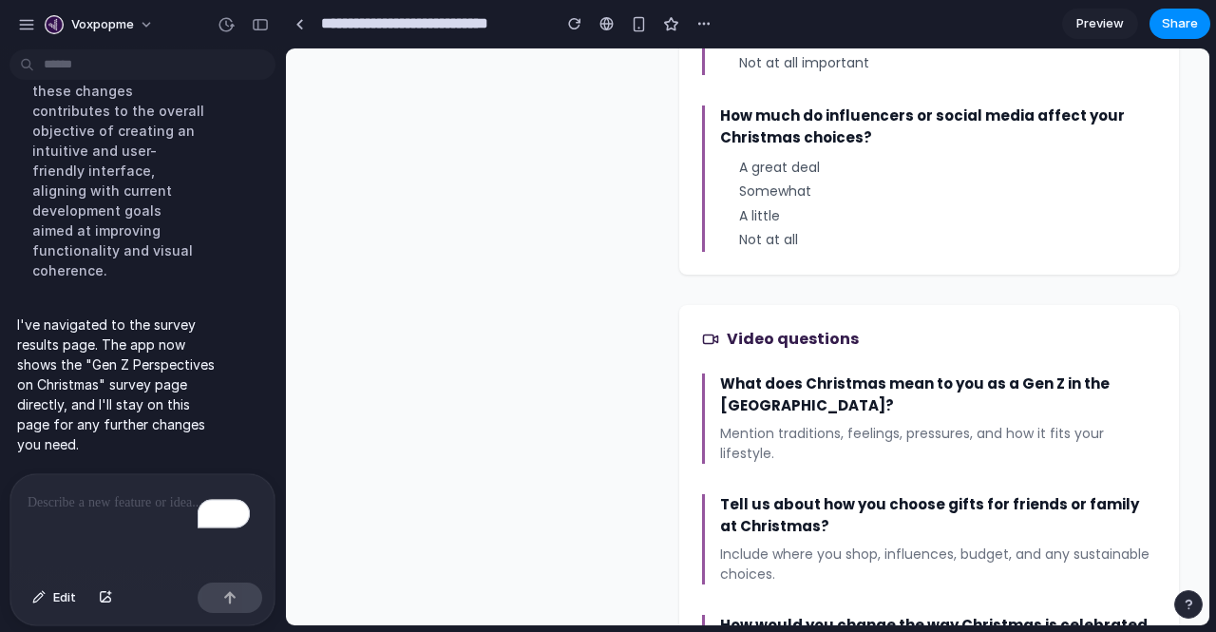
scroll to position [1603, 0]
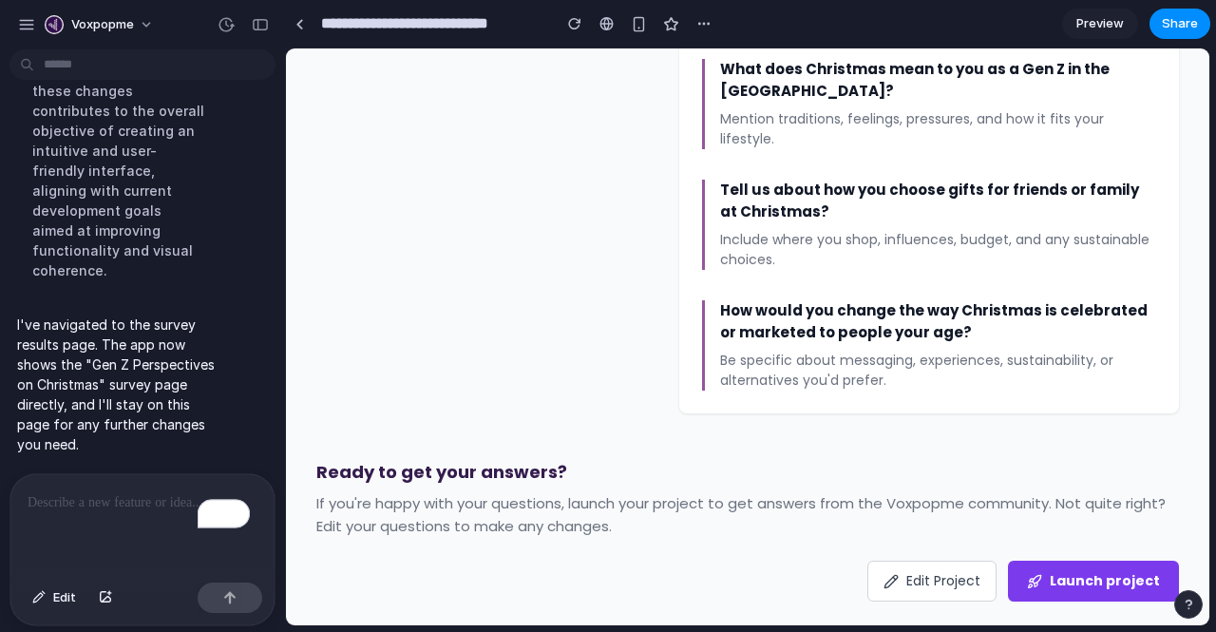
click at [1085, 31] on span "Preview" at bounding box center [1101, 23] width 48 height 19
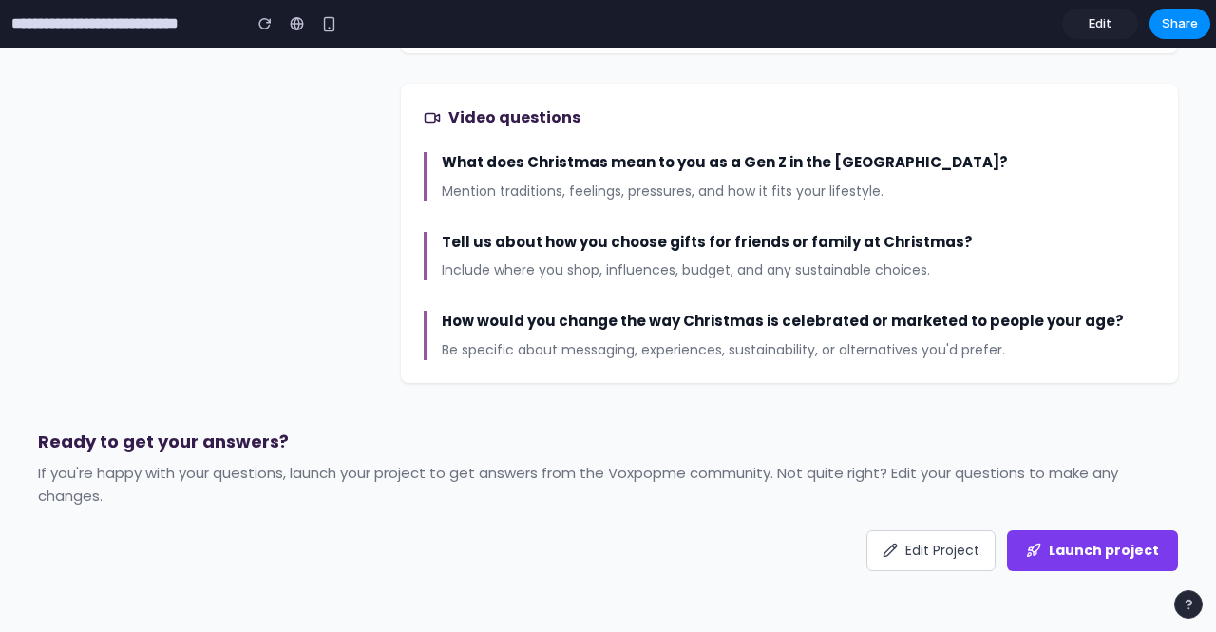
scroll to position [1434, 0]
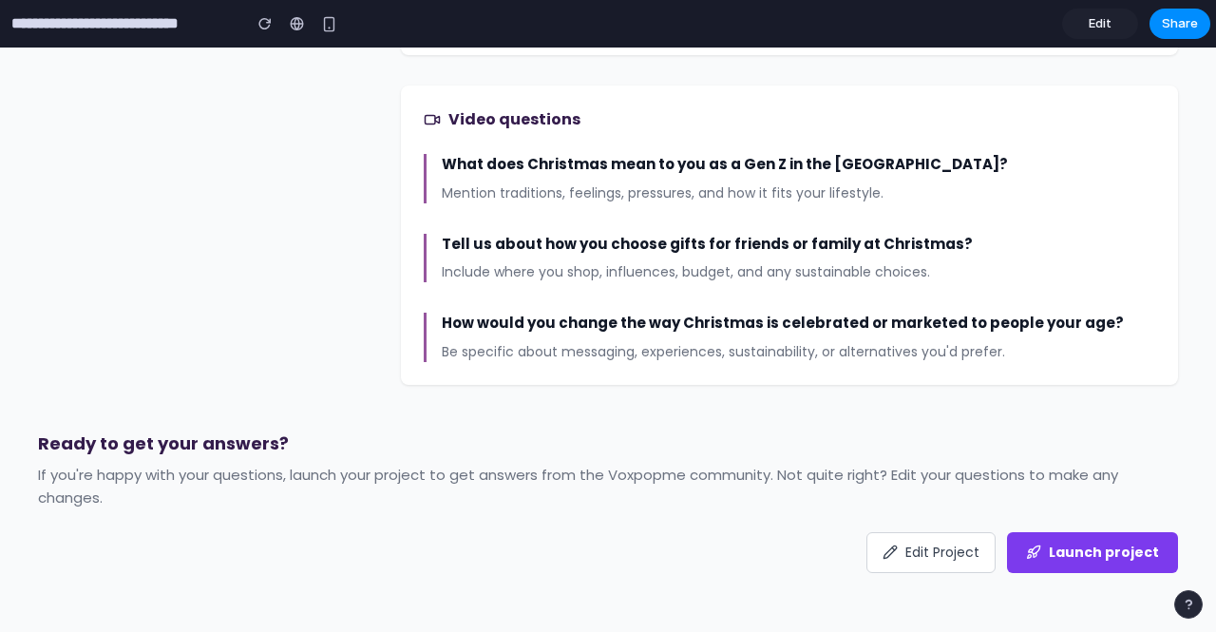
click at [1091, 20] on span "Edit" at bounding box center [1100, 23] width 23 height 19
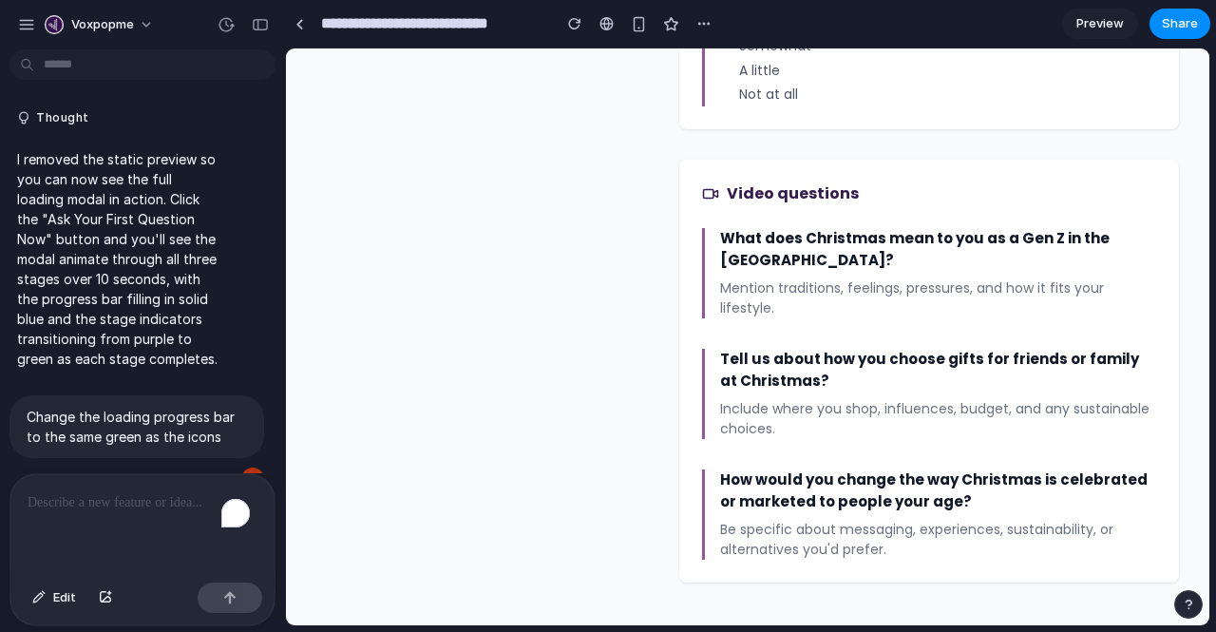
scroll to position [6396, 0]
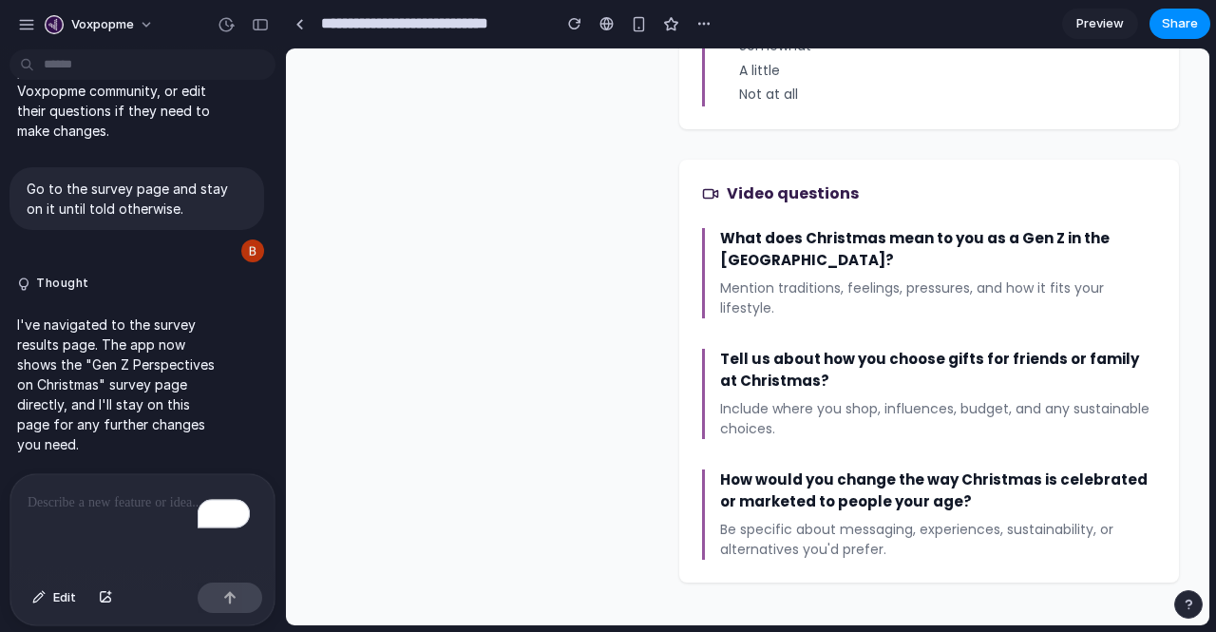
scroll to position [1603, 0]
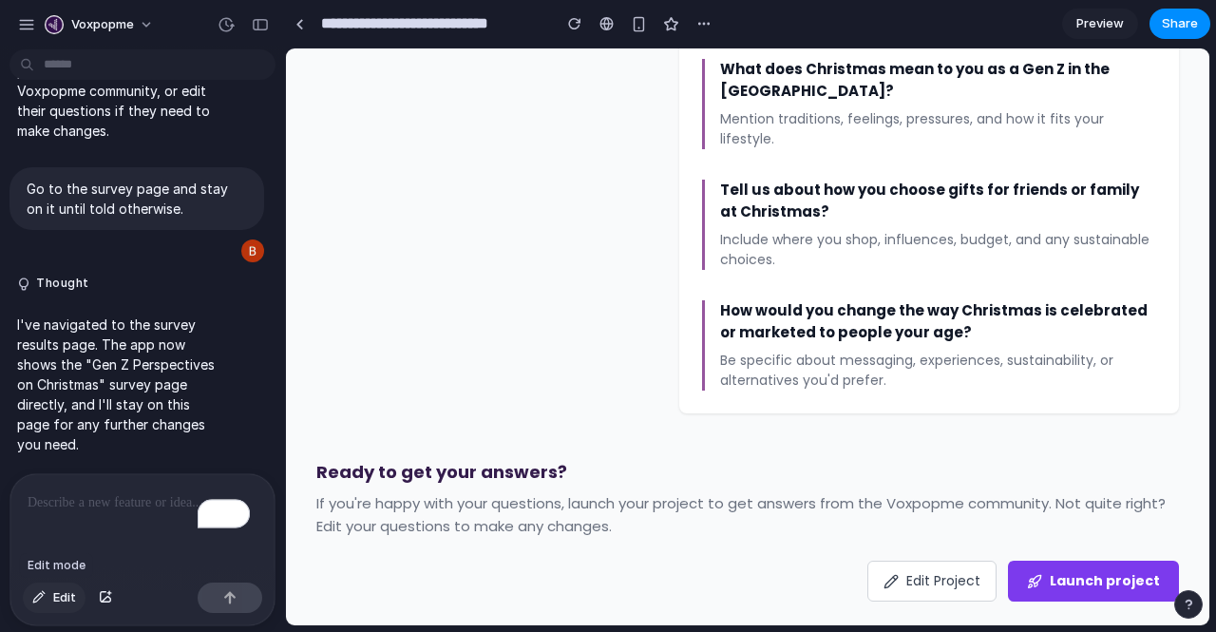
click at [63, 599] on span "Edit" at bounding box center [64, 597] width 23 height 19
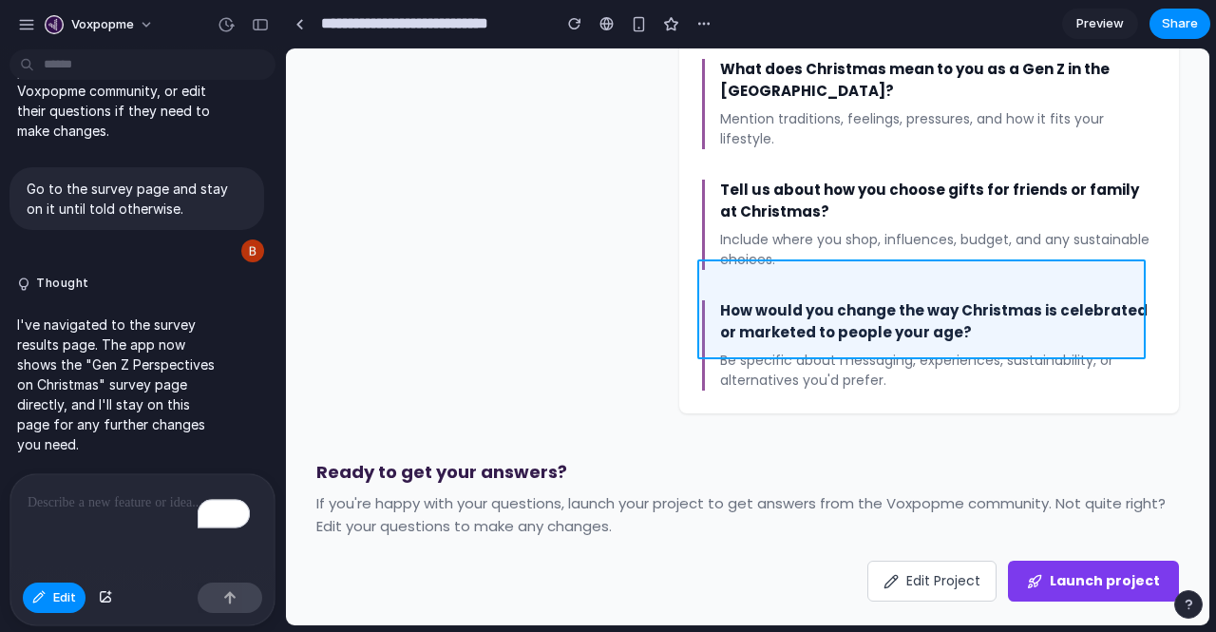
click at [711, 352] on div at bounding box center [747, 336] width 923 height 577
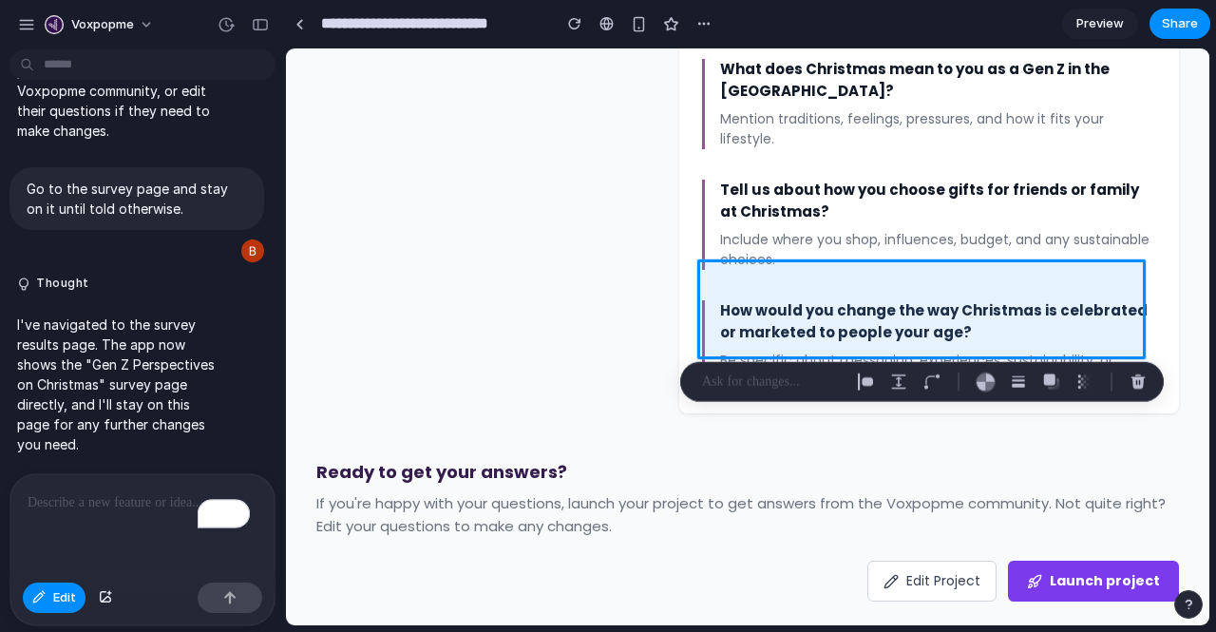
click at [697, 362] on div at bounding box center [922, 382] width 484 height 40
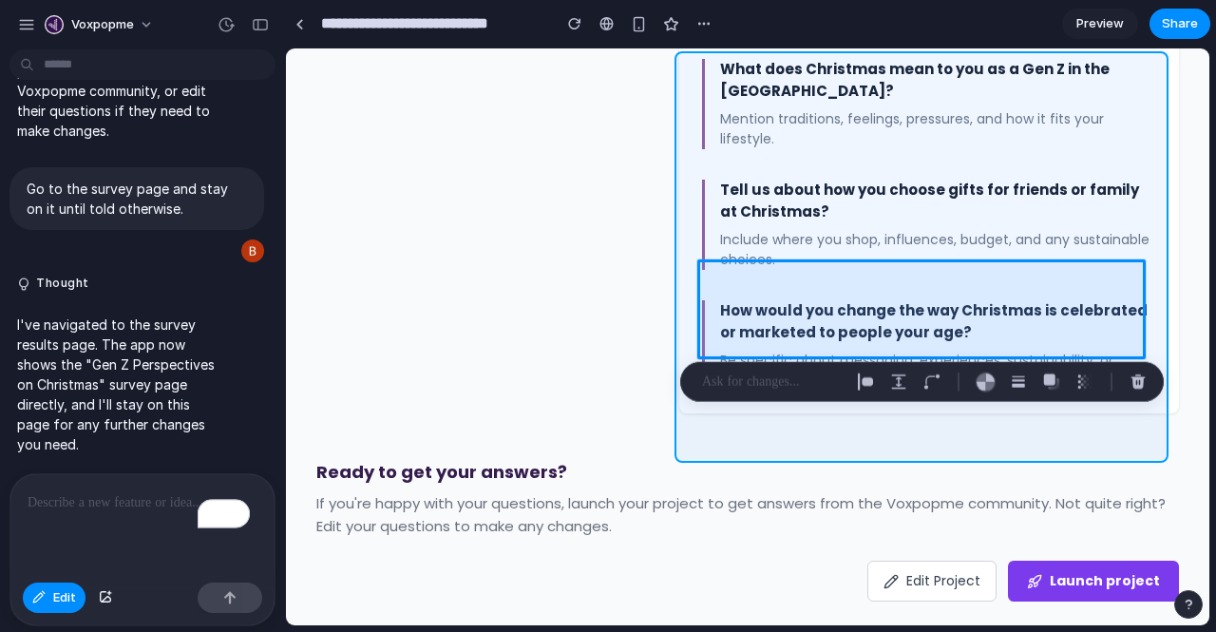
click at [695, 340] on div at bounding box center [747, 336] width 923 height 577
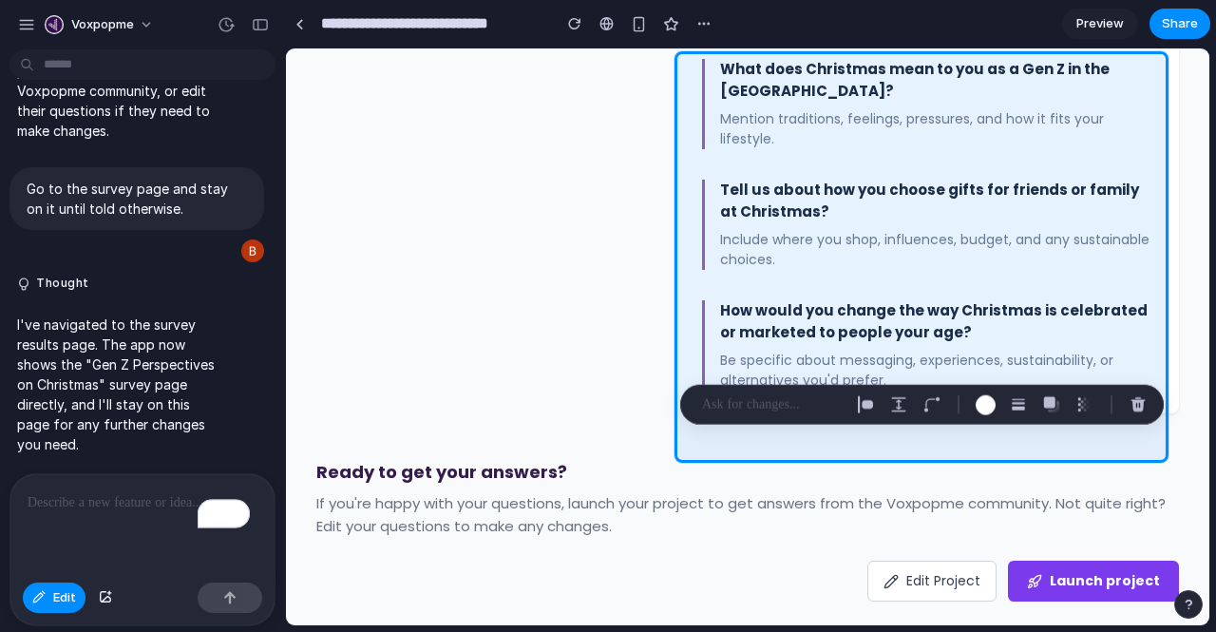
click at [132, 491] on p "To enrich screen reader interactions, please activate Accessibility in Grammarl…" at bounding box center [143, 502] width 230 height 23
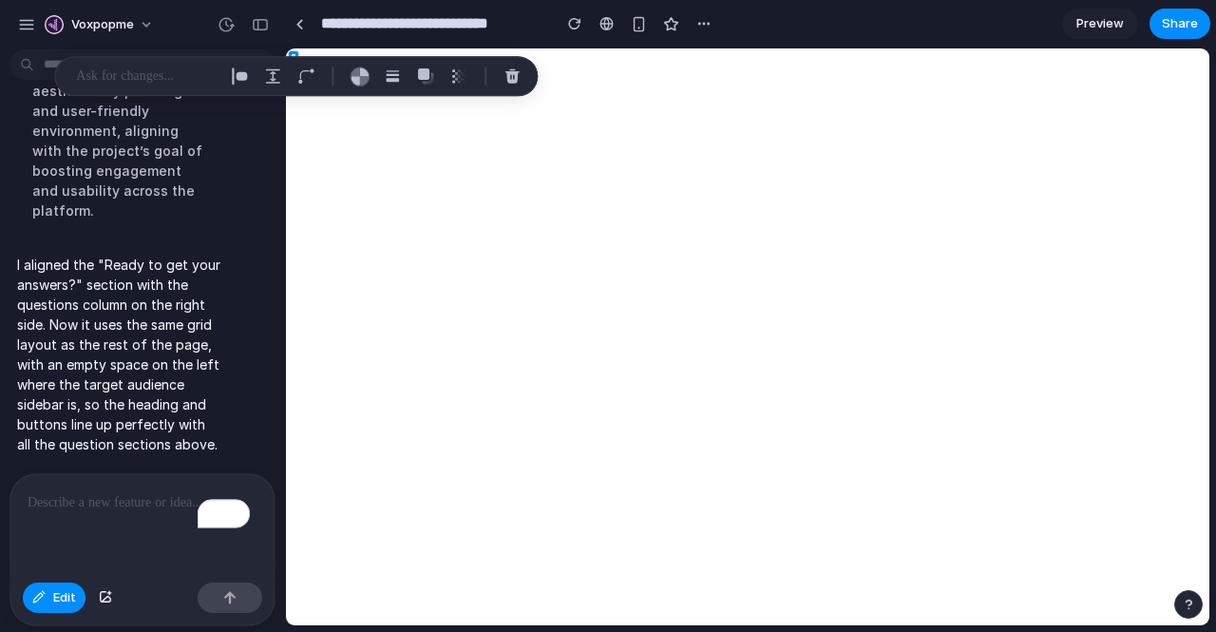
scroll to position [6985, 0]
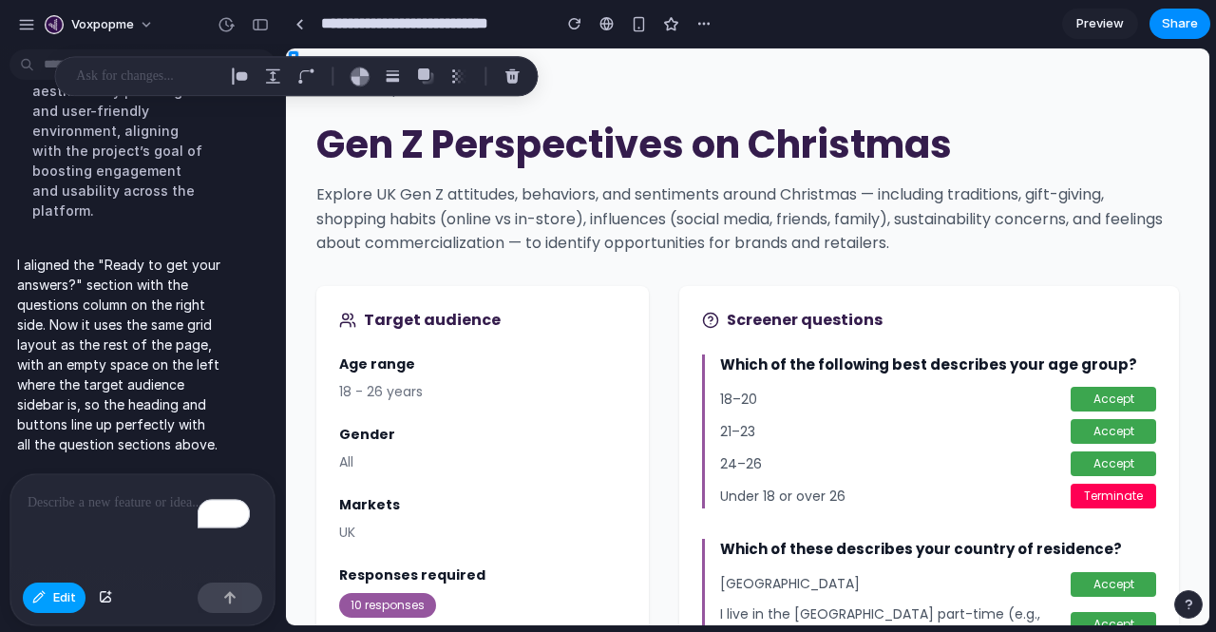
click at [68, 597] on span "Edit" at bounding box center [64, 597] width 23 height 19
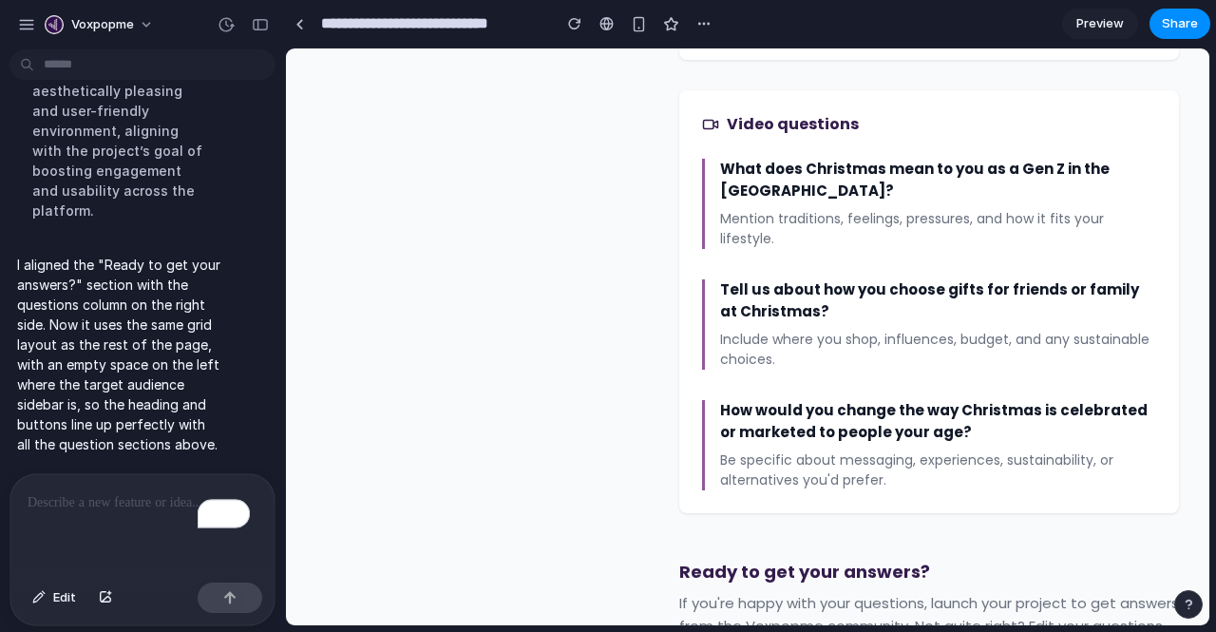
scroll to position [1626, 0]
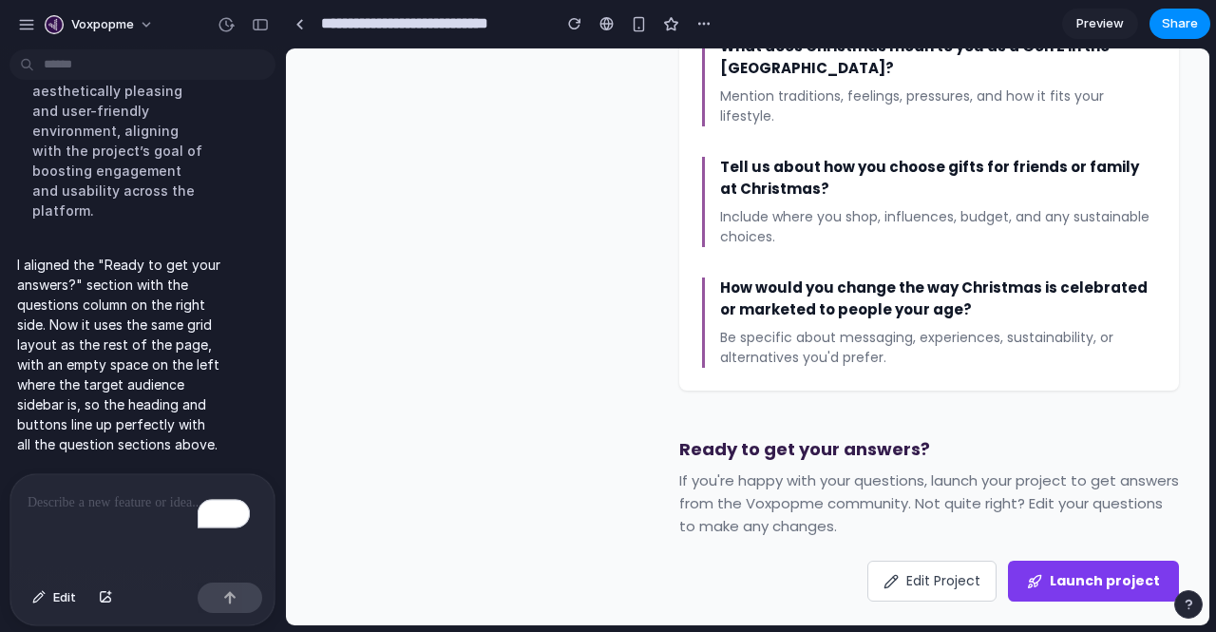
click at [1079, 21] on span "Preview" at bounding box center [1101, 23] width 48 height 19
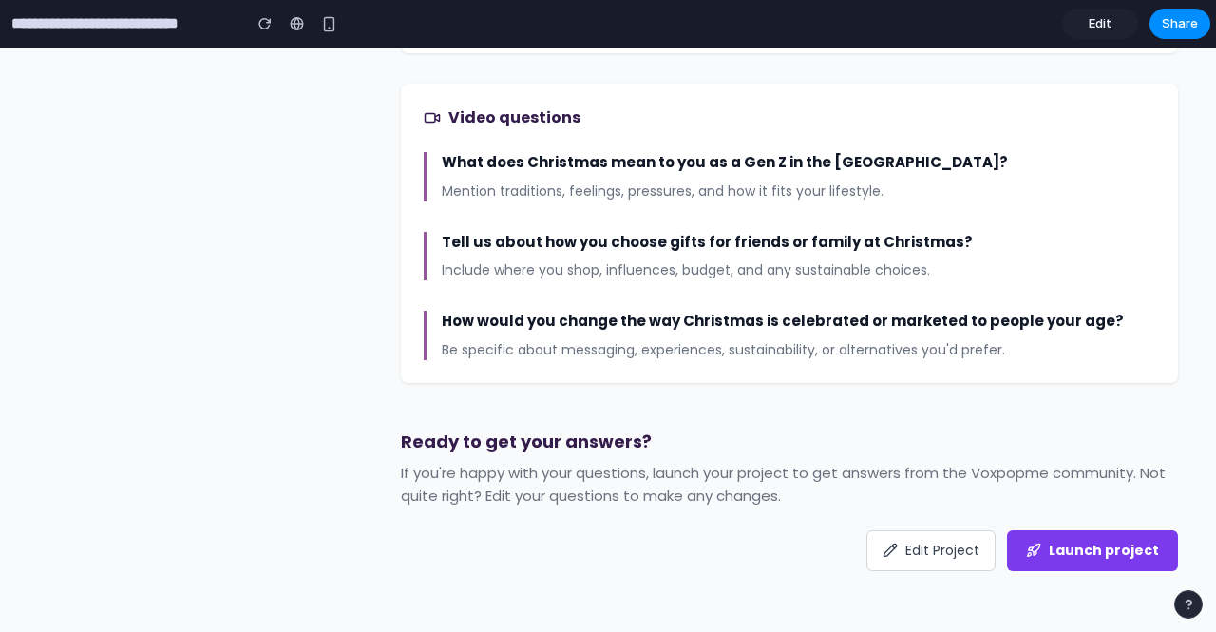
scroll to position [1434, 0]
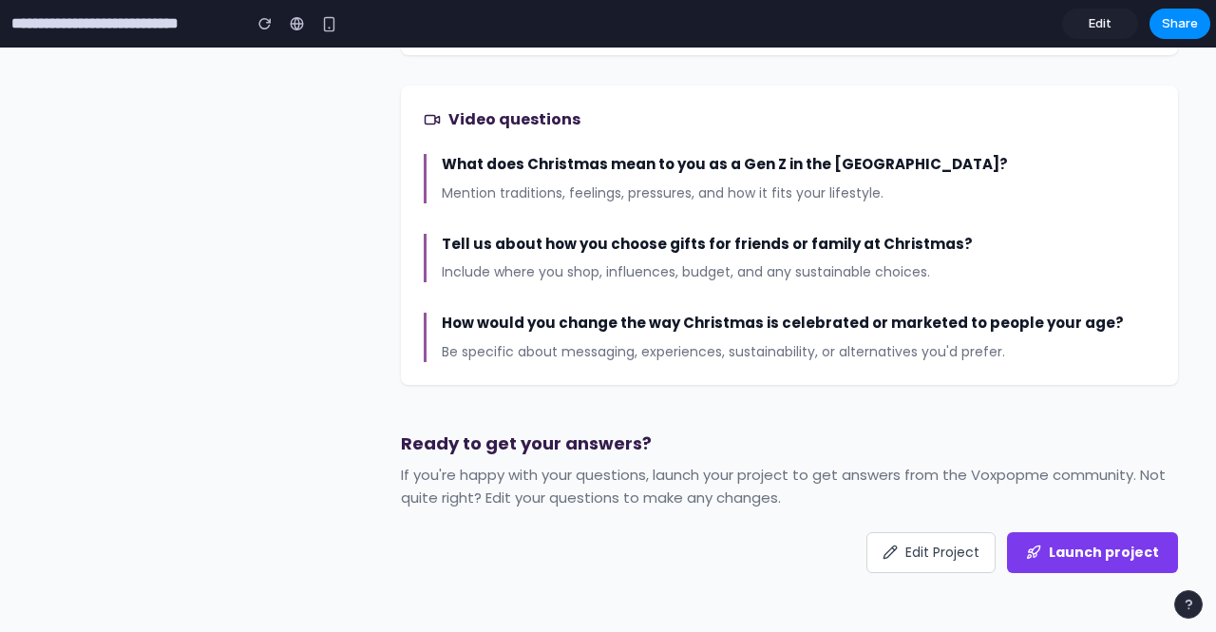
click at [1095, 22] on span "Edit" at bounding box center [1100, 23] width 23 height 19
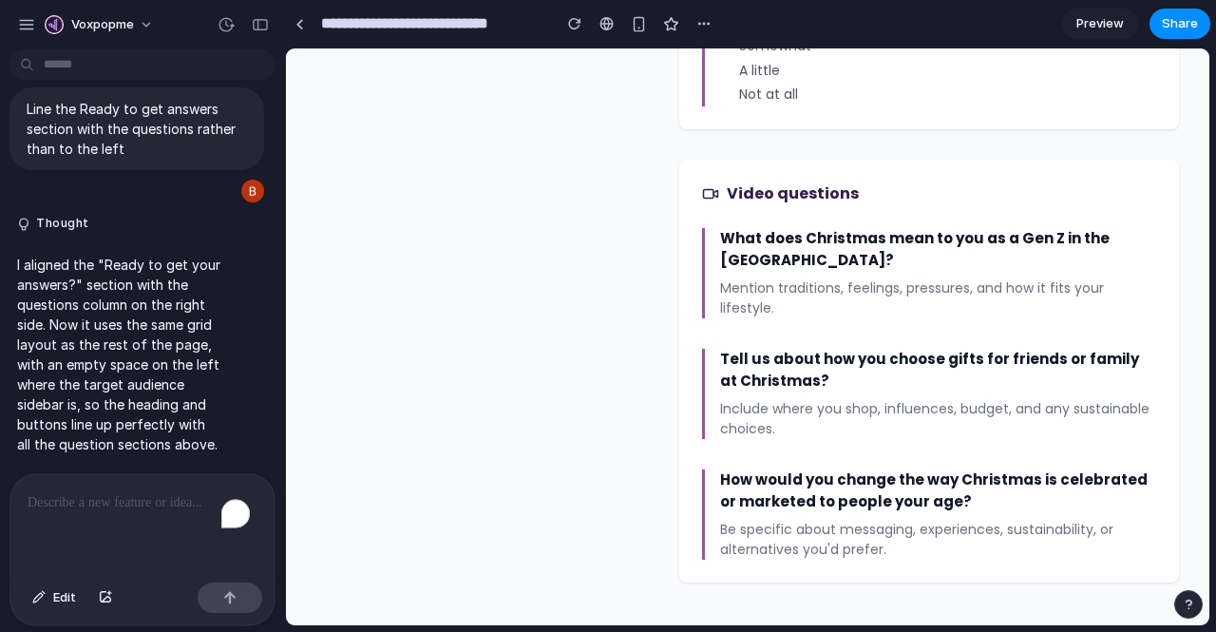
scroll to position [1626, 0]
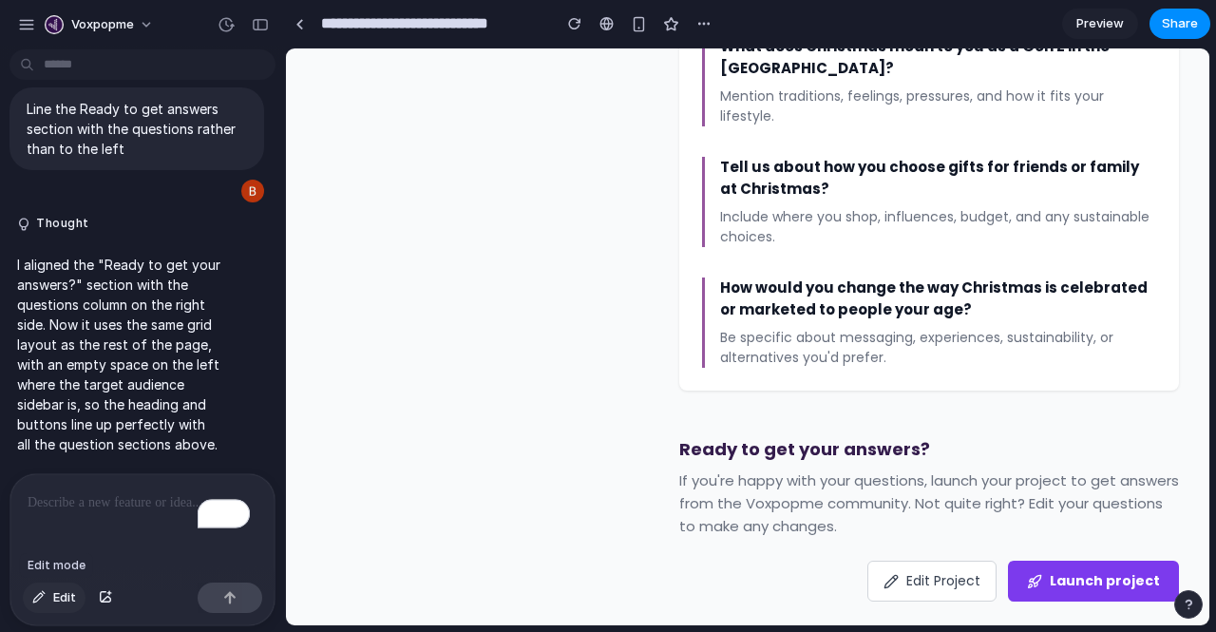
click at [61, 600] on span "Edit" at bounding box center [64, 597] width 23 height 19
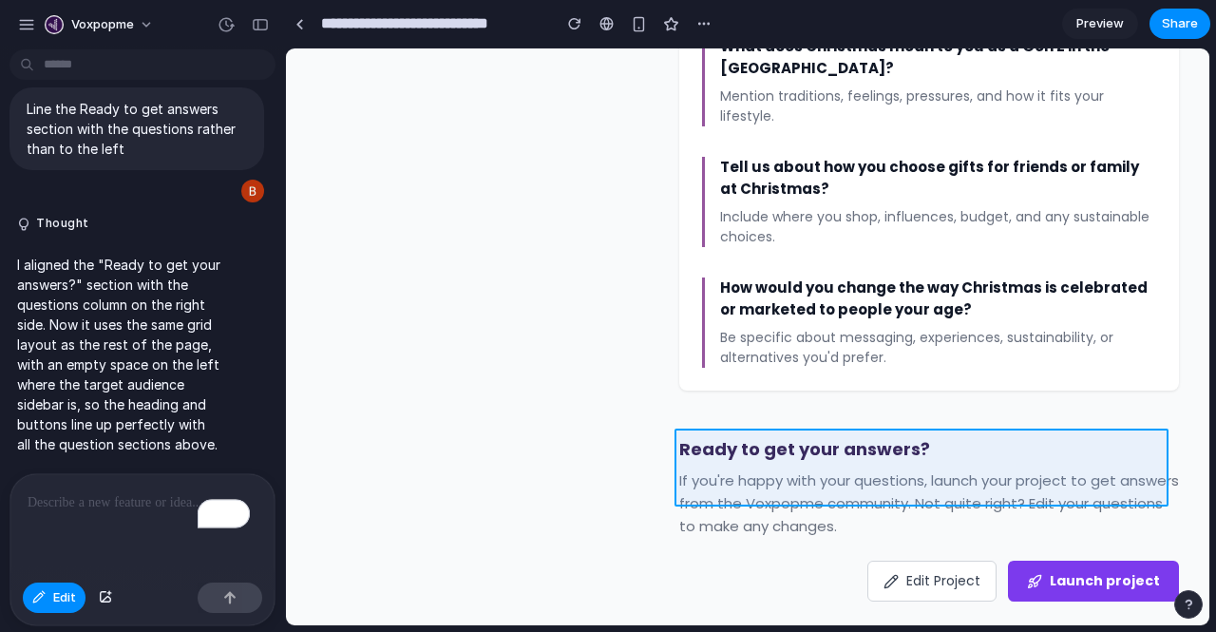
click at [992, 465] on div at bounding box center [747, 336] width 923 height 577
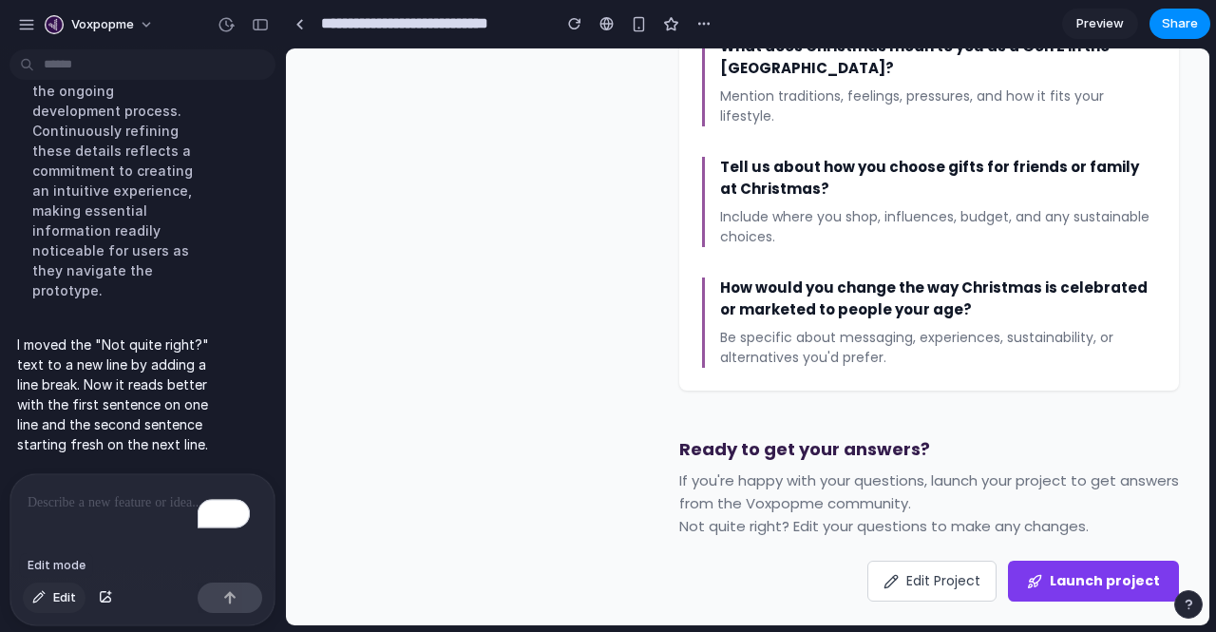
click at [69, 601] on span "Edit" at bounding box center [64, 597] width 23 height 19
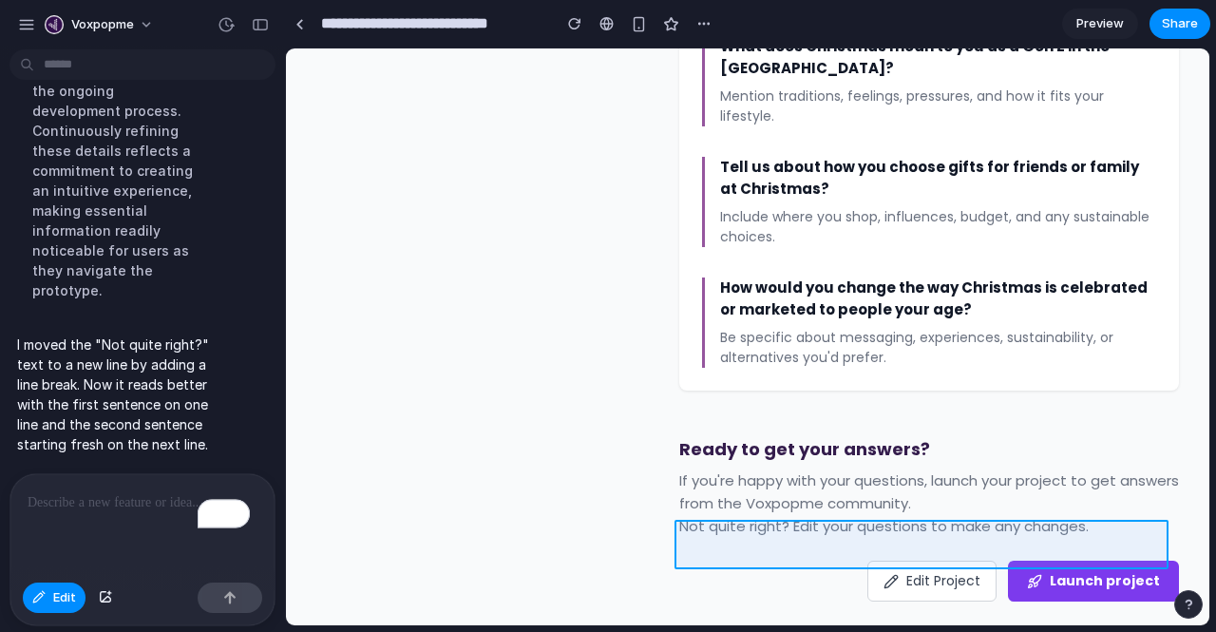
click at [994, 533] on div at bounding box center [747, 336] width 923 height 577
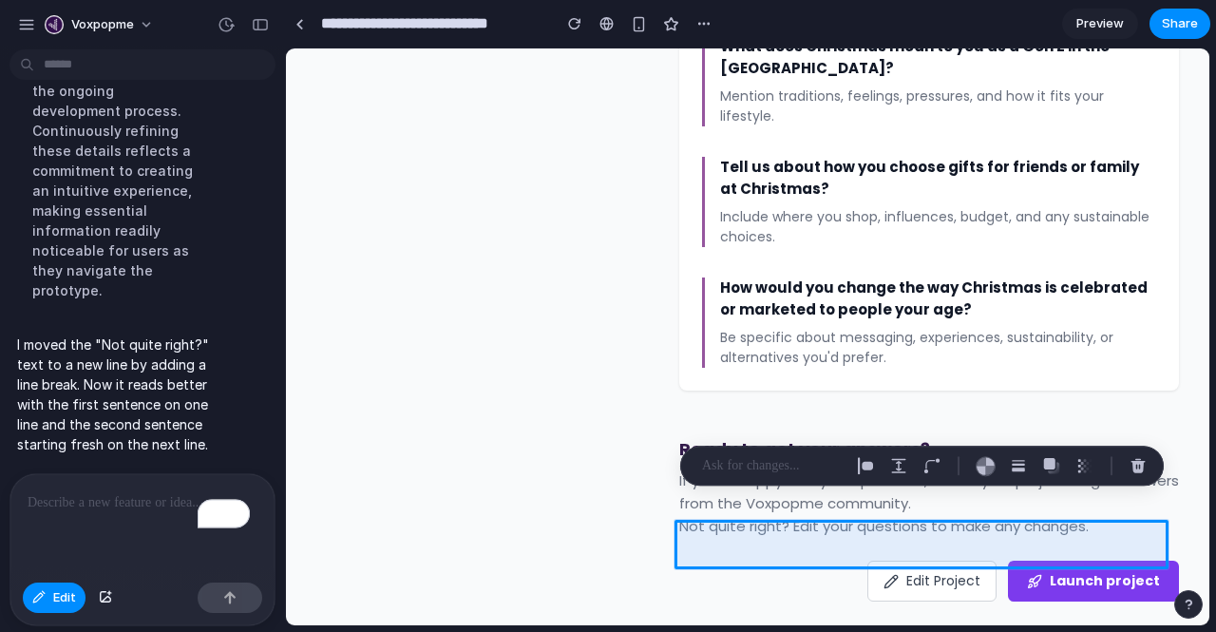
click at [122, 491] on p "To enrich screen reader interactions, please activate Accessibility in Grammarl…" at bounding box center [143, 502] width 230 height 23
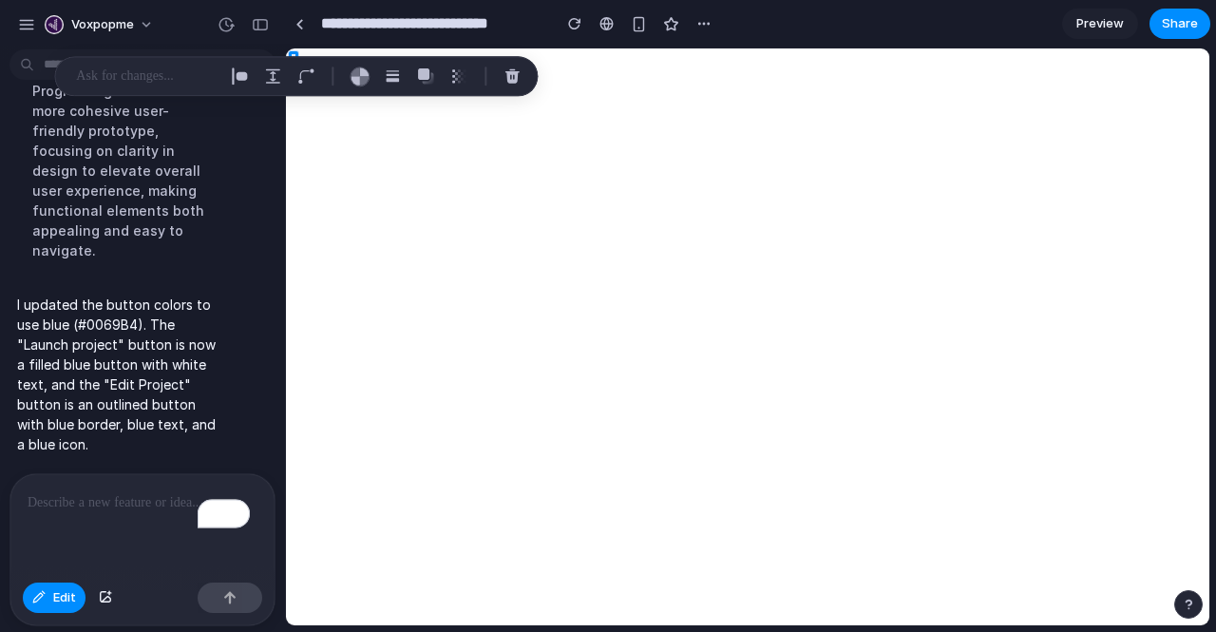
scroll to position [6946, 0]
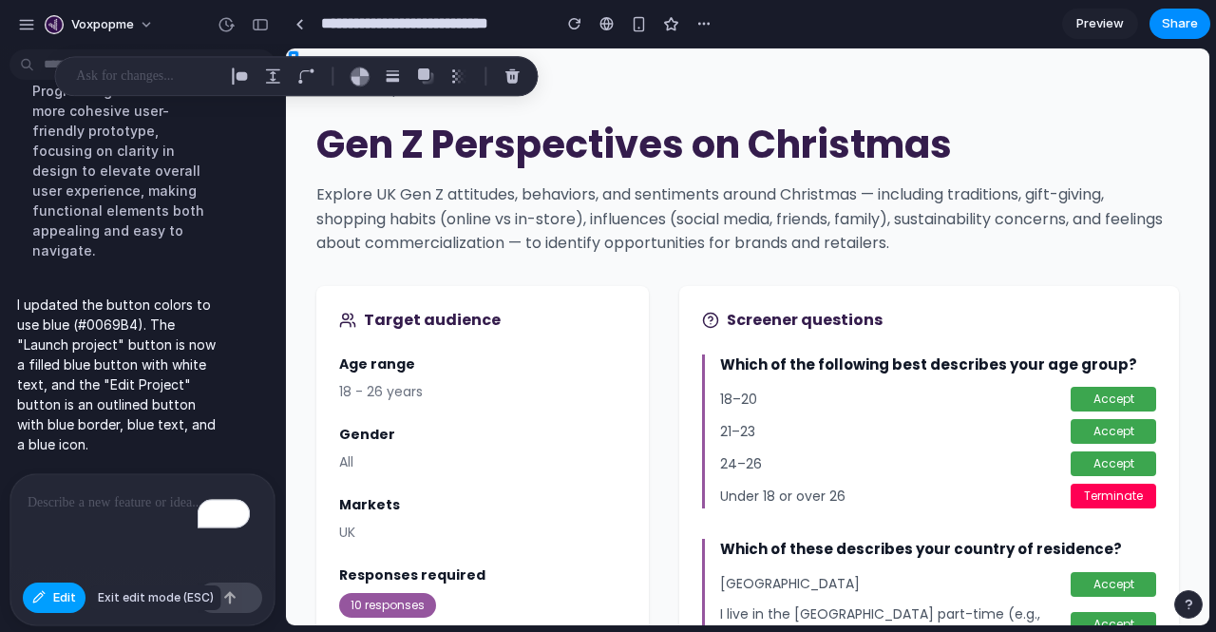
click at [53, 599] on span "Edit" at bounding box center [64, 597] width 23 height 19
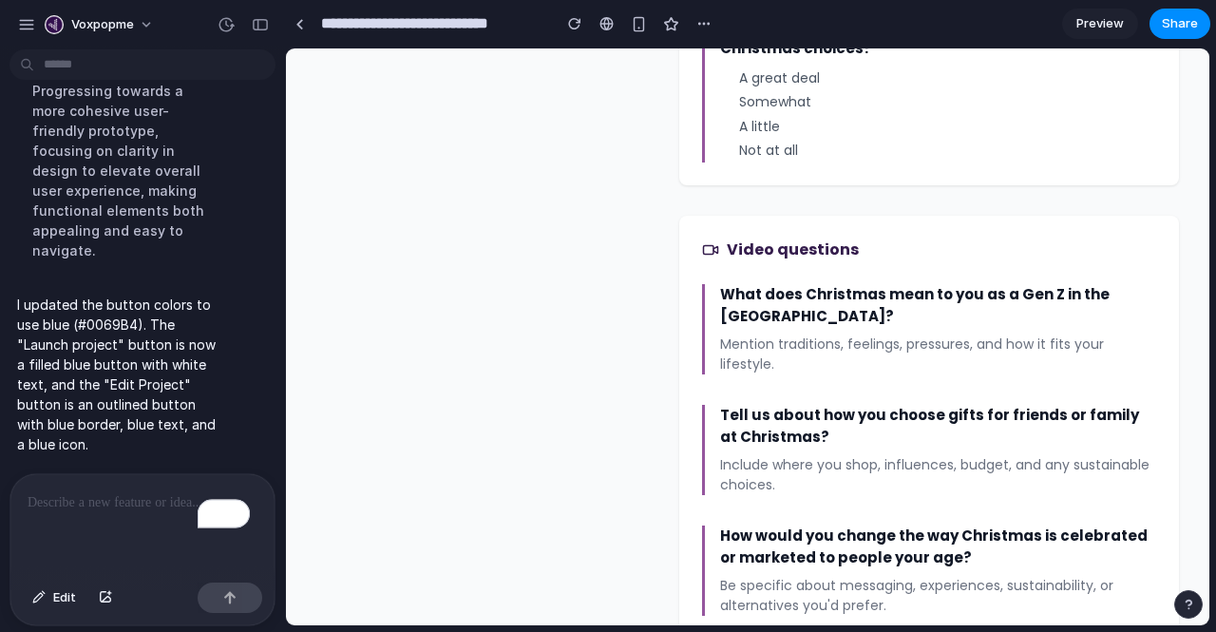
scroll to position [1626, 0]
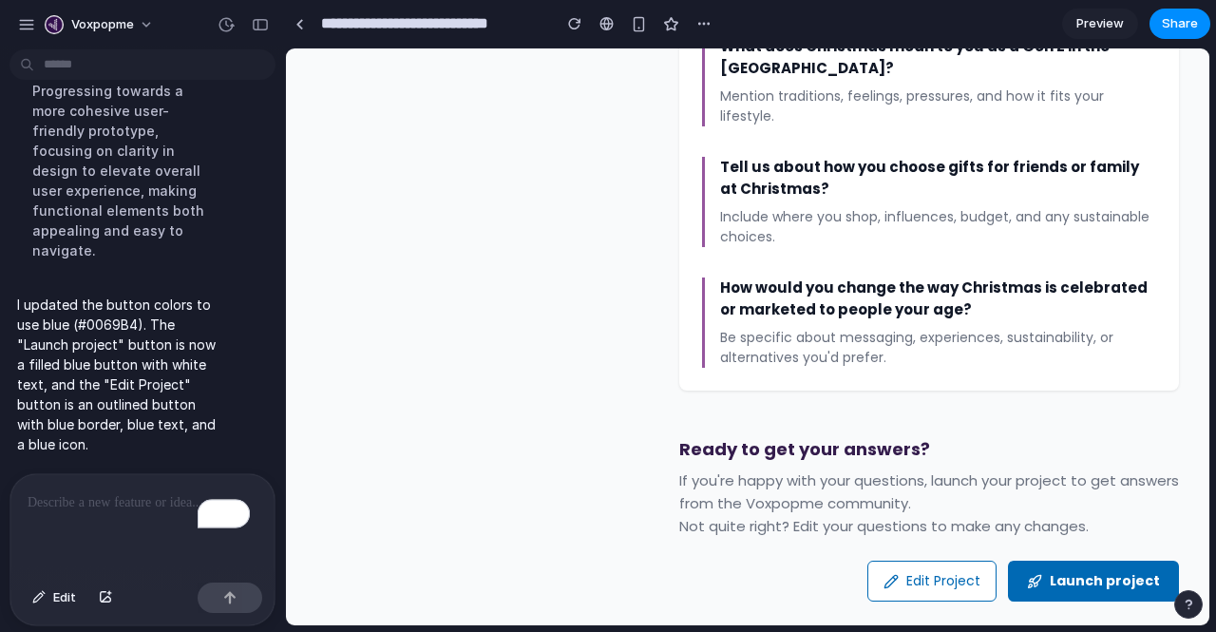
click at [1090, 22] on span "Preview" at bounding box center [1101, 23] width 48 height 19
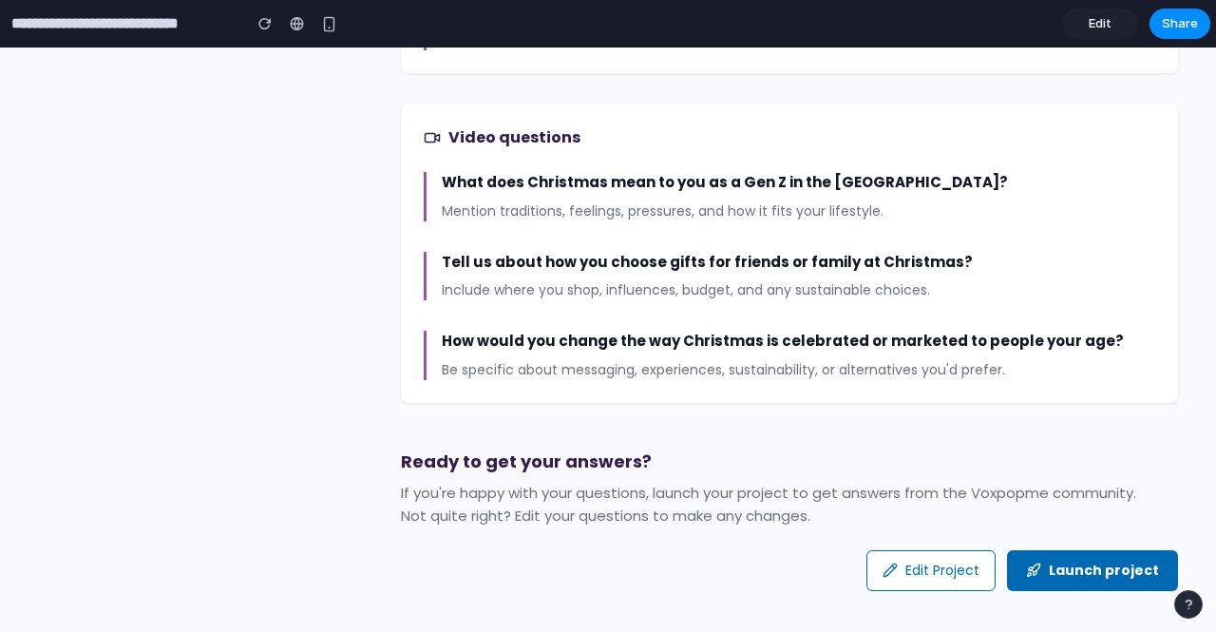
scroll to position [1434, 0]
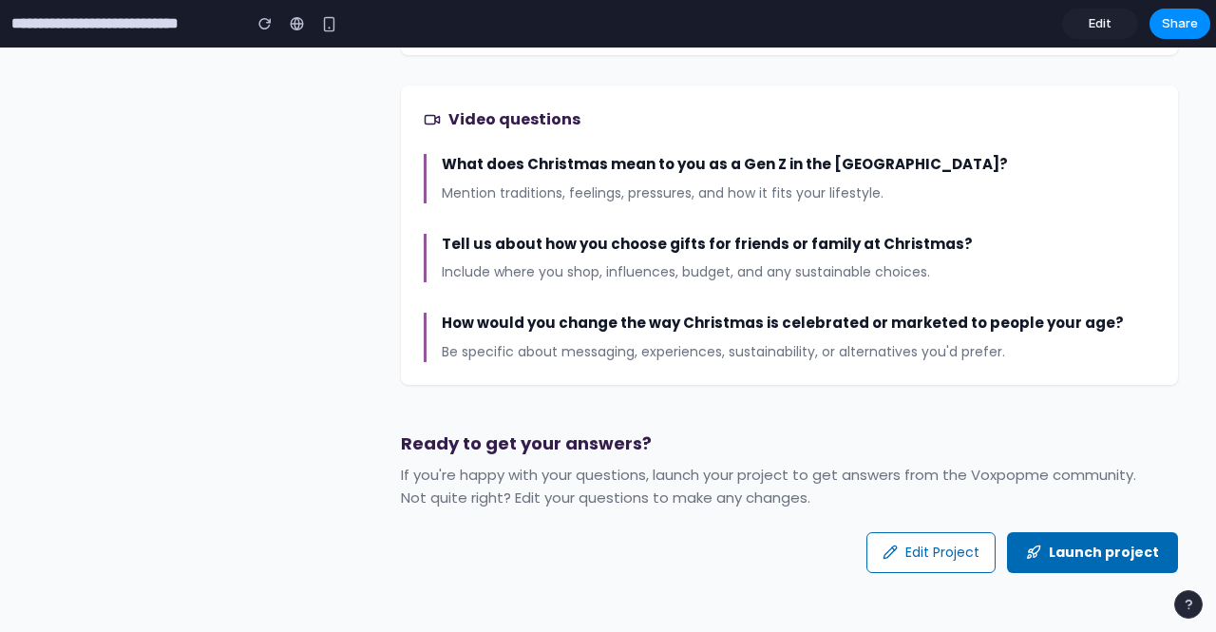
click at [1093, 29] on span "Edit" at bounding box center [1100, 23] width 23 height 19
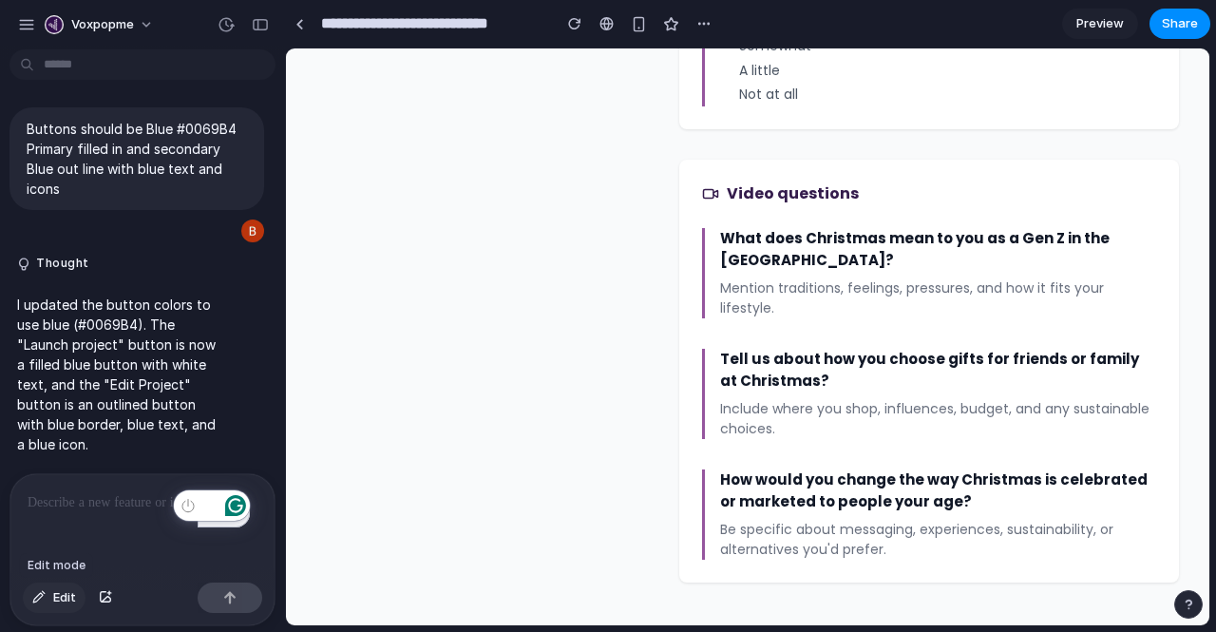
click at [43, 596] on div "button" at bounding box center [38, 597] width 13 height 11
click at [61, 590] on span "Edit" at bounding box center [64, 597] width 23 height 19
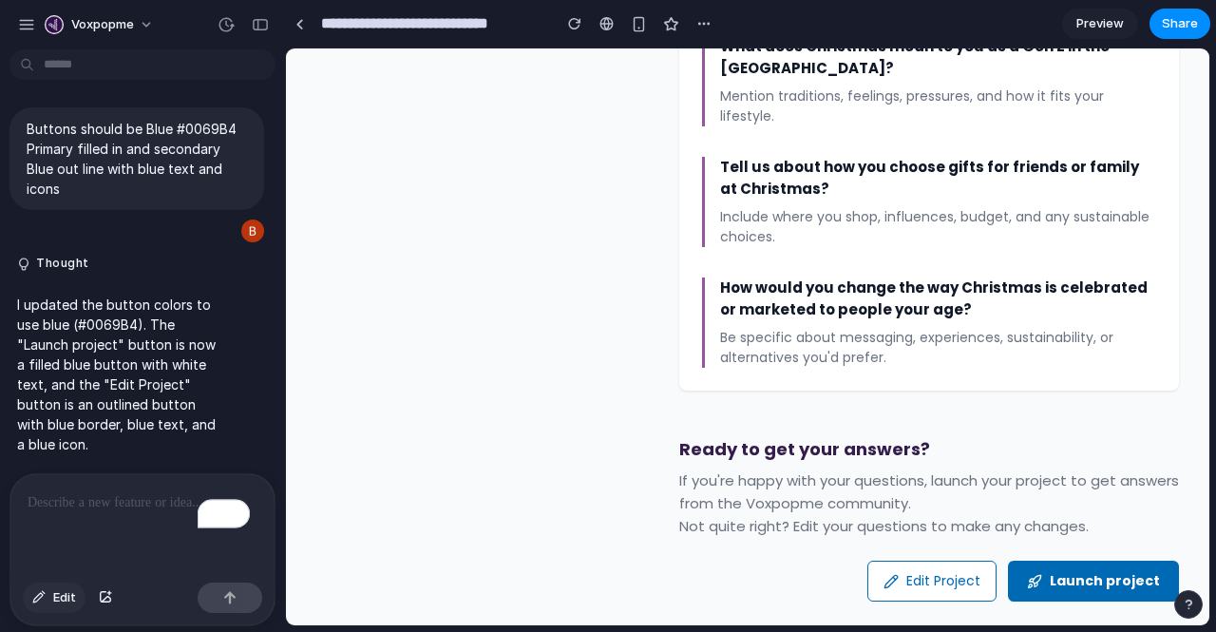
click at [66, 600] on span "Edit" at bounding box center [64, 597] width 23 height 19
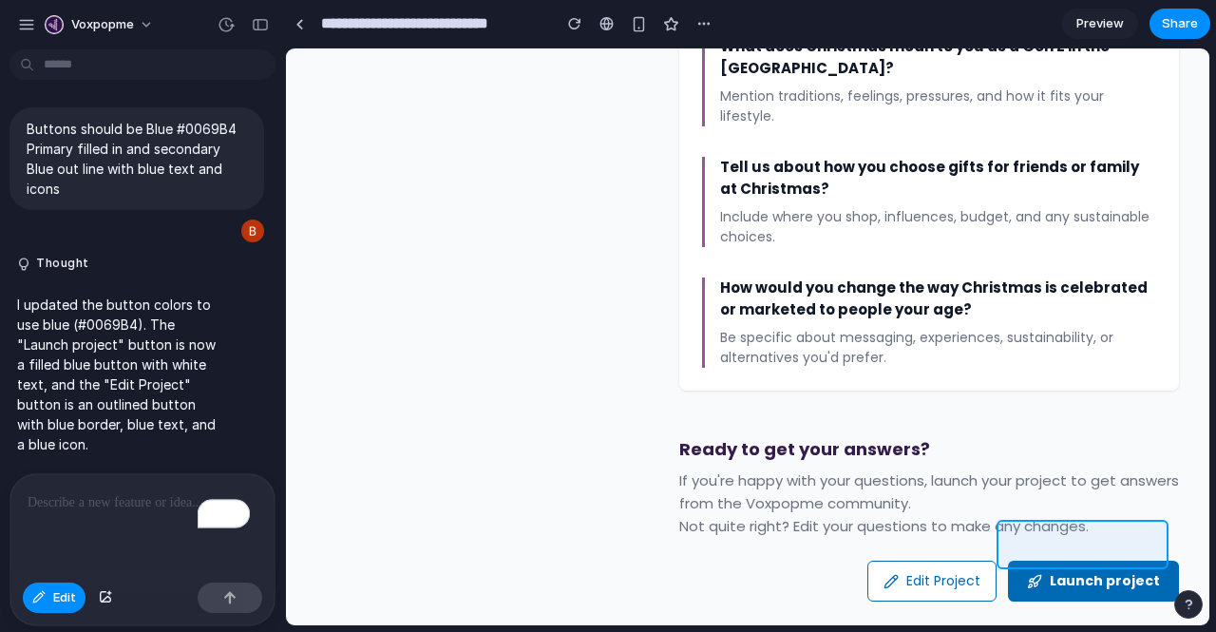
click at [1109, 551] on div at bounding box center [747, 336] width 923 height 577
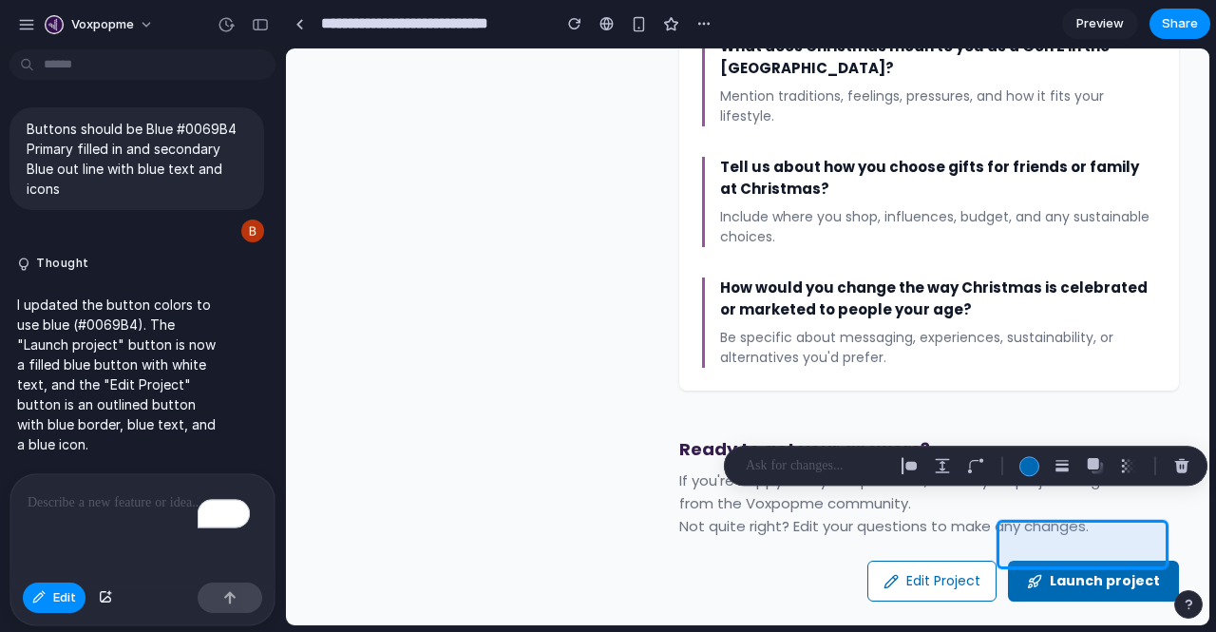
click at [110, 500] on p "To enrich screen reader interactions, please activate Accessibility in Grammarl…" at bounding box center [143, 502] width 230 height 23
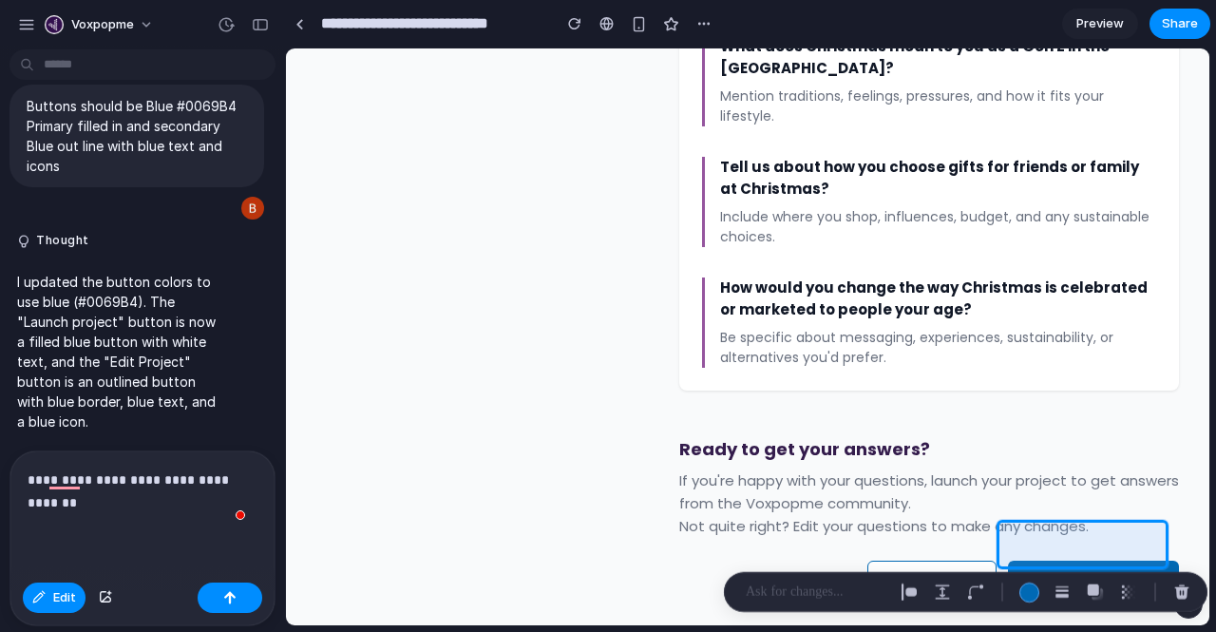
scroll to position [6419, 0]
click at [183, 474] on p "**********" at bounding box center [139, 491] width 222 height 46
click at [99, 501] on p "**********" at bounding box center [139, 491] width 222 height 46
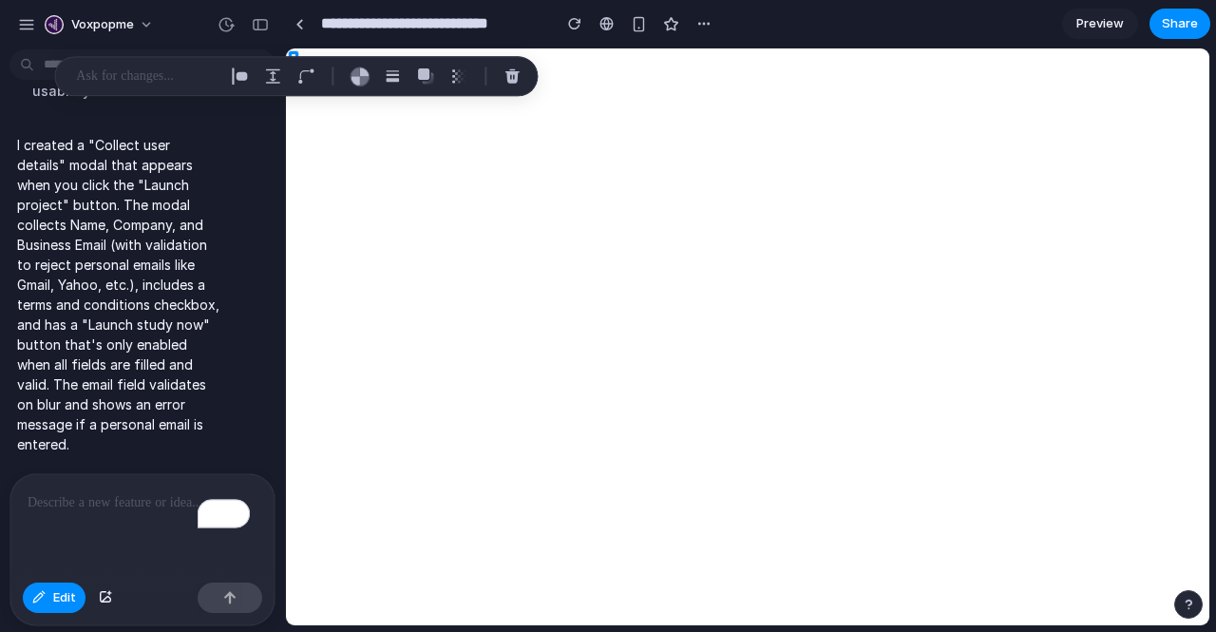
scroll to position [7306, 0]
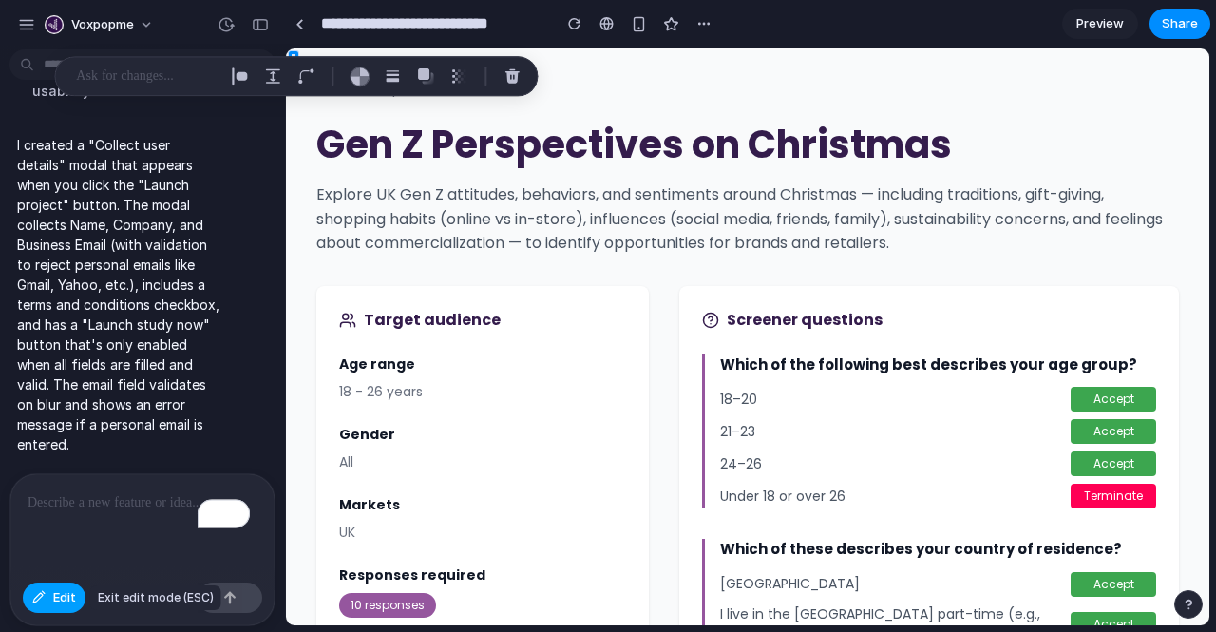
click at [50, 598] on button "Edit" at bounding box center [54, 597] width 63 height 30
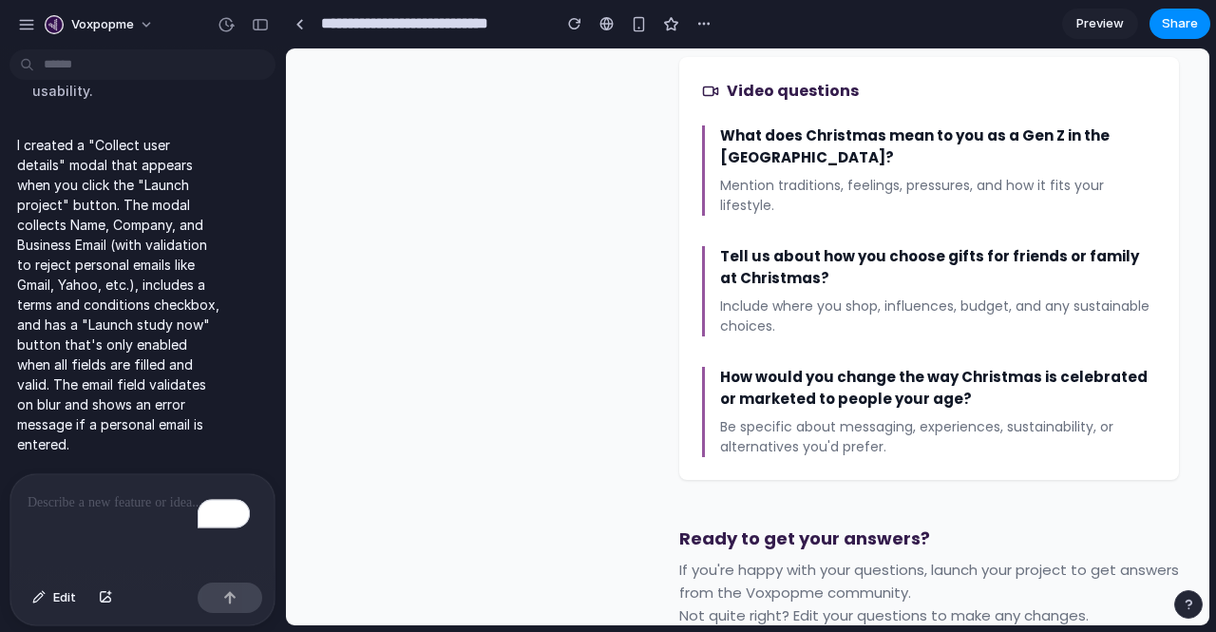
scroll to position [1626, 0]
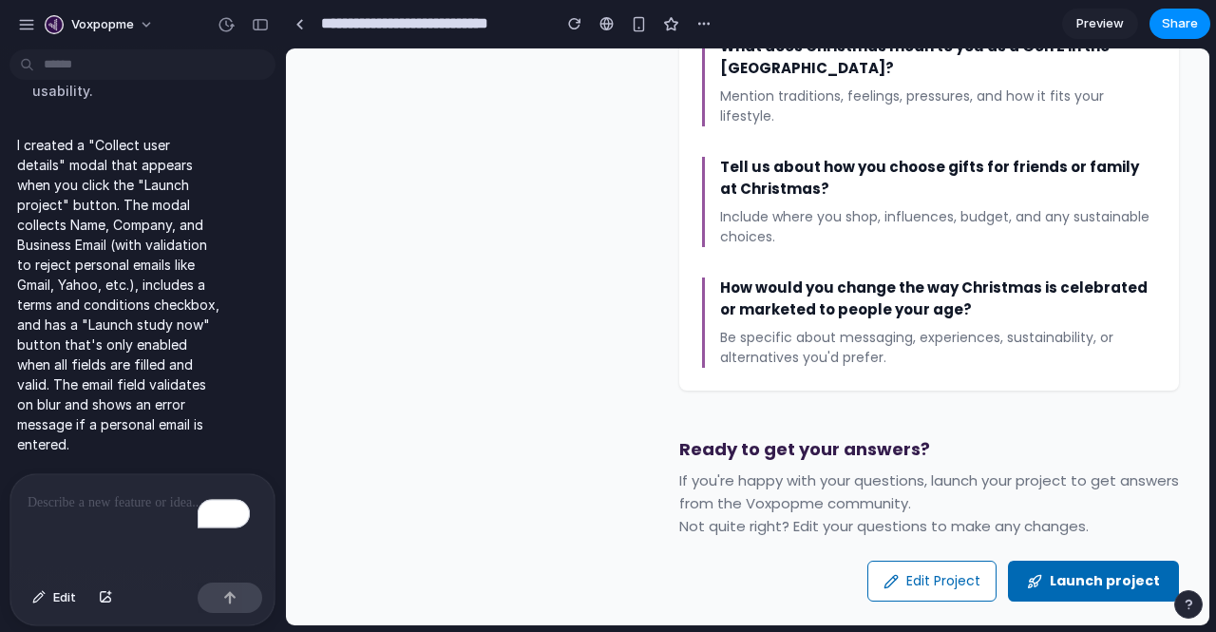
click at [1043, 561] on button "Launch project" at bounding box center [1093, 581] width 171 height 41
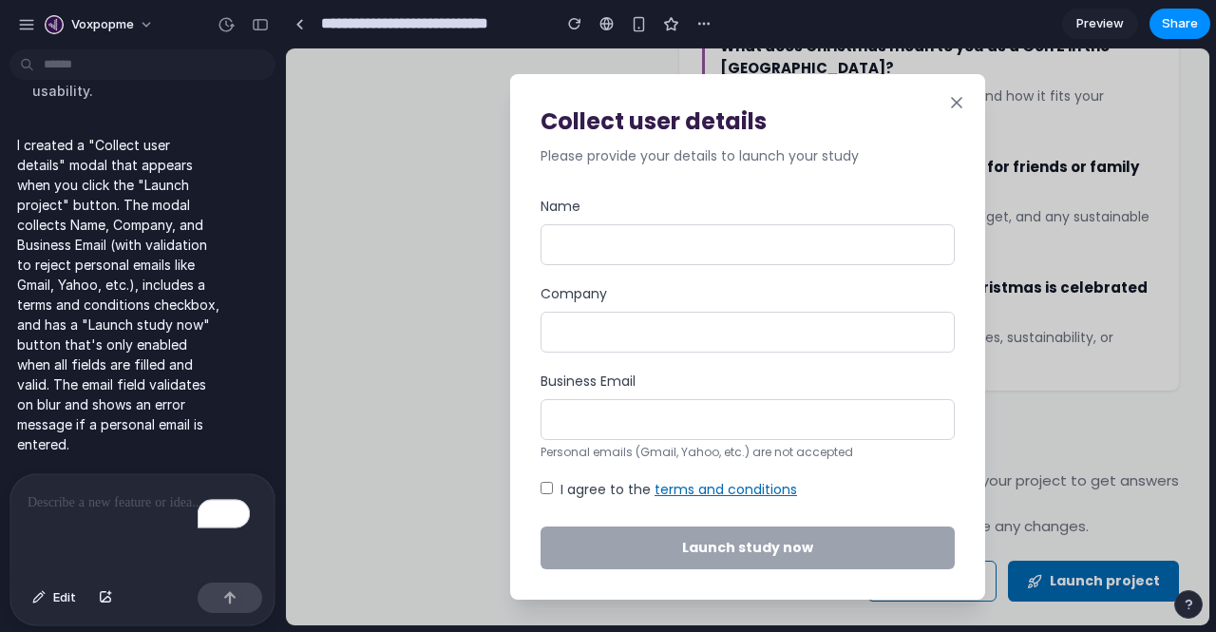
click at [92, 491] on p "To enrich screen reader interactions, please activate Accessibility in Grammarl…" at bounding box center [139, 502] width 222 height 23
click at [169, 494] on p "**********" at bounding box center [139, 502] width 222 height 23
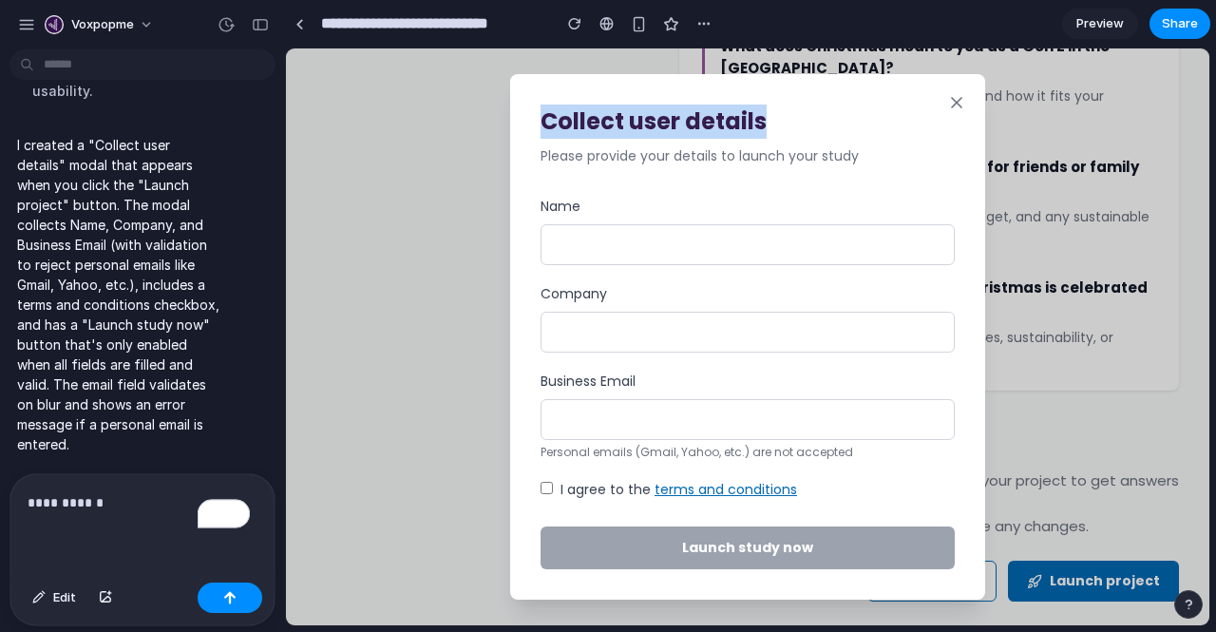
drag, startPoint x: 772, startPoint y: 120, endPoint x: 543, endPoint y: 124, distance: 229.0
click at [543, 124] on h2 "Collect user details" at bounding box center [748, 122] width 414 height 34
copy h2 "Collect user details"
click at [124, 499] on p "**********" at bounding box center [139, 502] width 222 height 23
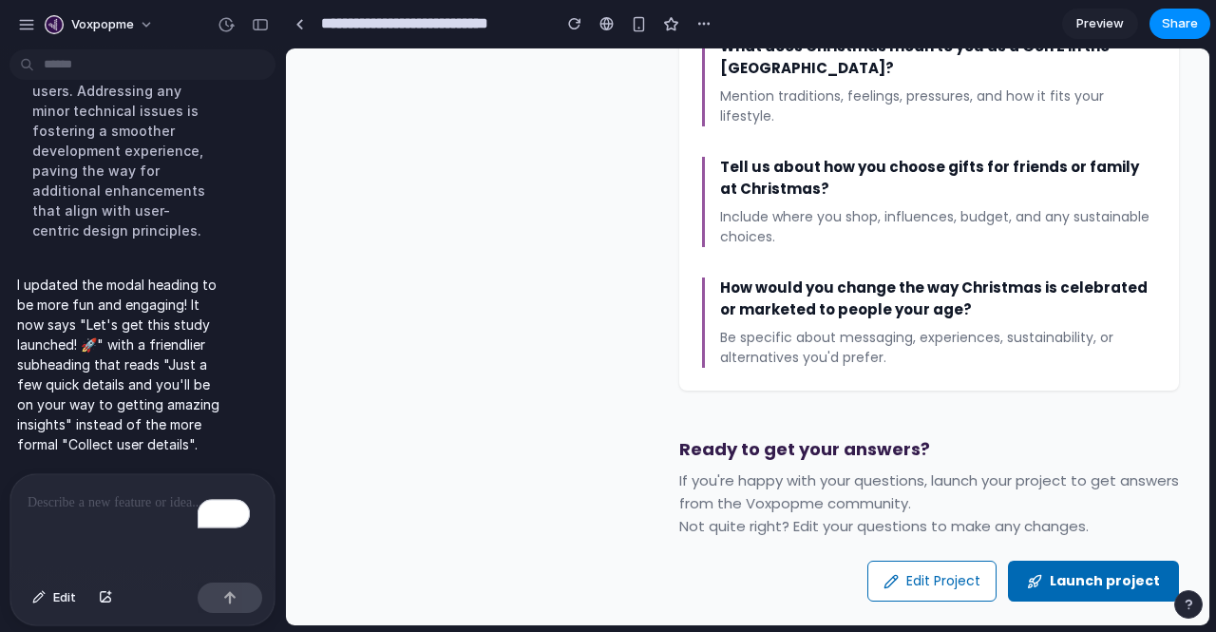
click at [1045, 561] on button "Launch project" at bounding box center [1093, 581] width 171 height 41
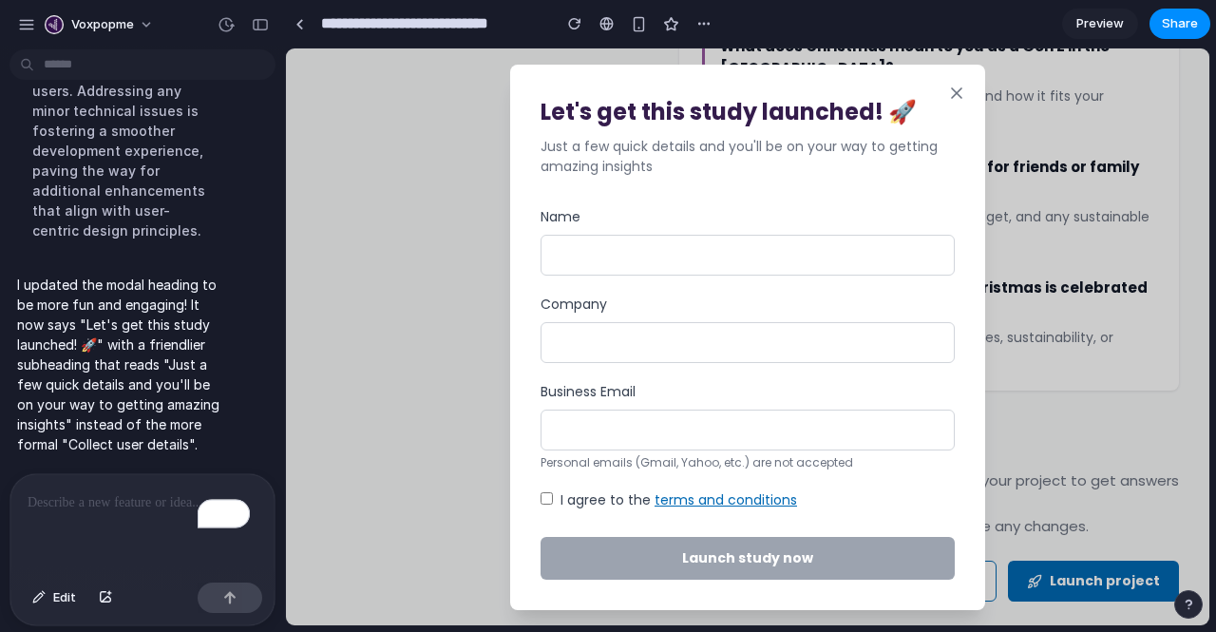
click at [75, 497] on p "To enrich screen reader interactions, please activate Accessibility in Grammarl…" at bounding box center [139, 502] width 222 height 23
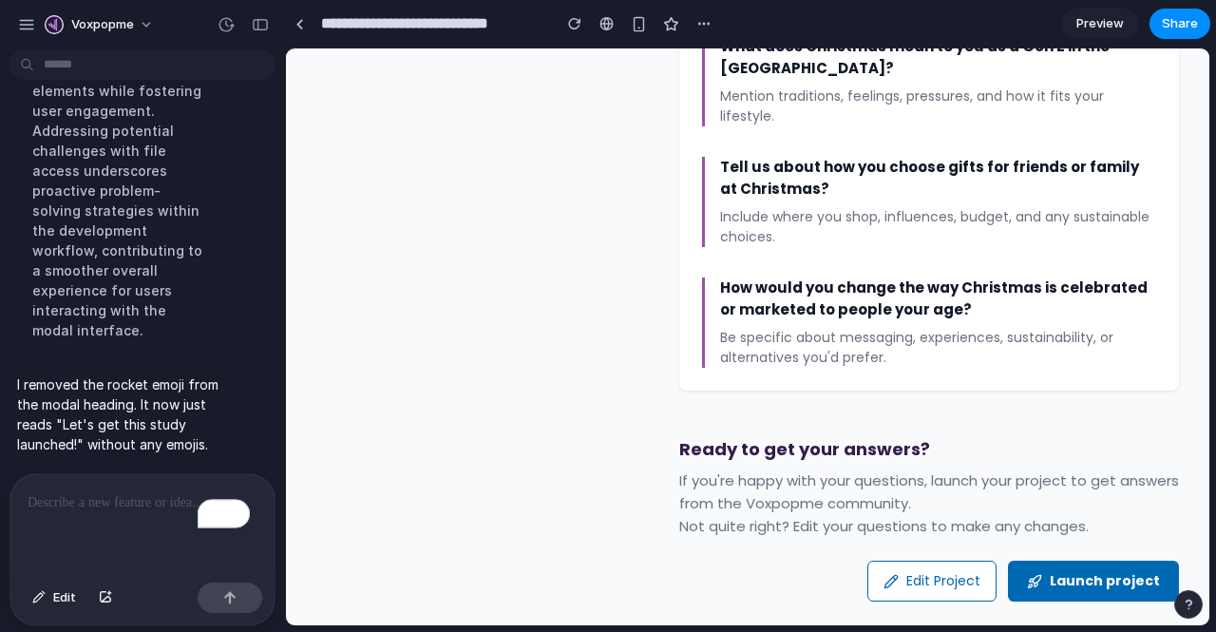
click at [1048, 561] on button "Launch project" at bounding box center [1093, 581] width 171 height 41
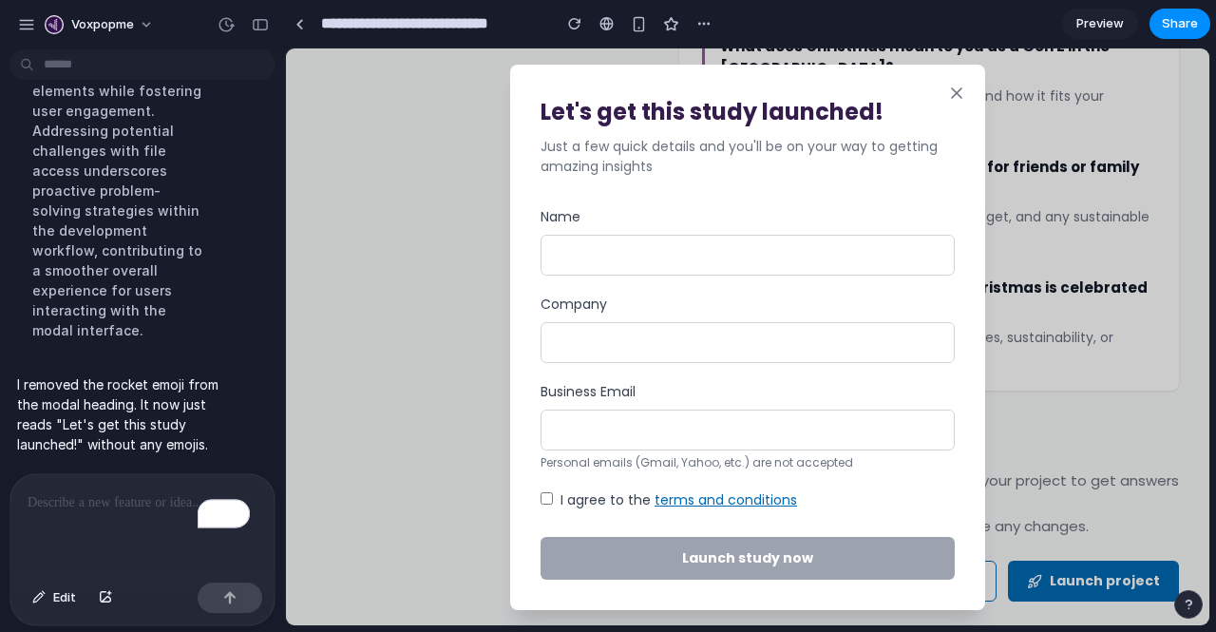
click at [609, 252] on input "Name" at bounding box center [748, 255] width 414 height 41
type input "**********"
type input "********"
type input "**********"
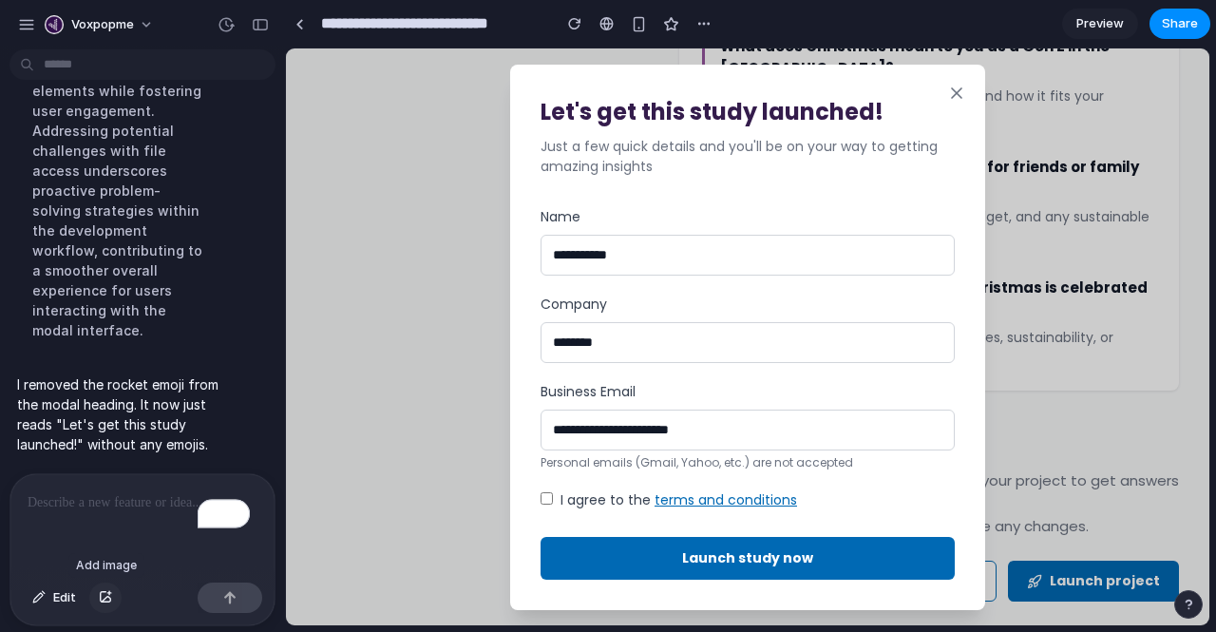
click at [99, 598] on div "button" at bounding box center [105, 597] width 13 height 11
click at [63, 593] on span "Edit" at bounding box center [64, 597] width 23 height 19
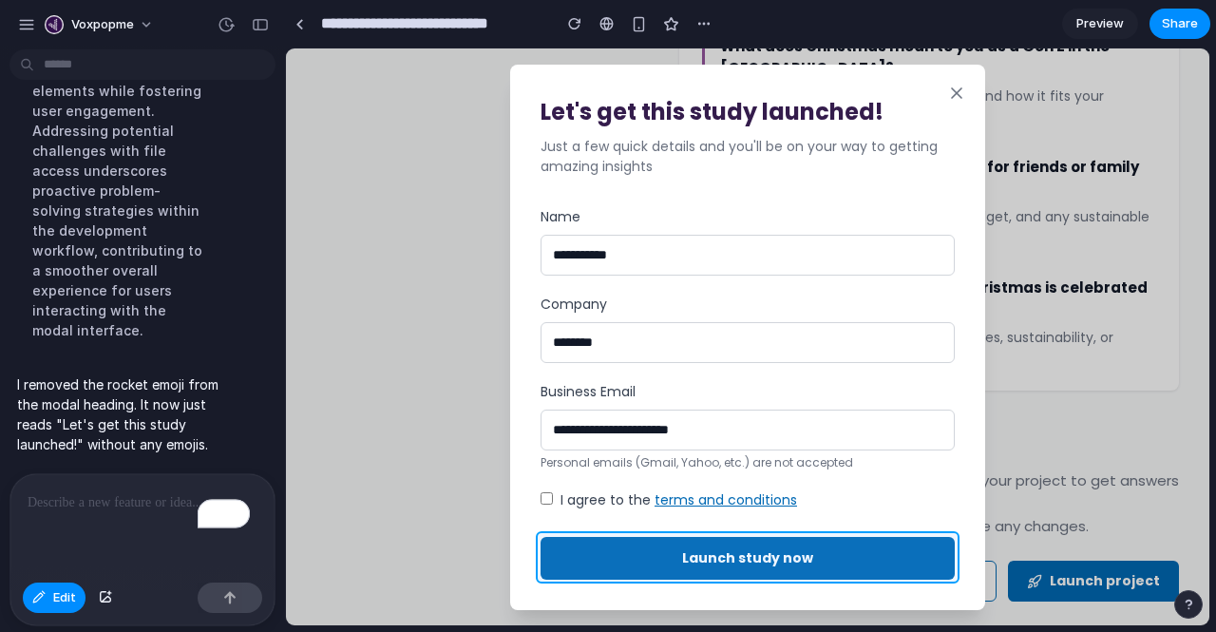
click at [619, 550] on div at bounding box center [747, 336] width 923 height 577
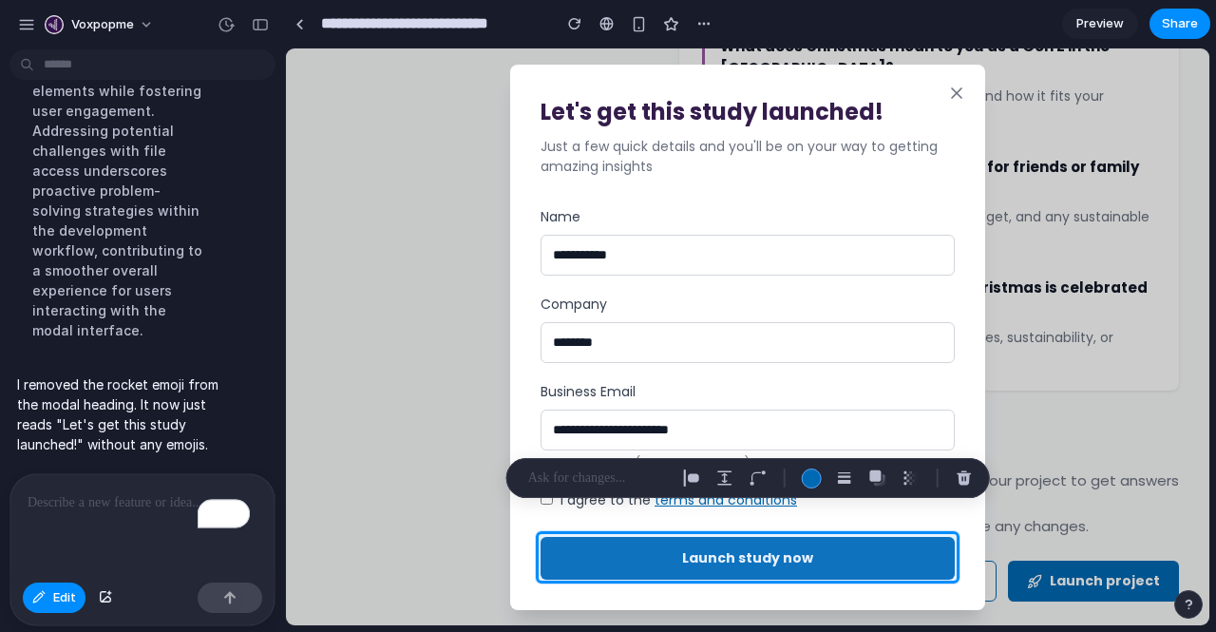
click at [131, 491] on p "To enrich screen reader interactions, please activate Accessibility in Grammarl…" at bounding box center [139, 502] width 222 height 23
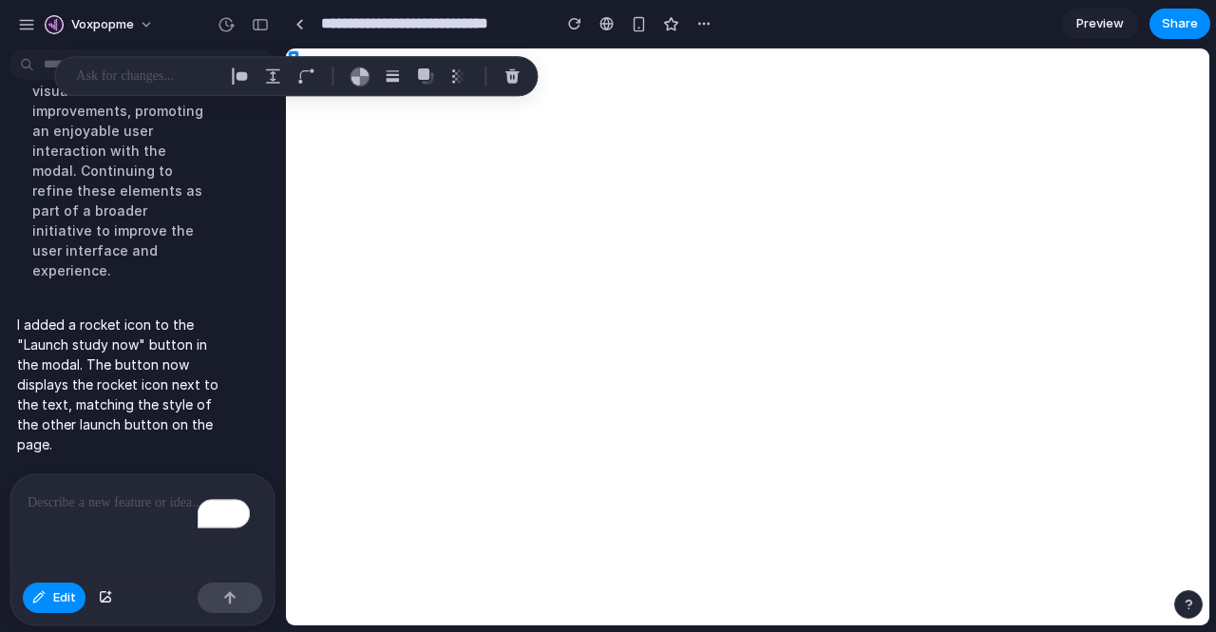
scroll to position [6795, 0]
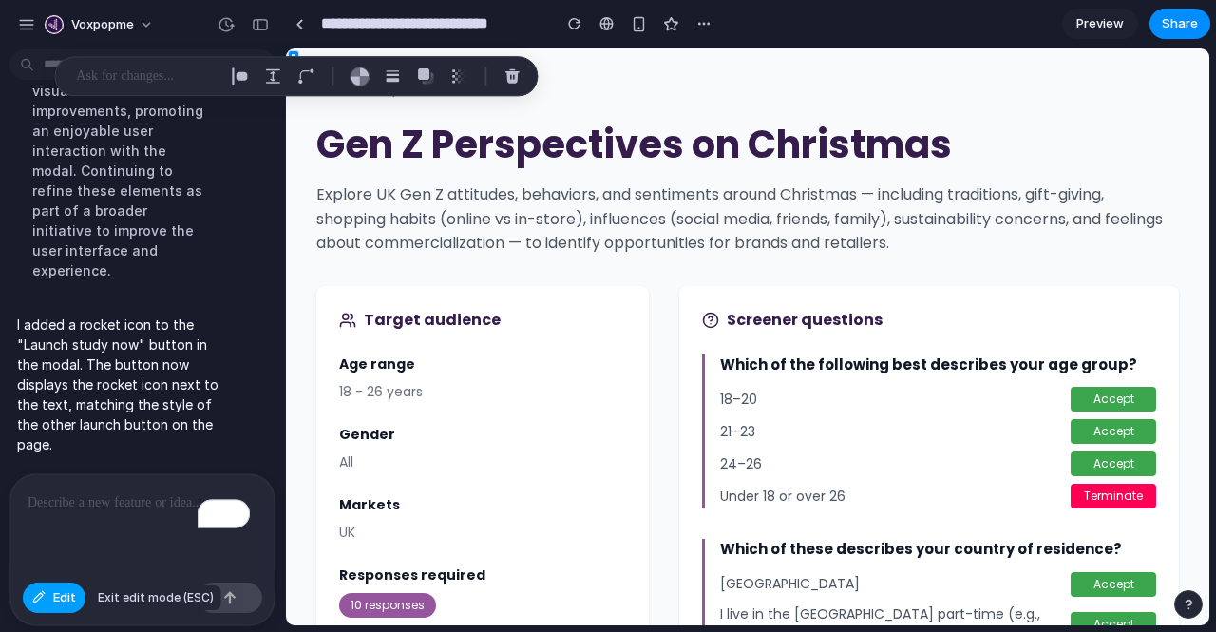
click at [72, 588] on button "Edit" at bounding box center [54, 597] width 63 height 30
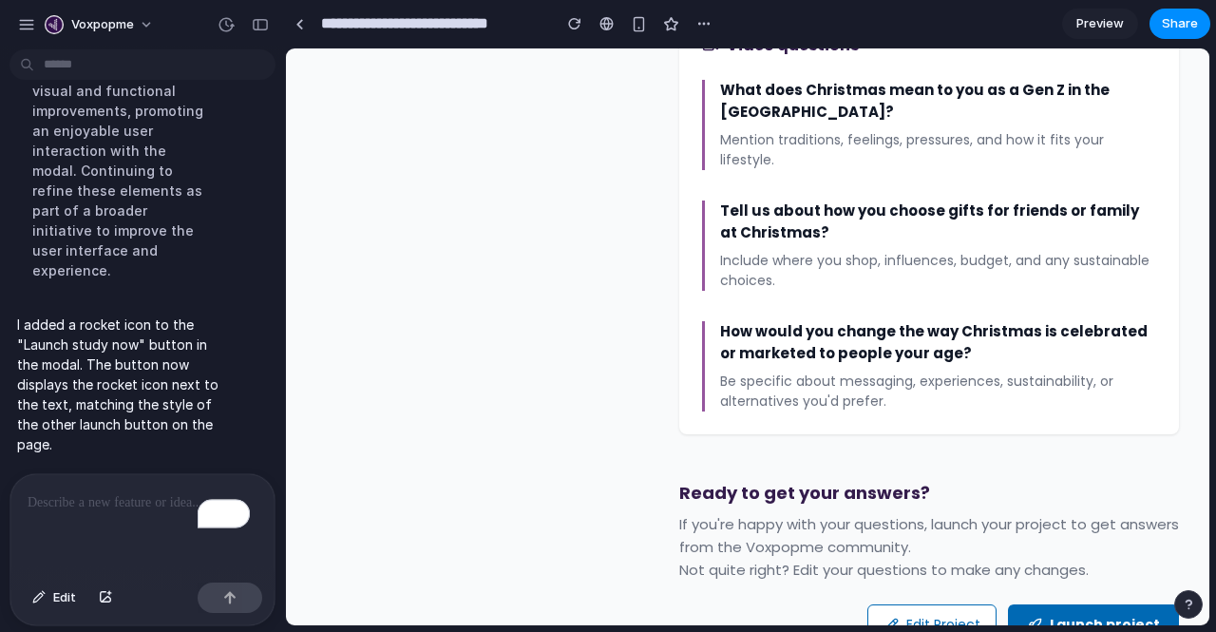
scroll to position [1626, 0]
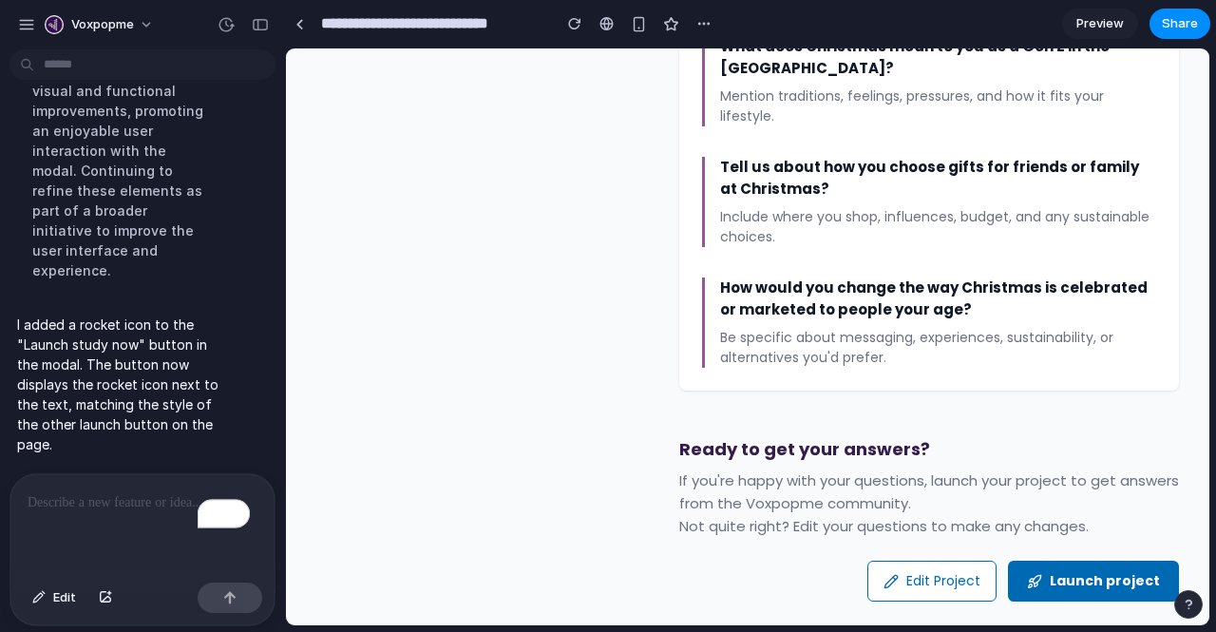
click at [1092, 561] on button "Launch project" at bounding box center [1093, 581] width 171 height 41
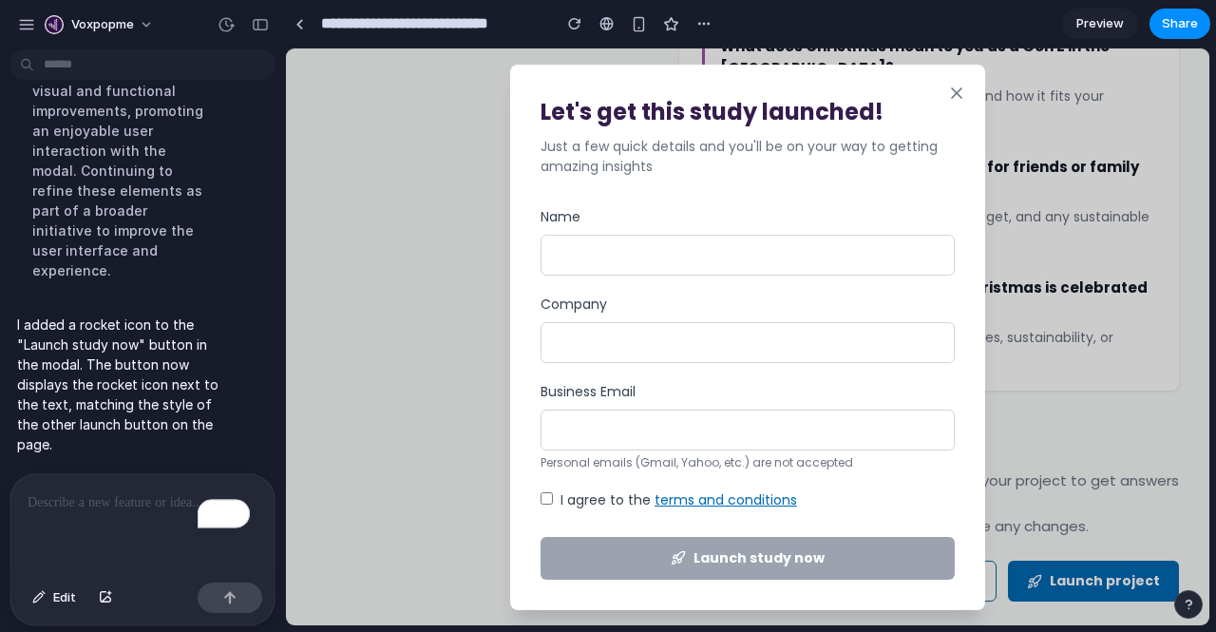
click at [683, 262] on input "Name" at bounding box center [748, 255] width 414 height 41
type input "****"
type input "*****"
type input "**********"
click at [550, 491] on div "**********" at bounding box center [748, 393] width 414 height 372
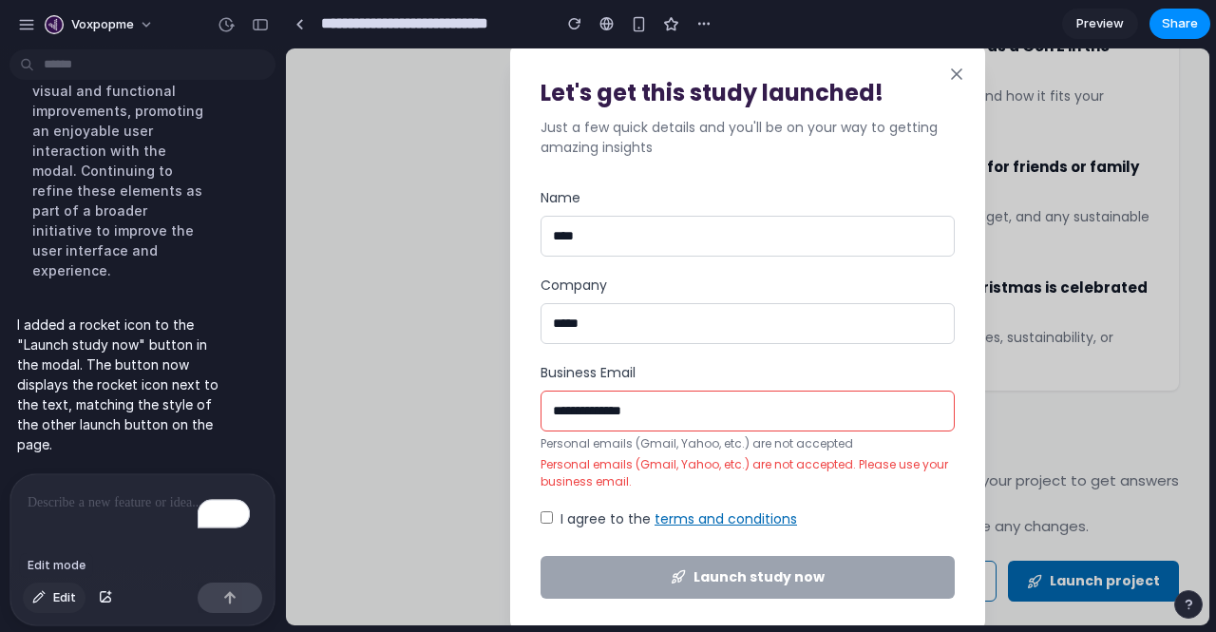
click at [70, 596] on span "Edit" at bounding box center [64, 597] width 23 height 19
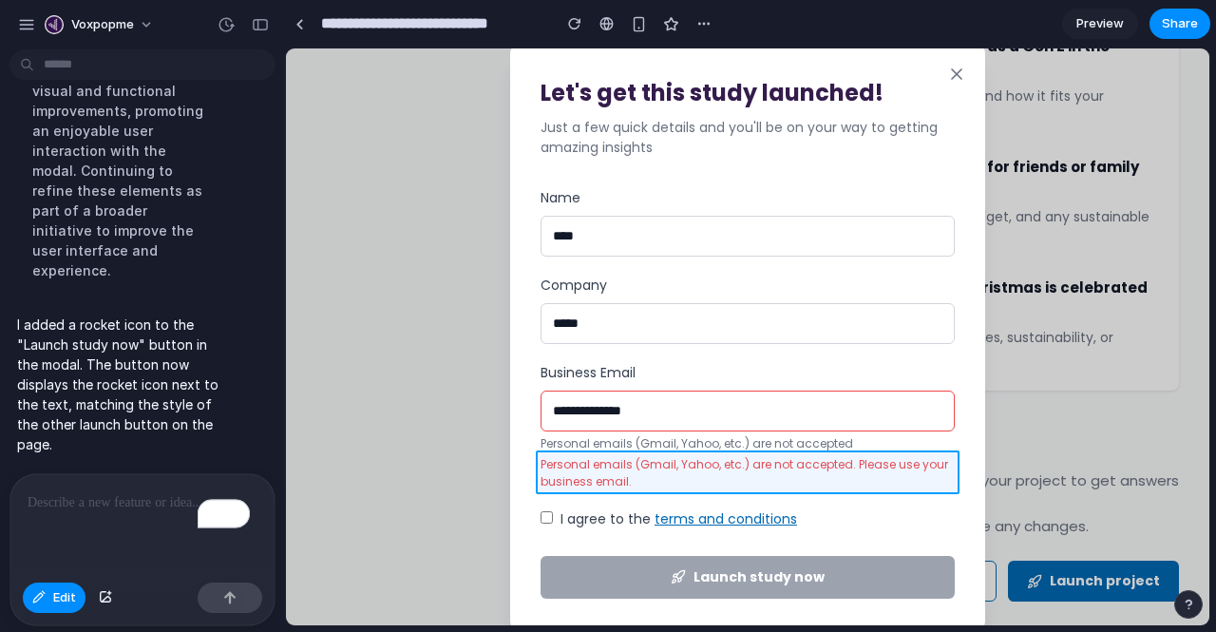
click at [563, 460] on div at bounding box center [747, 336] width 923 height 577
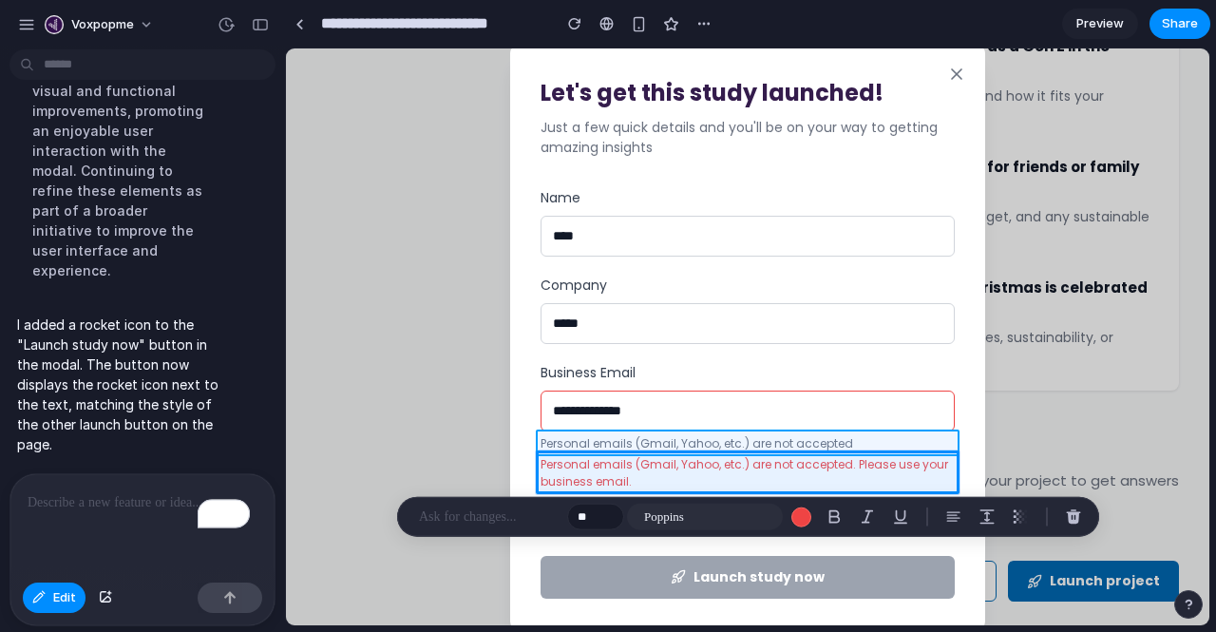
click at [635, 441] on div at bounding box center [747, 336] width 923 height 577
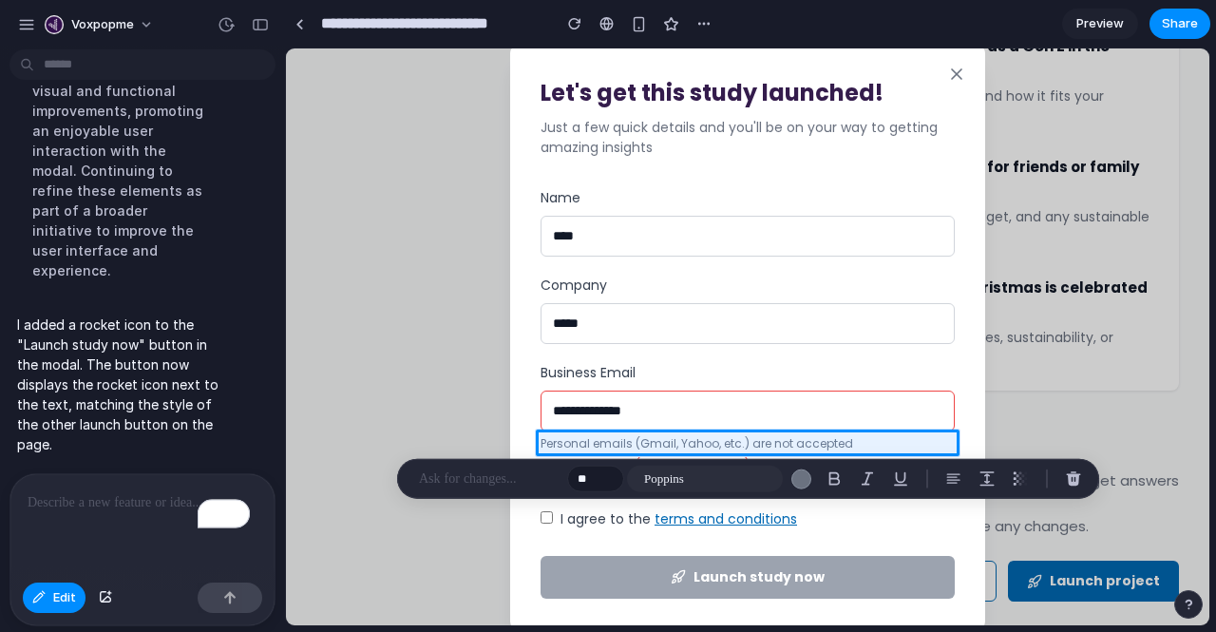
click at [152, 499] on p "To enrich screen reader interactions, please activate Accessibility in Grammarl…" at bounding box center [139, 502] width 222 height 23
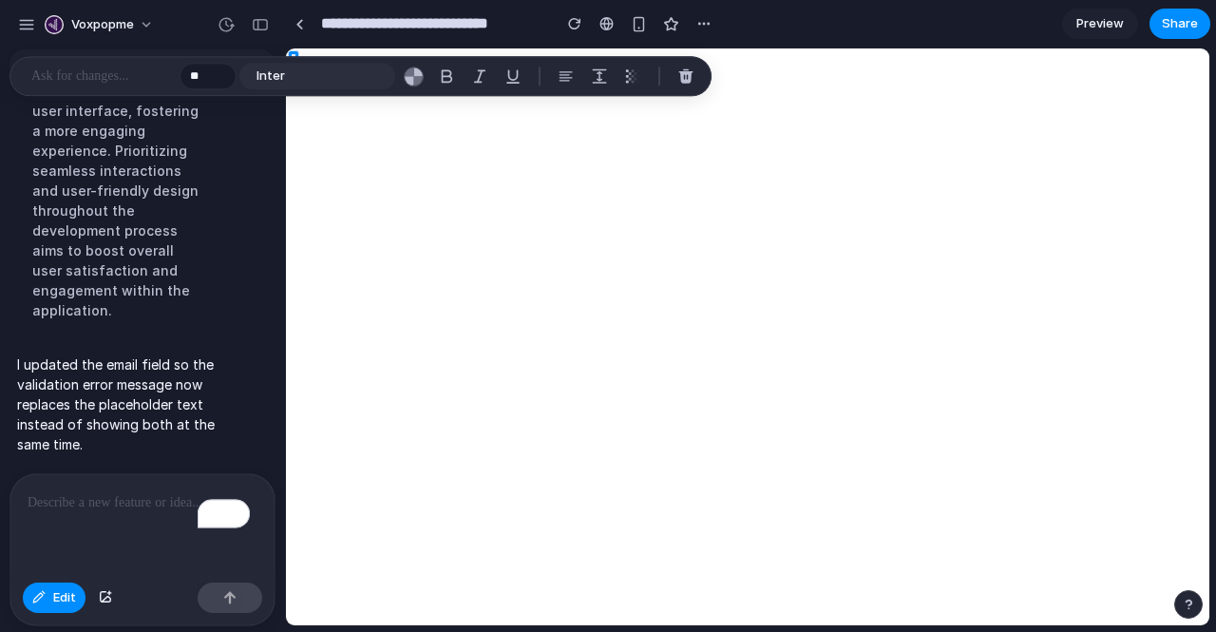
scroll to position [6377, 0]
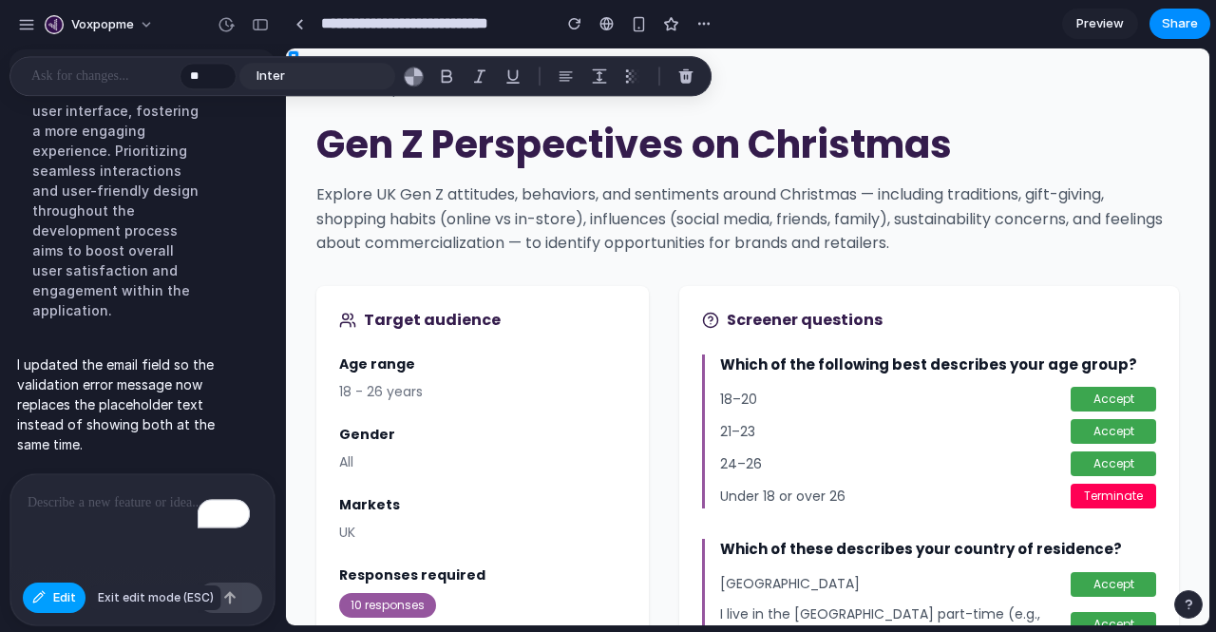
click at [34, 608] on button "Edit" at bounding box center [54, 597] width 63 height 30
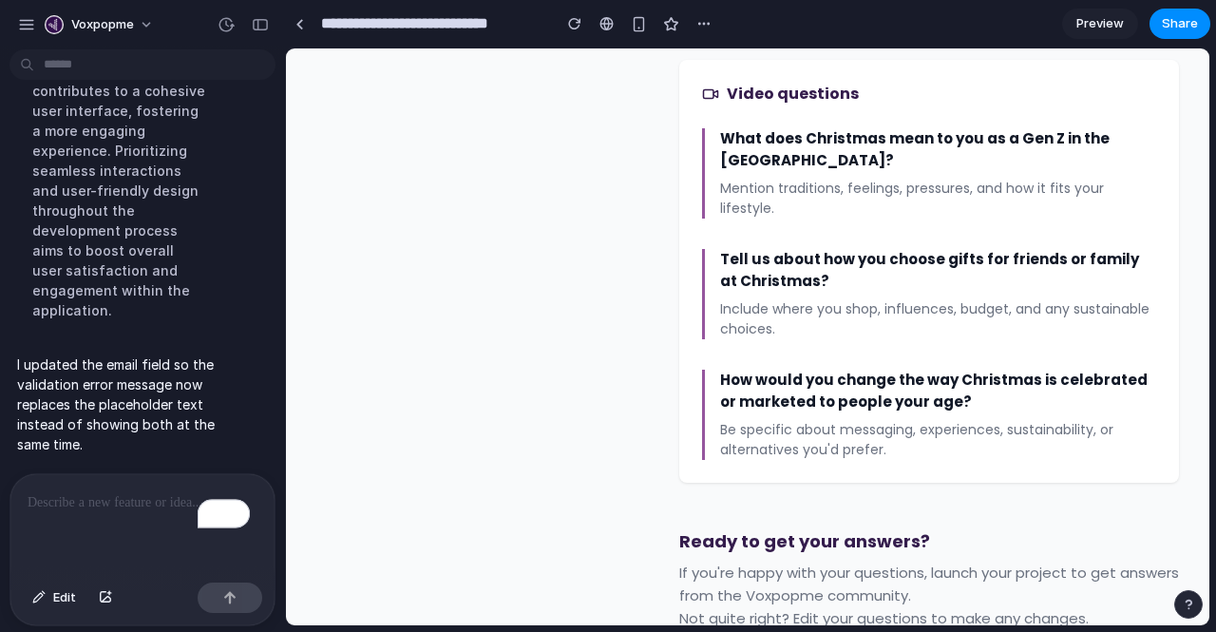
scroll to position [1626, 0]
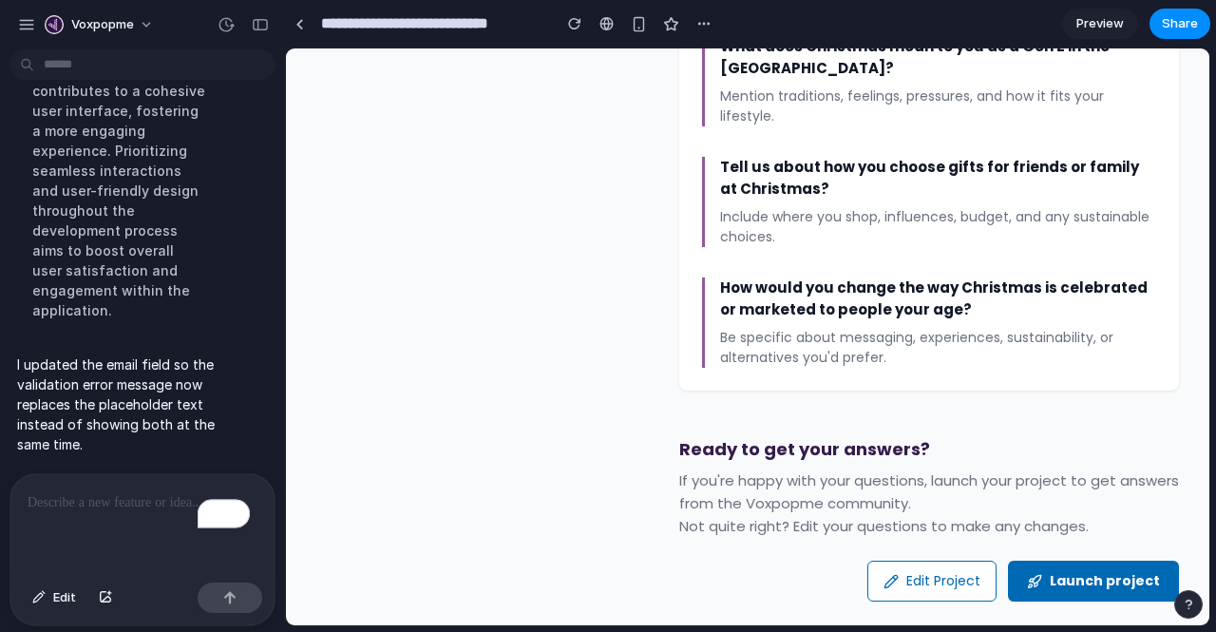
click at [1086, 561] on button "Launch project" at bounding box center [1093, 581] width 171 height 41
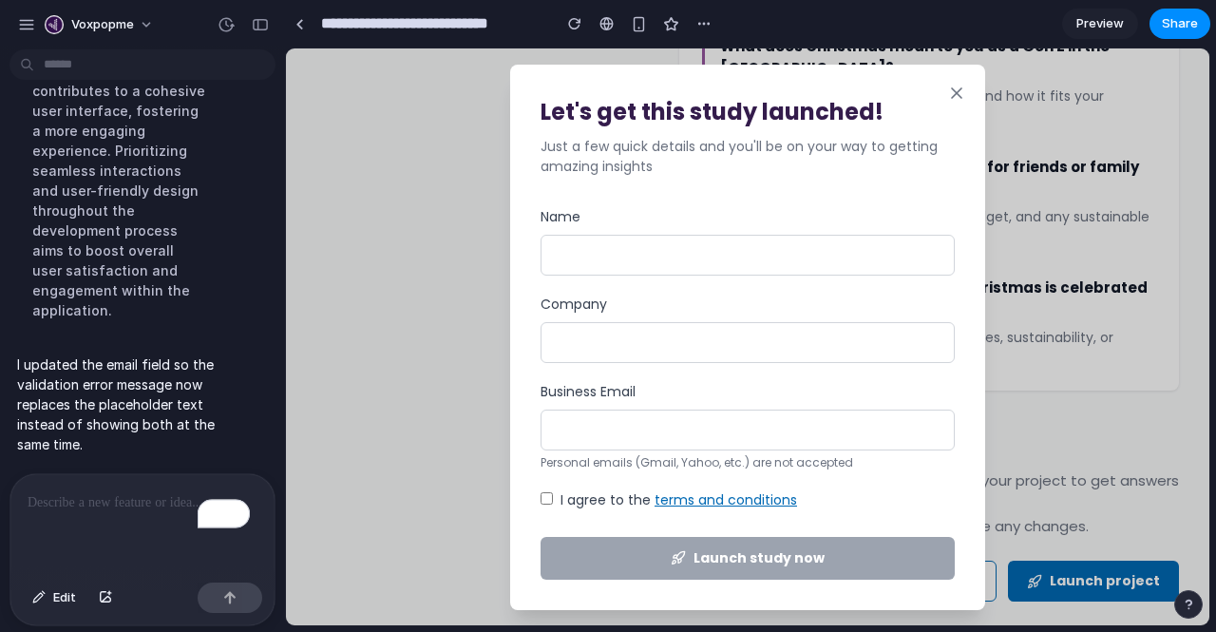
click at [681, 260] on input "Name" at bounding box center [748, 255] width 414 height 41
type input "*****"
type input "******"
type input "**********"
click at [544, 494] on div "**********" at bounding box center [748, 393] width 414 height 372
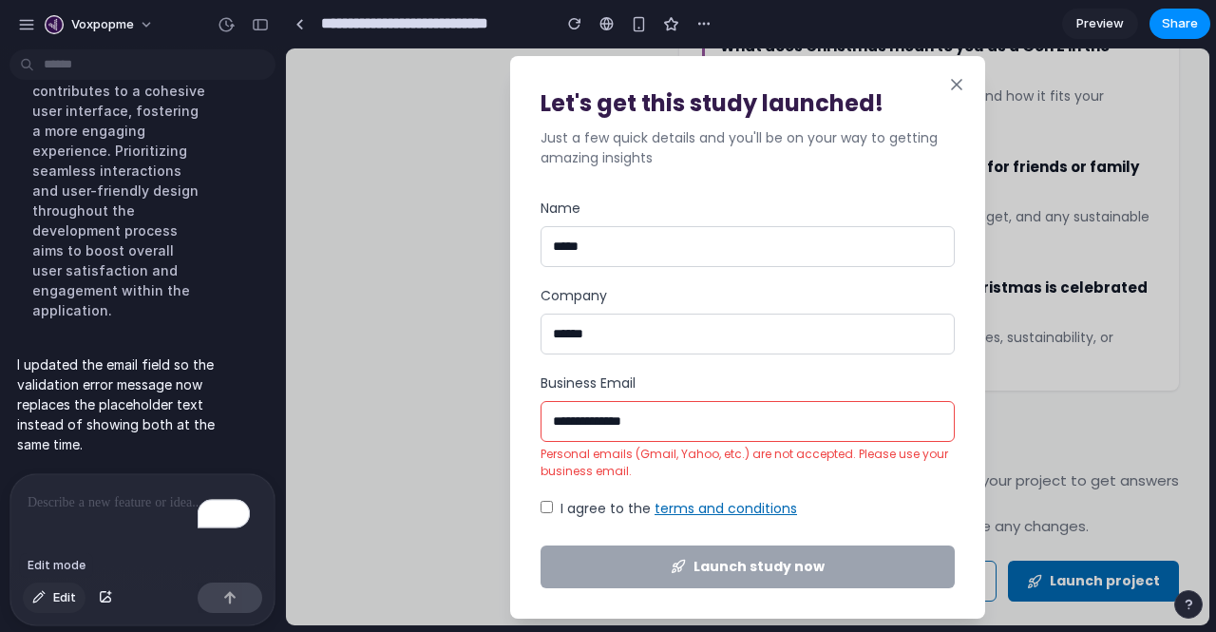
click at [66, 596] on span "Edit" at bounding box center [64, 597] width 23 height 19
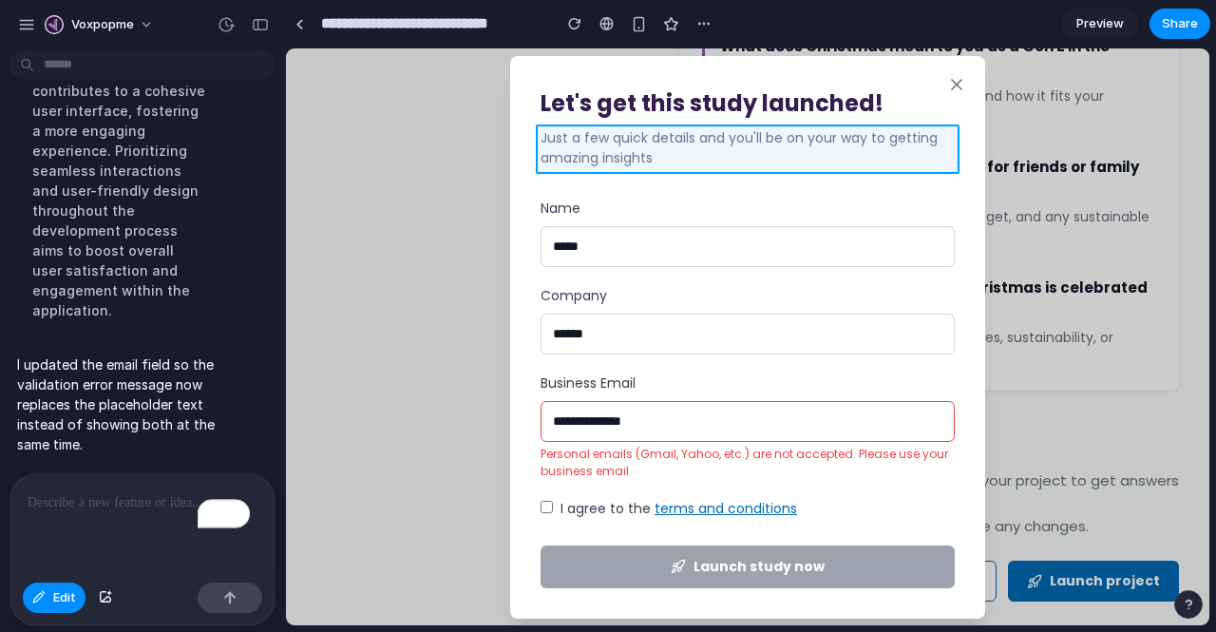
click at [583, 162] on div at bounding box center [747, 336] width 923 height 577
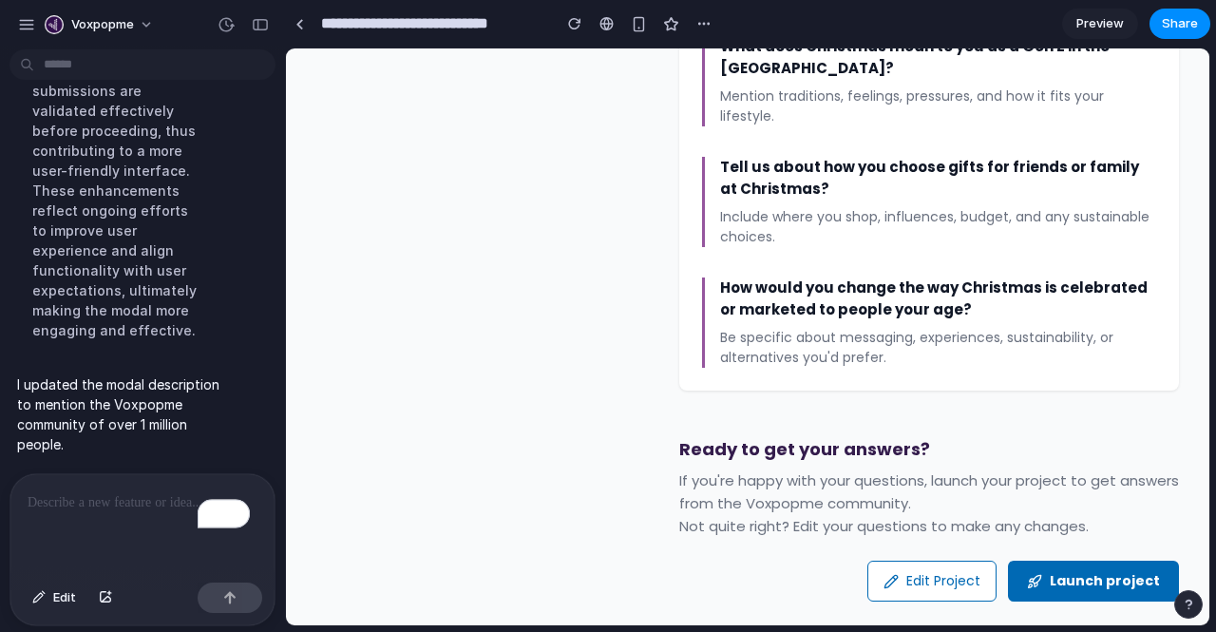
click at [1044, 561] on button "Launch project" at bounding box center [1093, 581] width 171 height 41
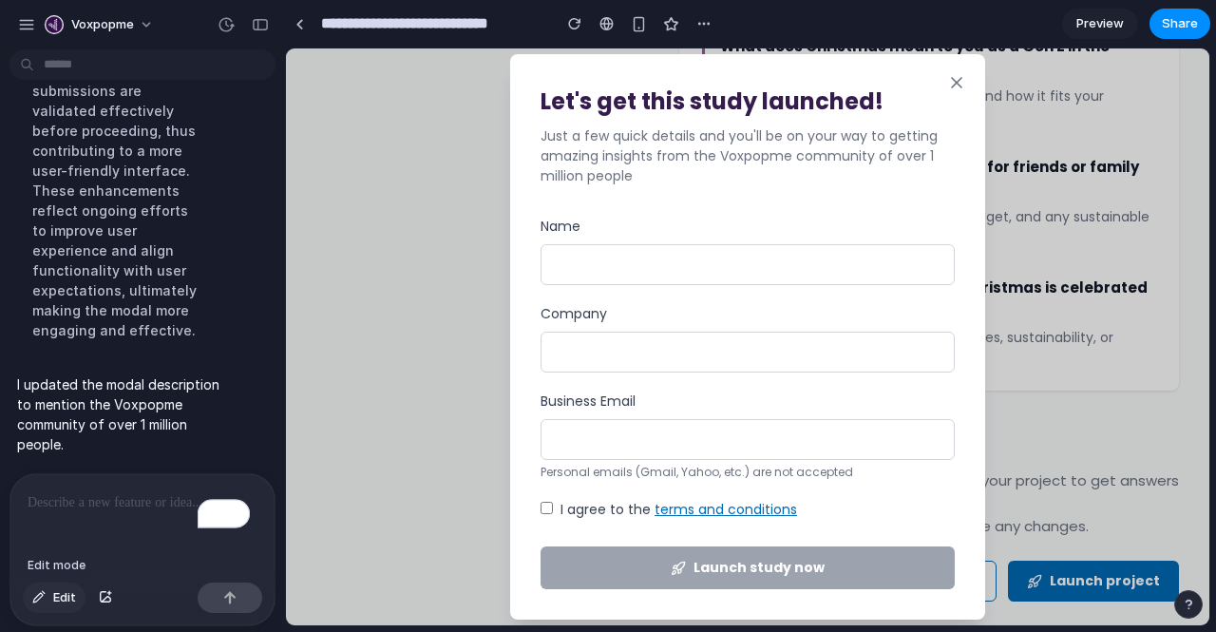
click at [67, 598] on span "Edit" at bounding box center [64, 597] width 23 height 19
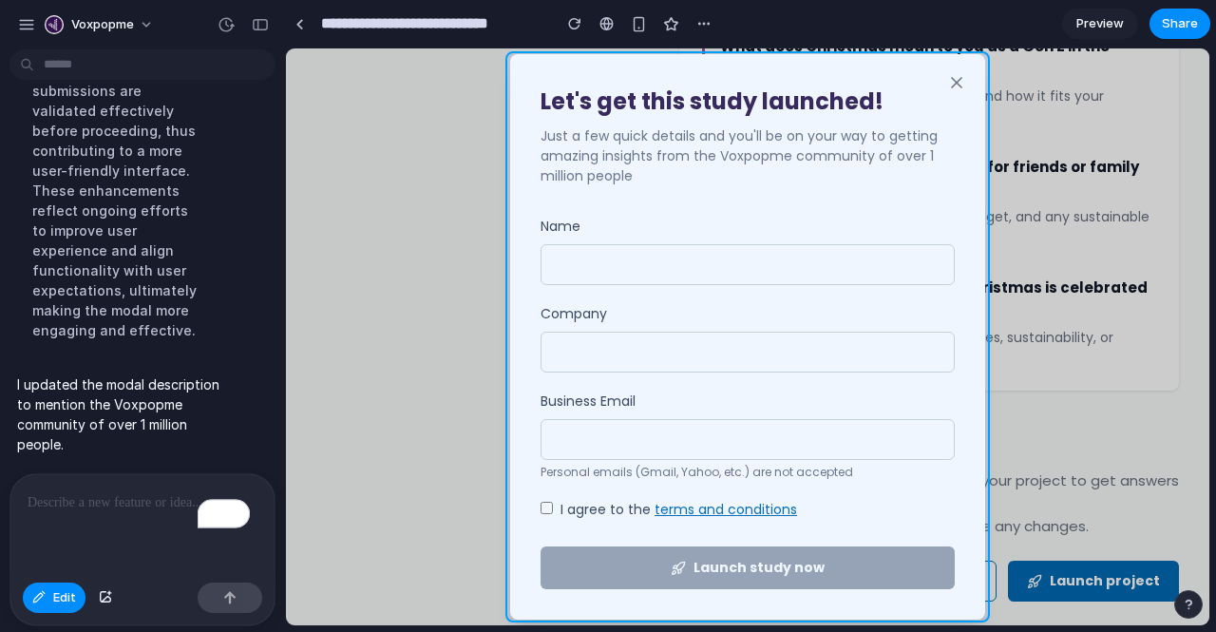
click at [543, 192] on div at bounding box center [747, 336] width 923 height 577
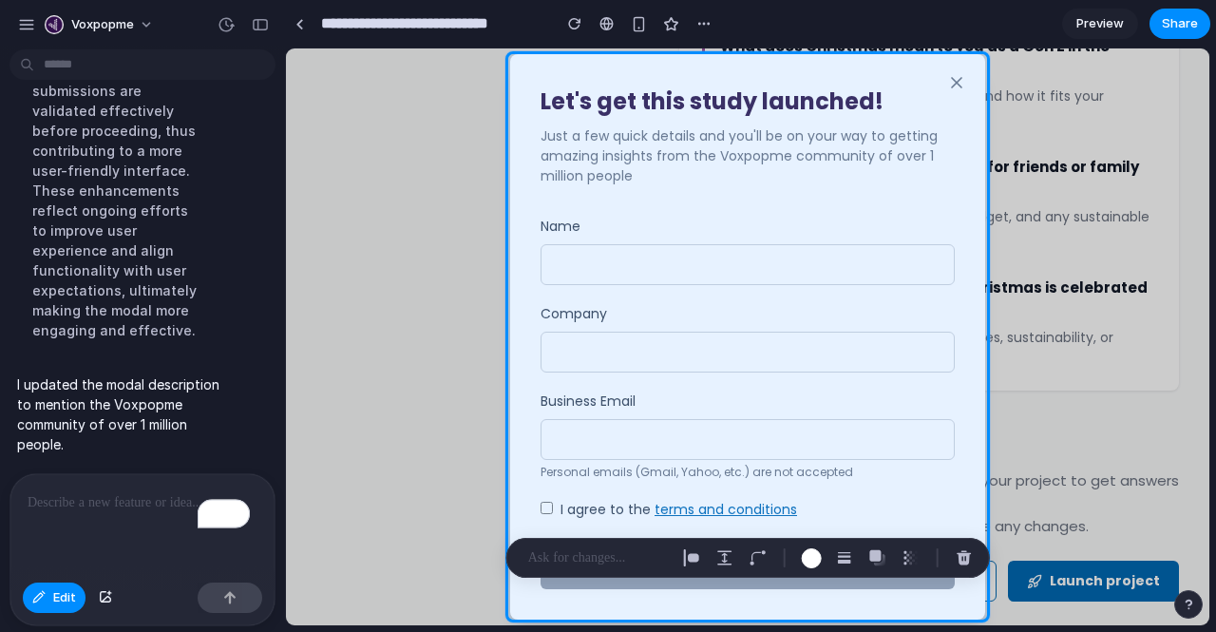
click at [65, 494] on p "To enrich screen reader interactions, please activate Accessibility in Grammarl…" at bounding box center [139, 502] width 222 height 23
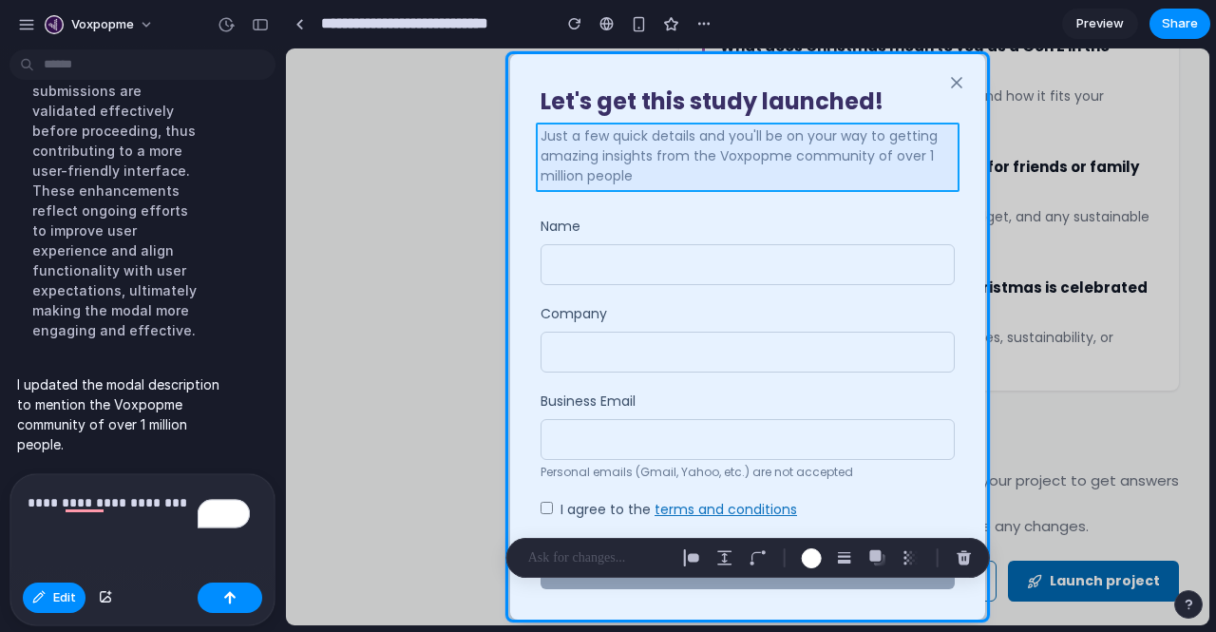
click at [679, 171] on div at bounding box center [747, 336] width 923 height 577
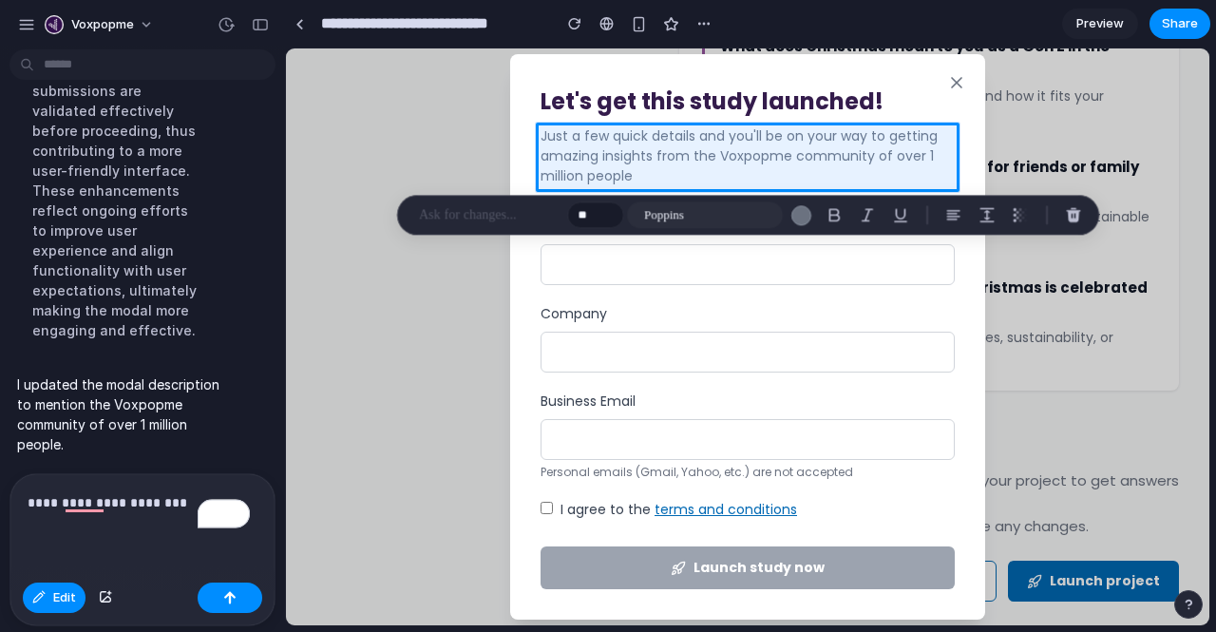
click at [190, 491] on p "**********" at bounding box center [139, 502] width 222 height 23
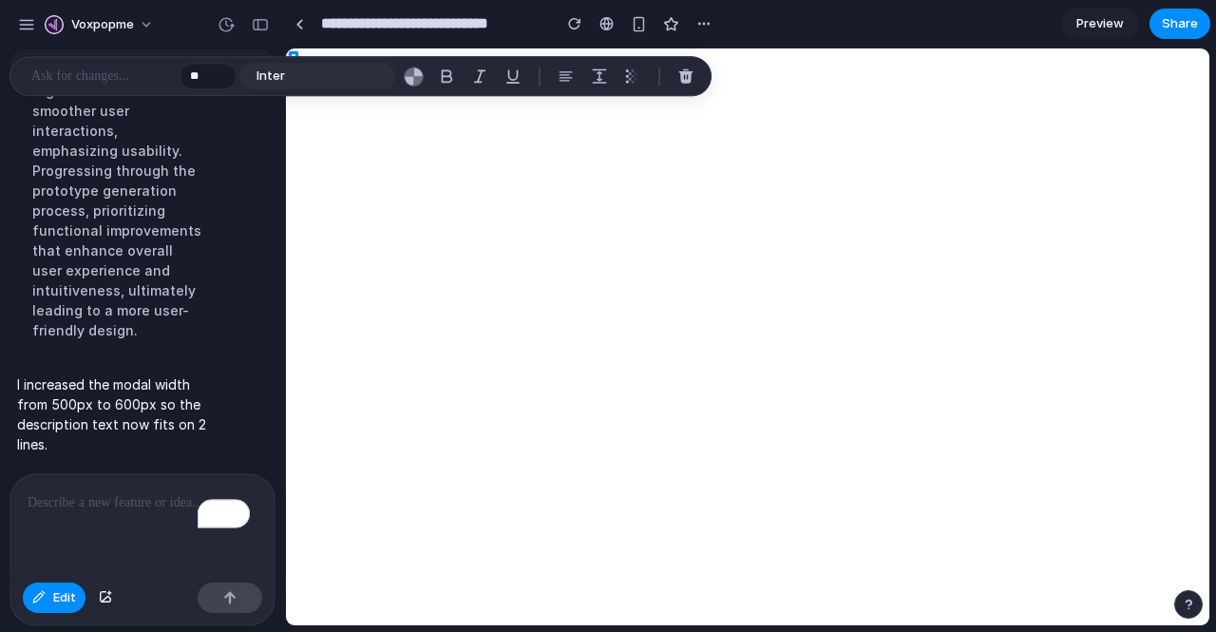
scroll to position [6058, 0]
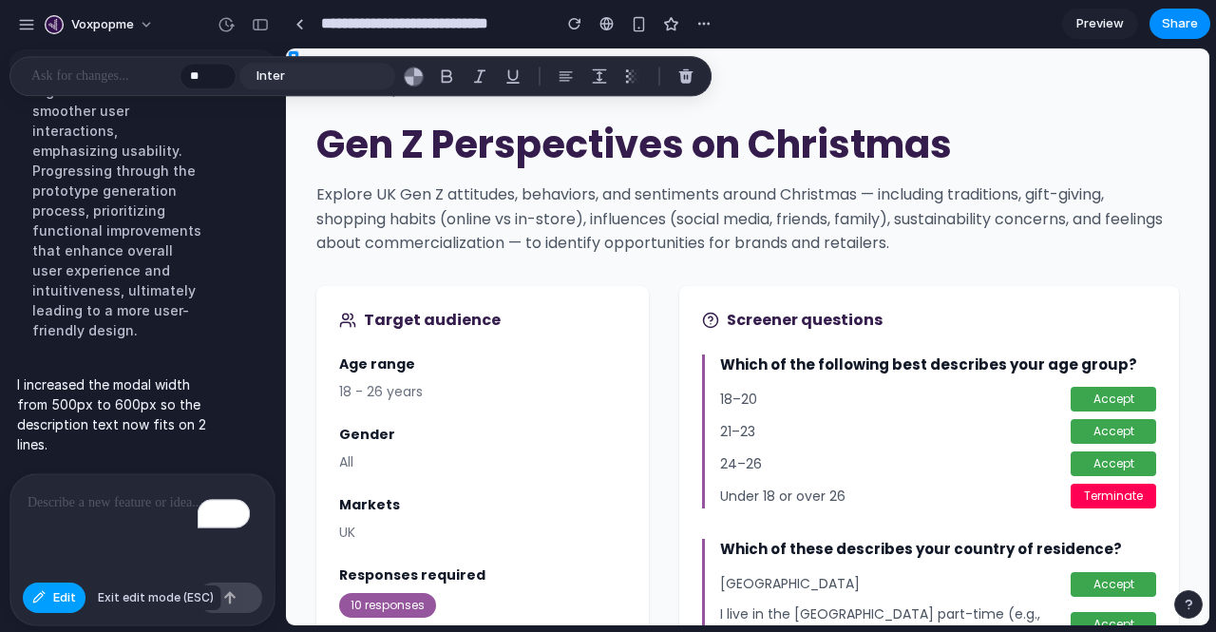
click at [76, 590] on button "Edit" at bounding box center [54, 597] width 63 height 30
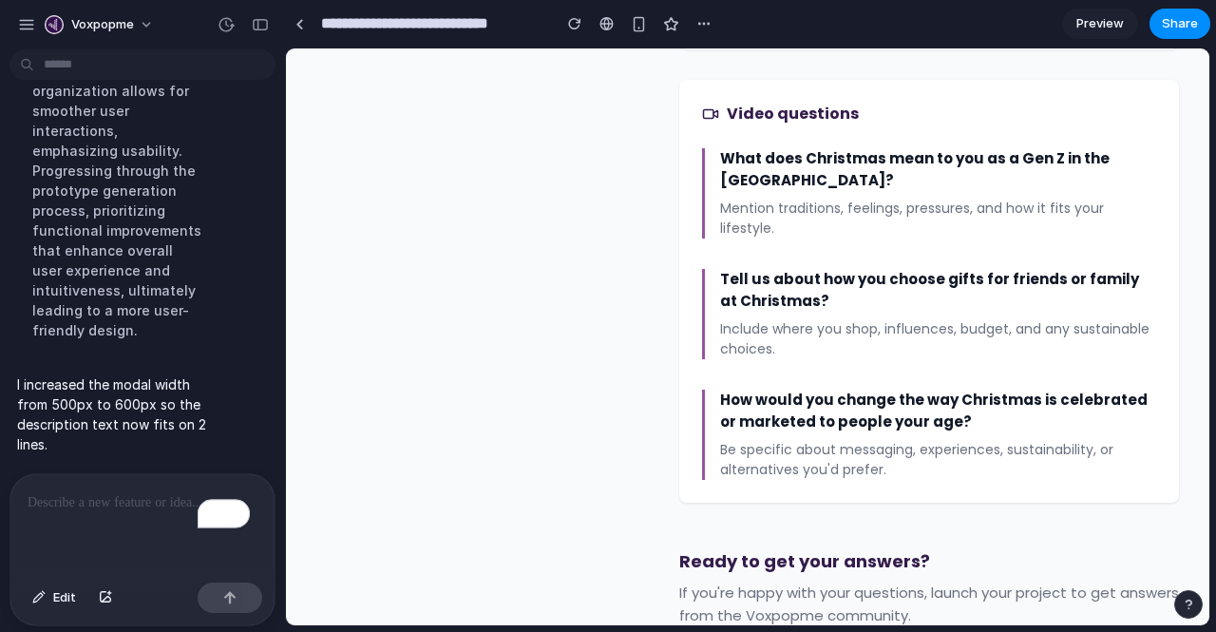
scroll to position [1626, 0]
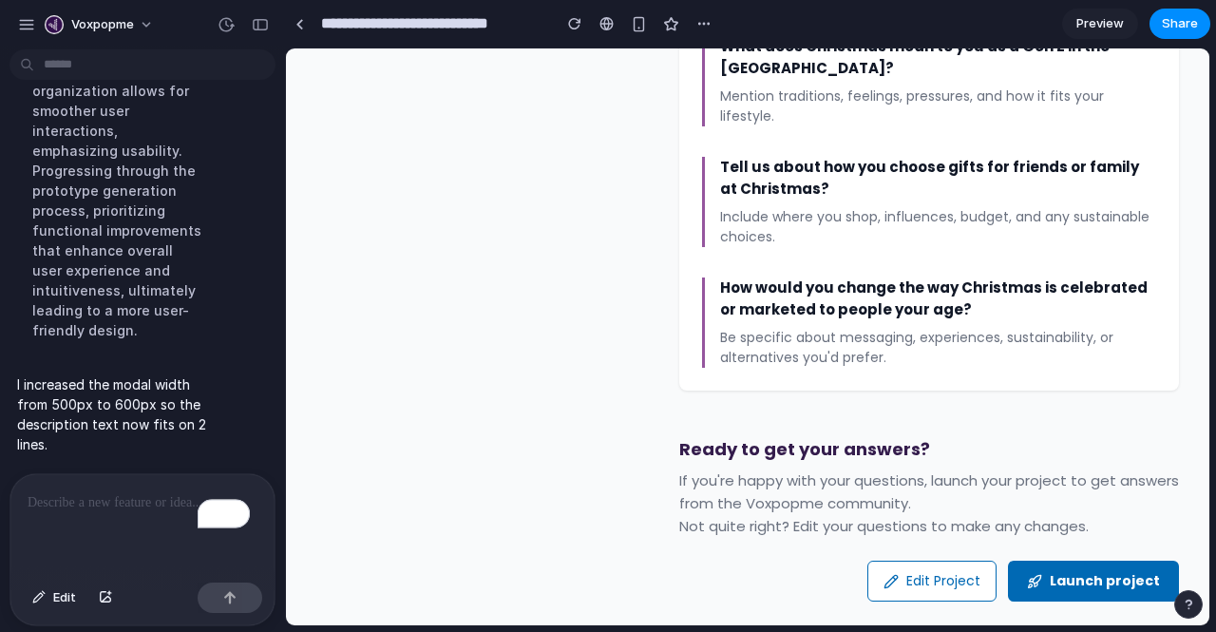
click at [1035, 574] on icon at bounding box center [1034, 581] width 15 height 15
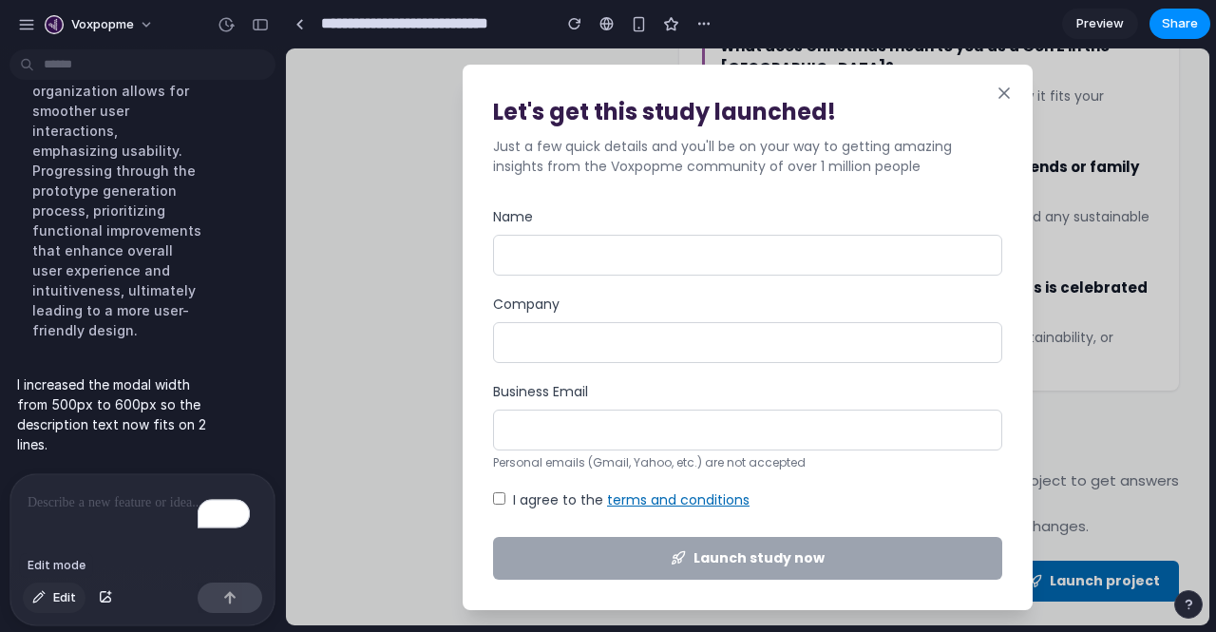
click at [52, 590] on button "Edit" at bounding box center [54, 597] width 63 height 30
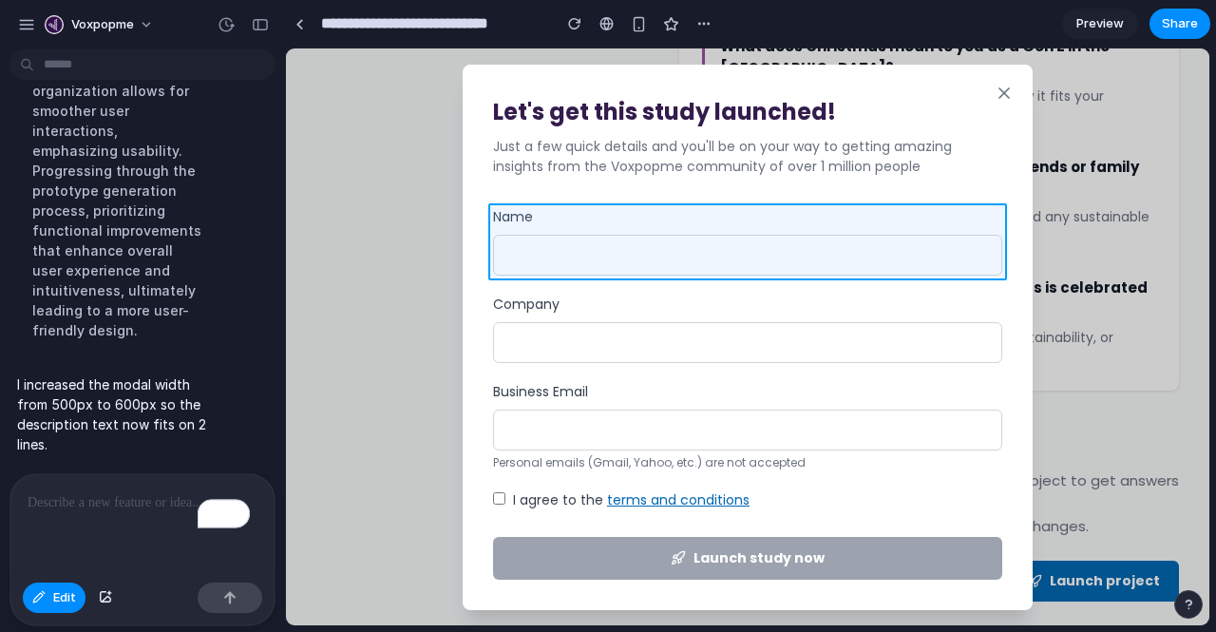
click at [548, 229] on div at bounding box center [747, 336] width 923 height 577
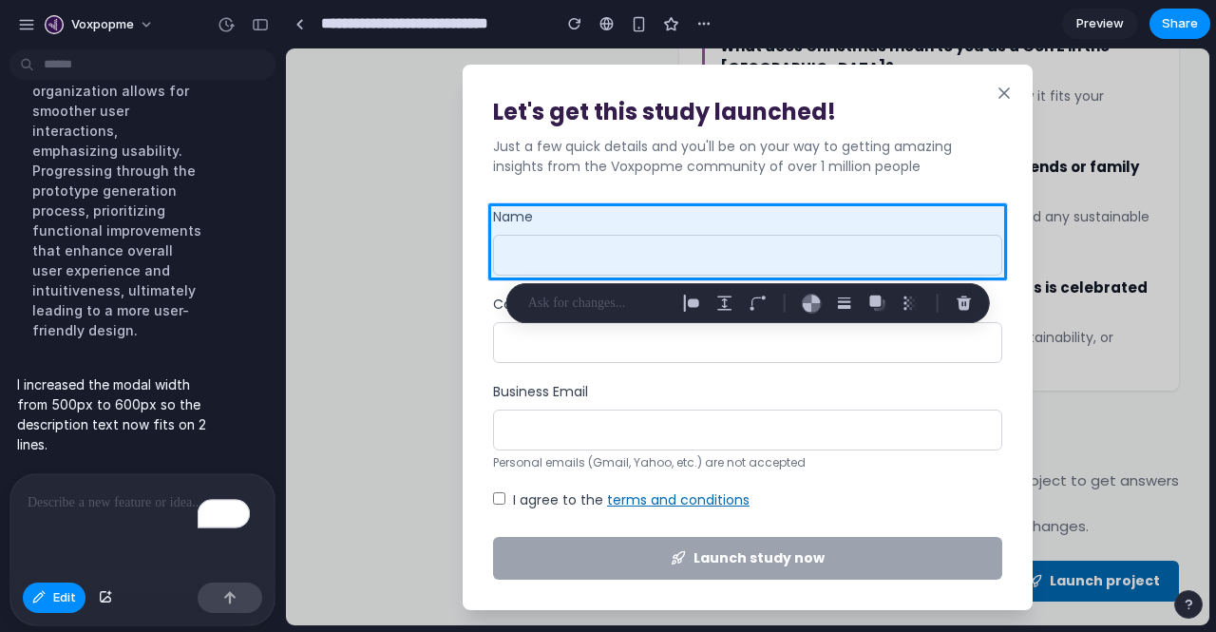
click at [127, 499] on p "To enrich screen reader interactions, please activate Accessibility in Grammarl…" at bounding box center [139, 502] width 222 height 23
click at [218, 594] on button "button" at bounding box center [230, 597] width 65 height 30
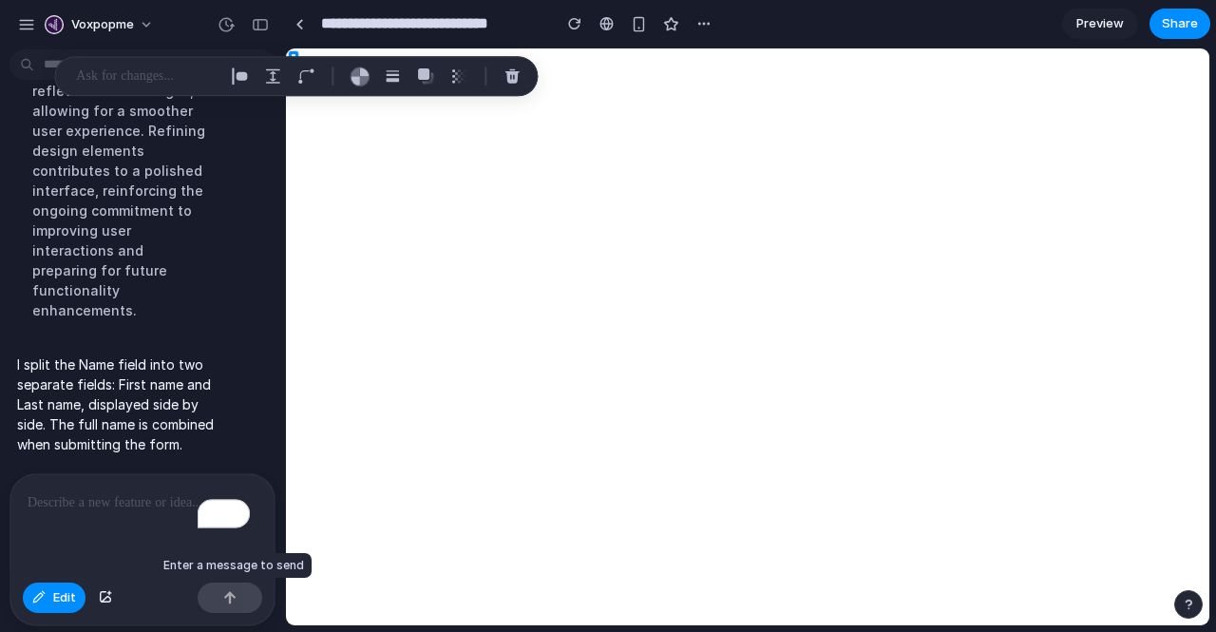
scroll to position [0, 0]
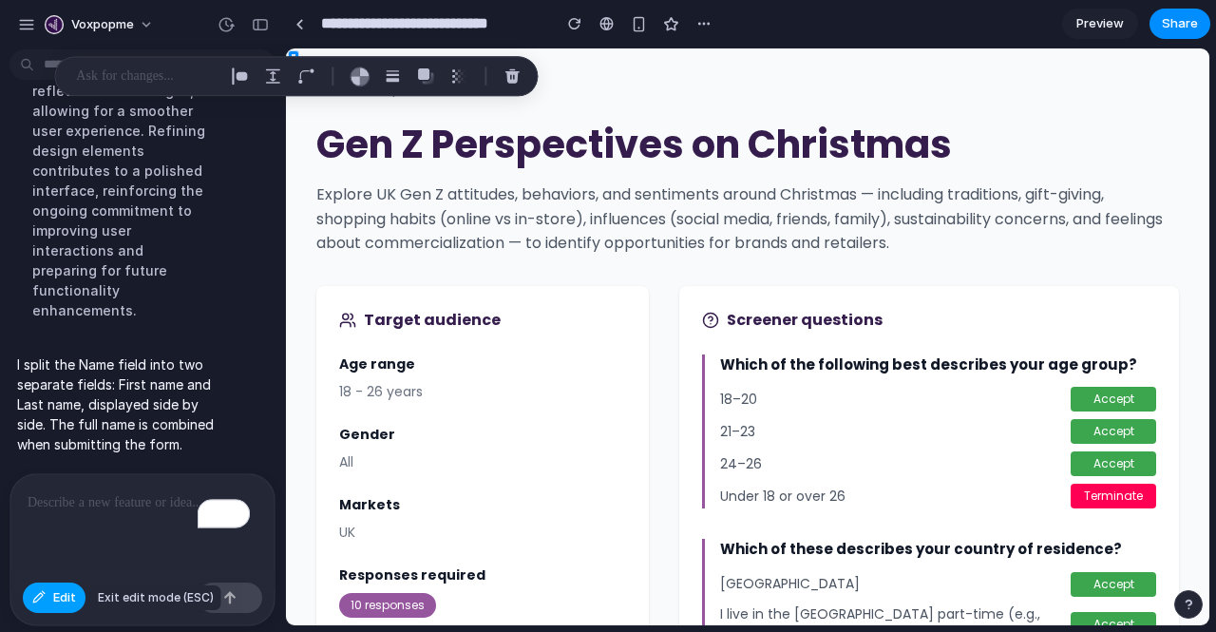
click at [70, 592] on span "Edit" at bounding box center [64, 597] width 23 height 19
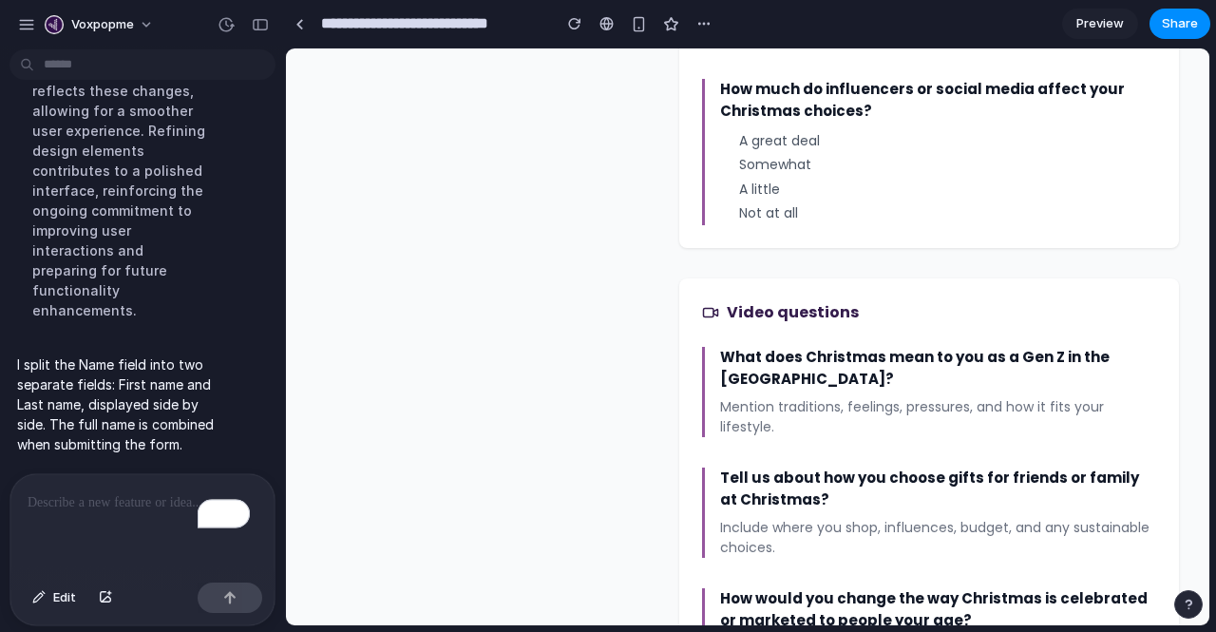
scroll to position [1626, 0]
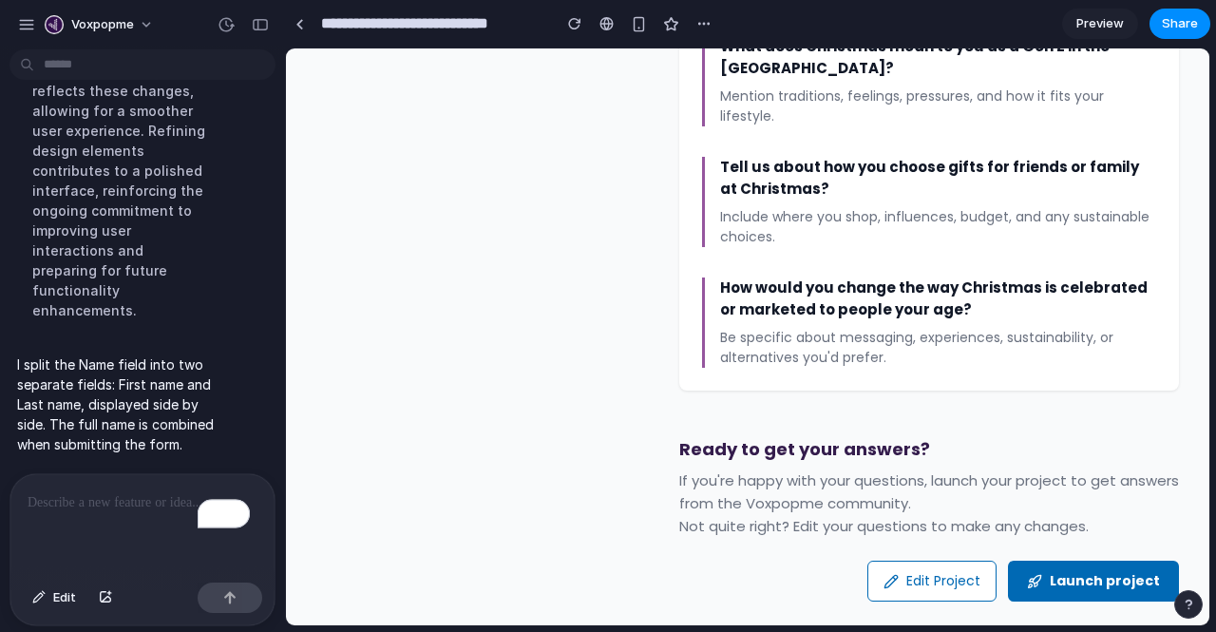
click at [1030, 574] on icon at bounding box center [1034, 581] width 15 height 15
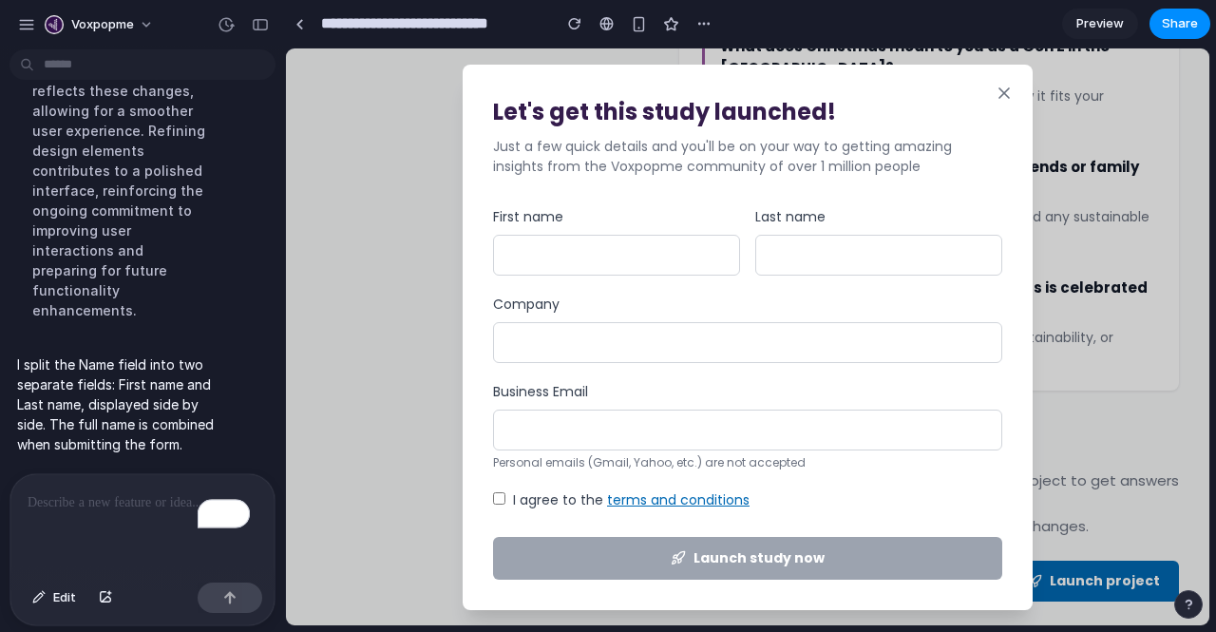
click at [763, 435] on input "Business Email" at bounding box center [747, 430] width 509 height 41
click at [744, 337] on input "Company" at bounding box center [747, 342] width 509 height 41
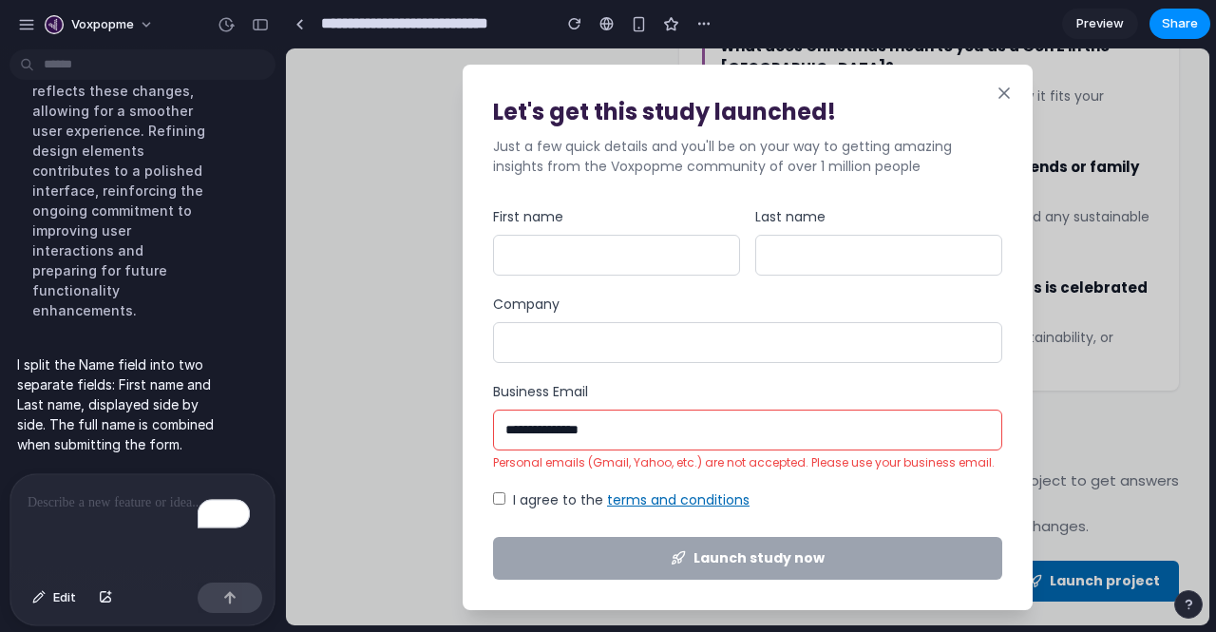
click at [562, 436] on input "**********" at bounding box center [747, 430] width 509 height 41
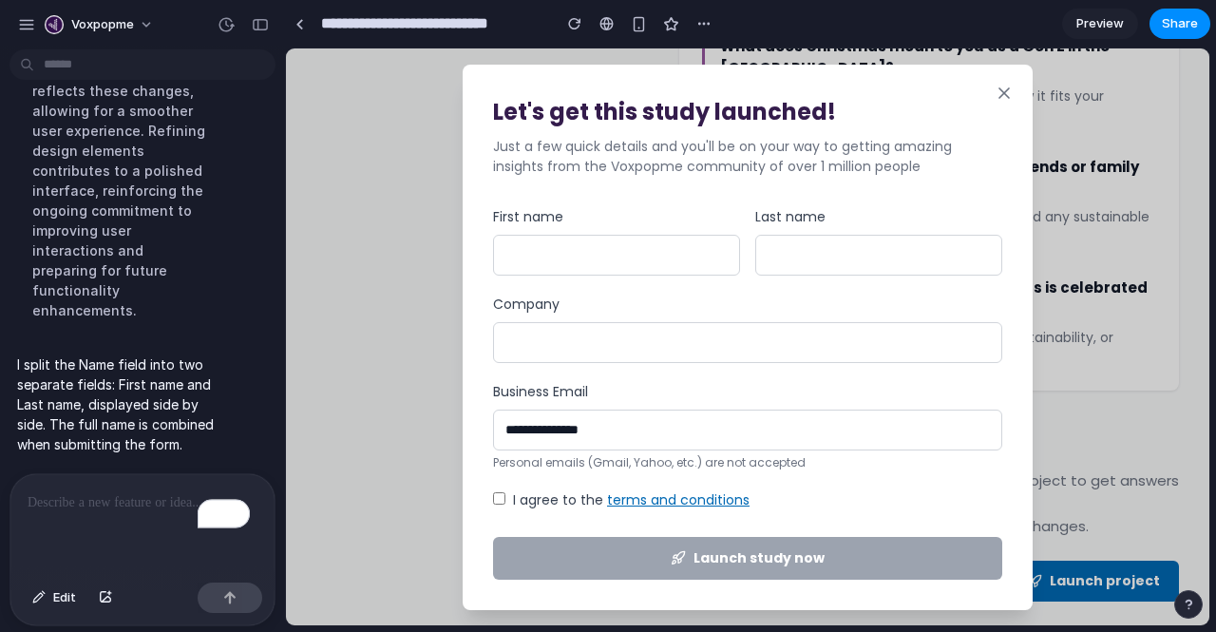
type input "**********"
click at [581, 257] on input "First name" at bounding box center [616, 255] width 247 height 41
type input "*****"
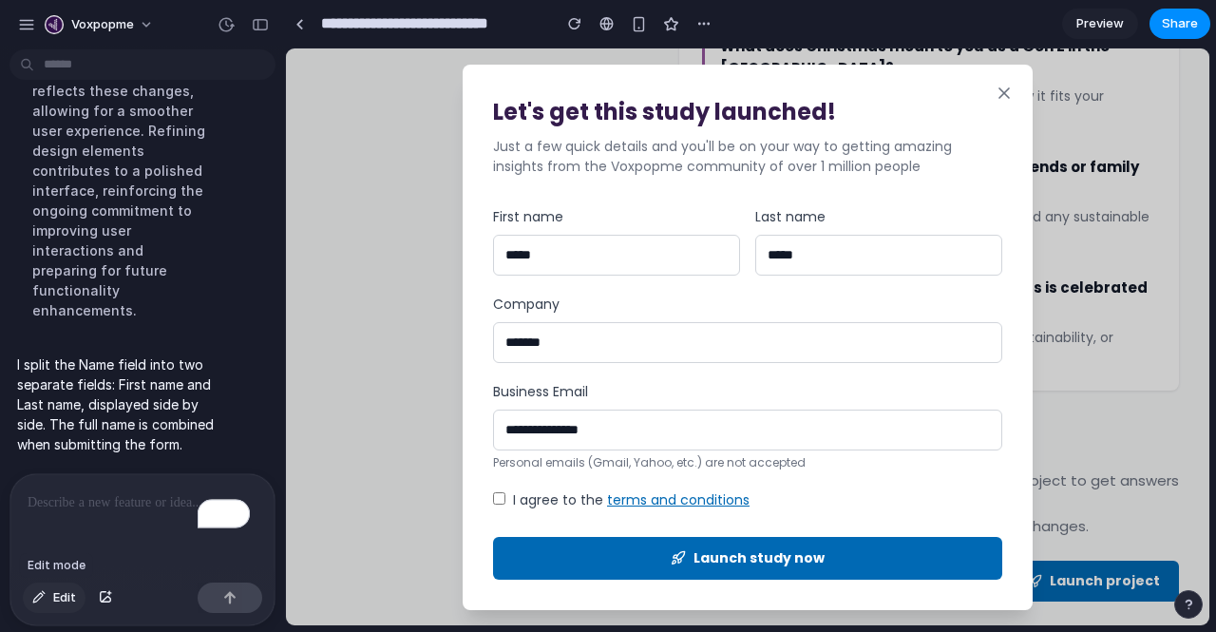
type input "*******"
click at [67, 596] on span "Edit" at bounding box center [64, 597] width 23 height 19
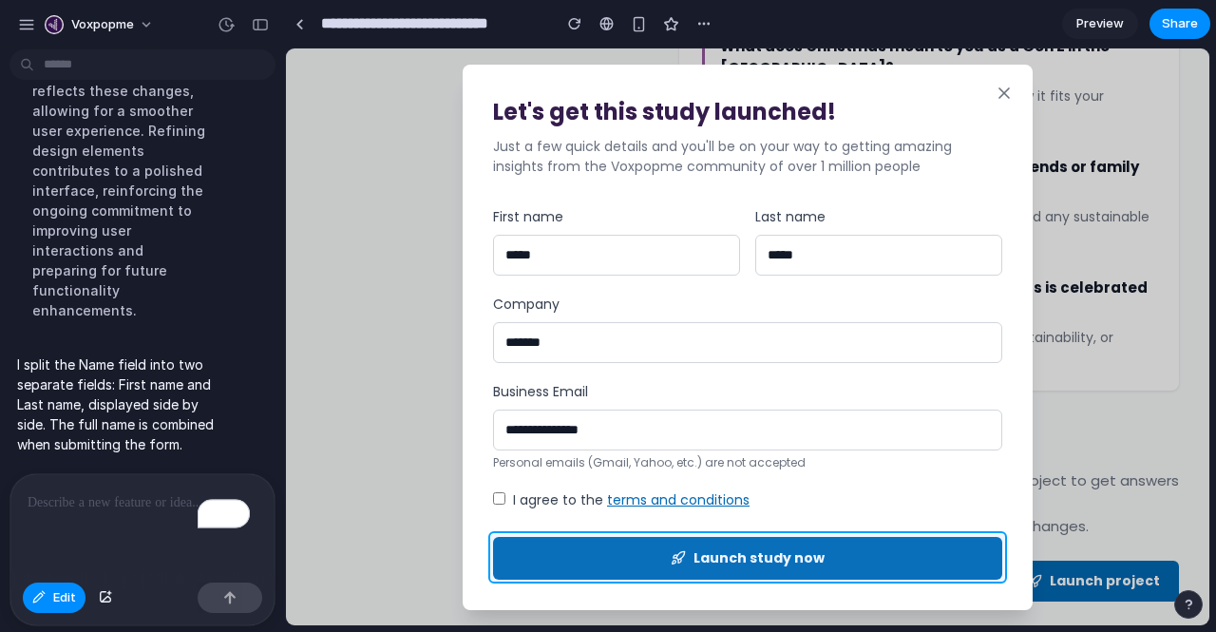
click at [540, 562] on div at bounding box center [747, 336] width 923 height 577
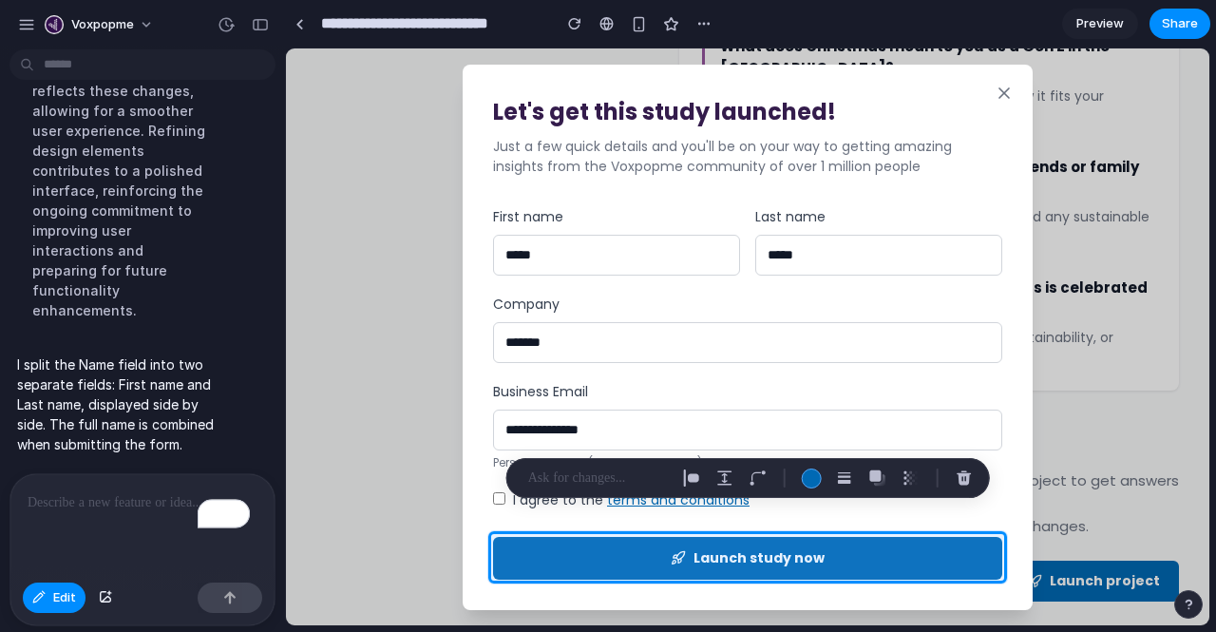
click at [110, 506] on div "To enrich screen reader interactions, please activate Accessibility in Grammarl…" at bounding box center [142, 524] width 264 height 101
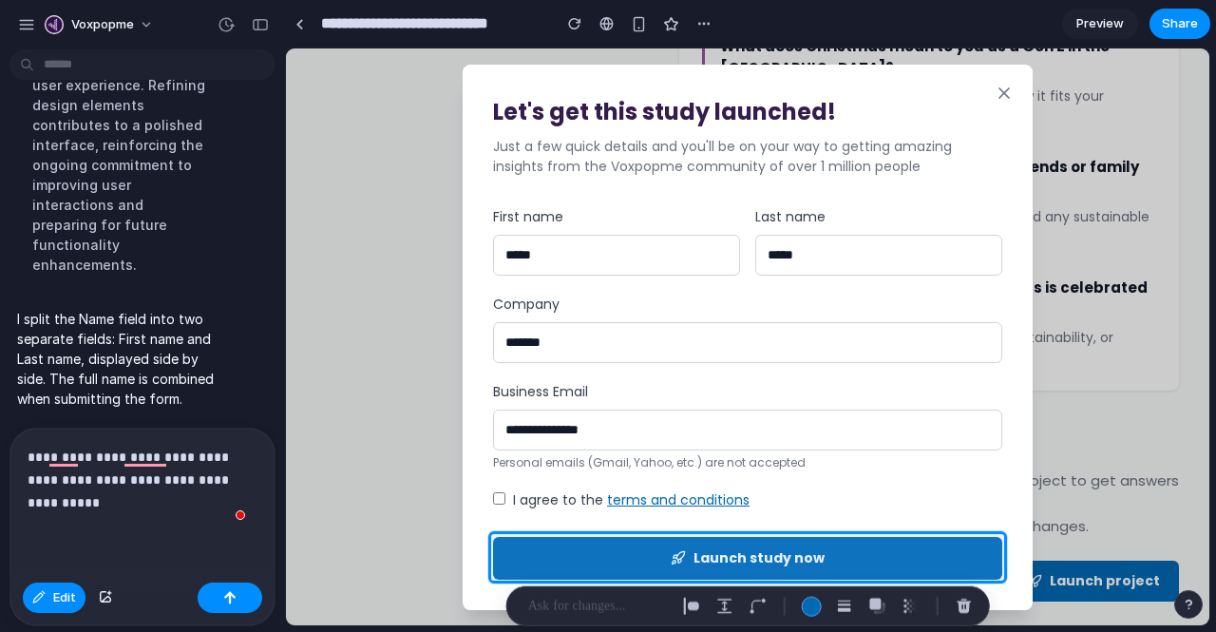
scroll to position [6201, 0]
click at [226, 595] on div "button" at bounding box center [229, 597] width 13 height 13
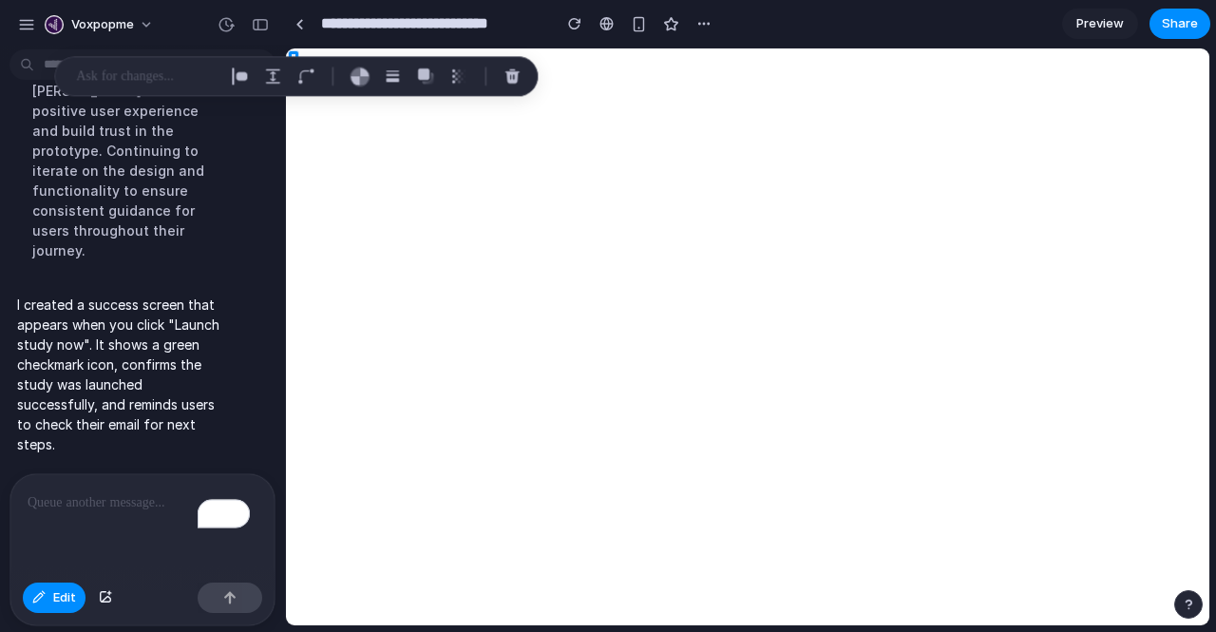
scroll to position [6078, 0]
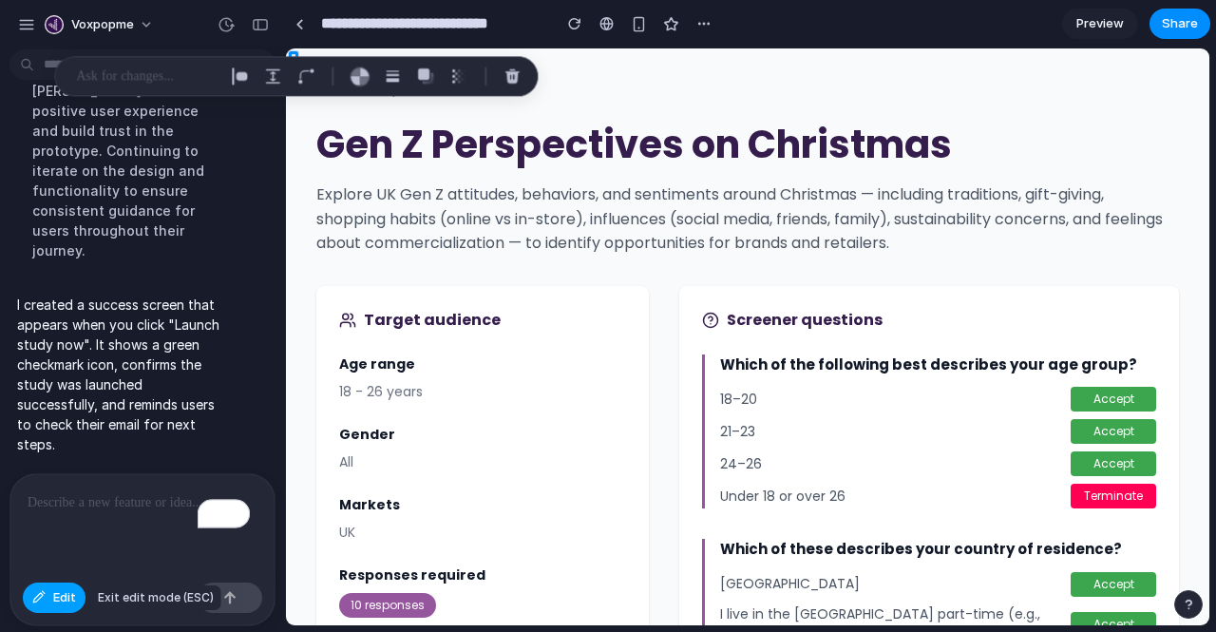
click at [48, 605] on button "Edit" at bounding box center [54, 597] width 63 height 30
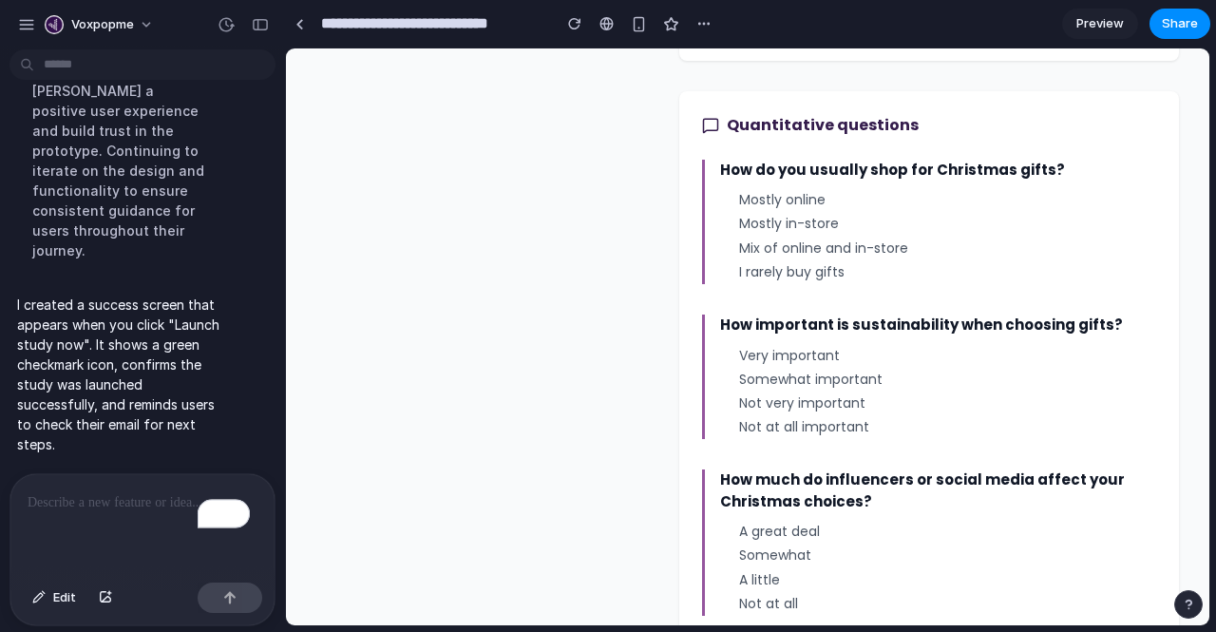
scroll to position [1626, 0]
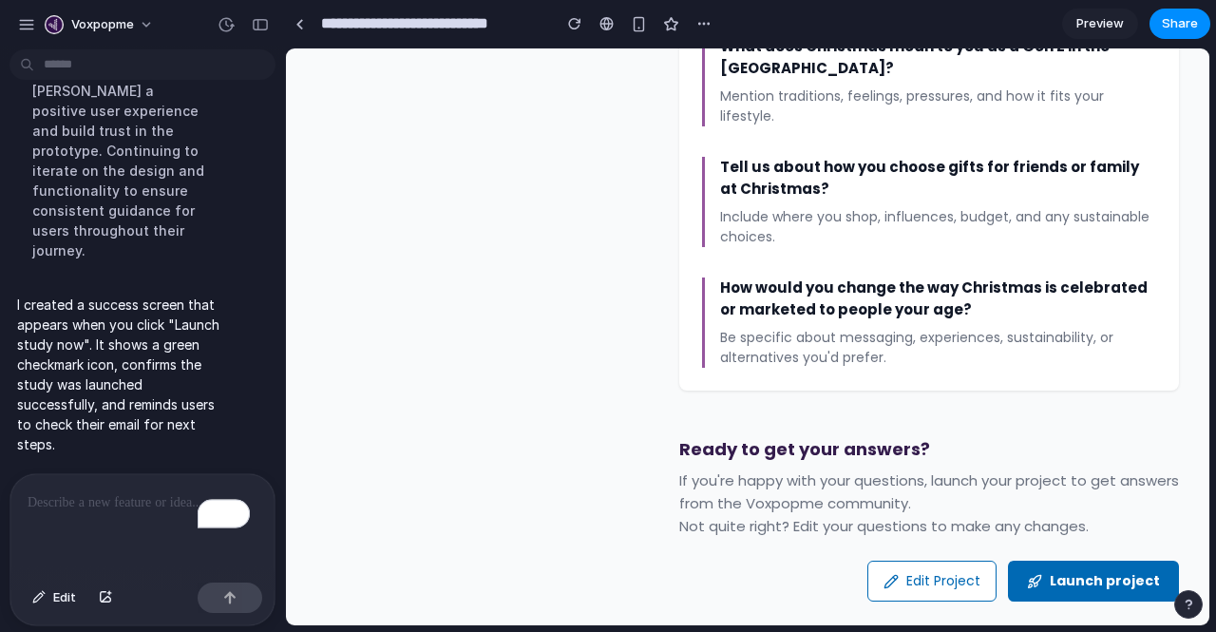
click at [1038, 561] on button "Launch project" at bounding box center [1093, 581] width 171 height 41
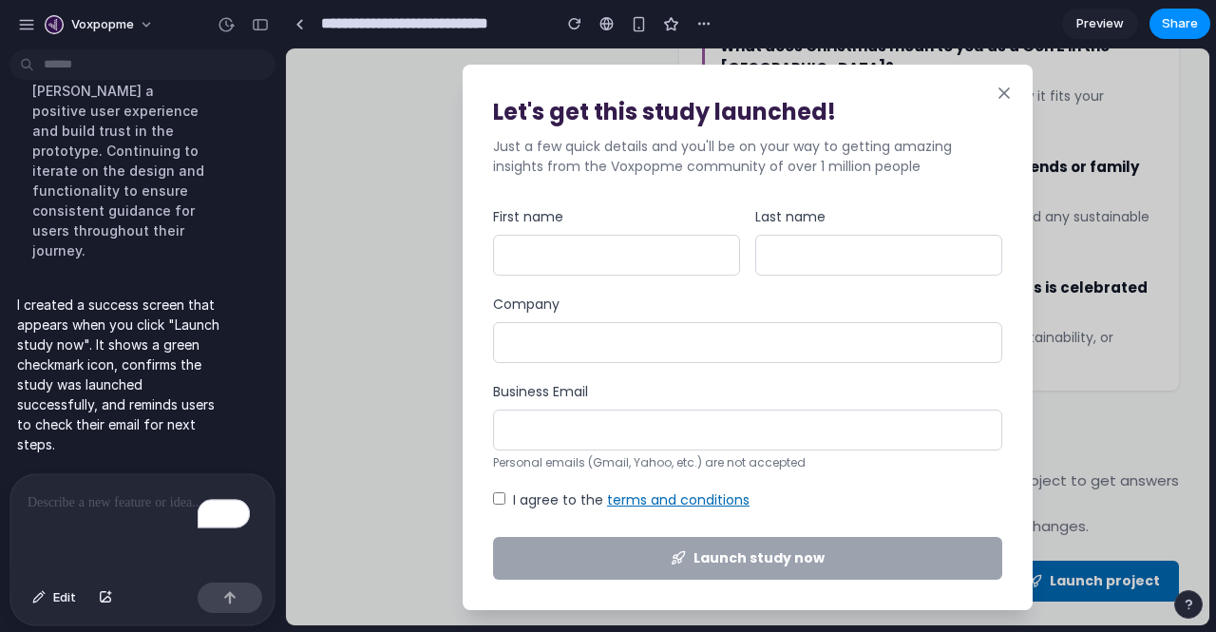
click at [550, 253] on input "First name" at bounding box center [616, 255] width 247 height 41
type input "*****"
type input "********"
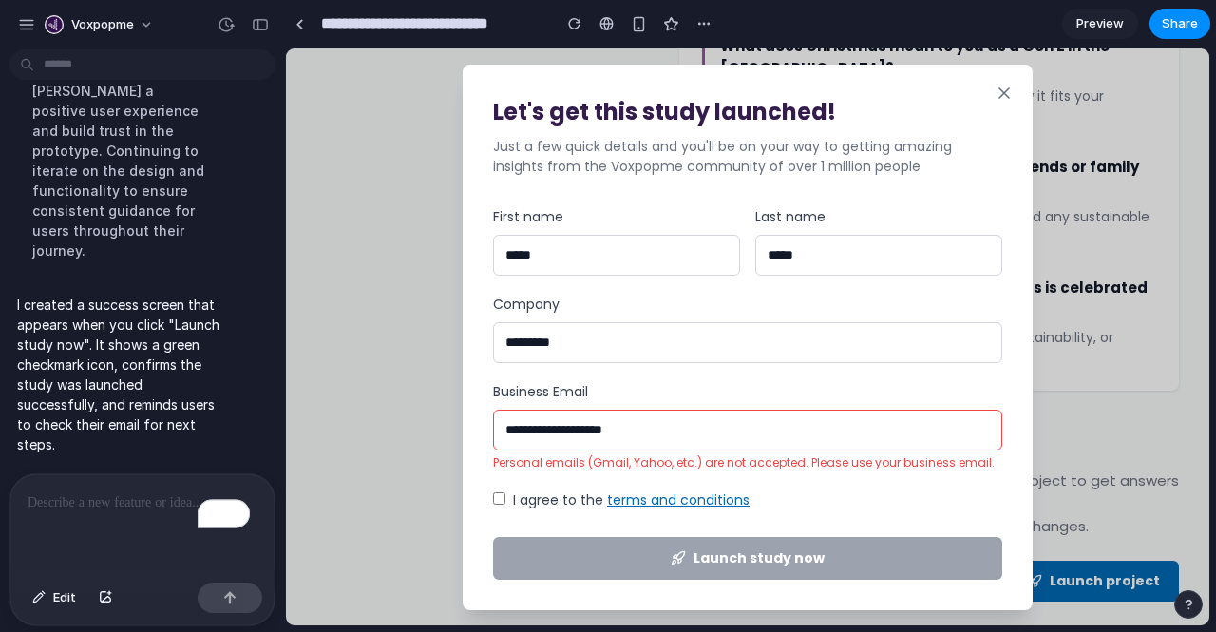
click at [507, 492] on div "I agree to the terms and conditions" at bounding box center [747, 500] width 509 height 20
click at [603, 430] on input "**********" at bounding box center [747, 430] width 509 height 41
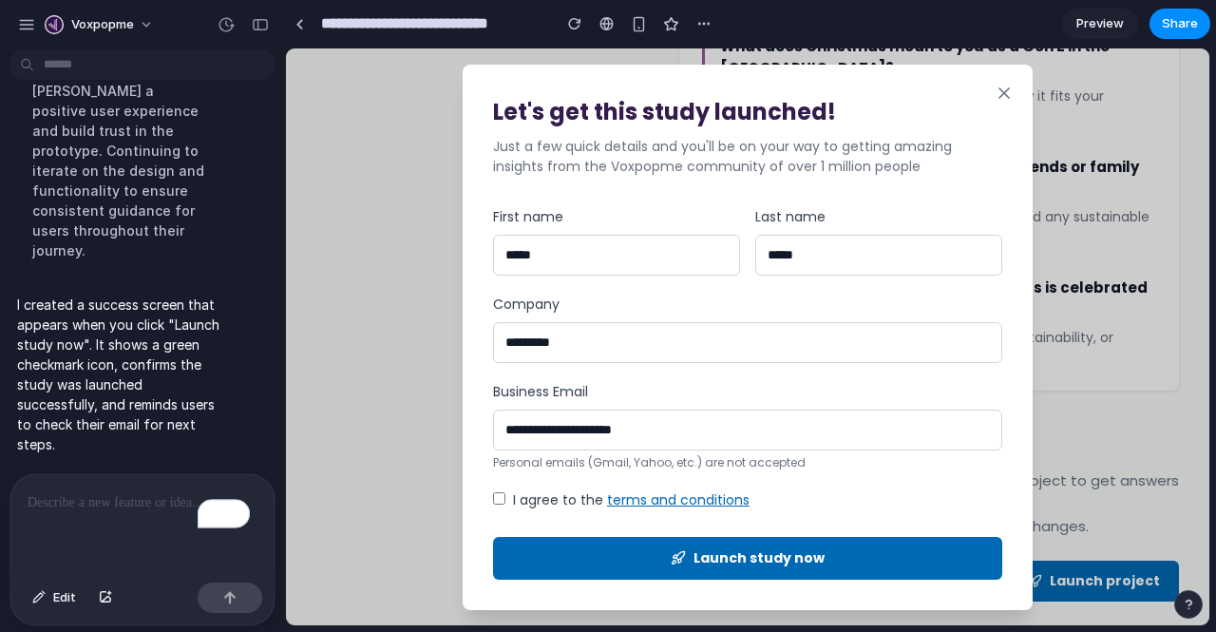
type input "**********"
click at [651, 545] on button "Launch study now" at bounding box center [747, 558] width 509 height 43
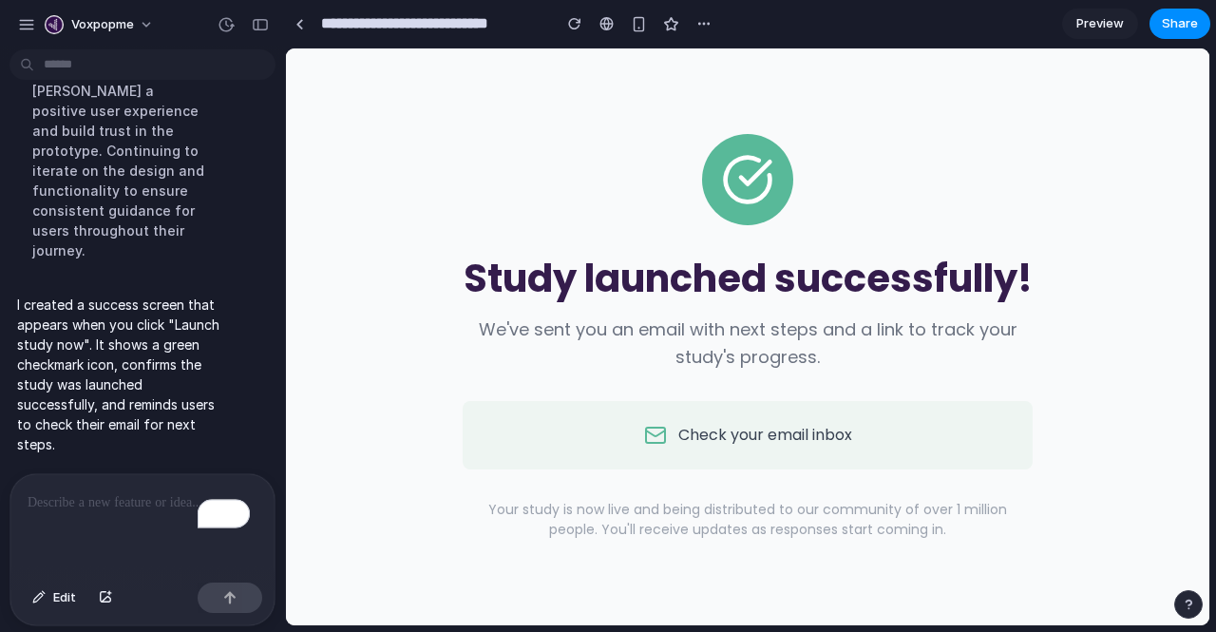
scroll to position [0, 0]
click at [67, 597] on span "Edit" at bounding box center [64, 597] width 23 height 19
click at [51, 587] on button "Edit" at bounding box center [54, 597] width 63 height 30
click at [86, 503] on p "To enrich screen reader interactions, please activate Accessibility in Grammarl…" at bounding box center [139, 502] width 222 height 23
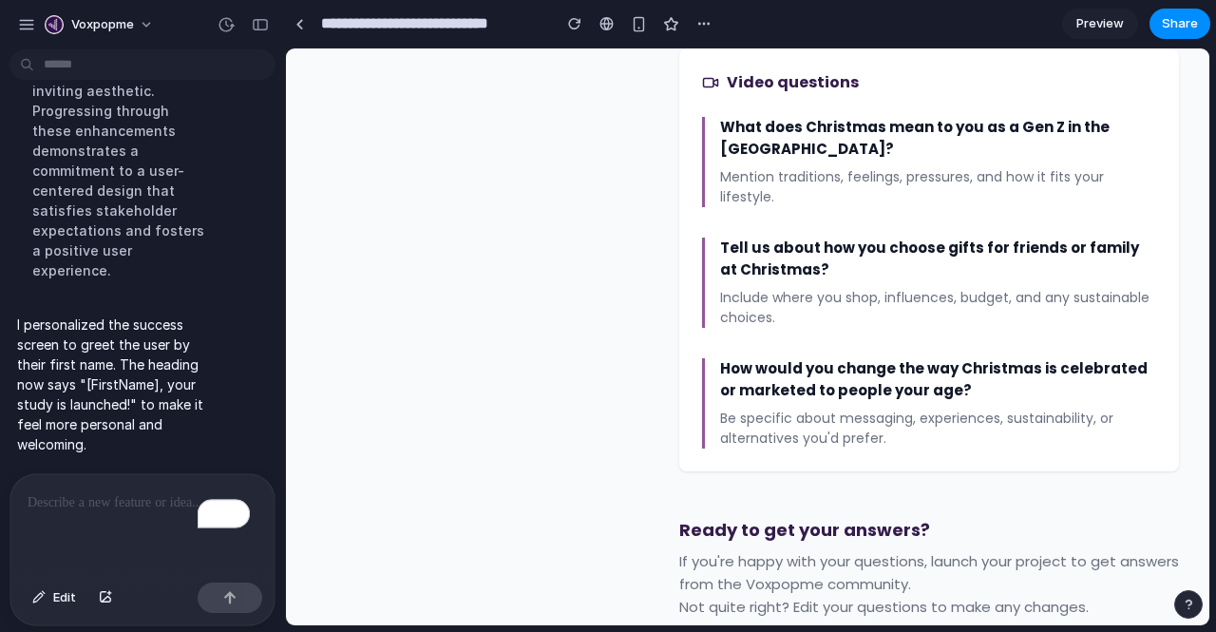
scroll to position [1626, 0]
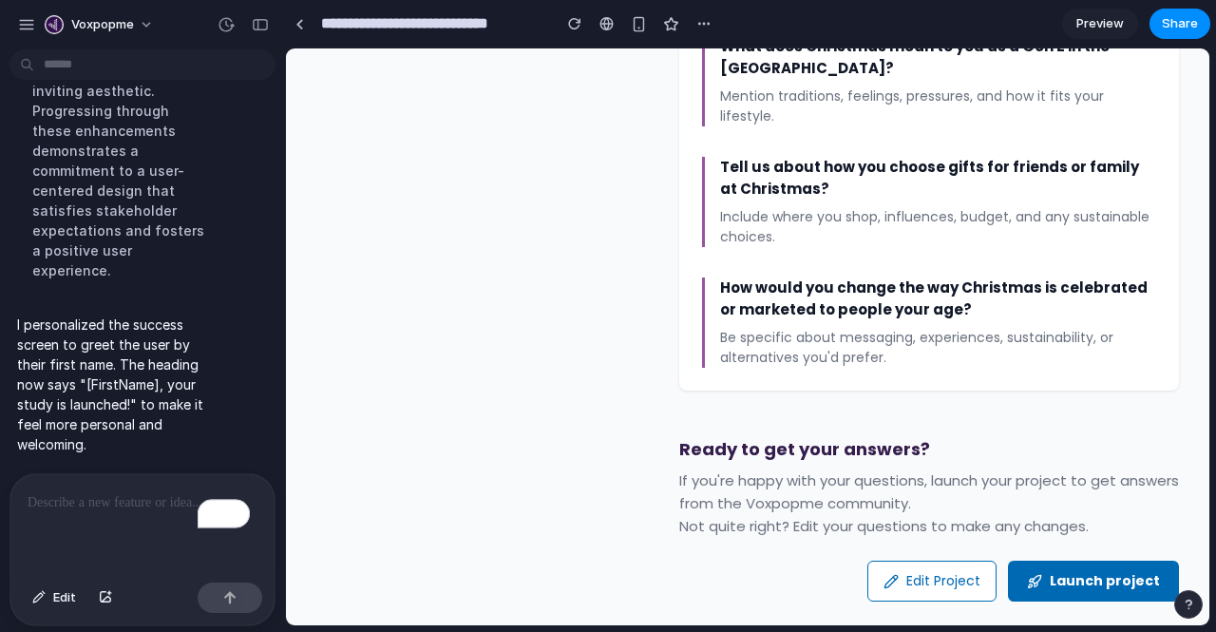
click at [1042, 561] on button "Launch project" at bounding box center [1093, 581] width 171 height 41
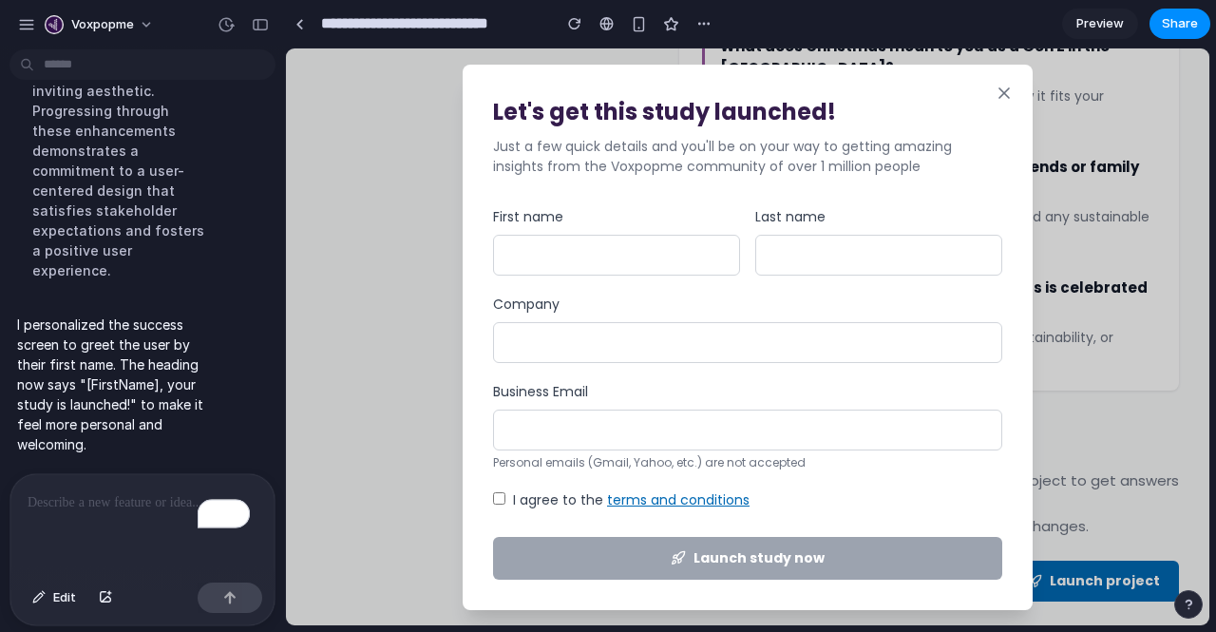
click at [622, 256] on input "First name" at bounding box center [616, 255] width 247 height 41
type input "***"
type input "****"
type input "**********"
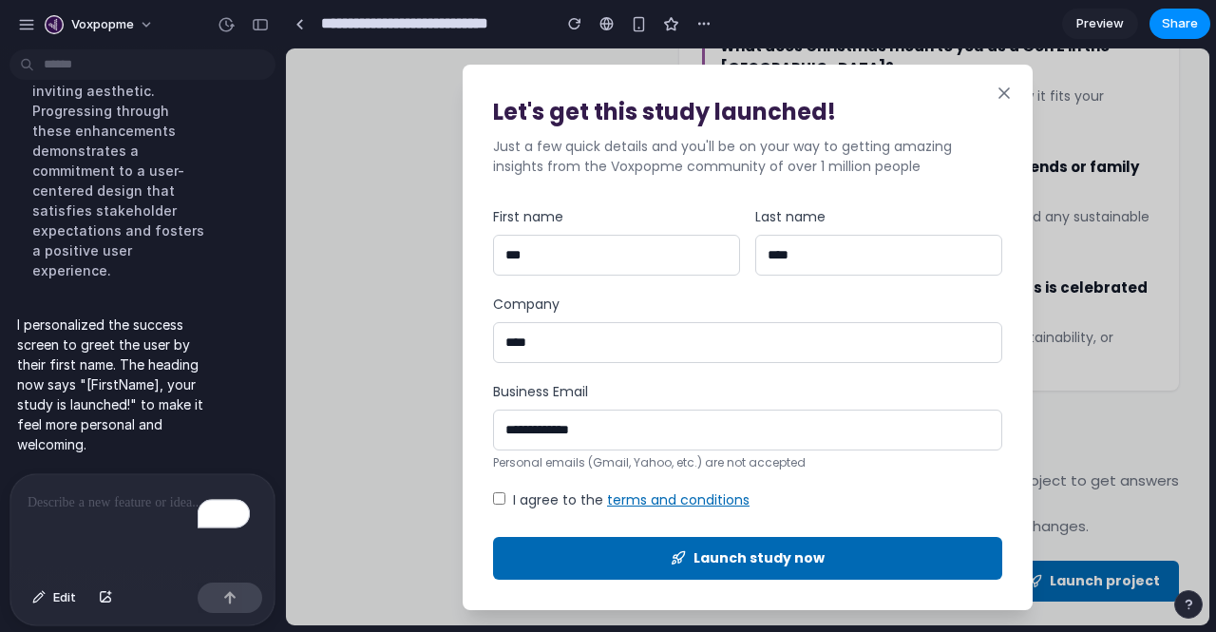
click at [581, 543] on button "Launch study now" at bounding box center [747, 558] width 509 height 43
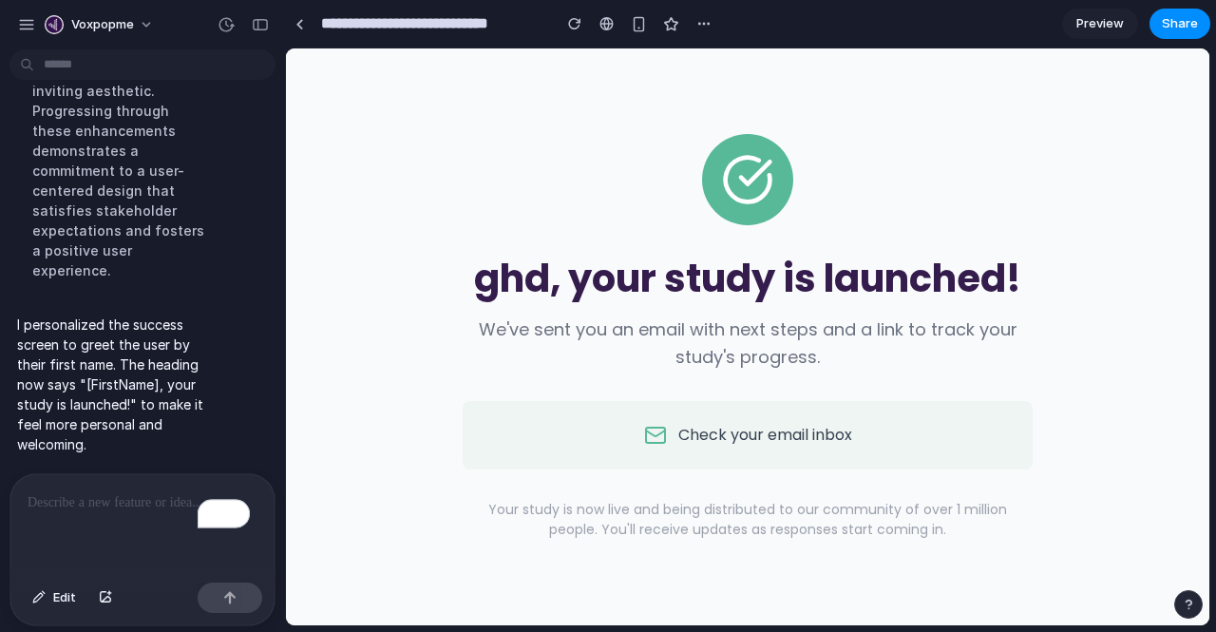
scroll to position [0, 0]
click at [73, 593] on span "Edit" at bounding box center [64, 597] width 23 height 19
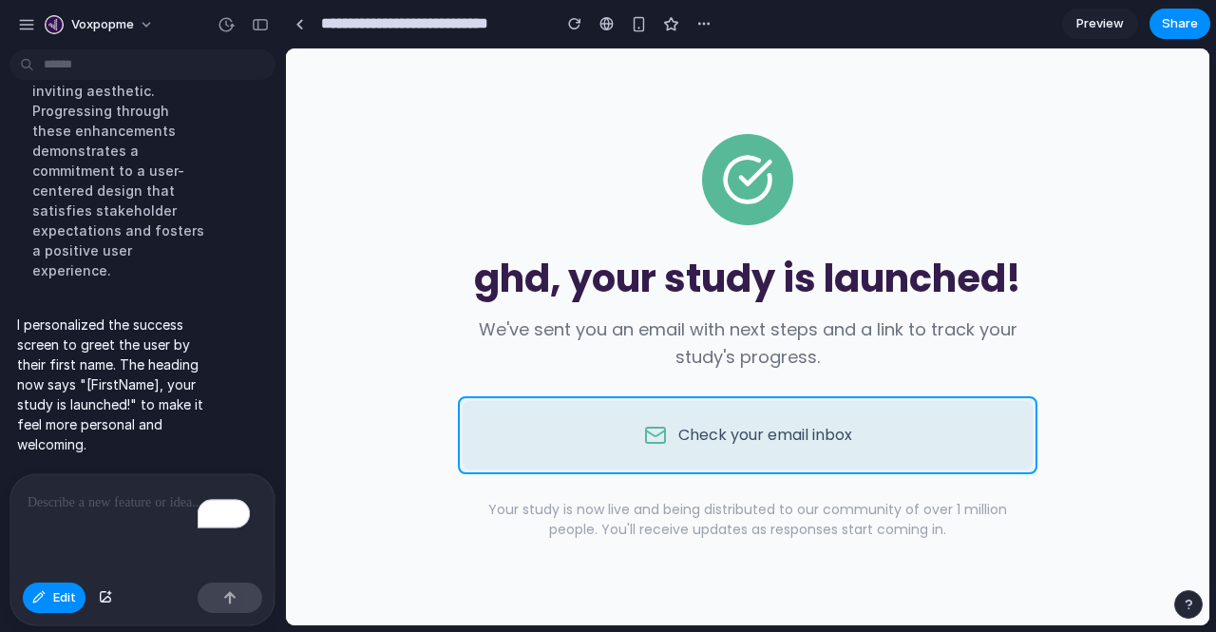
click at [651, 421] on div at bounding box center [747, 336] width 923 height 577
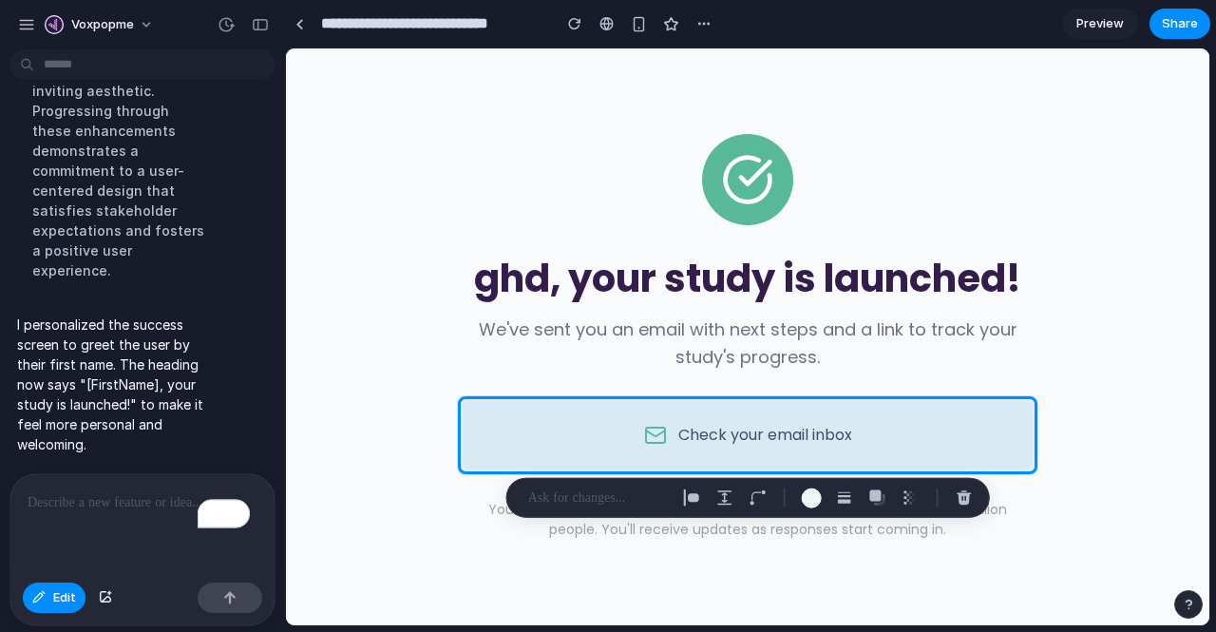
click at [107, 497] on p "To enrich screen reader interactions, please activate Accessibility in Grammarl…" at bounding box center [139, 502] width 222 height 23
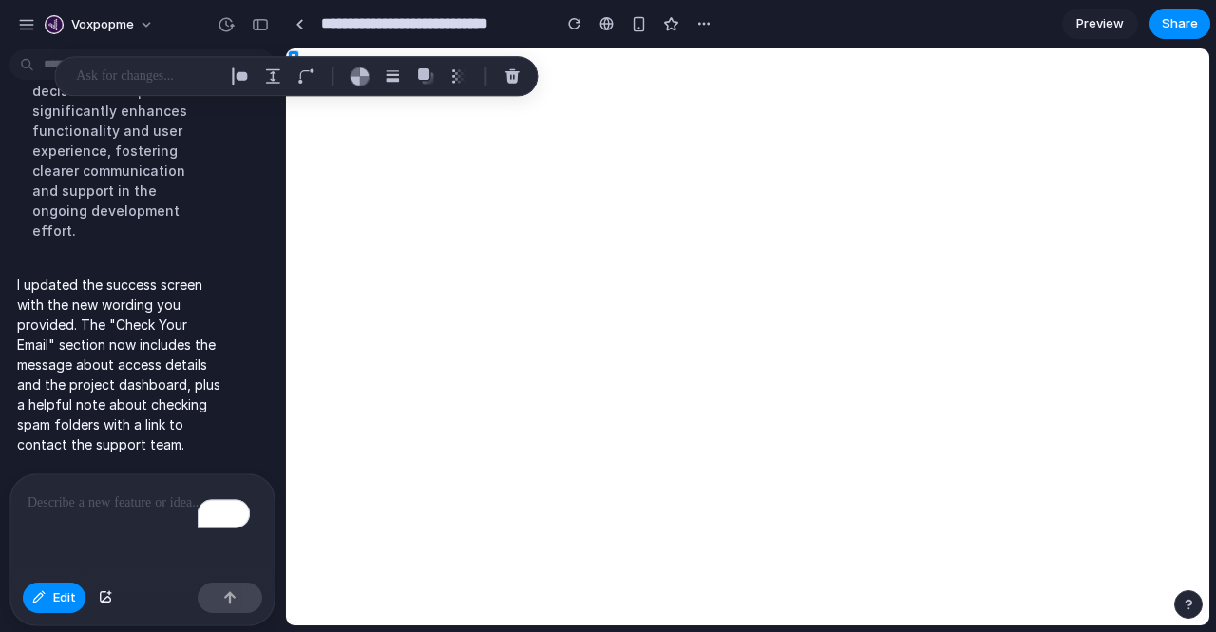
scroll to position [6037, 0]
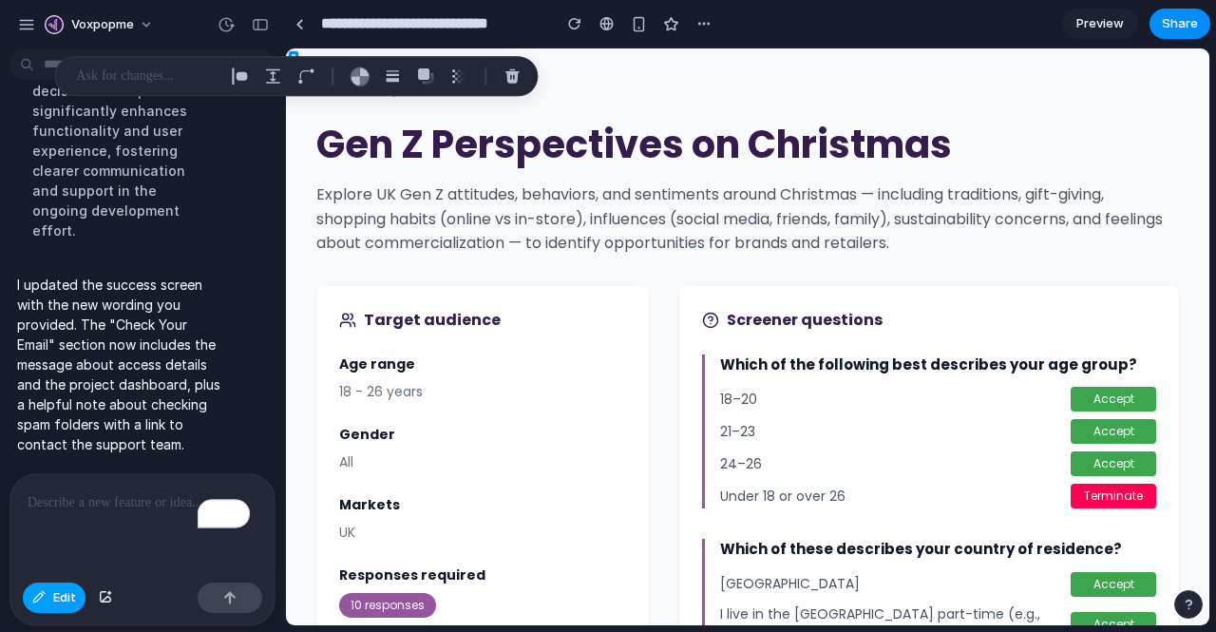
click at [68, 600] on span "Edit" at bounding box center [64, 597] width 23 height 19
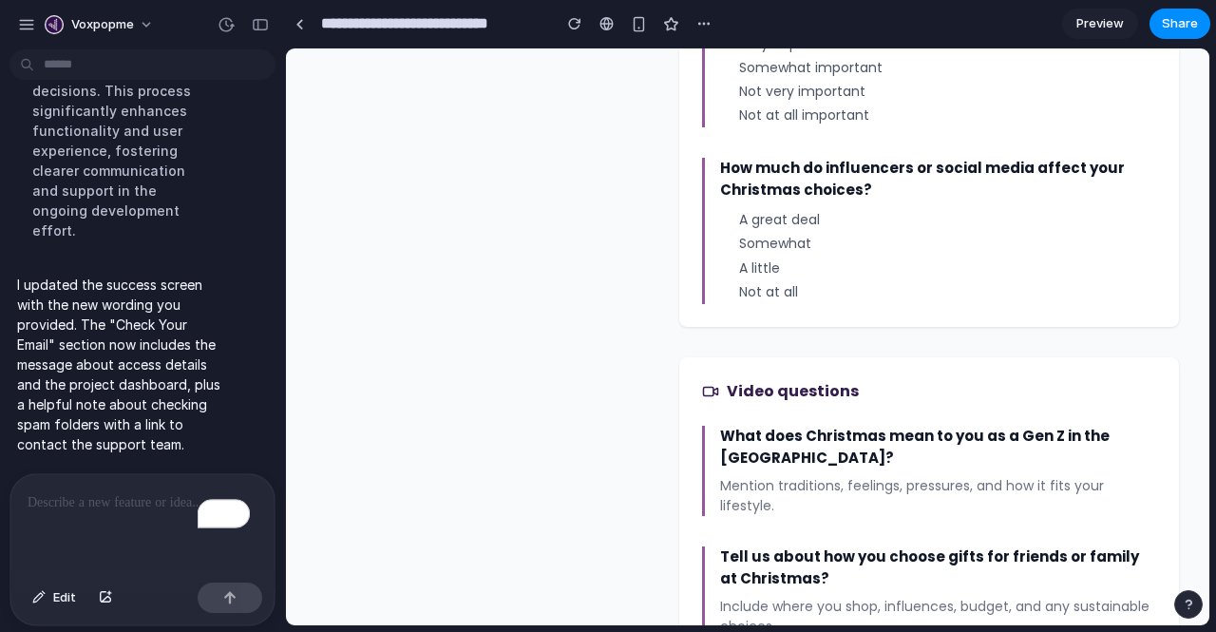
scroll to position [1626, 0]
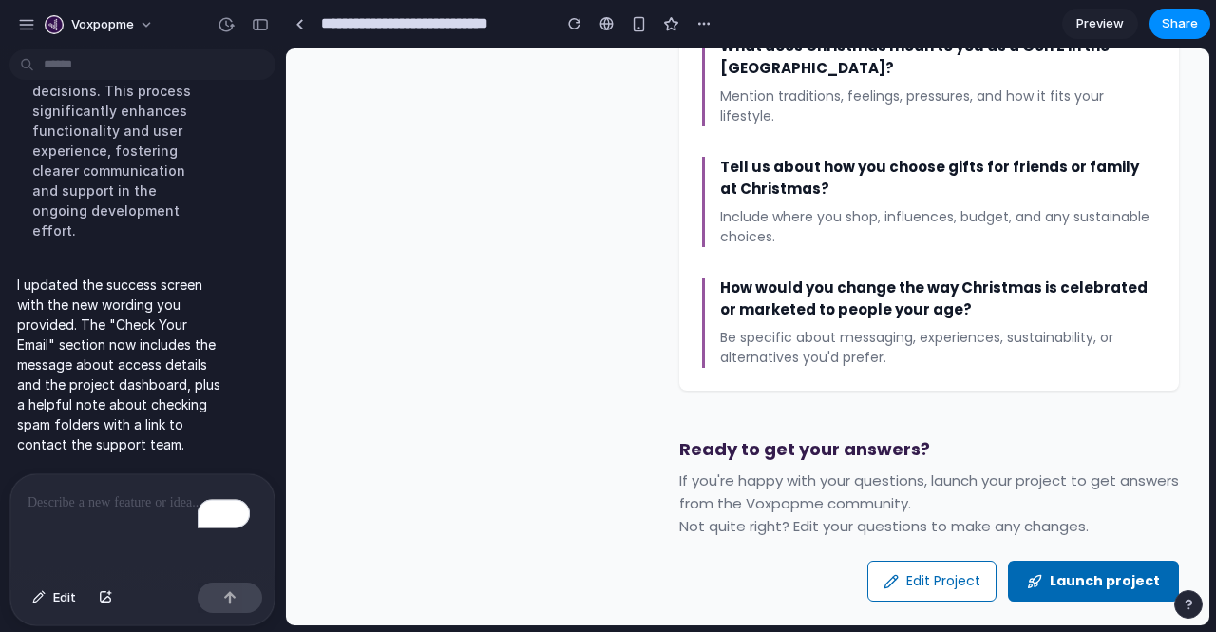
click at [1099, 561] on button "Launch project" at bounding box center [1093, 581] width 171 height 41
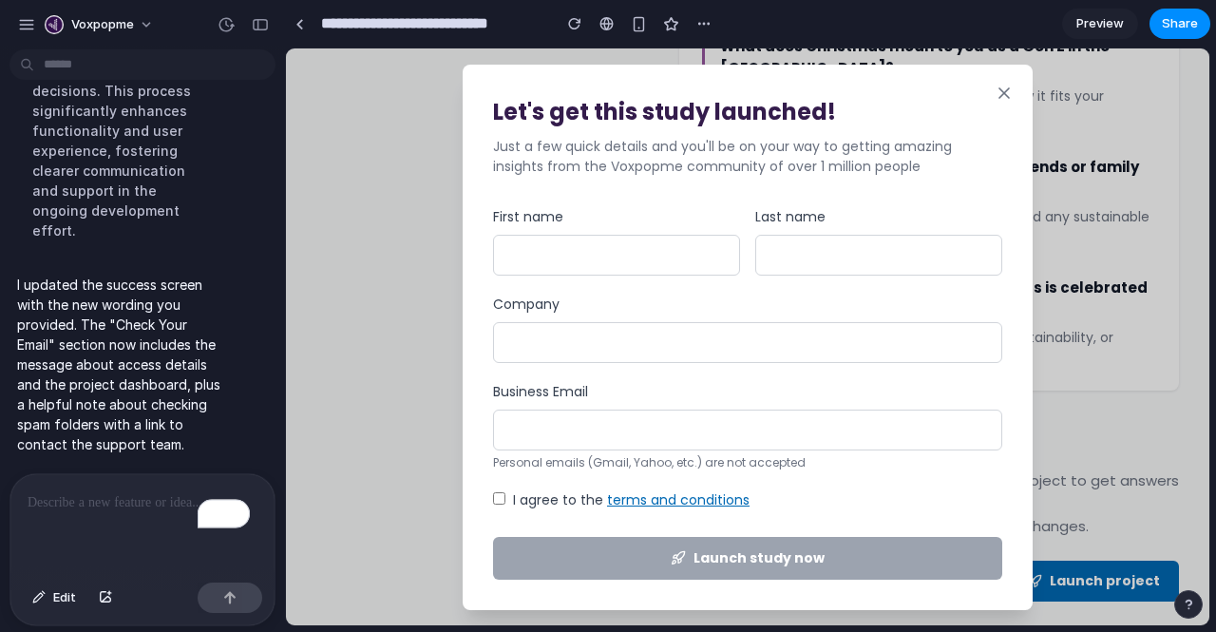
click at [690, 242] on input "First name" at bounding box center [616, 255] width 247 height 41
type input "*****"
type input "********"
type input "**********"
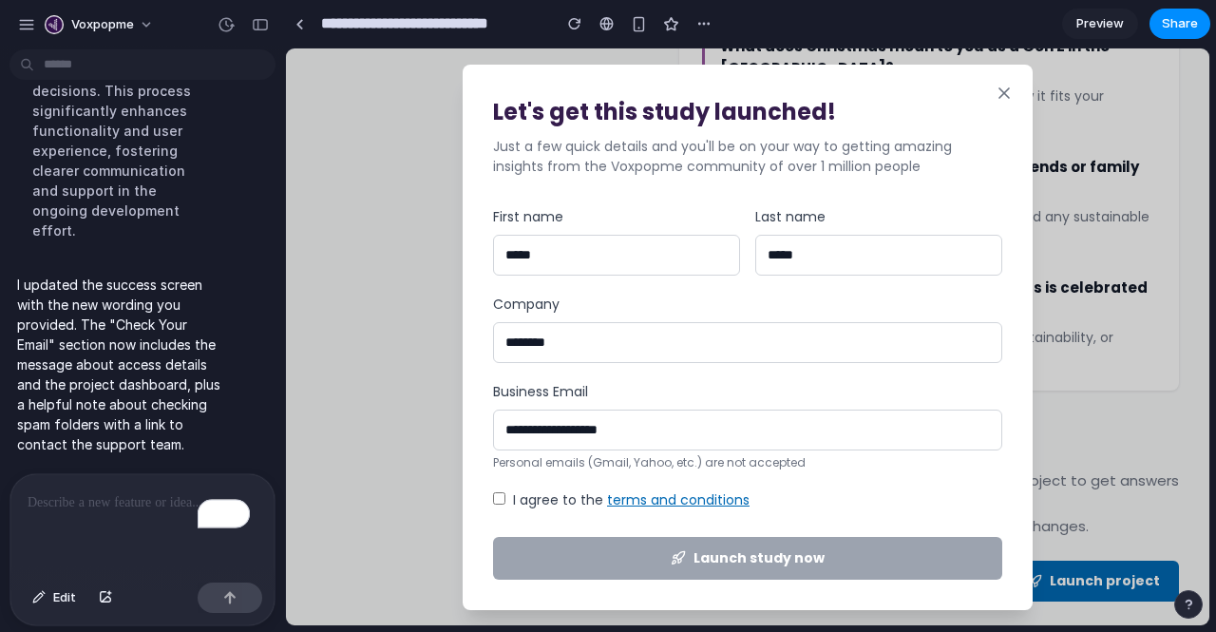
click at [539, 496] on label "I agree to the terms and conditions" at bounding box center [631, 500] width 237 height 20
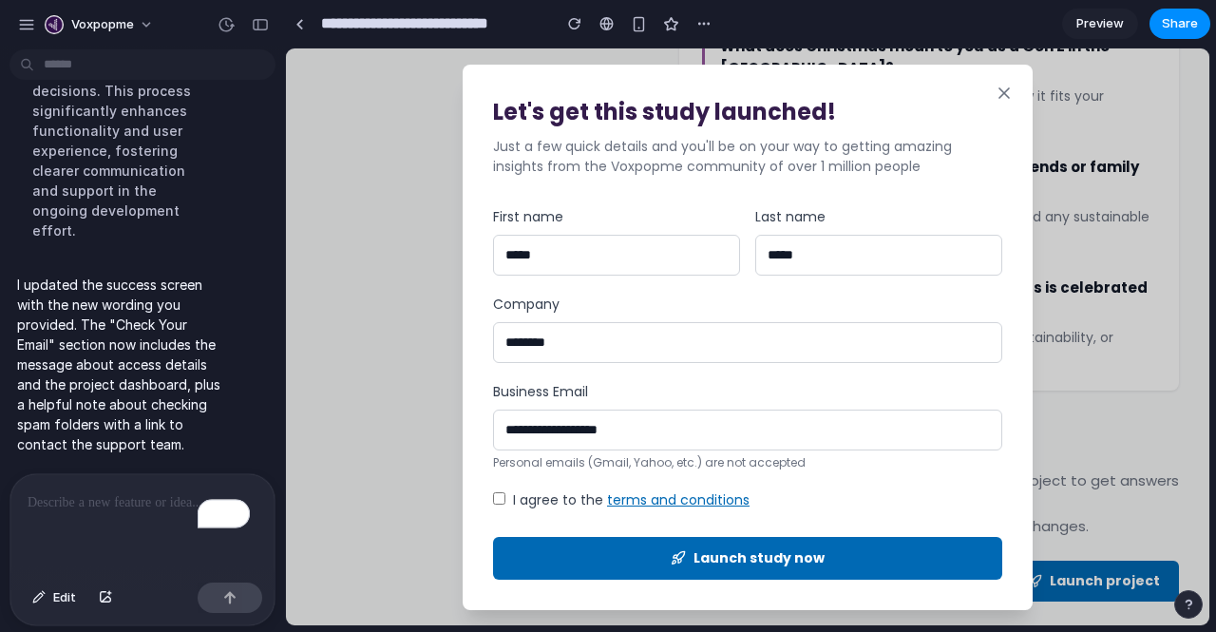
click at [596, 543] on button "Launch study now" at bounding box center [747, 558] width 509 height 43
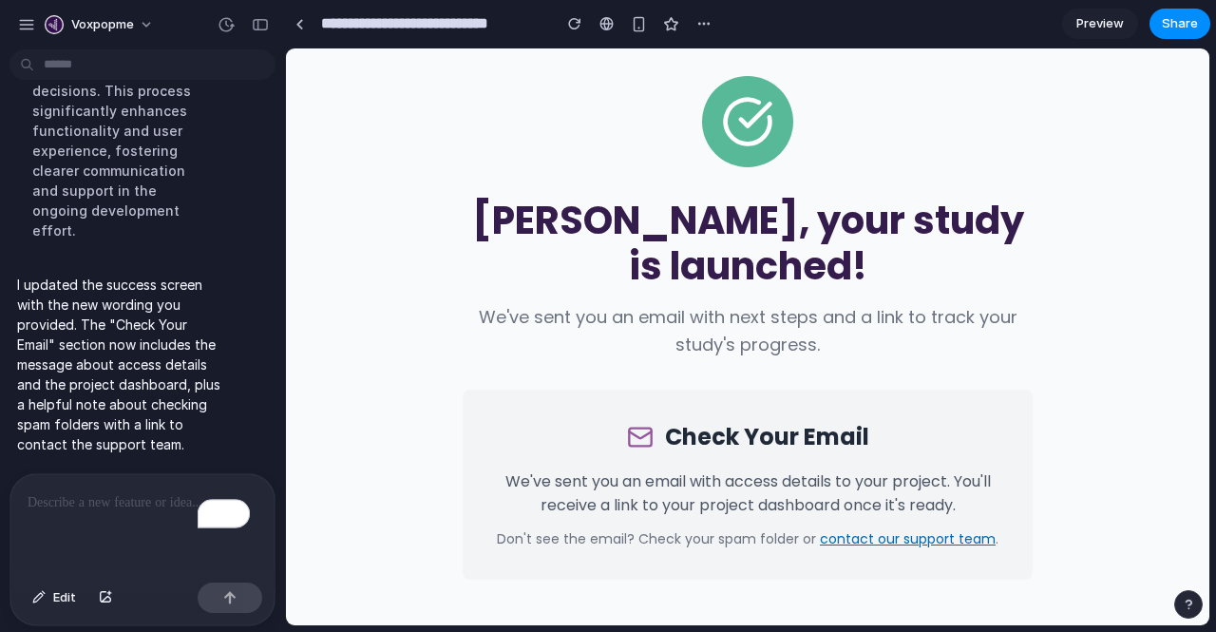
click at [86, 491] on p "To enrich screen reader interactions, please activate Accessibility in Grammarl…" at bounding box center [139, 502] width 222 height 23
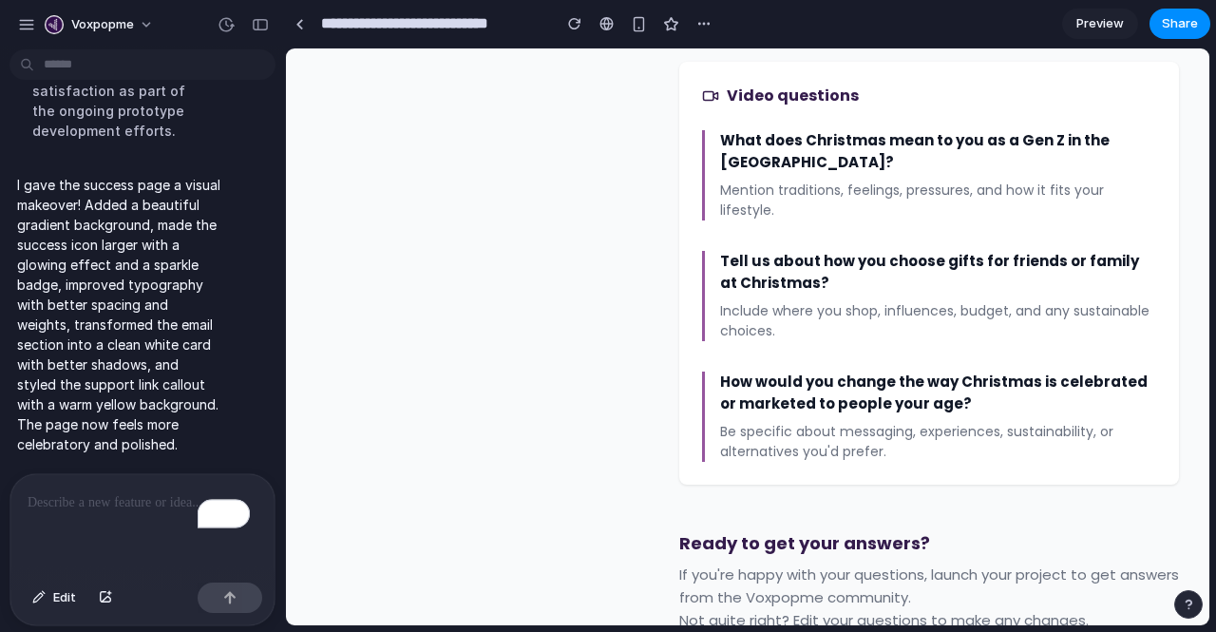
scroll to position [1626, 0]
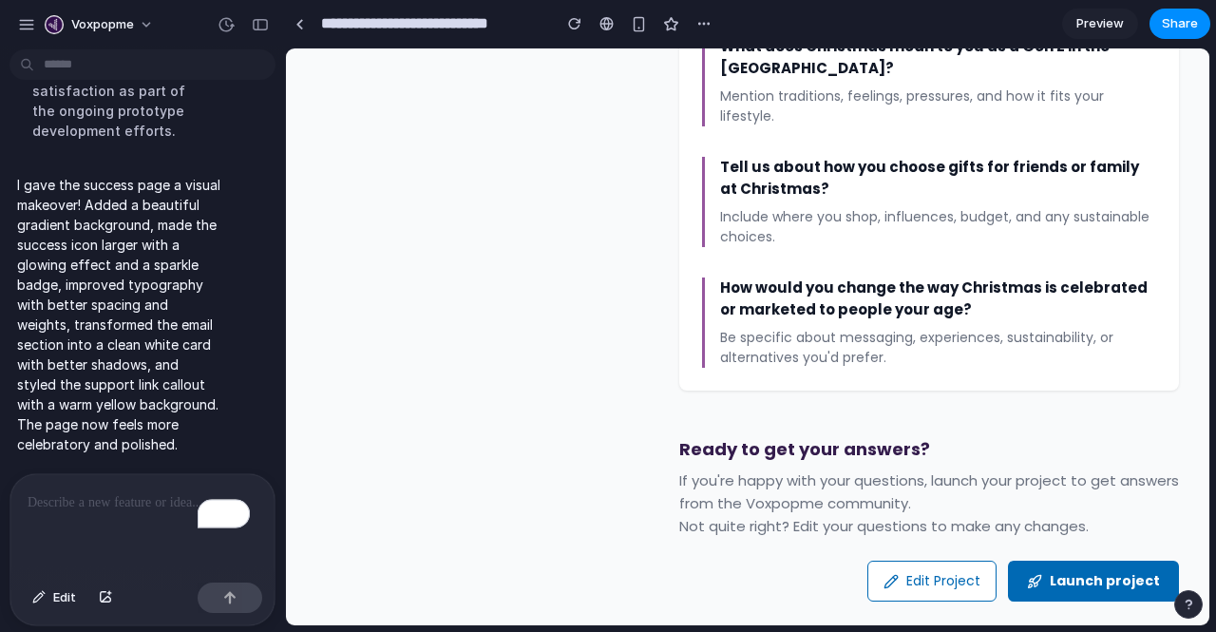
click at [1058, 561] on button "Launch project" at bounding box center [1093, 581] width 171 height 41
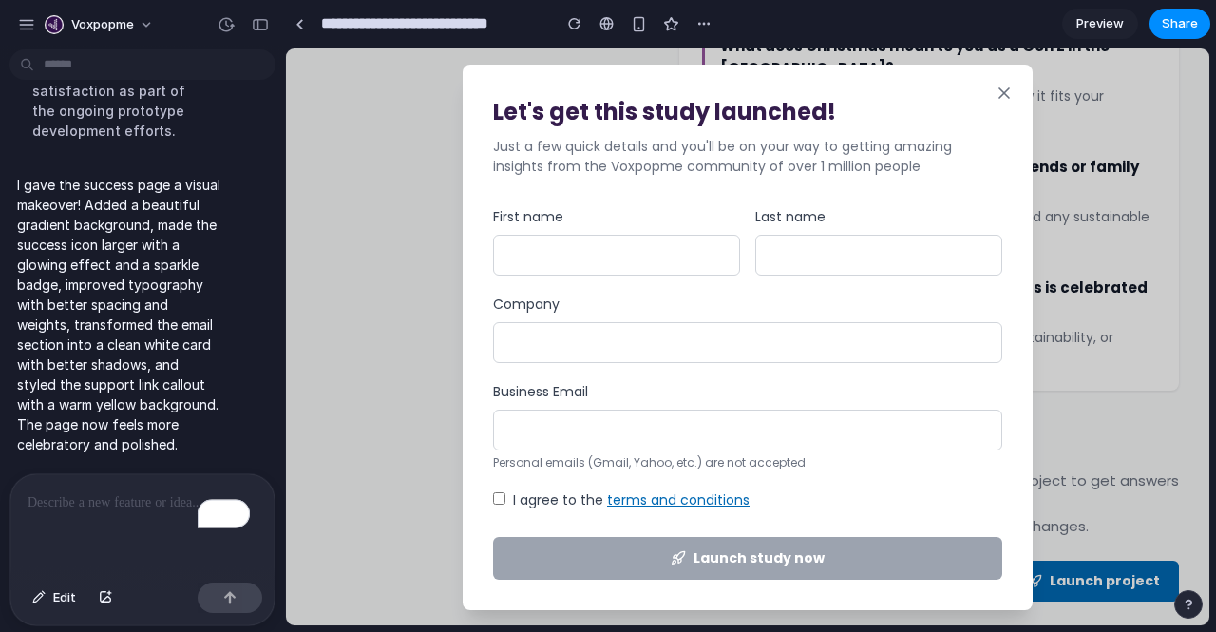
click at [1009, 88] on icon at bounding box center [1005, 93] width 10 height 10
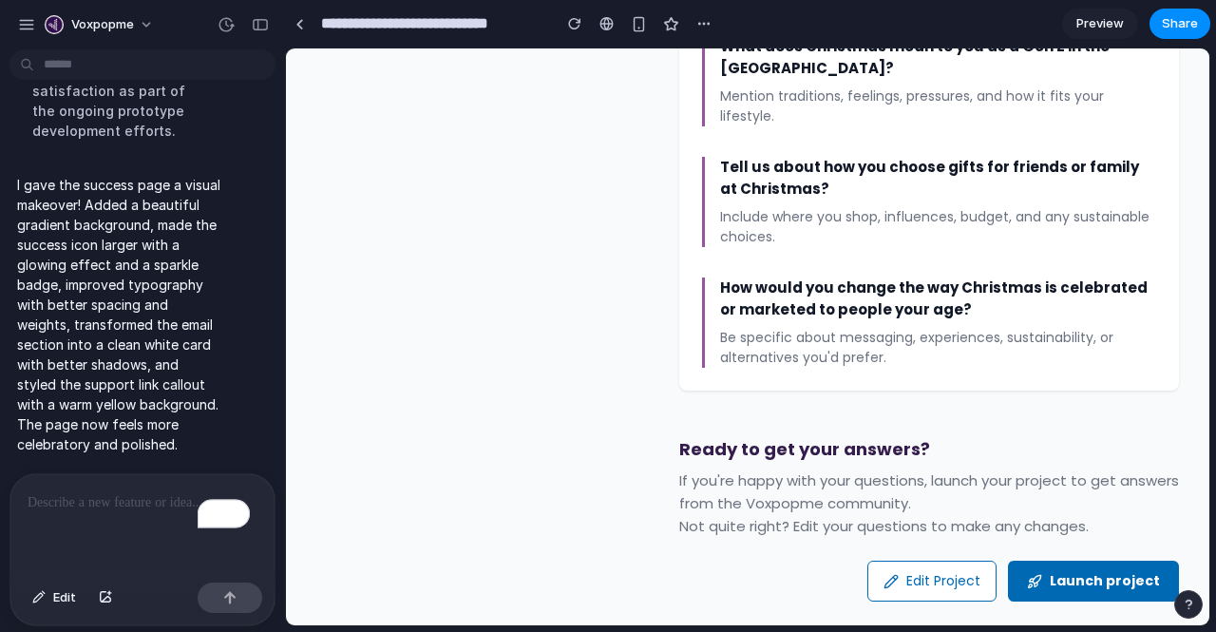
click at [98, 491] on p "To enrich screen reader interactions, please activate Accessibility in Grammarl…" at bounding box center [139, 502] width 222 height 23
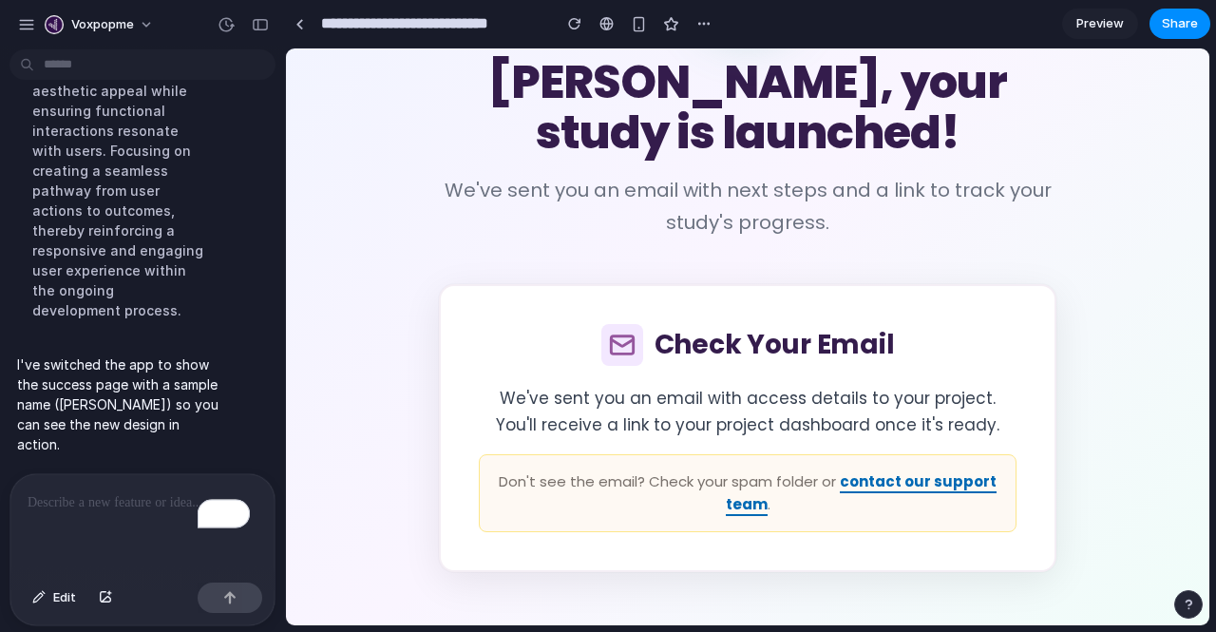
scroll to position [0, 0]
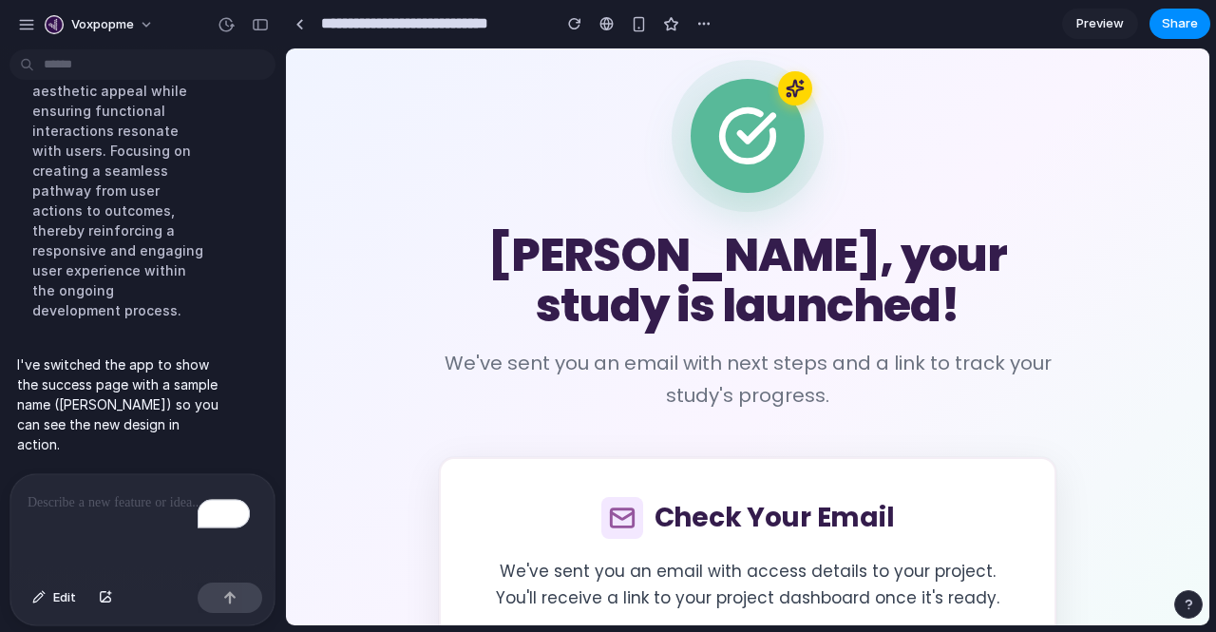
click at [101, 498] on p "To enrich screen reader interactions, please activate Accessibility in Grammarl…" at bounding box center [139, 502] width 222 height 23
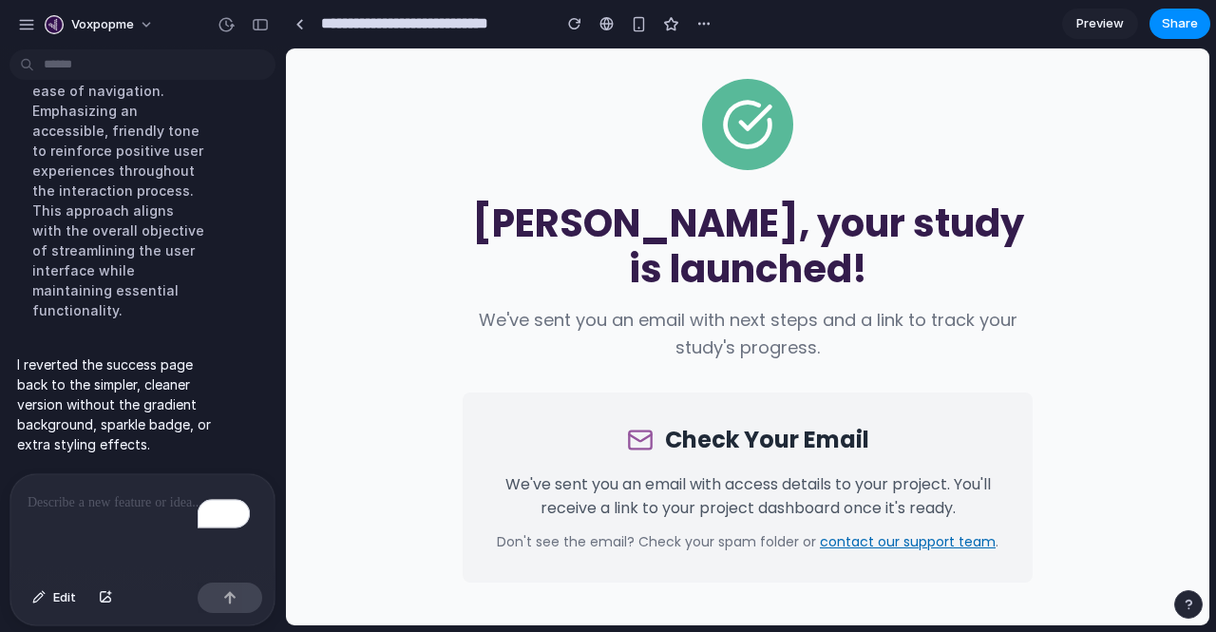
scroll to position [3, 0]
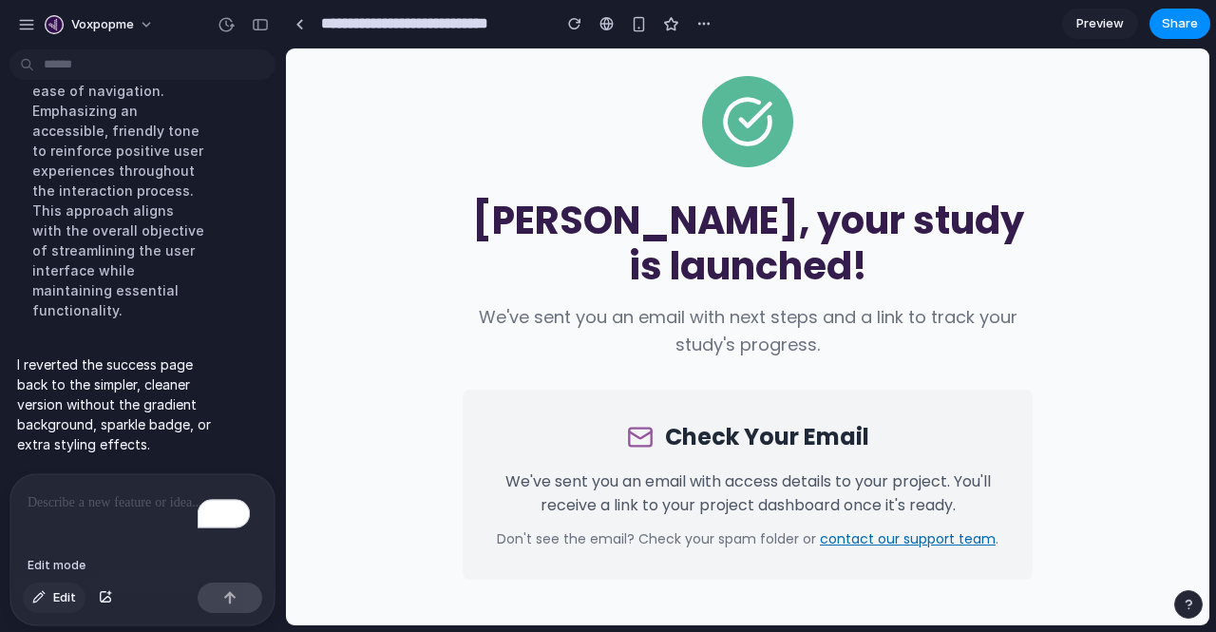
click at [64, 598] on span "Edit" at bounding box center [64, 597] width 23 height 19
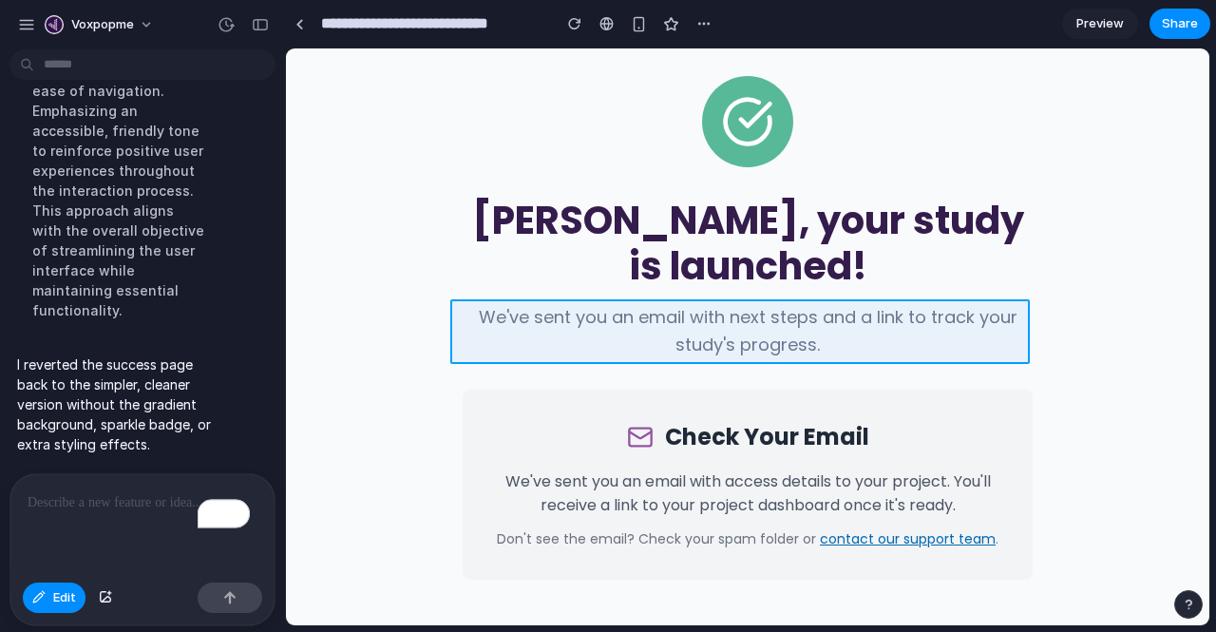
click at [655, 343] on div at bounding box center [747, 336] width 923 height 577
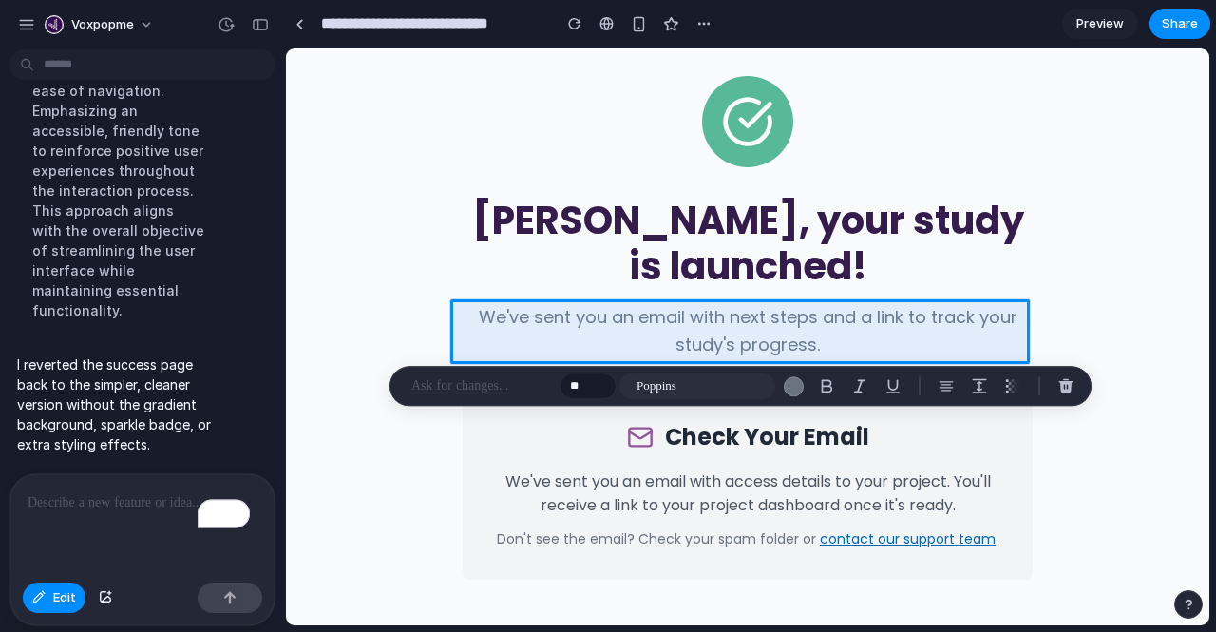
click at [165, 497] on p "To enrich screen reader interactions, please activate Accessibility in Grammarl…" at bounding box center [139, 502] width 222 height 23
click at [47, 495] on p "**********" at bounding box center [139, 502] width 222 height 23
click at [142, 492] on p "**********" at bounding box center [139, 502] width 222 height 23
click at [97, 499] on p "To enrich screen reader interactions, please activate Accessibility in Grammarl…" at bounding box center [139, 502] width 222 height 23
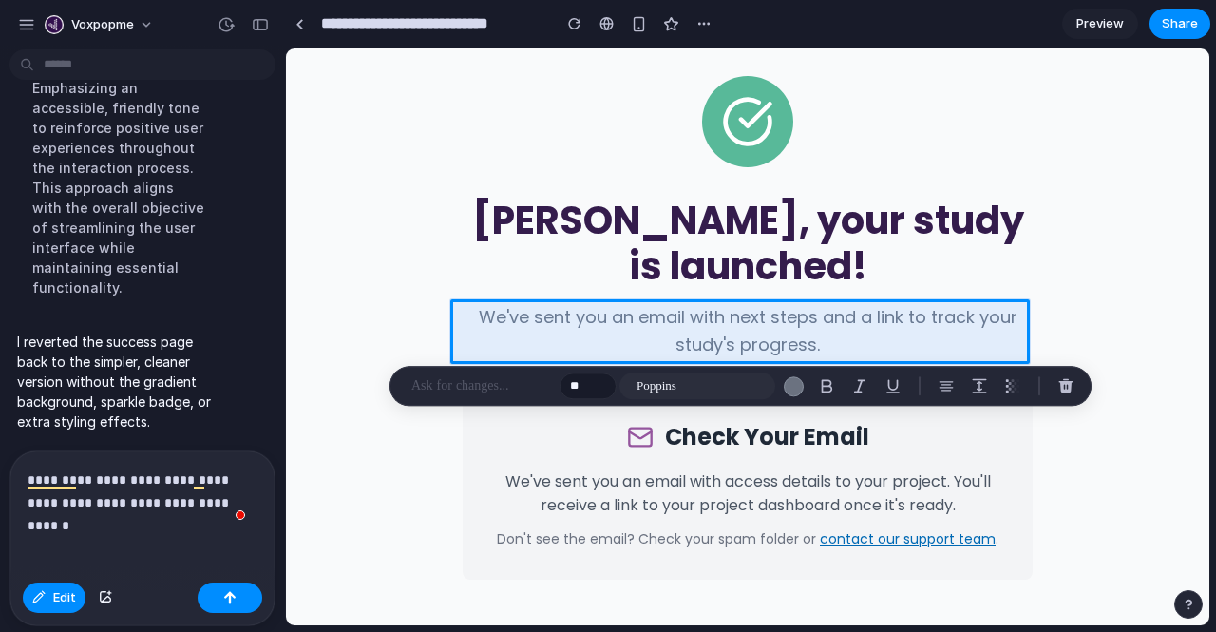
scroll to position [5959, 0]
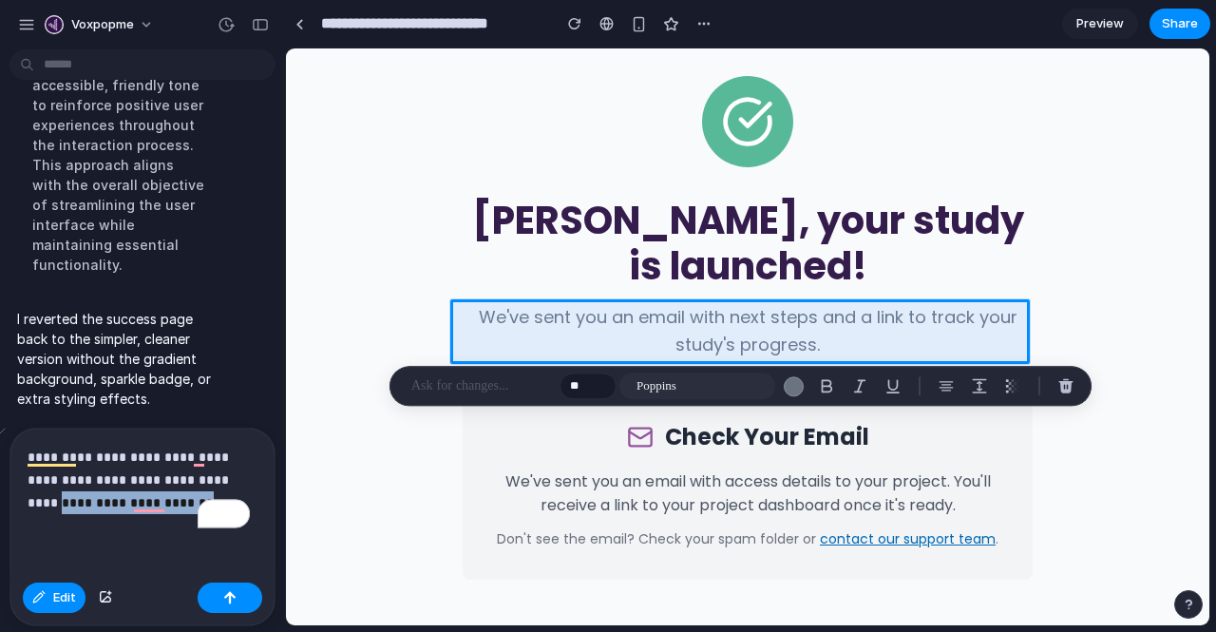
drag, startPoint x: 174, startPoint y: 495, endPoint x: 29, endPoint y: 493, distance: 145.4
click at [29, 493] on p "**********" at bounding box center [139, 480] width 222 height 68
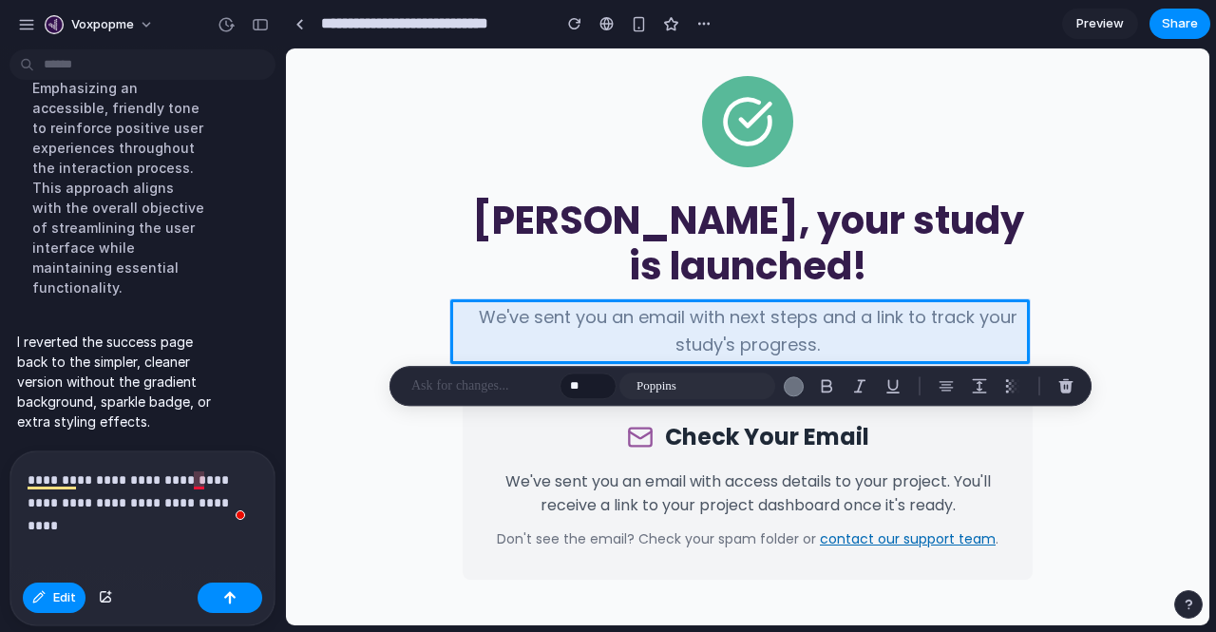
click at [203, 468] on p "**********" at bounding box center [139, 491] width 222 height 46
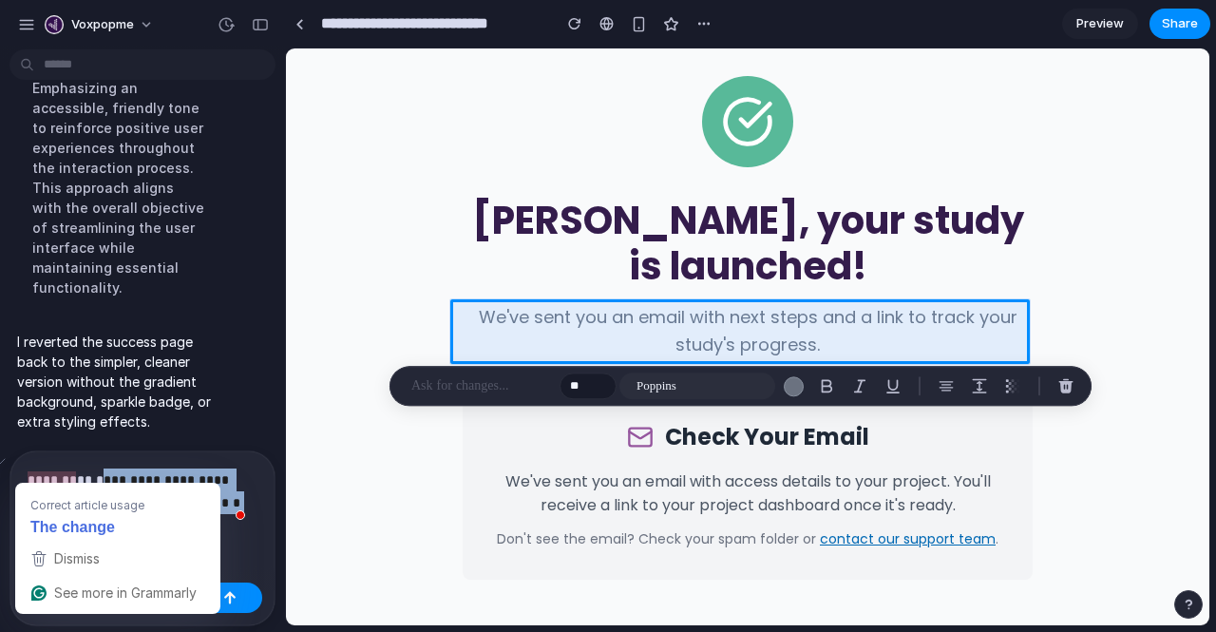
drag, startPoint x: 240, startPoint y: 487, endPoint x: 101, endPoint y: 468, distance: 141.0
click at [101, 468] on p "**********" at bounding box center [139, 491] width 222 height 46
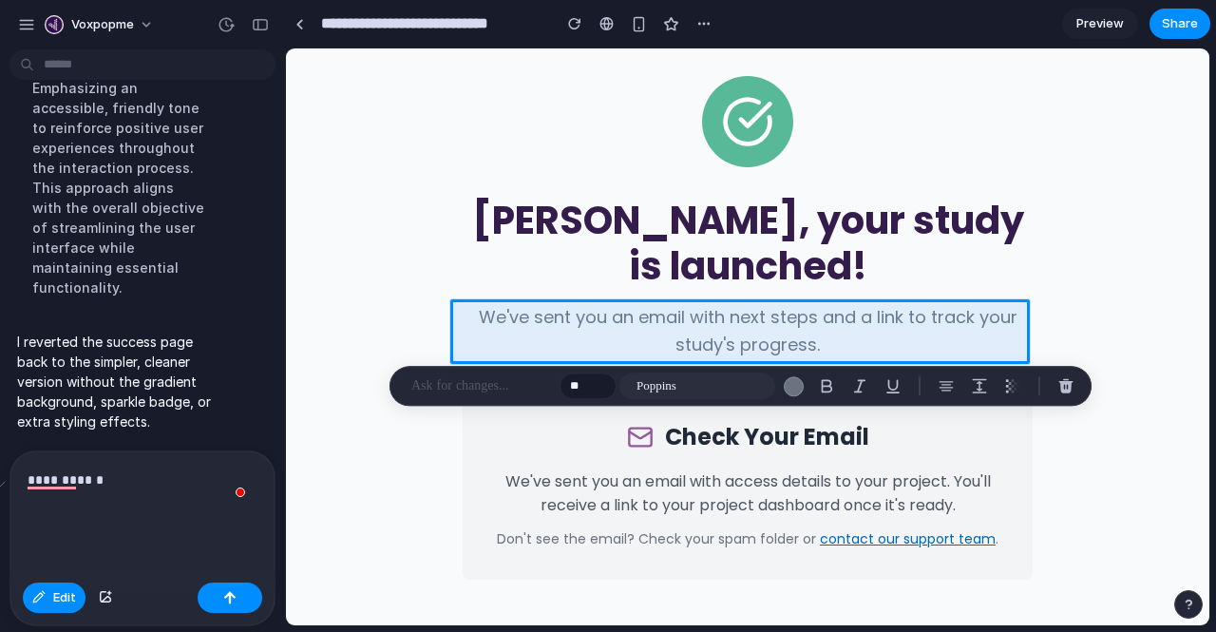
scroll to position [5917, 0]
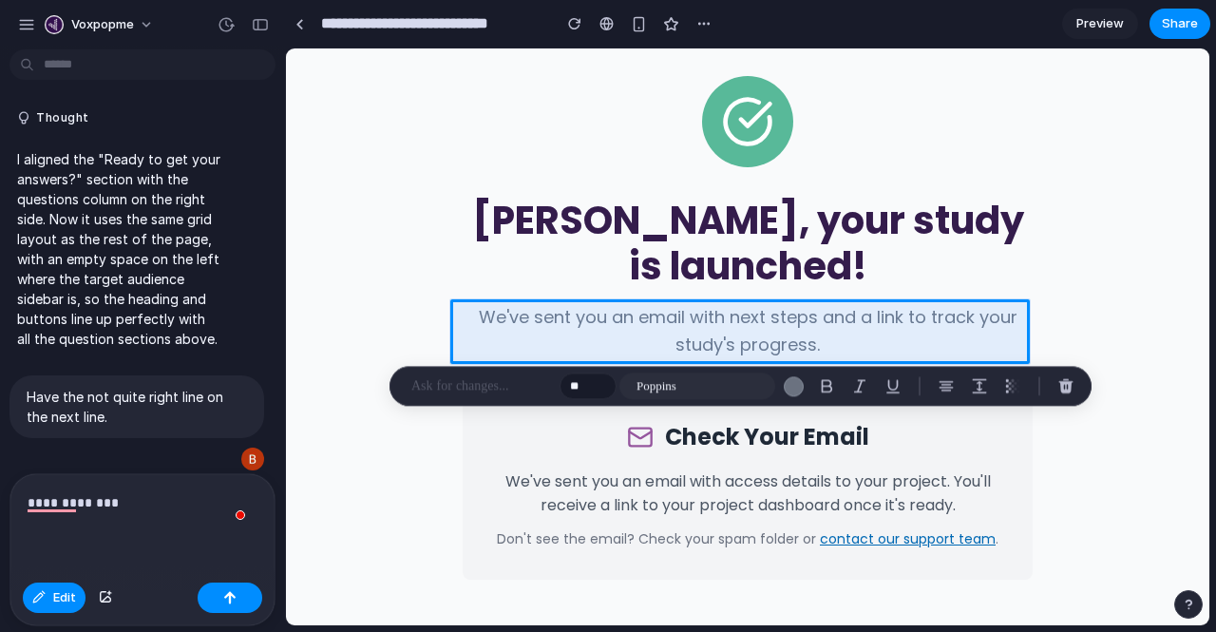
scroll to position [5917, 0]
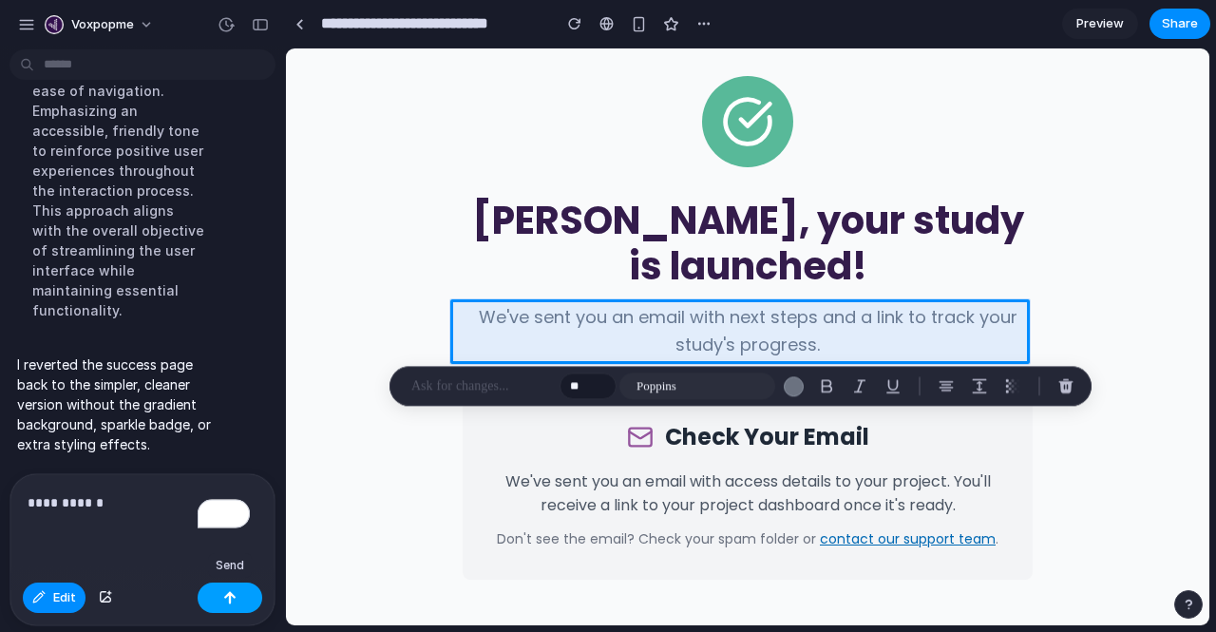
click at [232, 591] on div "button" at bounding box center [229, 597] width 13 height 13
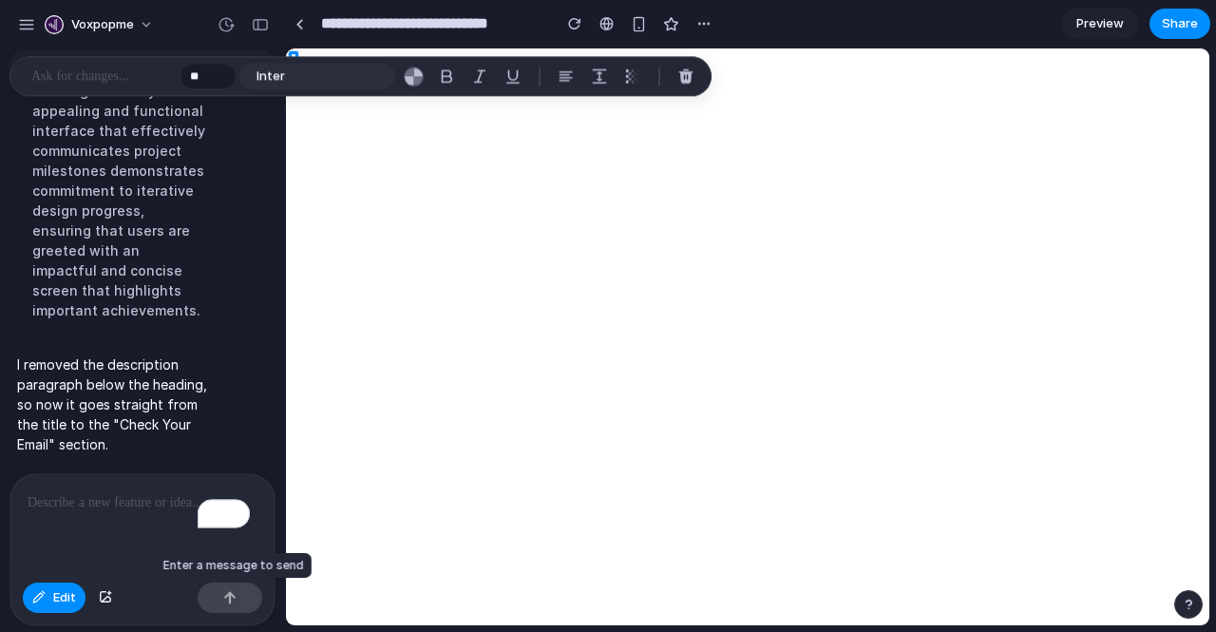
scroll to position [0, 0]
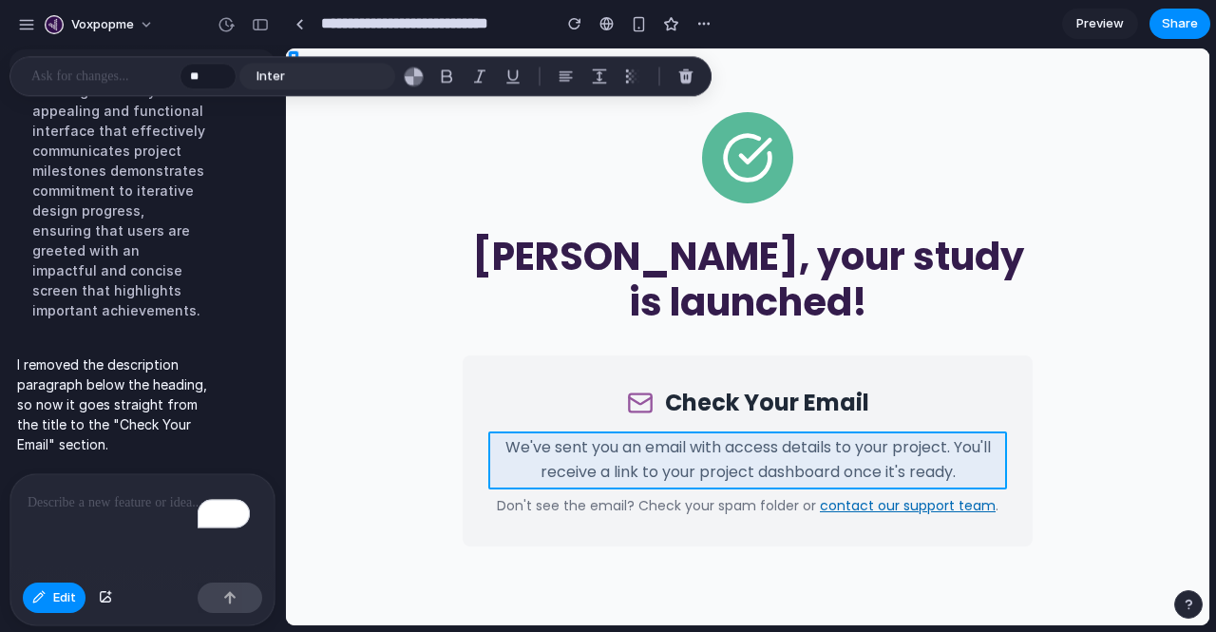
click at [538, 472] on div at bounding box center [747, 336] width 923 height 577
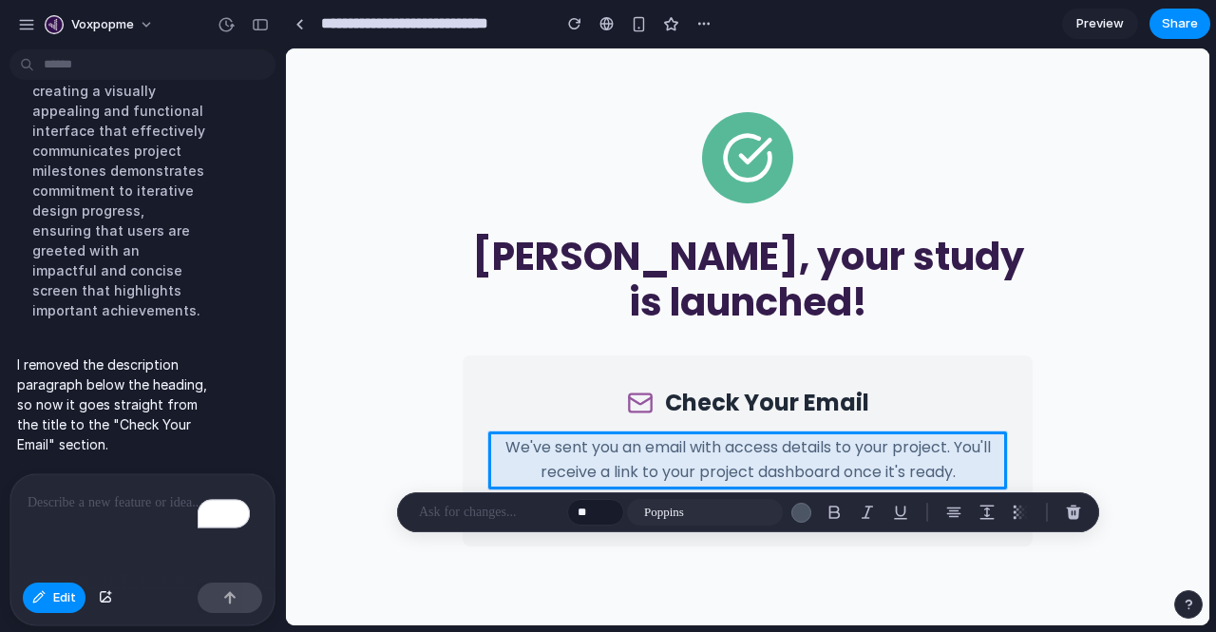
click at [144, 495] on p "To enrich screen reader interactions, please activate Accessibility in Grammarl…" at bounding box center [139, 502] width 222 height 23
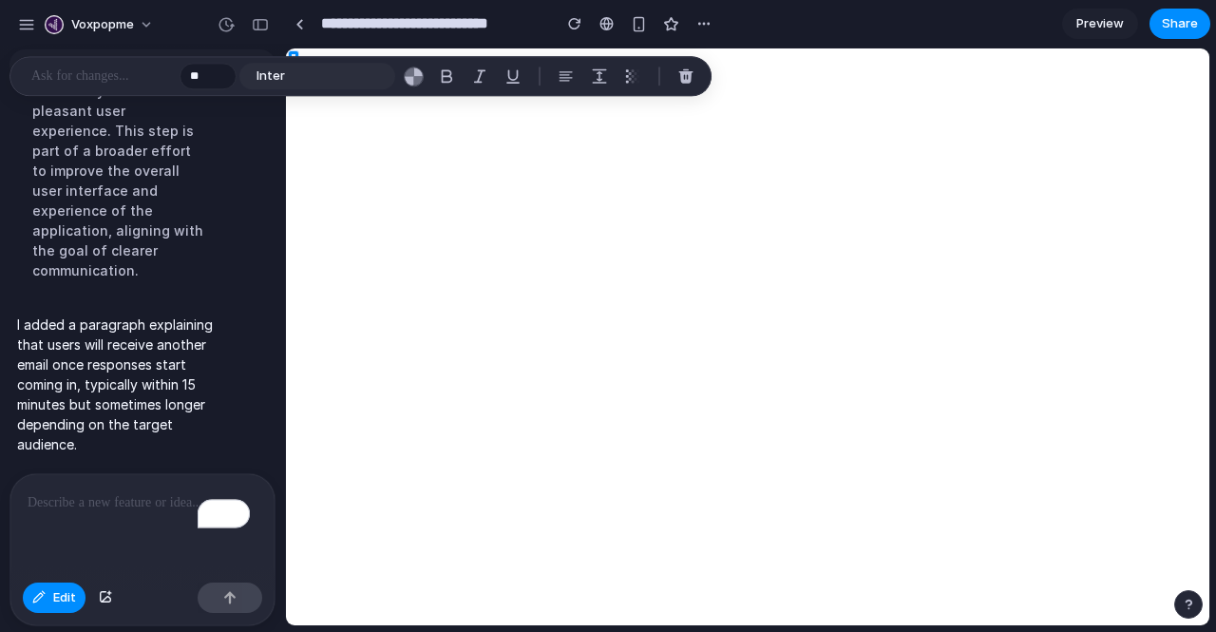
scroll to position [5798, 0]
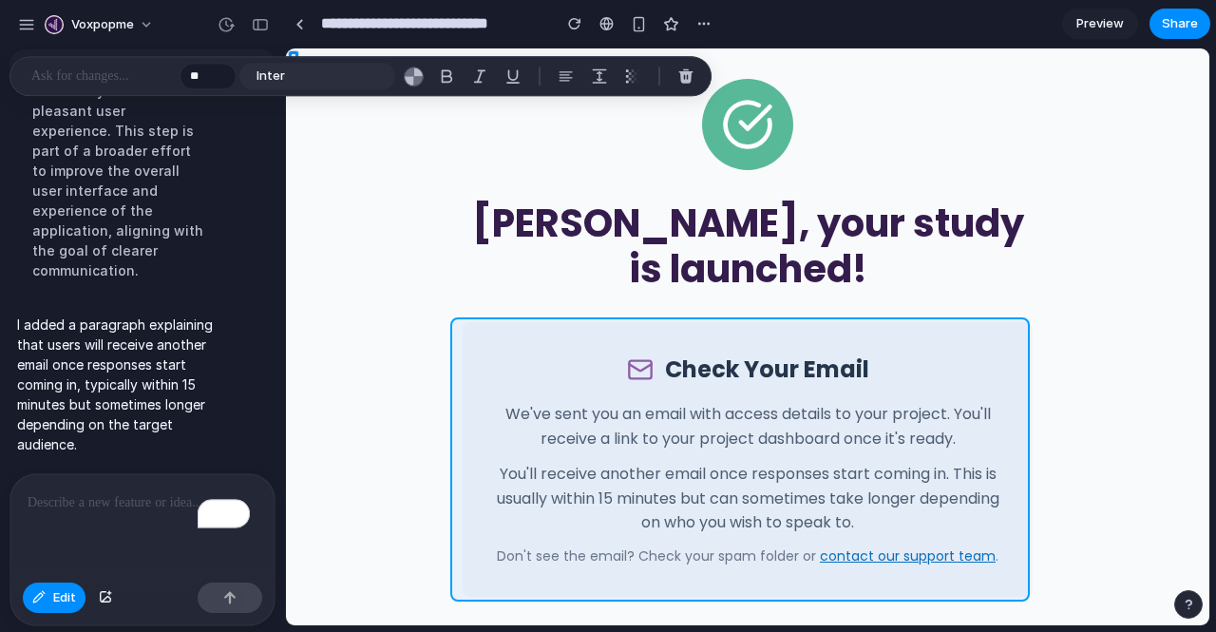
click at [644, 451] on div at bounding box center [747, 336] width 923 height 577
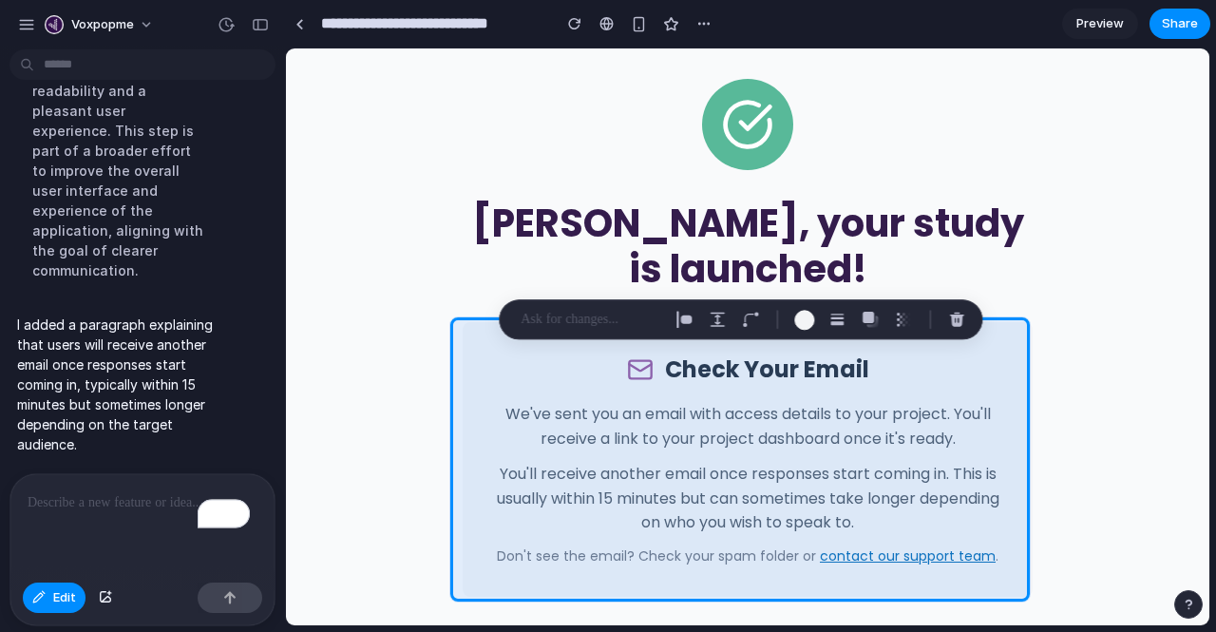
click at [90, 507] on div "To enrich screen reader interactions, please activate Accessibility in Grammarl…" at bounding box center [142, 524] width 264 height 101
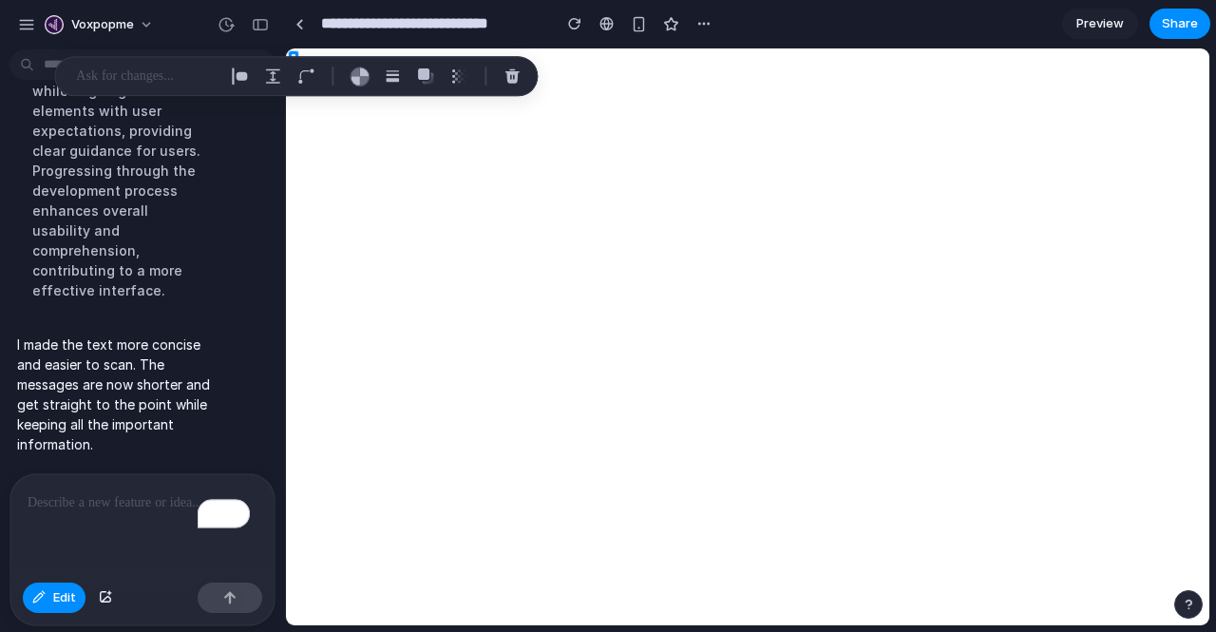
scroll to position [5870, 0]
